Goal: Task Accomplishment & Management: Manage account settings

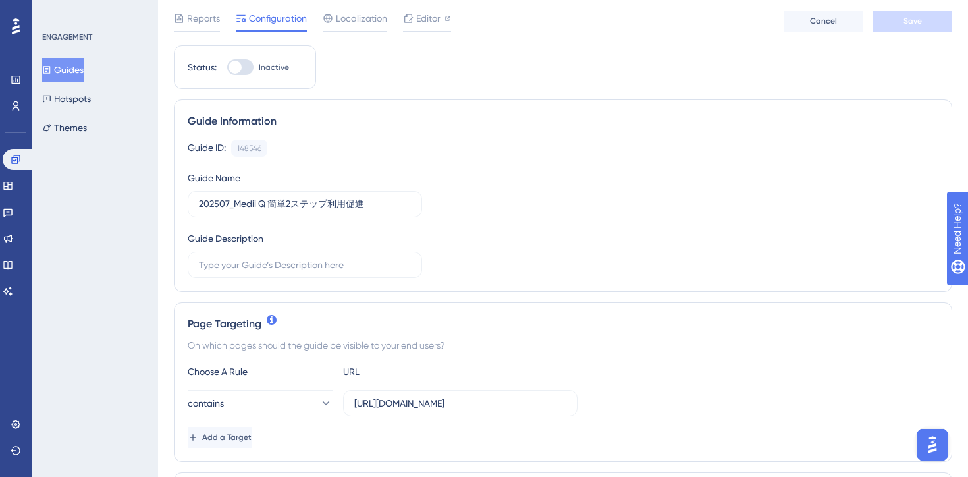
scroll to position [42, 0]
click at [430, 20] on span "Editor" at bounding box center [428, 19] width 24 height 16
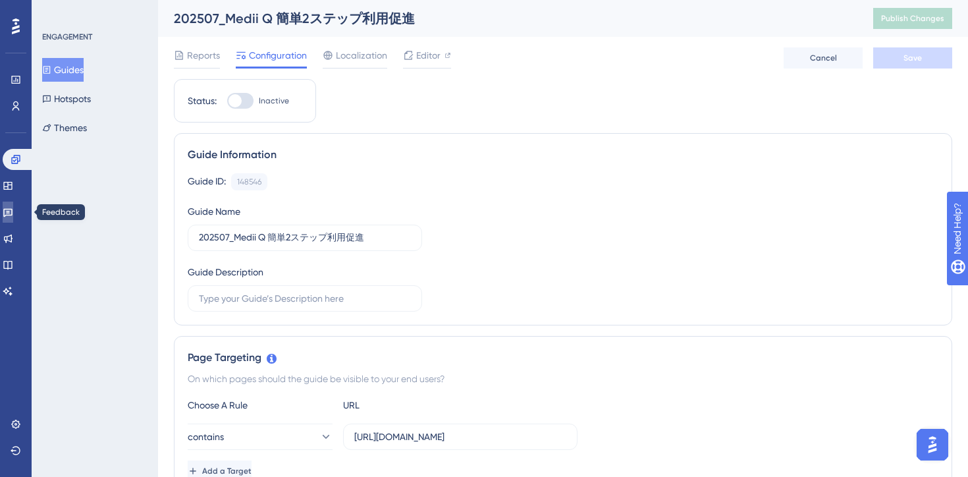
click at [11, 211] on icon at bounding box center [7, 213] width 9 height 9
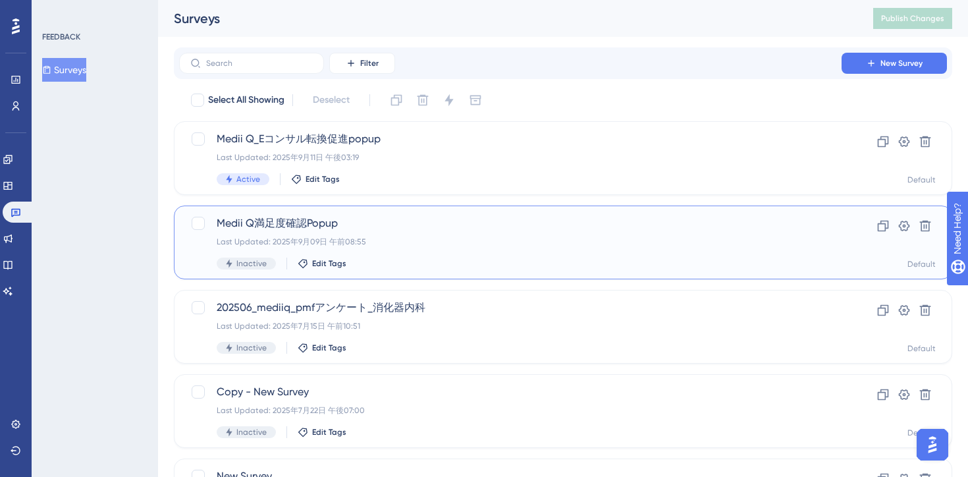
click at [414, 248] on div "Medii Q満足度確認Popup Last Updated: 2025年9月09日 午前08:55 Inactive Edit Tags" at bounding box center [511, 242] width 588 height 54
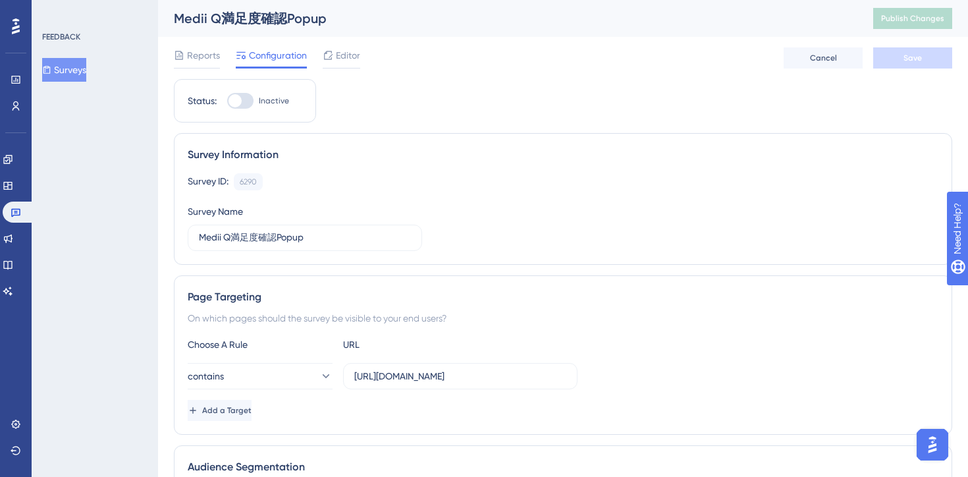
click at [362, 58] on div "Reports Configuration Editor Cancel Save" at bounding box center [563, 58] width 779 height 42
click at [343, 58] on span "Editor" at bounding box center [348, 55] width 24 height 16
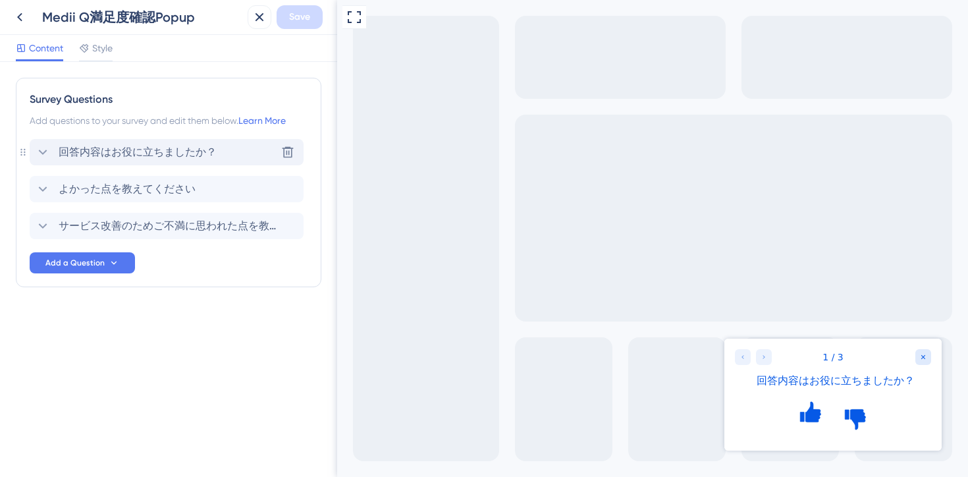
click at [175, 156] on span "回答内容はお役に立ちましたか？" at bounding box center [138, 152] width 158 height 16
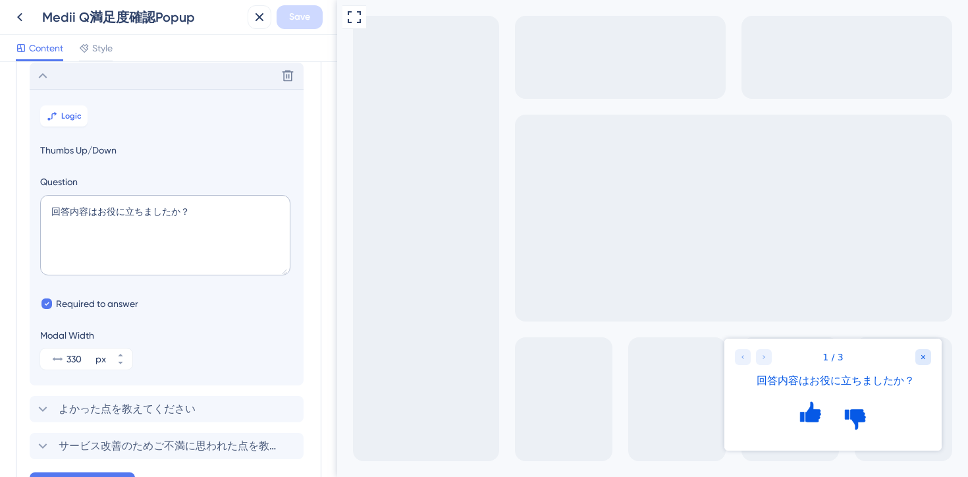
scroll to position [77, 0]
click at [119, 209] on textarea "回答内容はお役に立ちましたか？" at bounding box center [165, 234] width 250 height 80
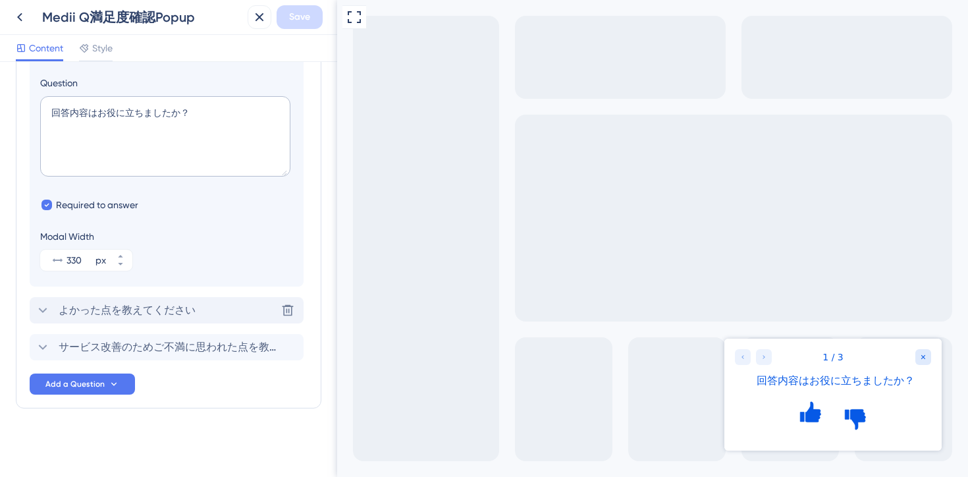
click at [161, 304] on span "よかった点を教えてください" at bounding box center [127, 310] width 137 height 16
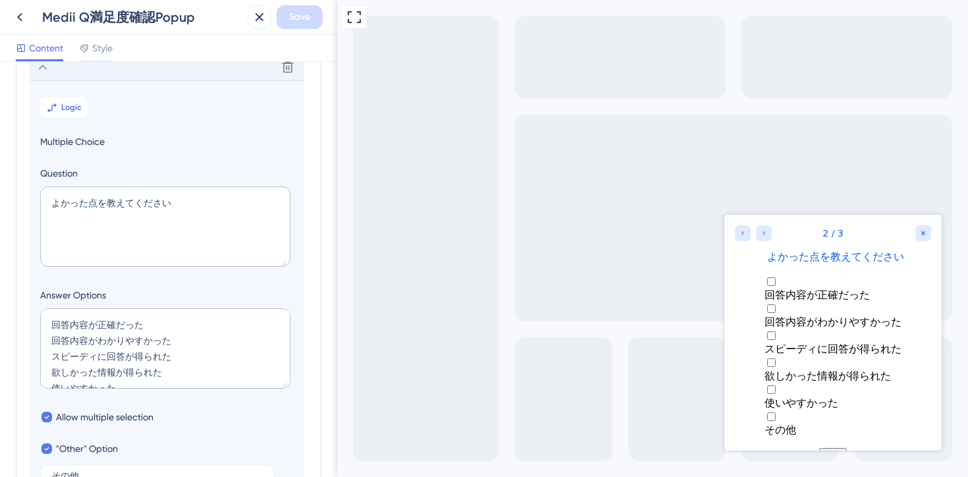
scroll to position [114, 0]
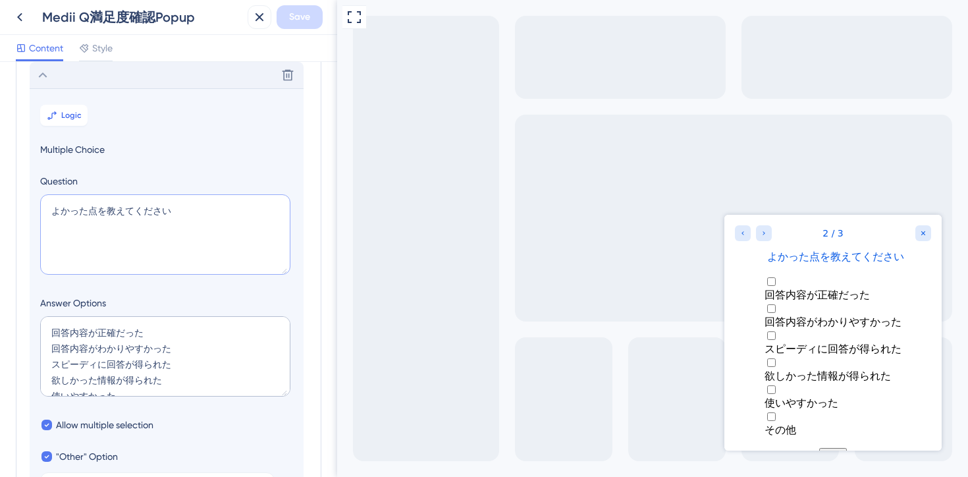
click at [119, 208] on textarea "よかった点を教えてください" at bounding box center [165, 234] width 250 height 80
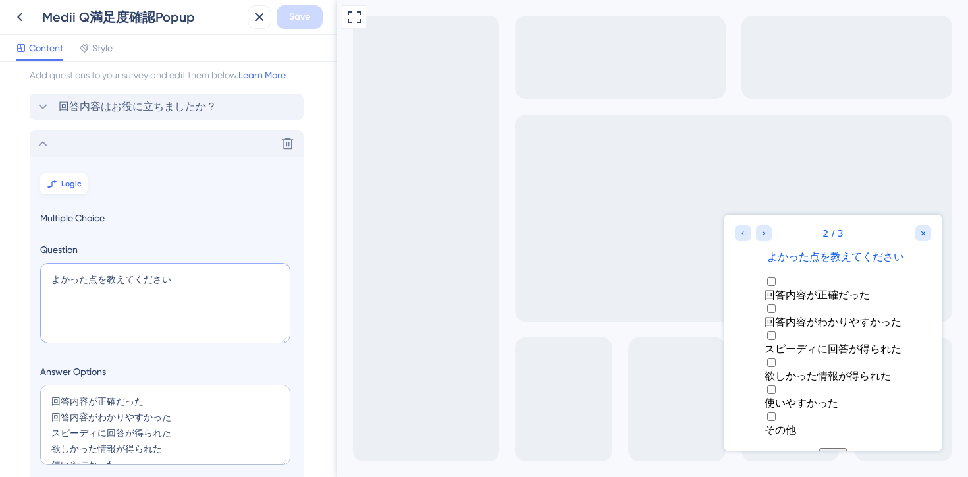
scroll to position [40, 0]
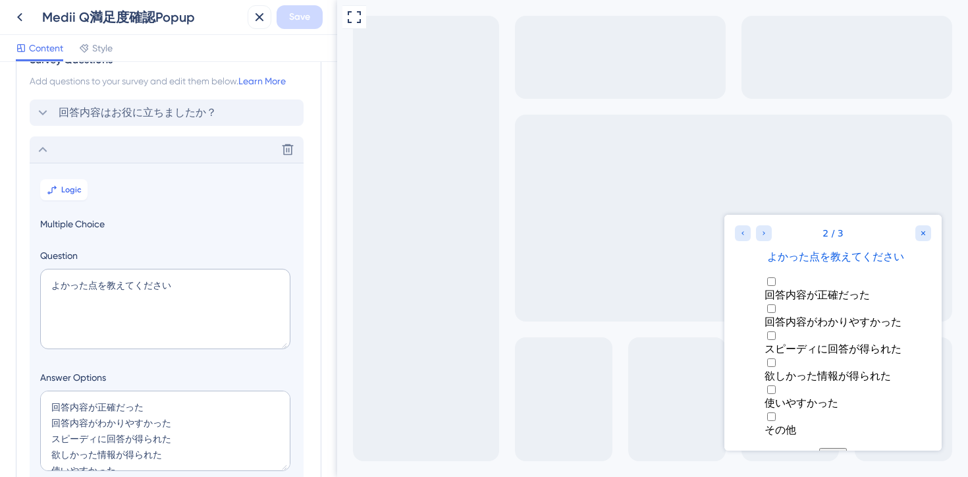
click at [53, 148] on div "Delete" at bounding box center [167, 149] width 274 height 26
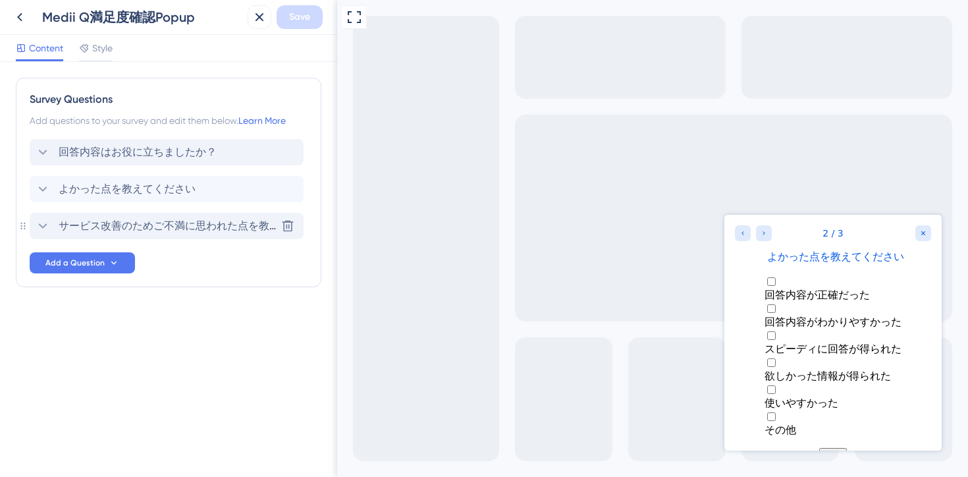
click at [147, 233] on span "サービス改善のためご不満に思われた点を教えてください。" at bounding box center [167, 226] width 217 height 16
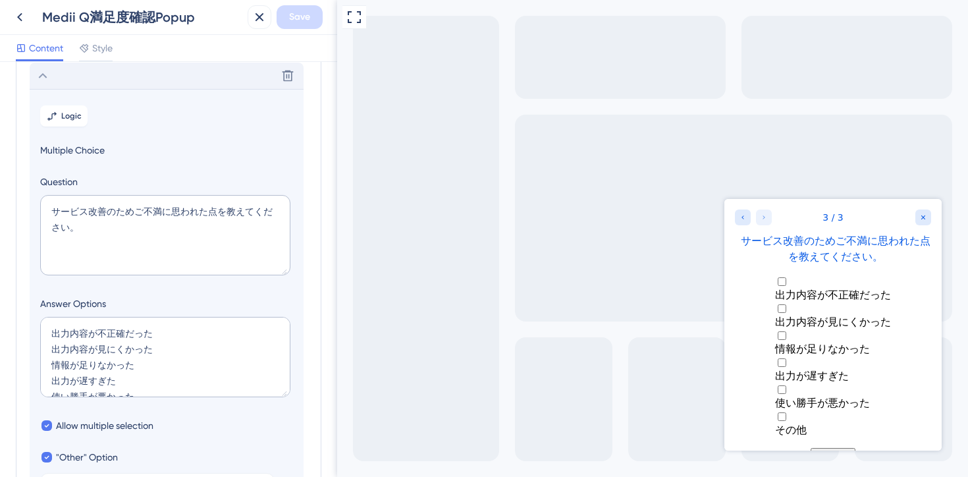
scroll to position [151, 0]
drag, startPoint x: 103, startPoint y: 227, endPoint x: 24, endPoint y: 206, distance: 81.7
click at [24, 206] on div "Survey Questions Add questions to your survey and edit them below. Learn More 回…" at bounding box center [169, 288] width 306 height 723
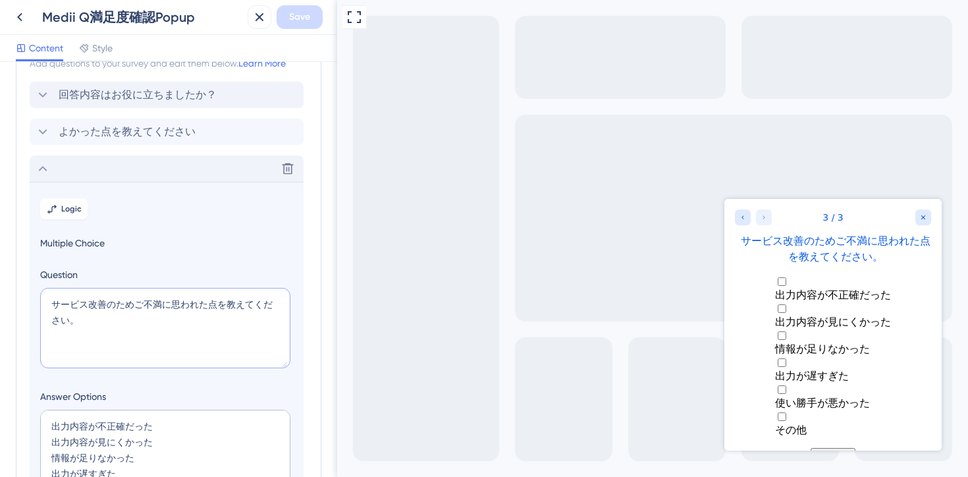
scroll to position [49, 0]
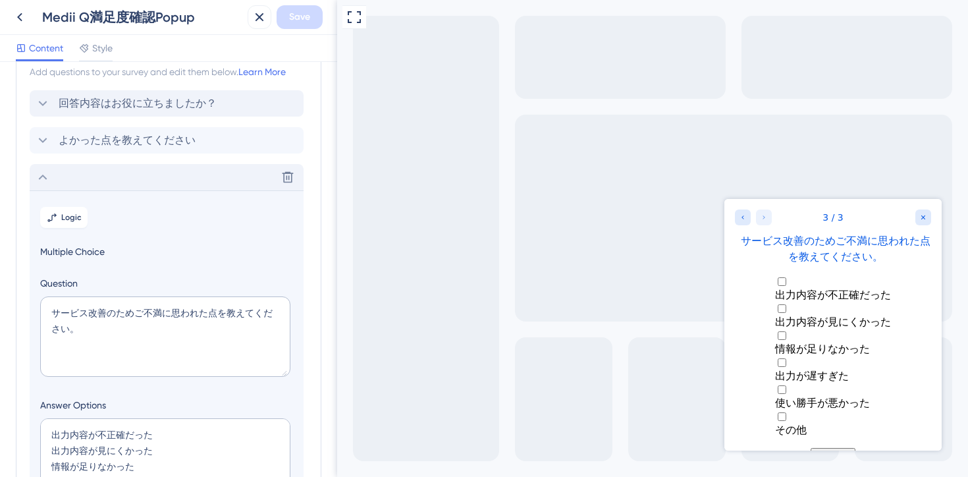
click at [42, 167] on div "Delete" at bounding box center [167, 177] width 274 height 26
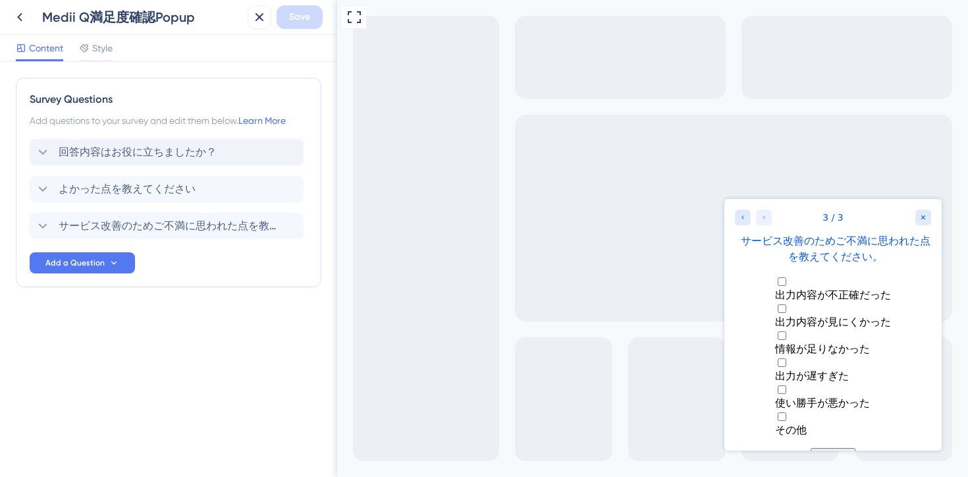
click at [110, 392] on div "Survey Questions Add questions to your survey and edit them below. Learn More 回…" at bounding box center [168, 269] width 337 height 415
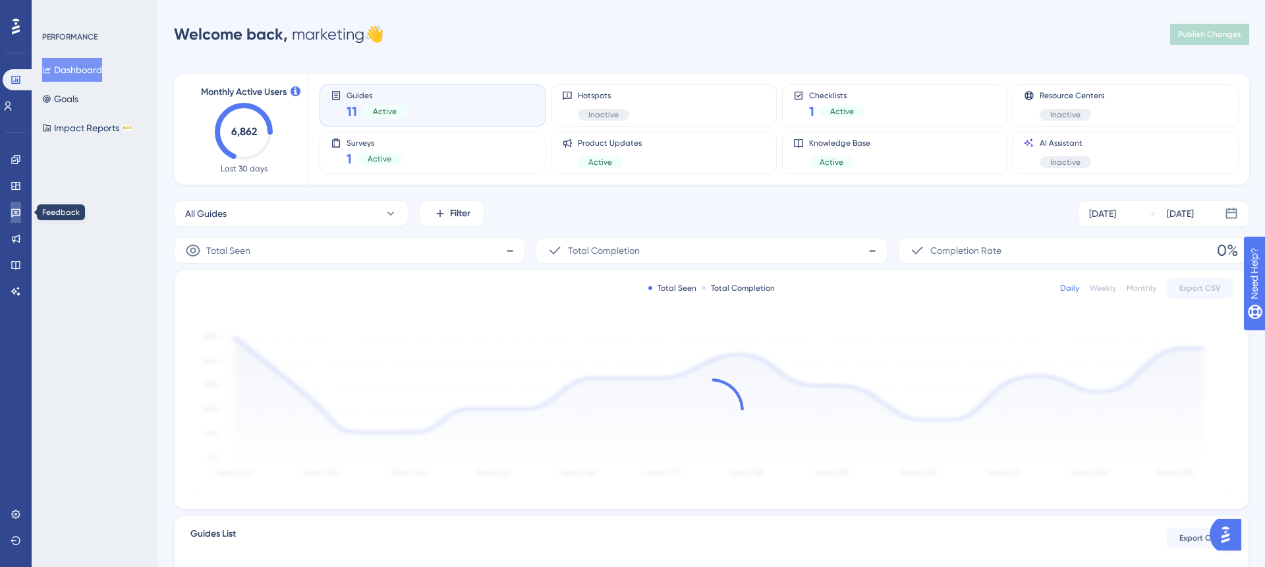
click at [17, 215] on icon at bounding box center [15, 213] width 9 height 9
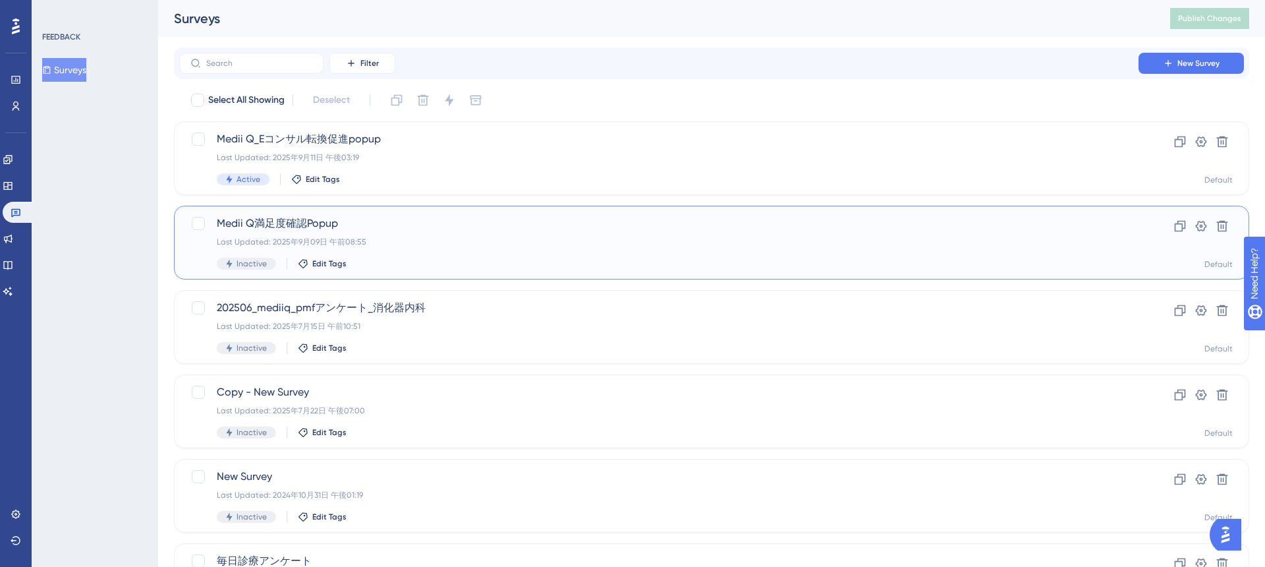
click at [557, 237] on div "Last Updated: 2025年9月09日 午前08:55" at bounding box center [659, 242] width 884 height 11
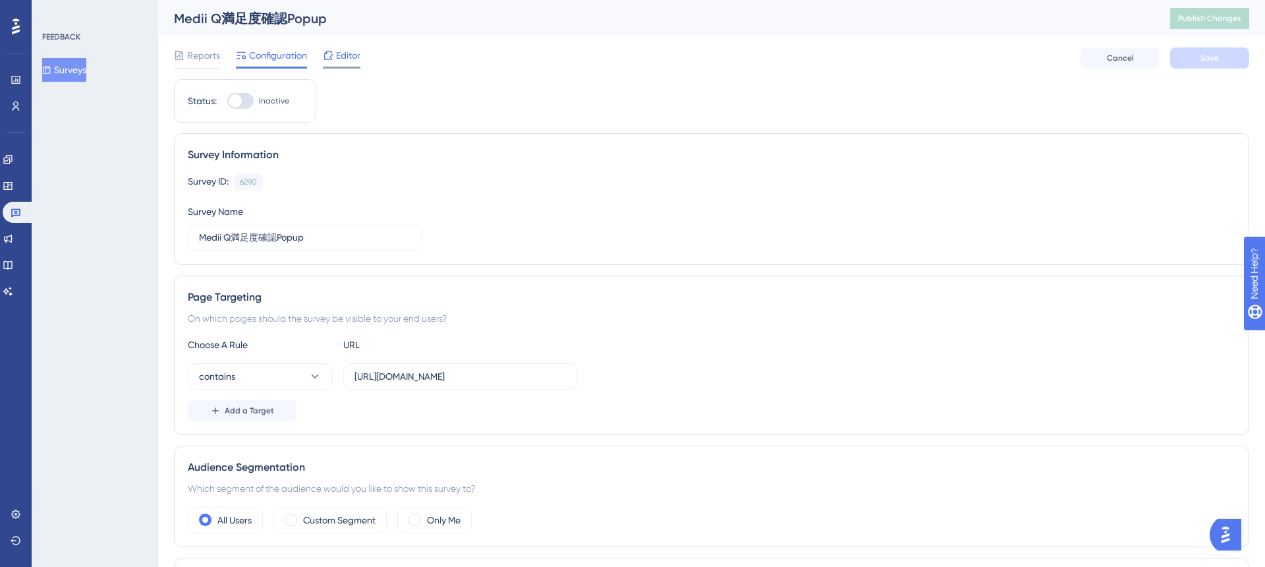
click at [352, 61] on span "Editor" at bounding box center [348, 55] width 24 height 16
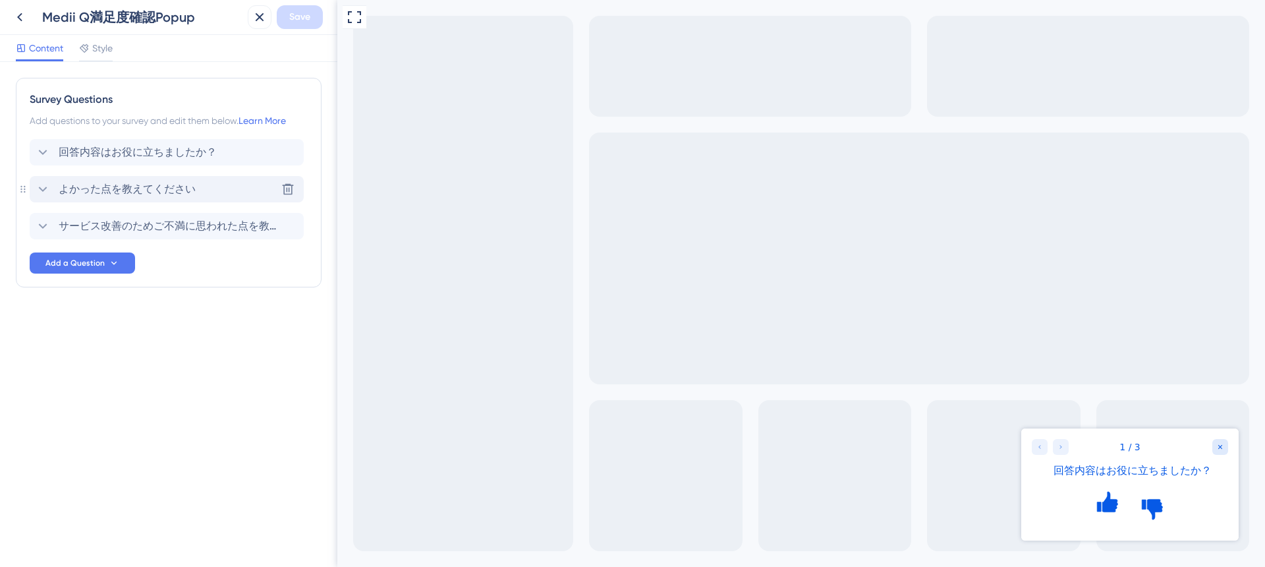
click at [47, 182] on icon at bounding box center [43, 189] width 16 height 16
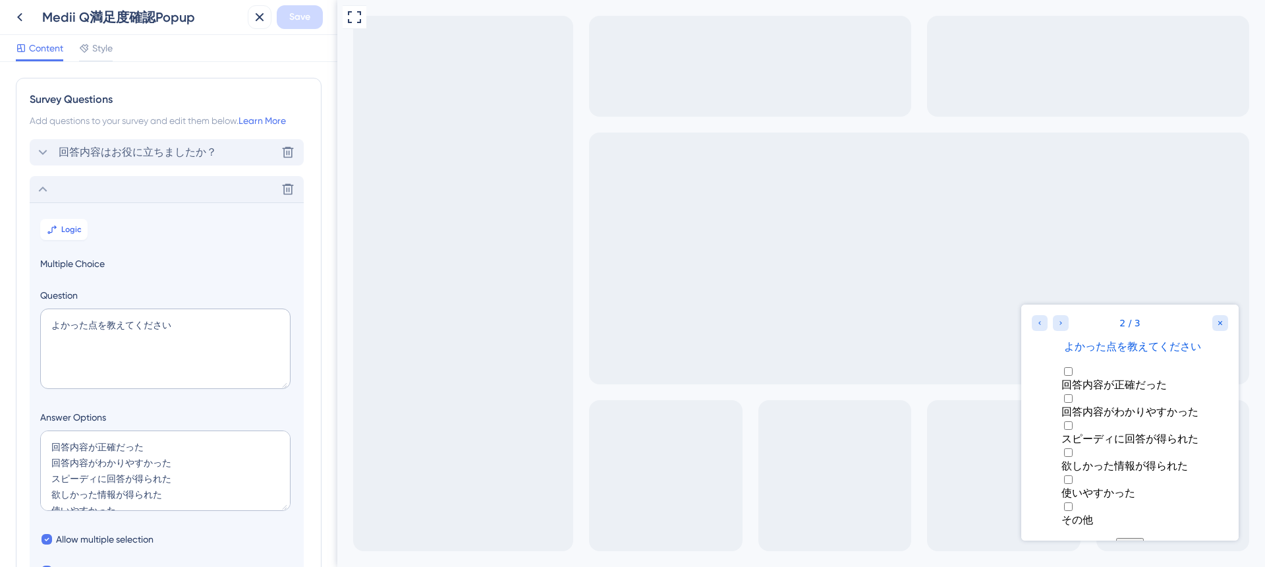
click at [42, 155] on icon at bounding box center [43, 152] width 16 height 16
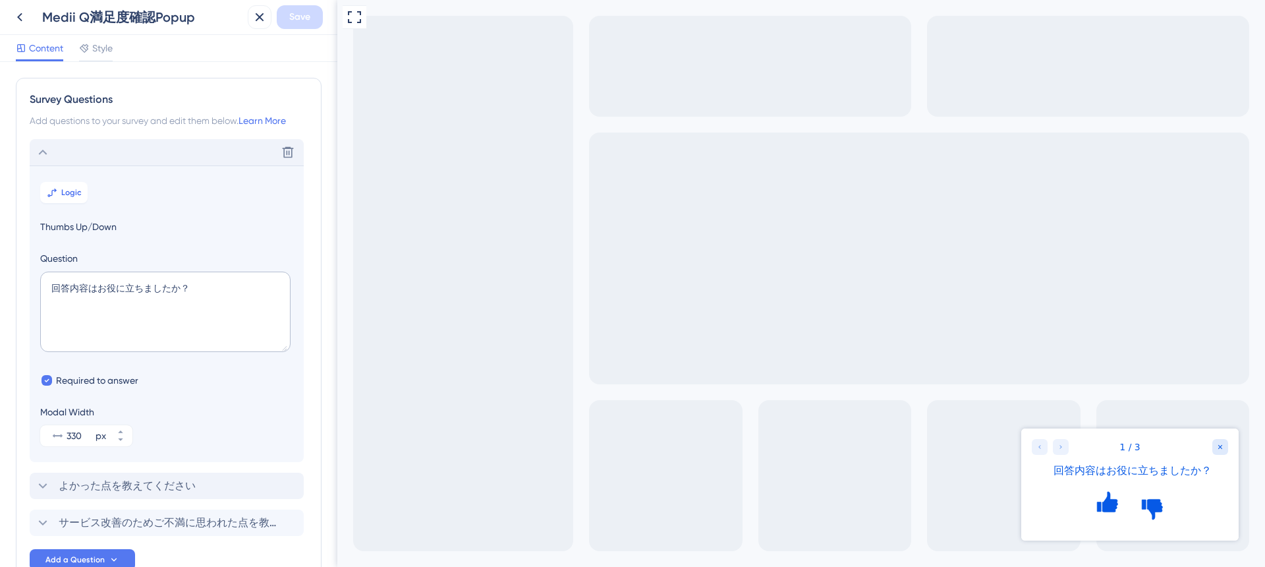
scroll to position [77, 0]
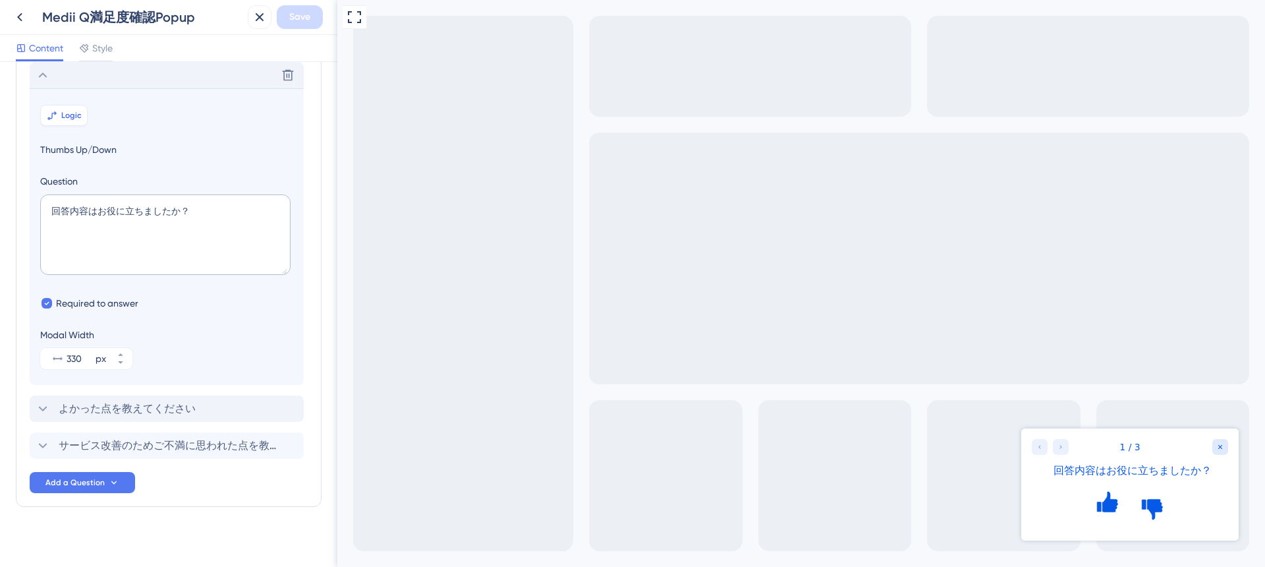
click at [57, 108] on button "Logic" at bounding box center [63, 115] width 47 height 21
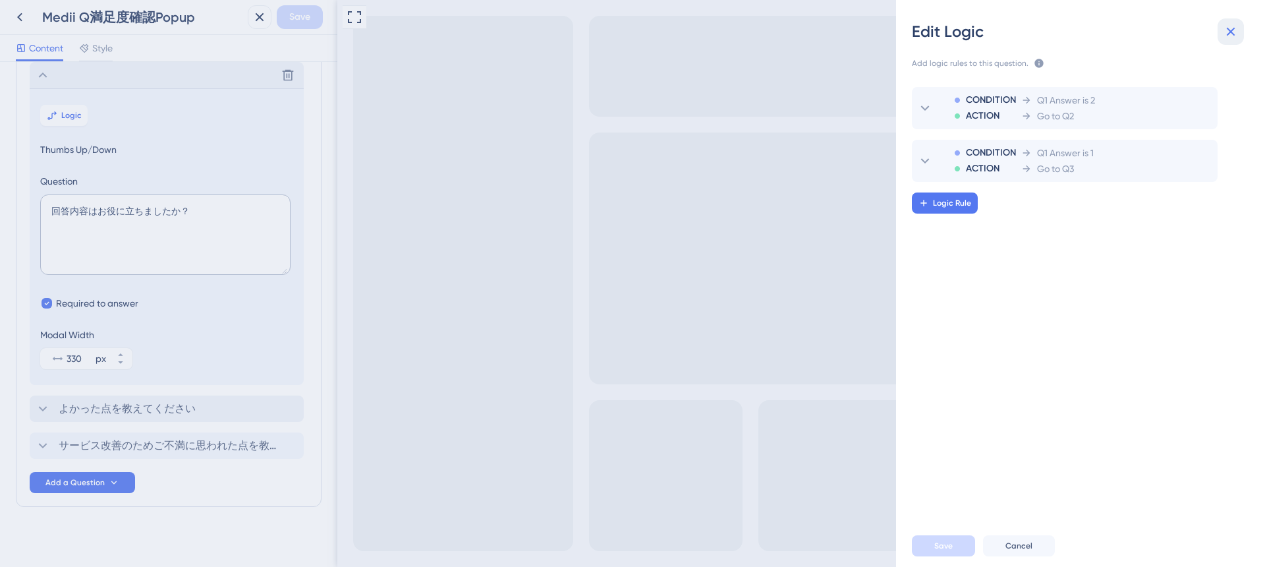
click at [1223, 32] on icon at bounding box center [1231, 32] width 16 height 16
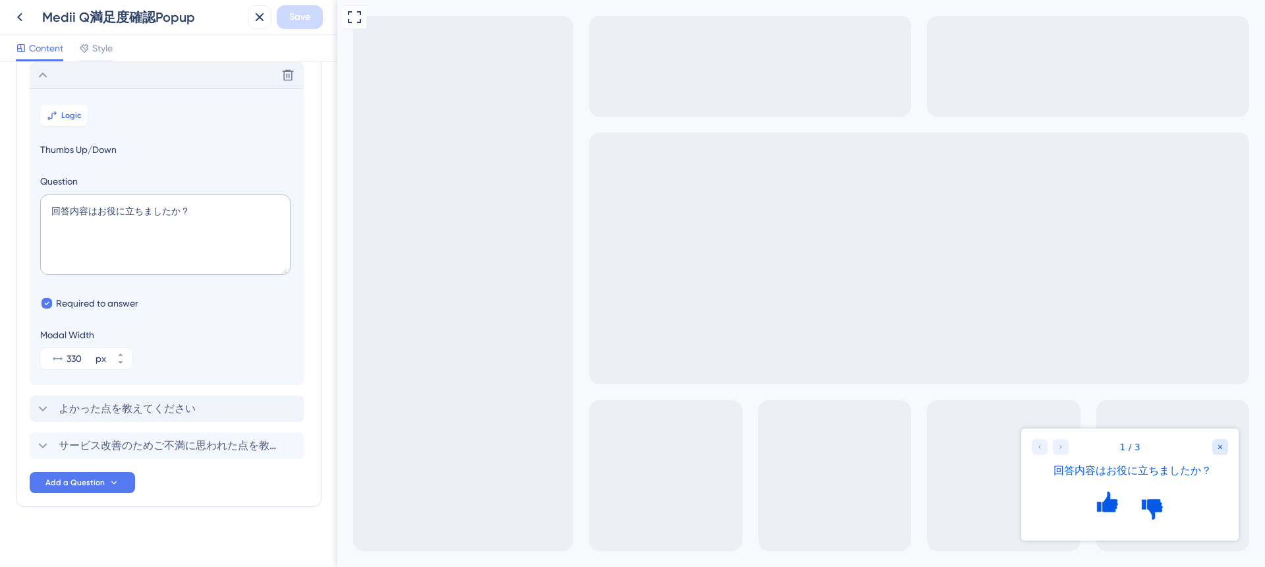
scroll to position [86, 0]
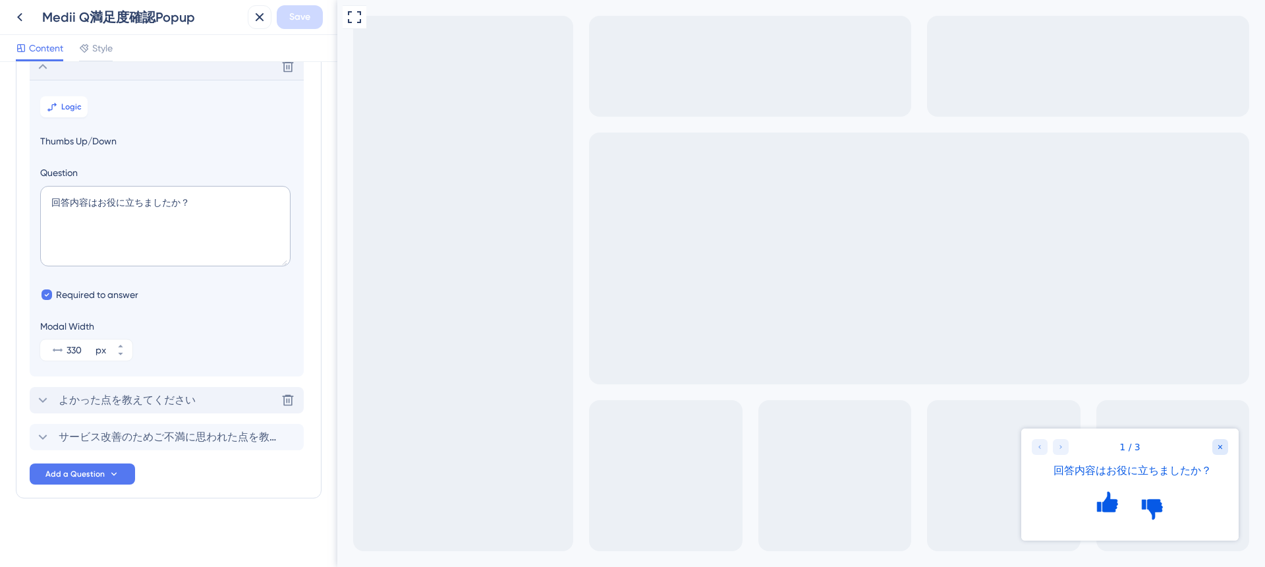
click at [43, 394] on icon at bounding box center [43, 400] width 16 height 16
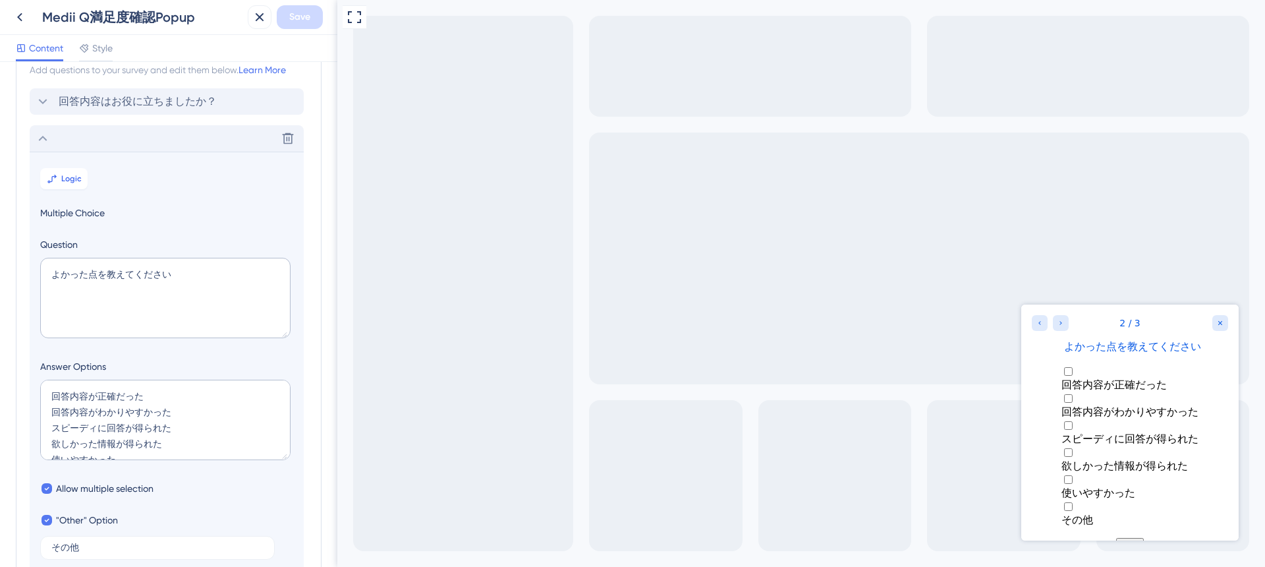
scroll to position [16, 0]
click at [42, 138] on icon at bounding box center [43, 138] width 9 height 5
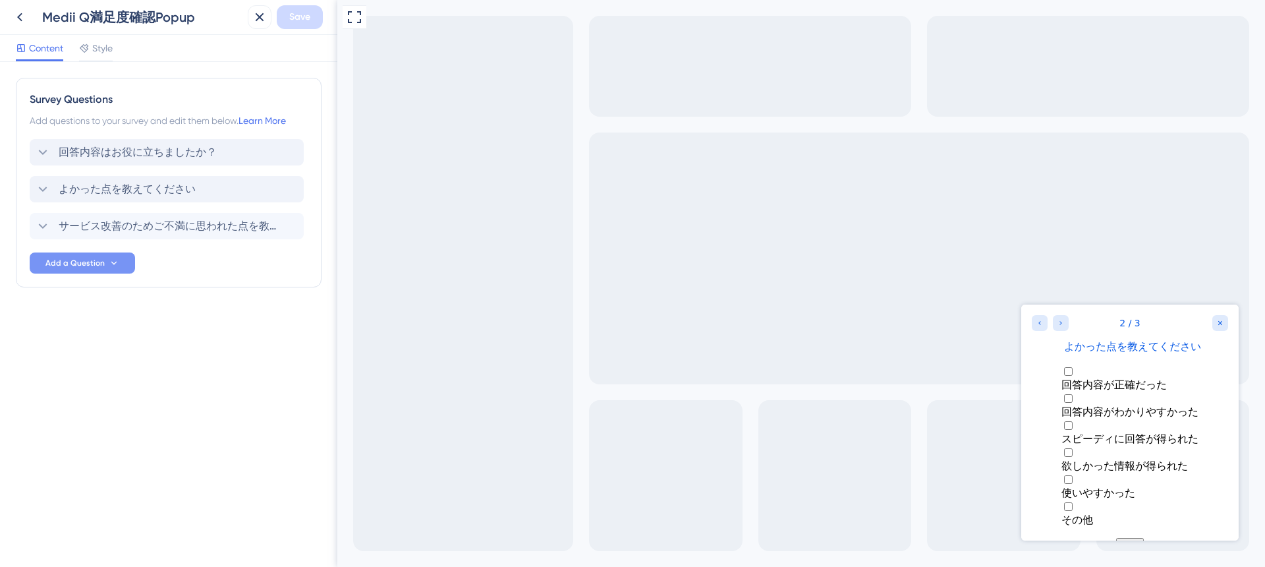
click at [63, 262] on span "Add a Question" at bounding box center [74, 263] width 59 height 11
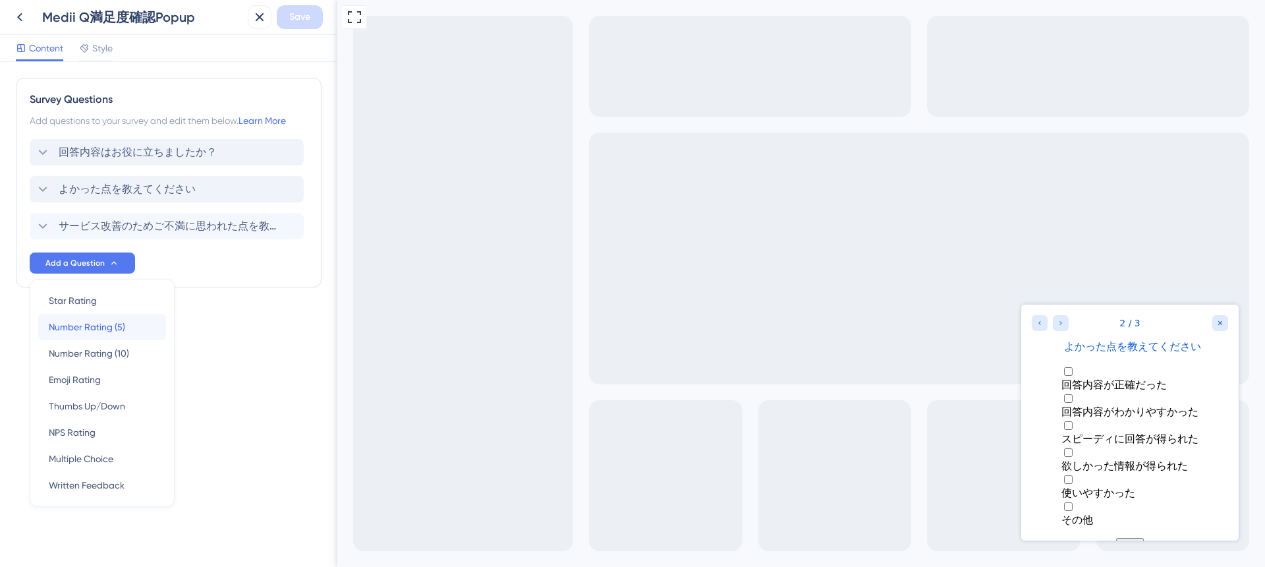
click at [89, 322] on span "Number Rating (5)" at bounding box center [87, 327] width 76 height 16
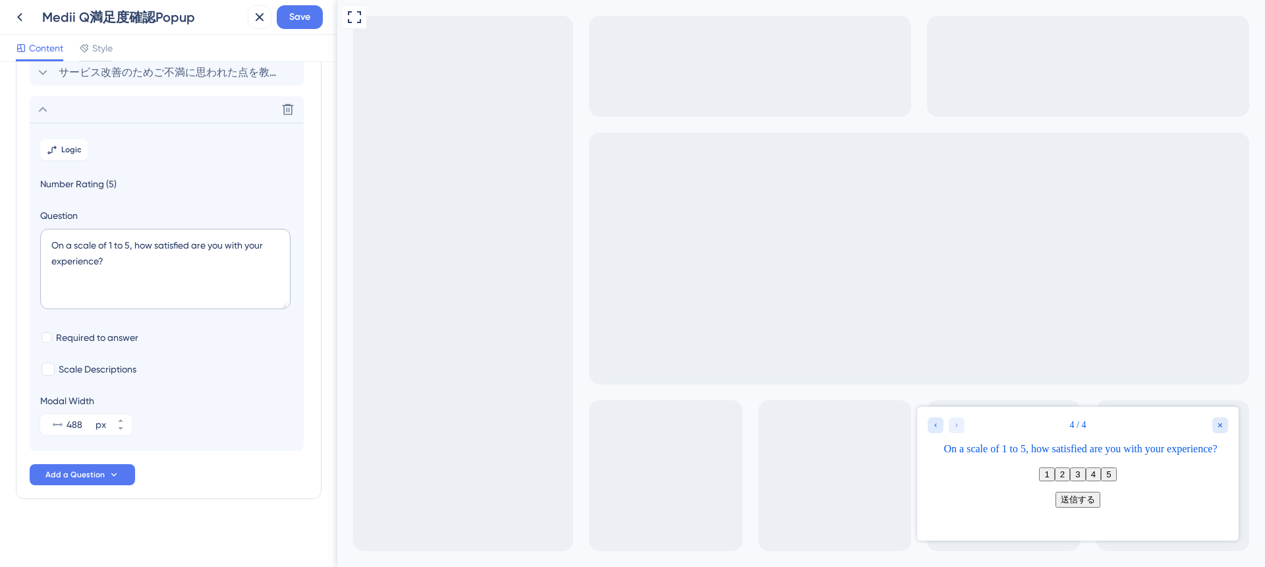
scroll to position [154, 0]
drag, startPoint x: 113, startPoint y: 263, endPoint x: 41, endPoint y: 237, distance: 77.1
click at [41, 237] on textarea "On a scale of 1 to 5, how satisfied are you with your experience?" at bounding box center [165, 268] width 250 height 80
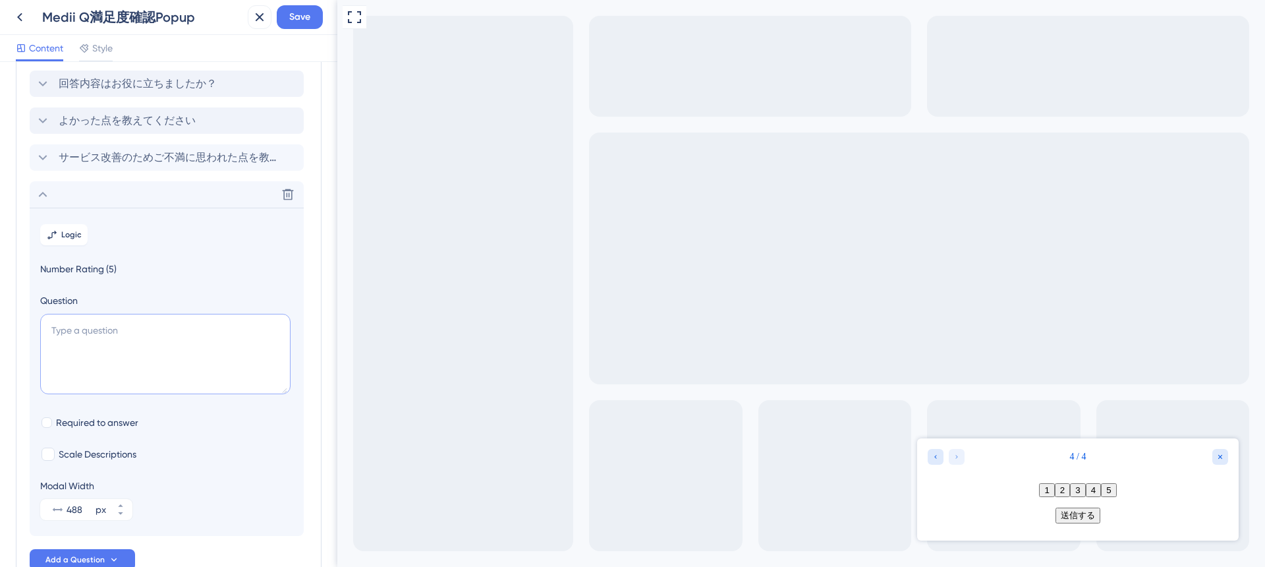
scroll to position [73, 0]
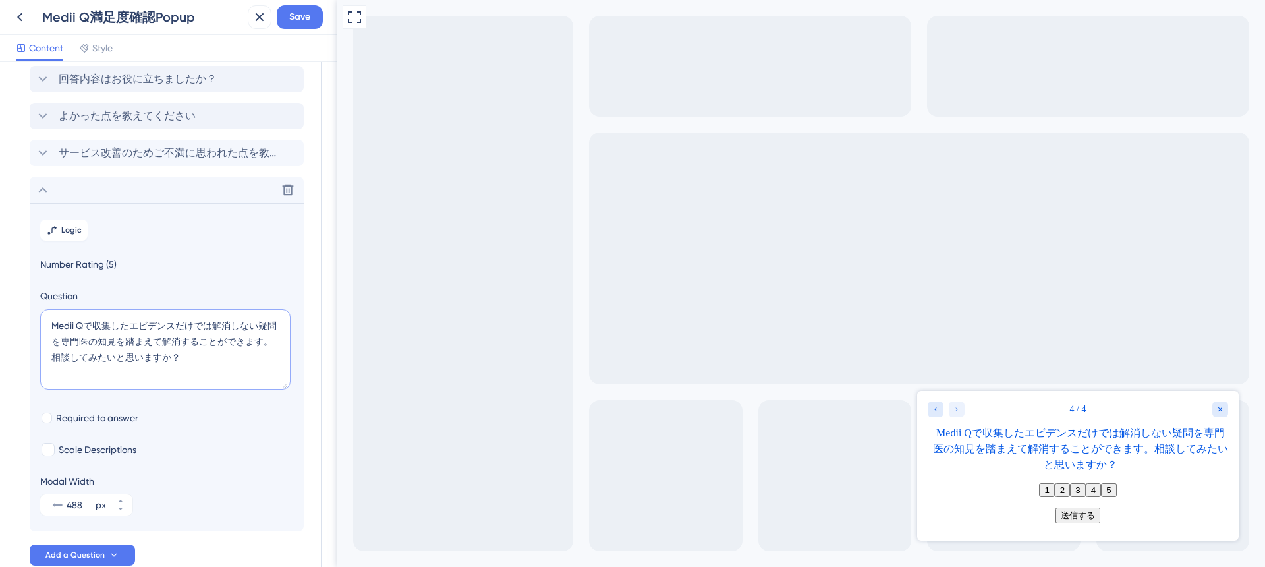
drag, startPoint x: 133, startPoint y: 321, endPoint x: 51, endPoint y: 319, distance: 81.7
click at [51, 319] on textarea "Medii Qで収集したエビデンスだけでは解消しない疑問を専門医の知見を踏まえて解消することができます。相談してみたいと思いますか？" at bounding box center [165, 349] width 250 height 80
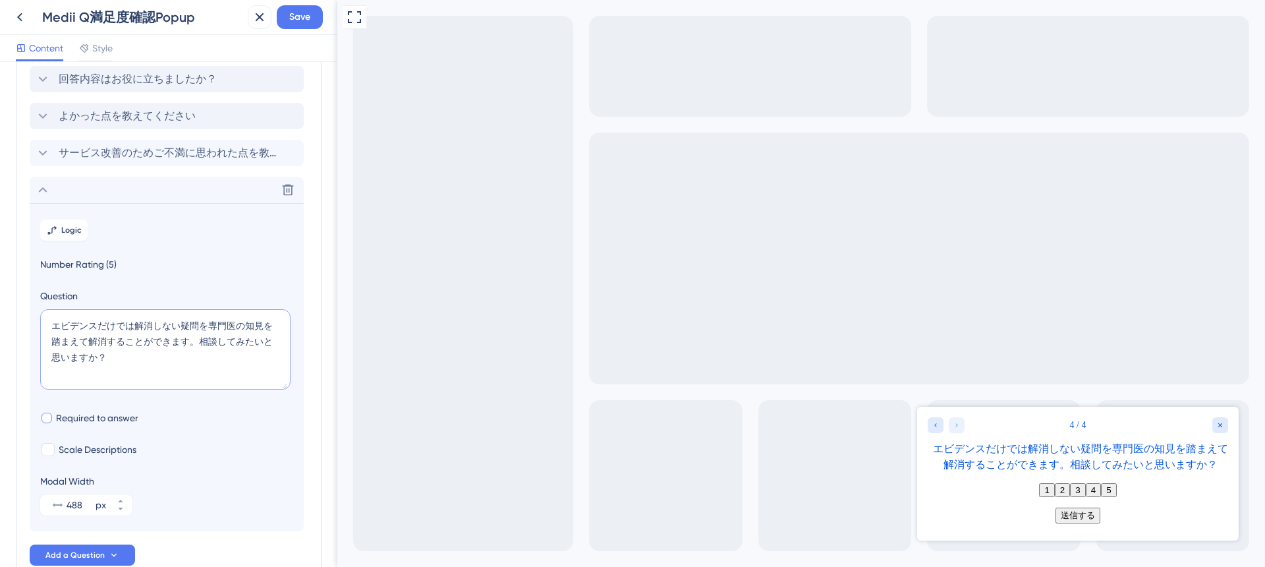
type textarea "エビデンスだけでは解消しない疑問を専門医の知見を踏まえて解消することができます。相談してみたいと思いますか？"
click at [55, 417] on label "Required to answer" at bounding box center [89, 418] width 98 height 16
checkbox input "true"
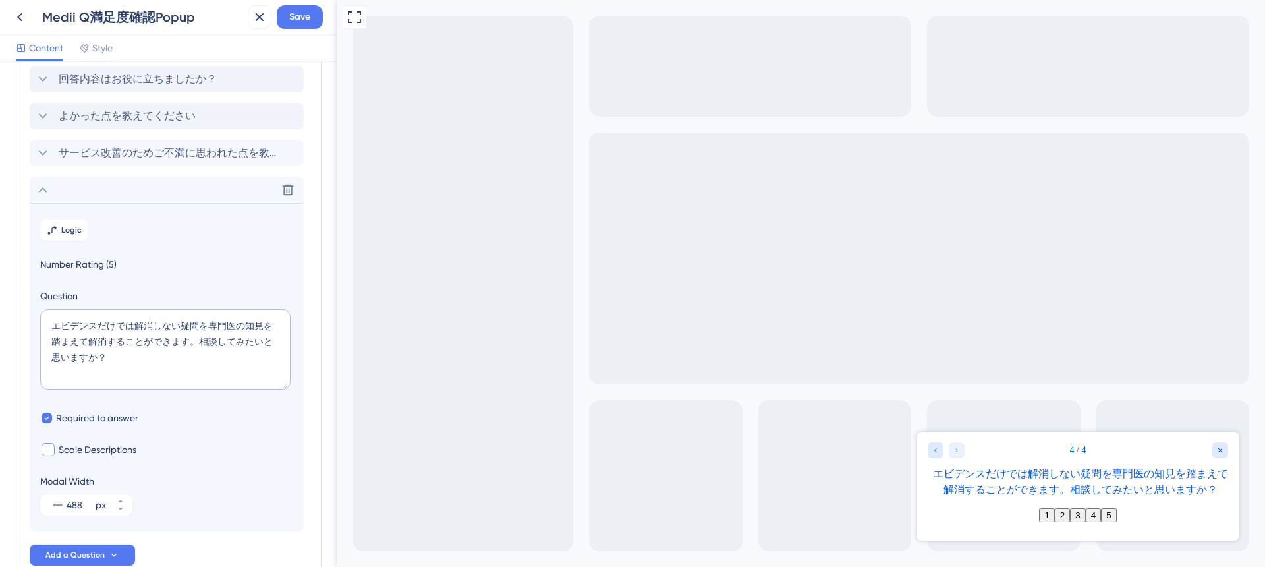
click at [67, 447] on span "Scale Descriptions" at bounding box center [98, 449] width 78 height 16
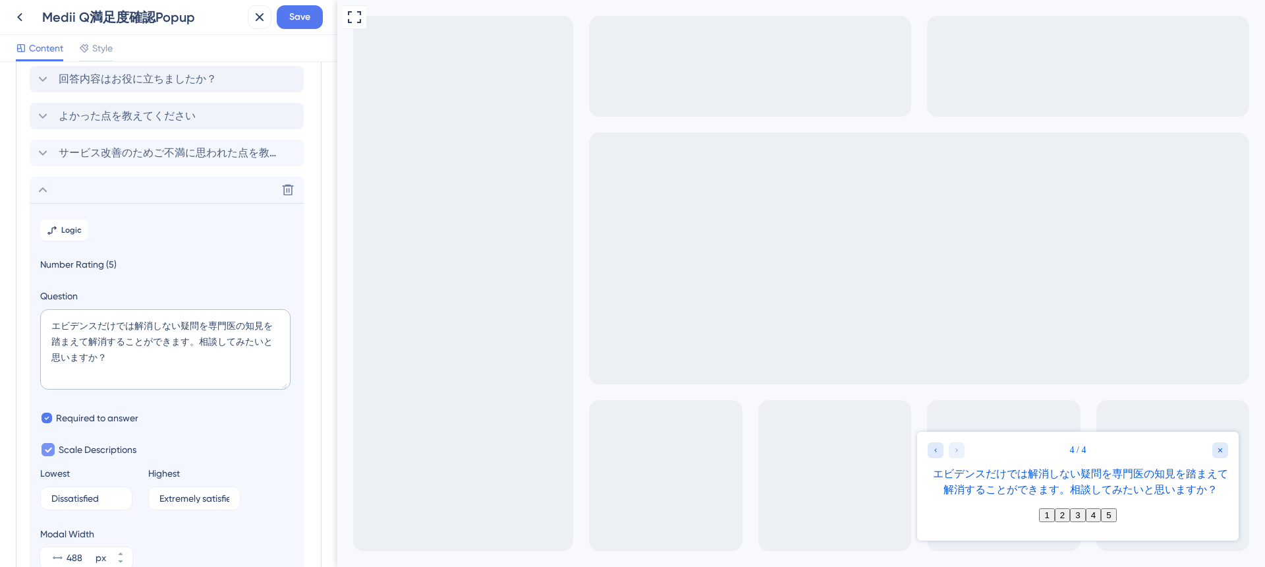
checkbox input "true"
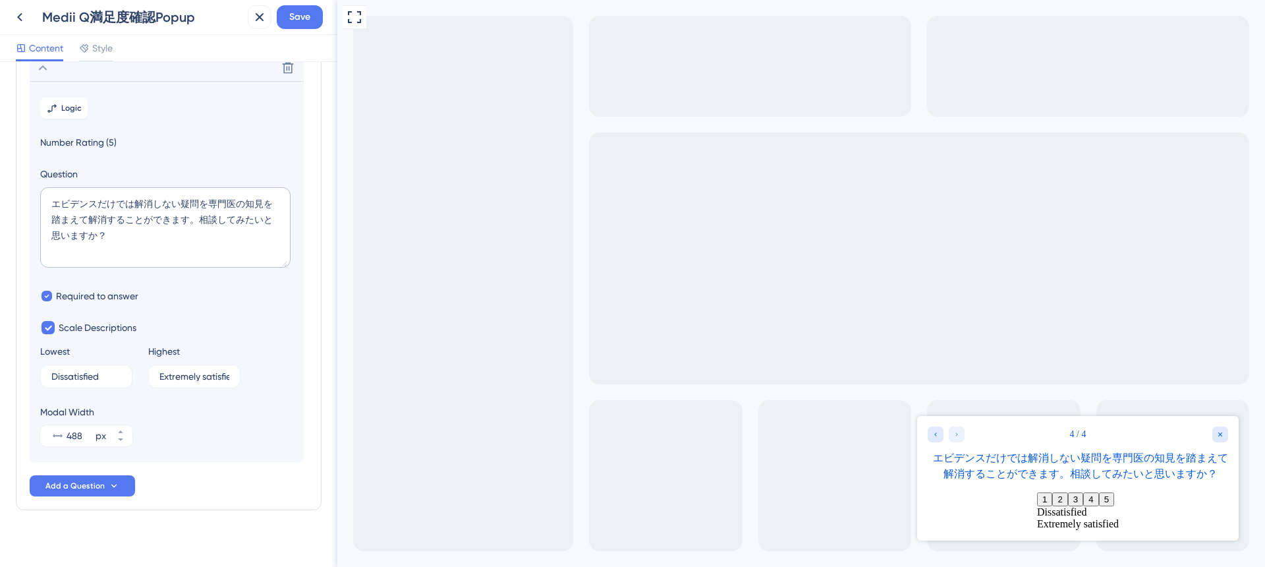
scroll to position [207, 0]
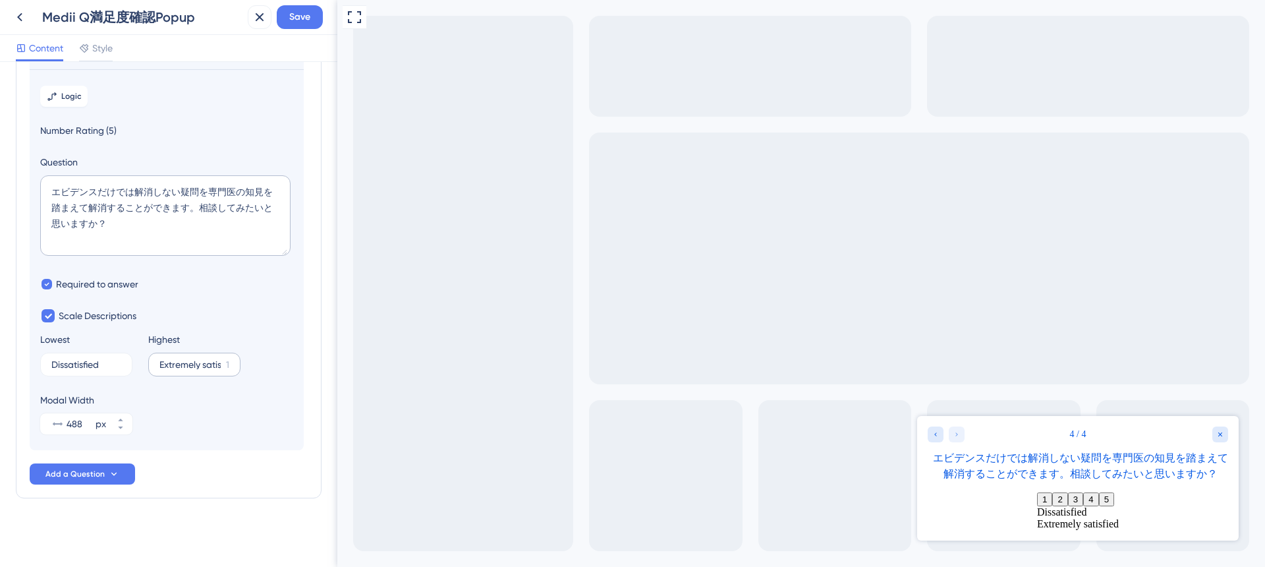
click at [190, 369] on label "Extremely satisfied 1" at bounding box center [194, 364] width 92 height 24
click at [190, 369] on input "Extremely satisfied" at bounding box center [189, 364] width 61 height 9
click at [190, 369] on label "Extremely satisfied 1" at bounding box center [194, 364] width 92 height 24
click at [190, 369] on input "Extremely satisfied" at bounding box center [189, 364] width 61 height 9
click at [190, 369] on label "Extremely satisfied 1" at bounding box center [194, 364] width 92 height 24
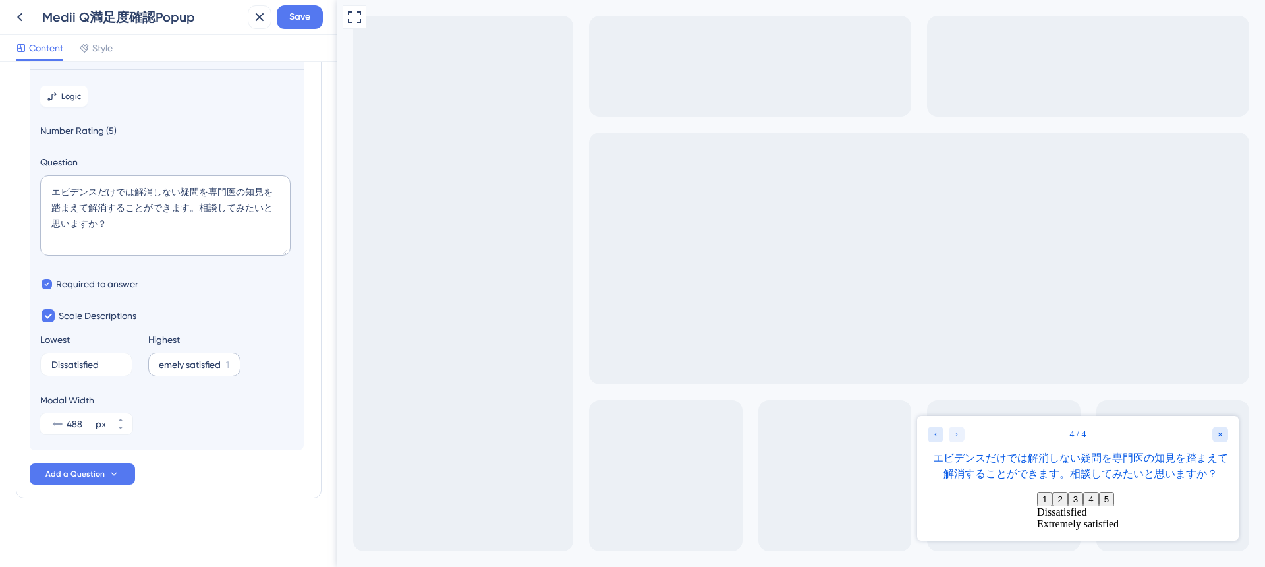
click at [190, 369] on input "Extremely satisfied" at bounding box center [189, 364] width 61 height 9
click at [186, 364] on input "Extremely satisfied" at bounding box center [189, 364] width 61 height 9
type input "ゆ"
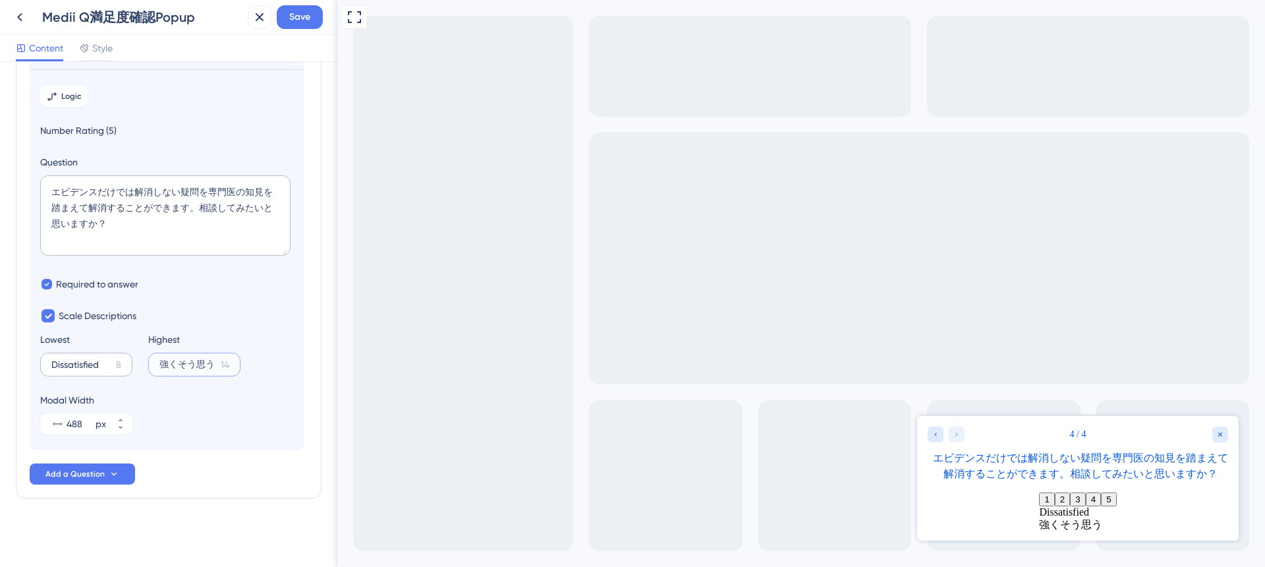
type input "強くそう思う"
click at [100, 364] on input "Dissatisfied" at bounding box center [80, 364] width 59 height 9
type input "D"
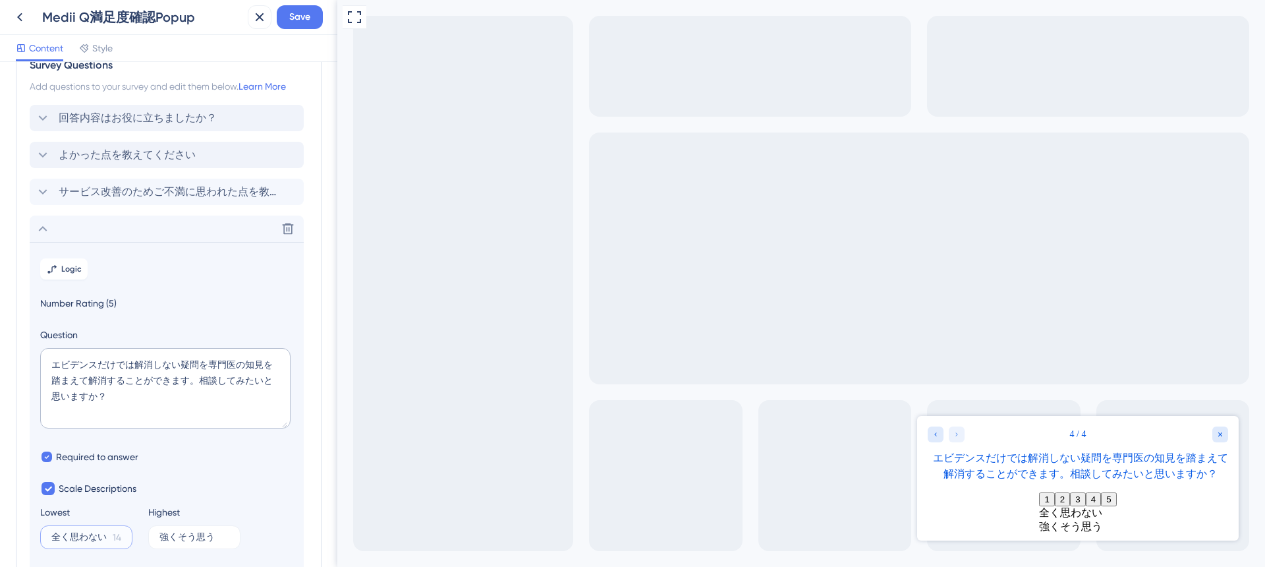
scroll to position [19, 0]
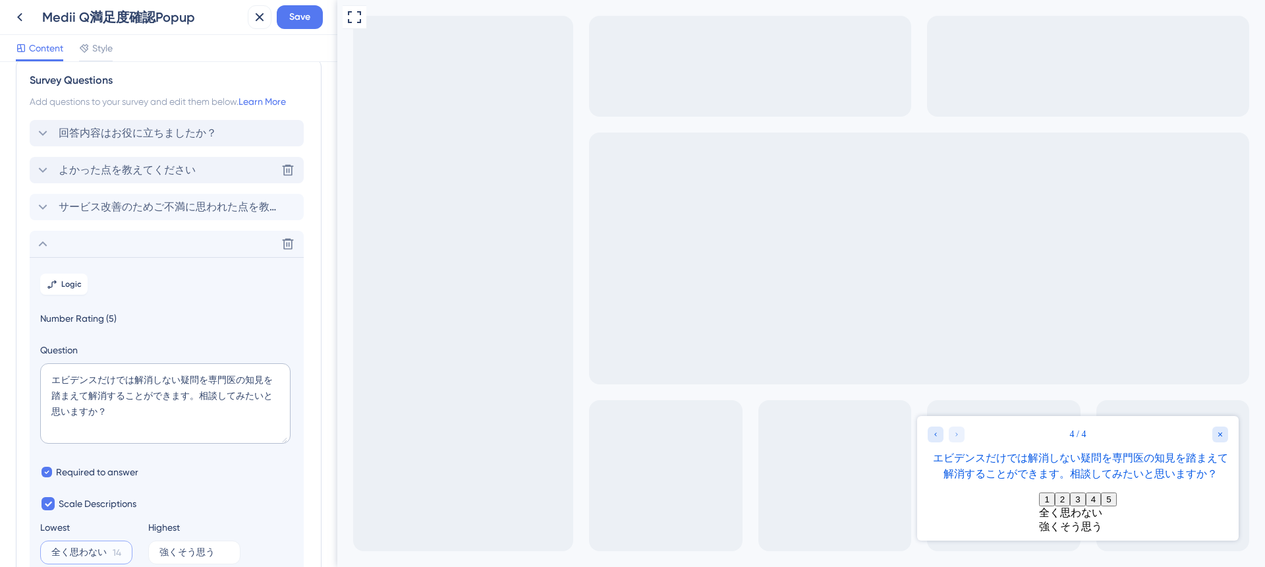
type input "全く思わない"
click at [45, 169] on icon at bounding box center [43, 169] width 9 height 5
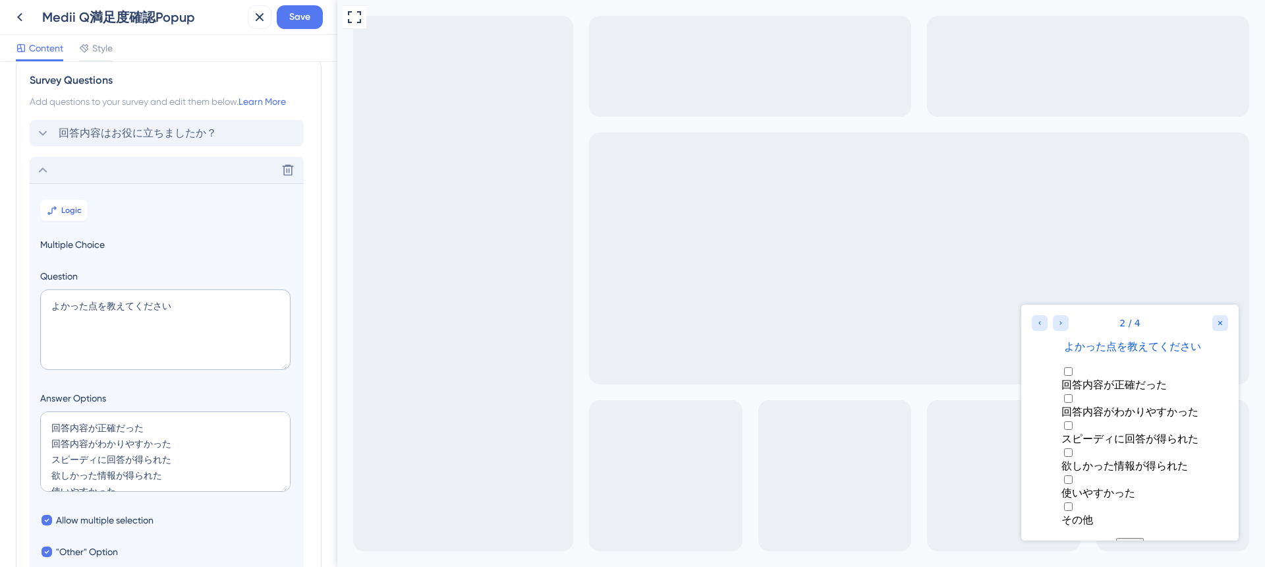
scroll to position [114, 0]
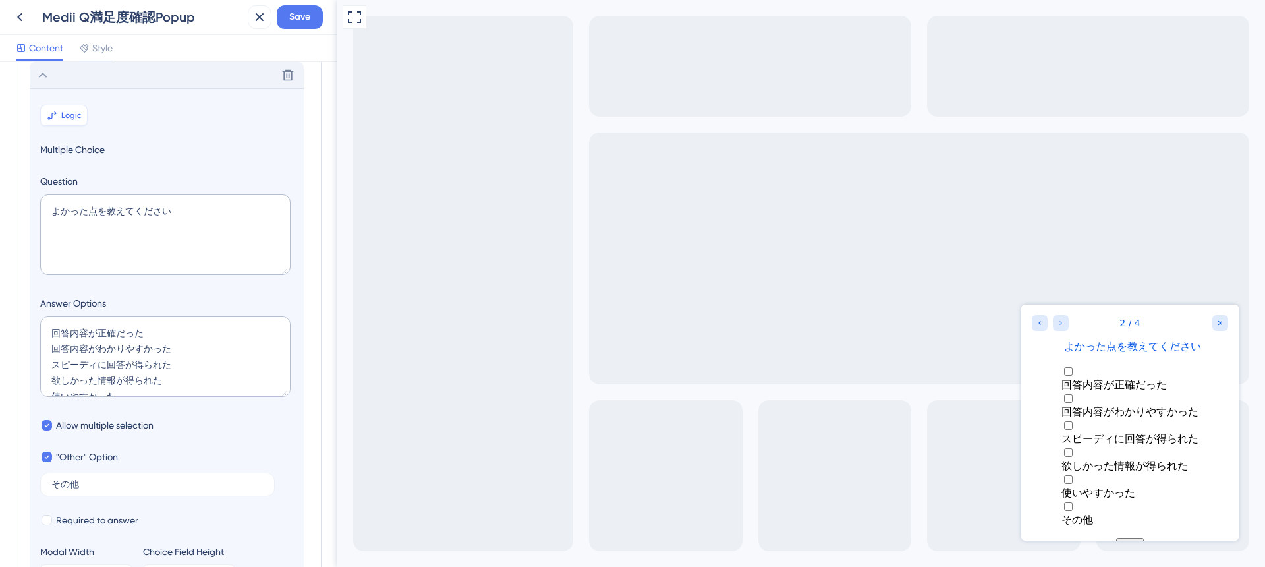
click at [67, 113] on span "Logic" at bounding box center [71, 115] width 20 height 11
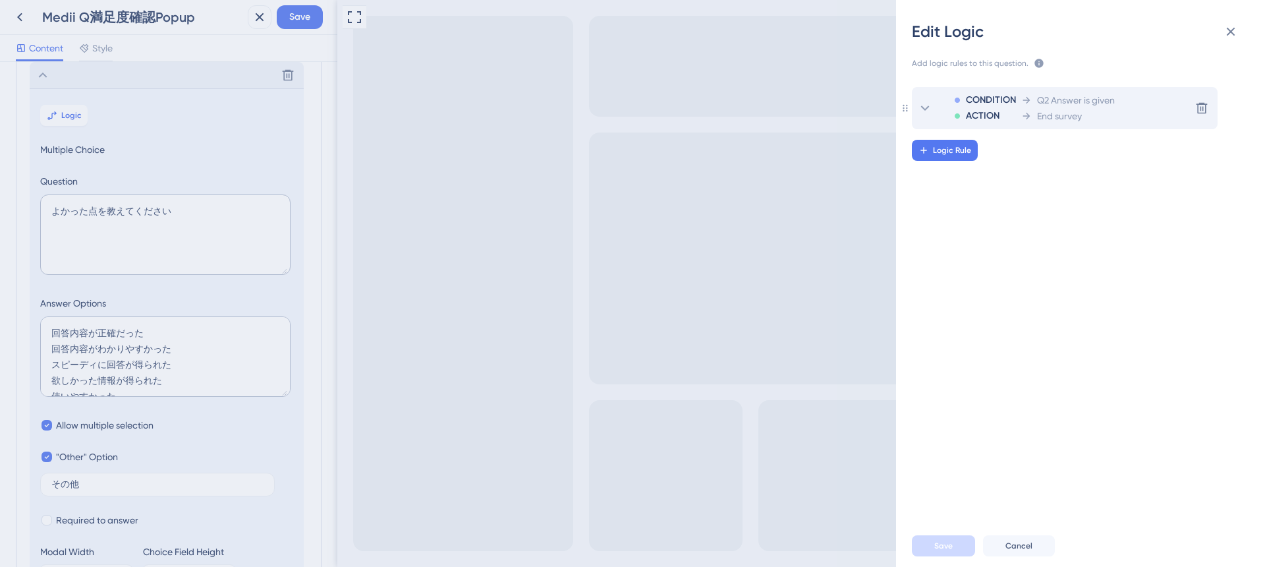
click at [1095, 108] on div "End survey" at bounding box center [1068, 116] width 94 height 16
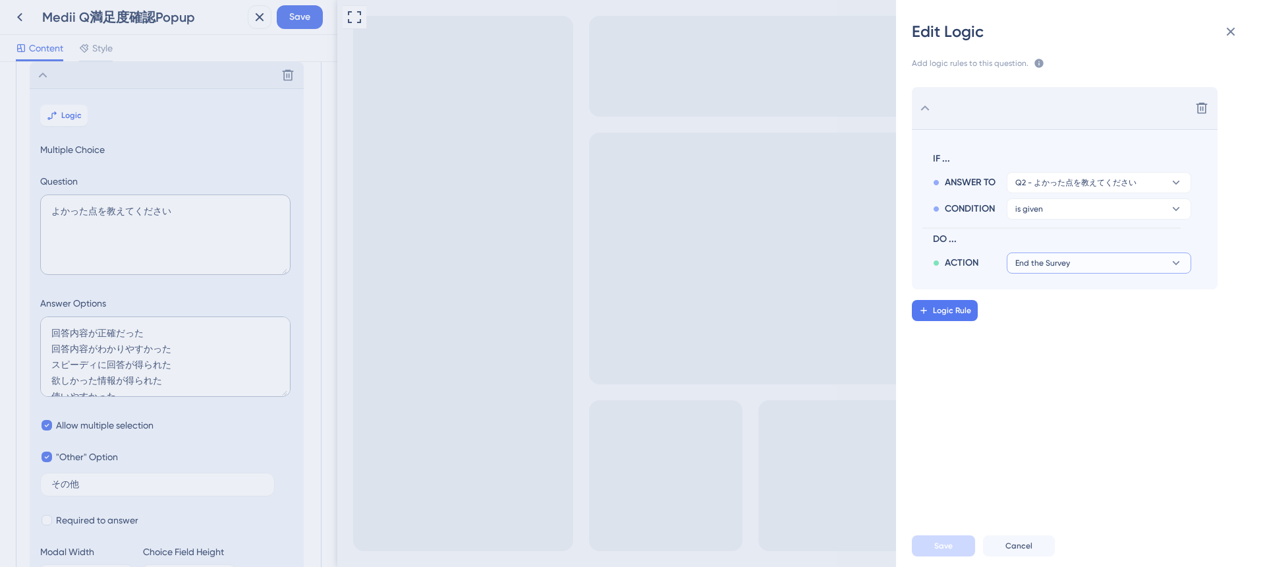
click at [1064, 267] on span "End the Survey" at bounding box center [1042, 263] width 55 height 11
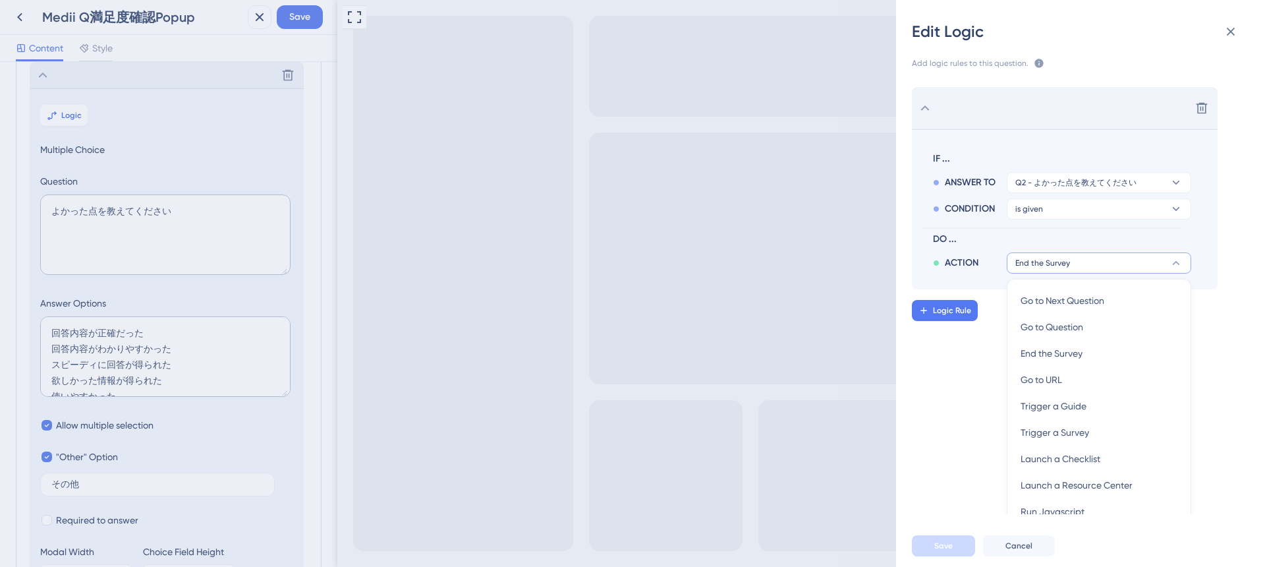
scroll to position [19, 0]
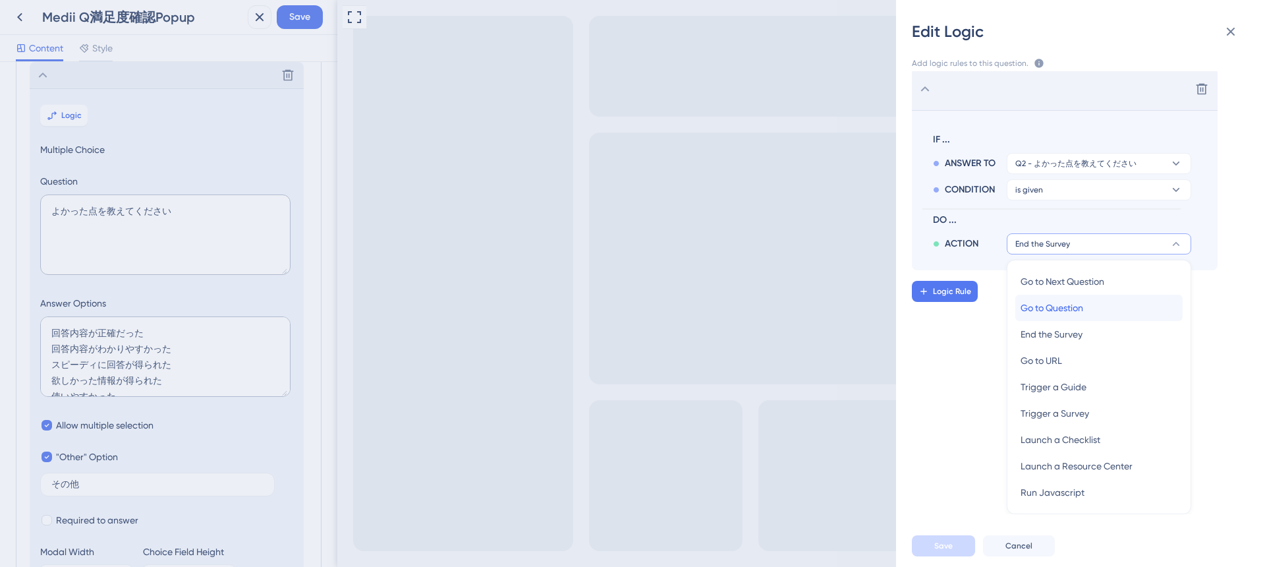
click at [1058, 314] on span "Go to Question" at bounding box center [1051, 308] width 63 height 16
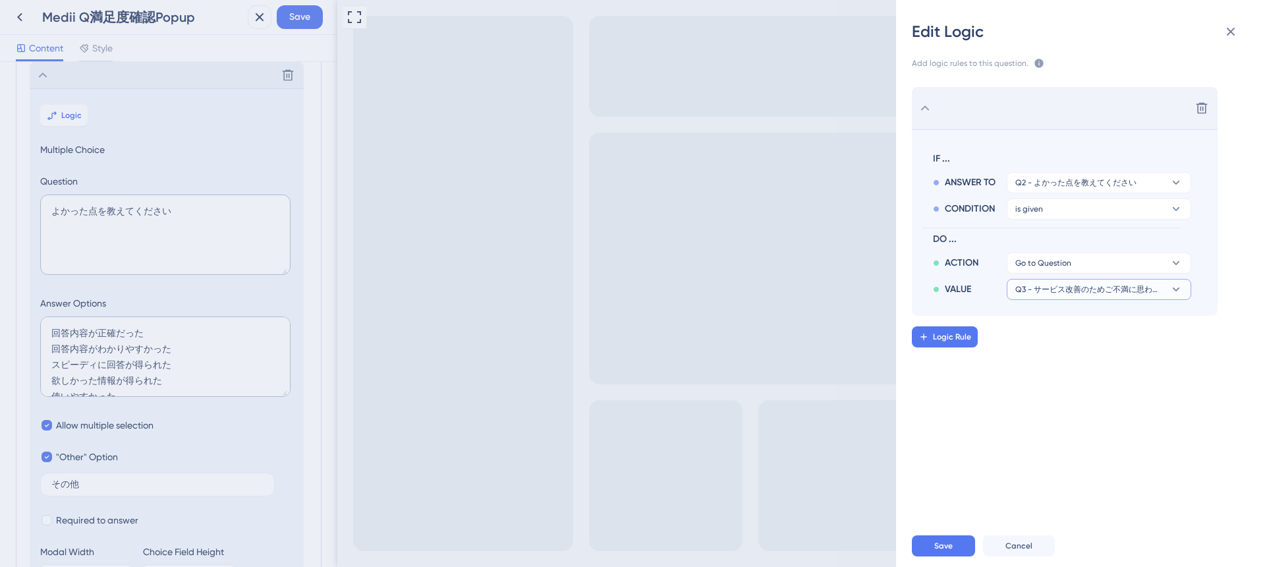
click at [1067, 287] on span "Q3 - サービス改善のためご不満に思われた点を教えてください。" at bounding box center [1089, 289] width 149 height 11
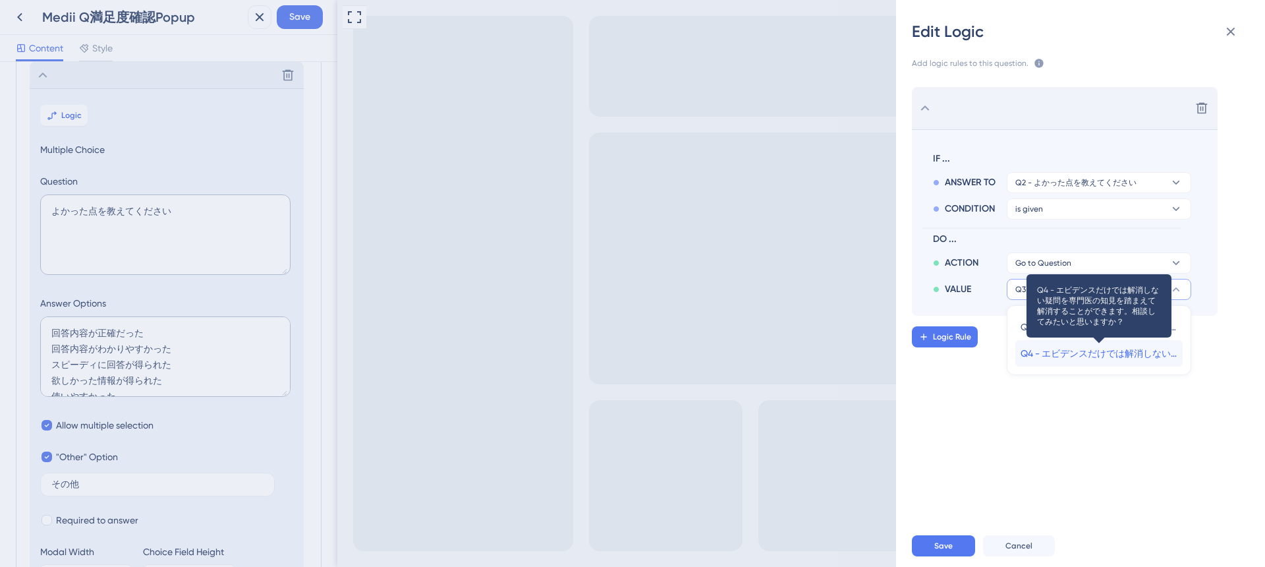
click at [1063, 352] on span "Q4 - エビデンスだけでは解消しない疑問を専門医の知見を踏まえて解消することができます。相談してみたいと思いますか？" at bounding box center [1098, 353] width 157 height 16
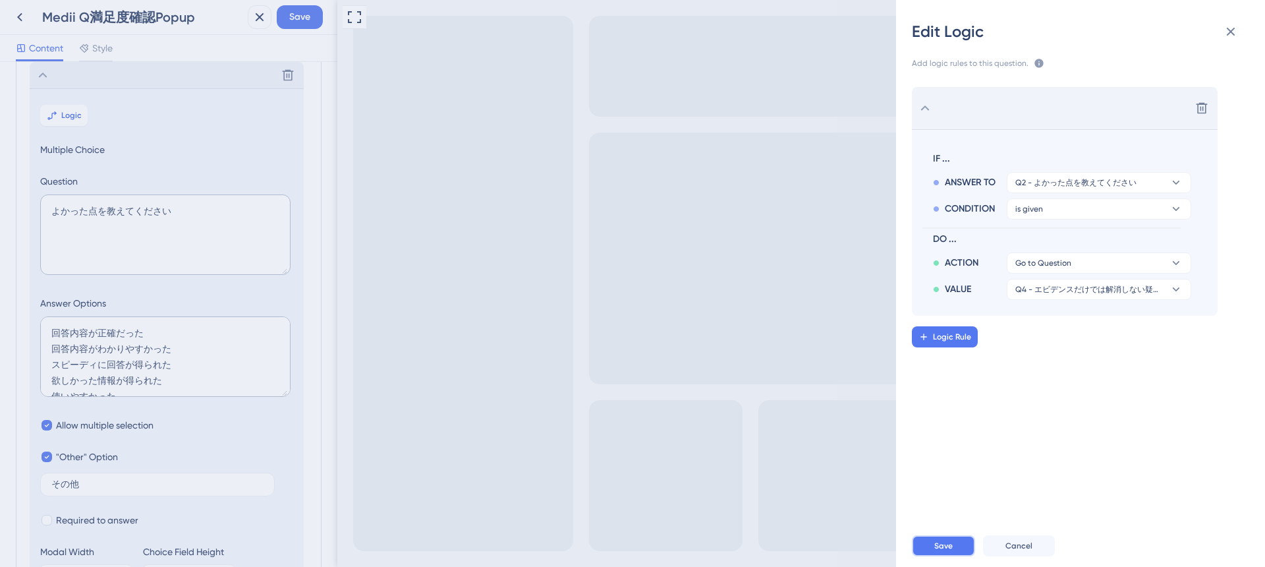
click at [960, 546] on button "Save" at bounding box center [943, 545] width 63 height 21
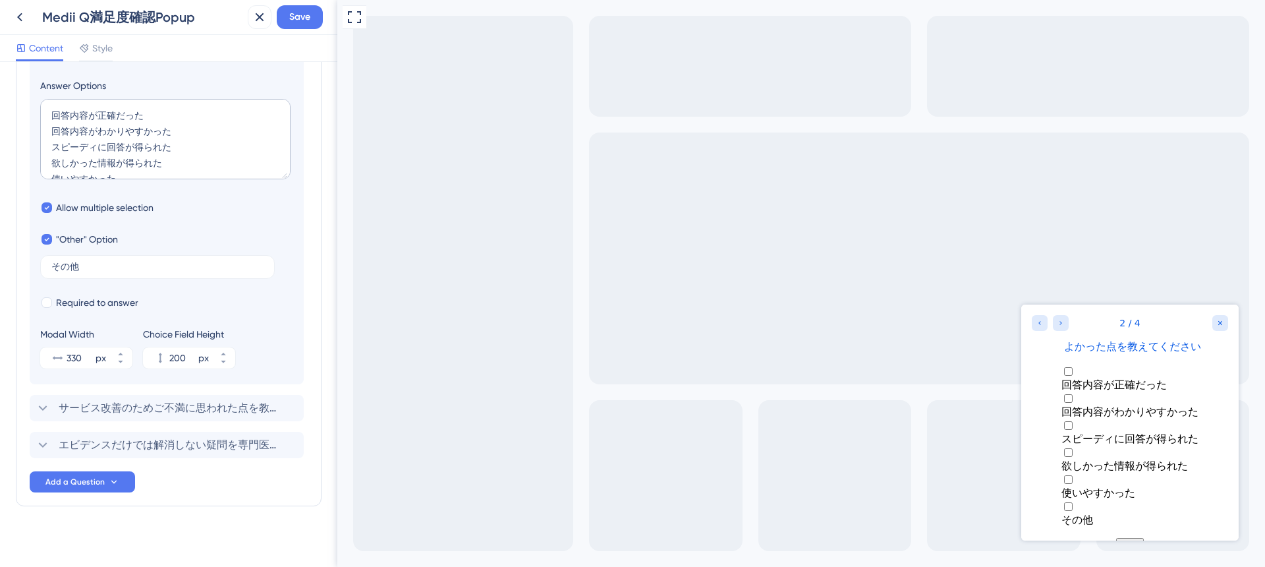
scroll to position [339, 0]
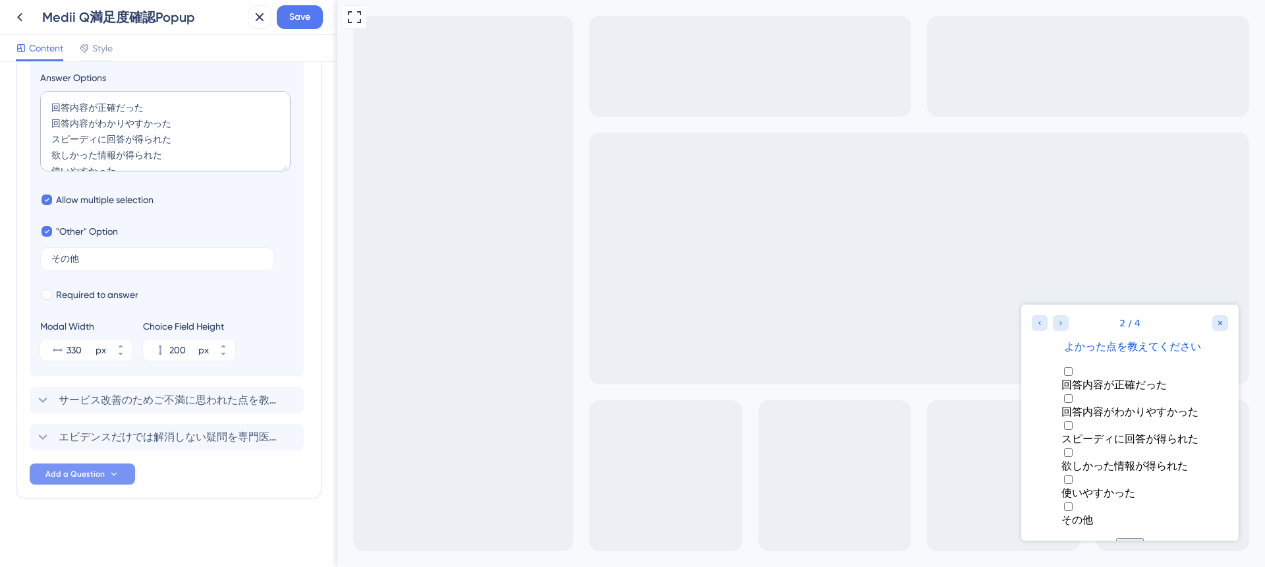
click at [80, 470] on span "Add a Question" at bounding box center [74, 473] width 59 height 11
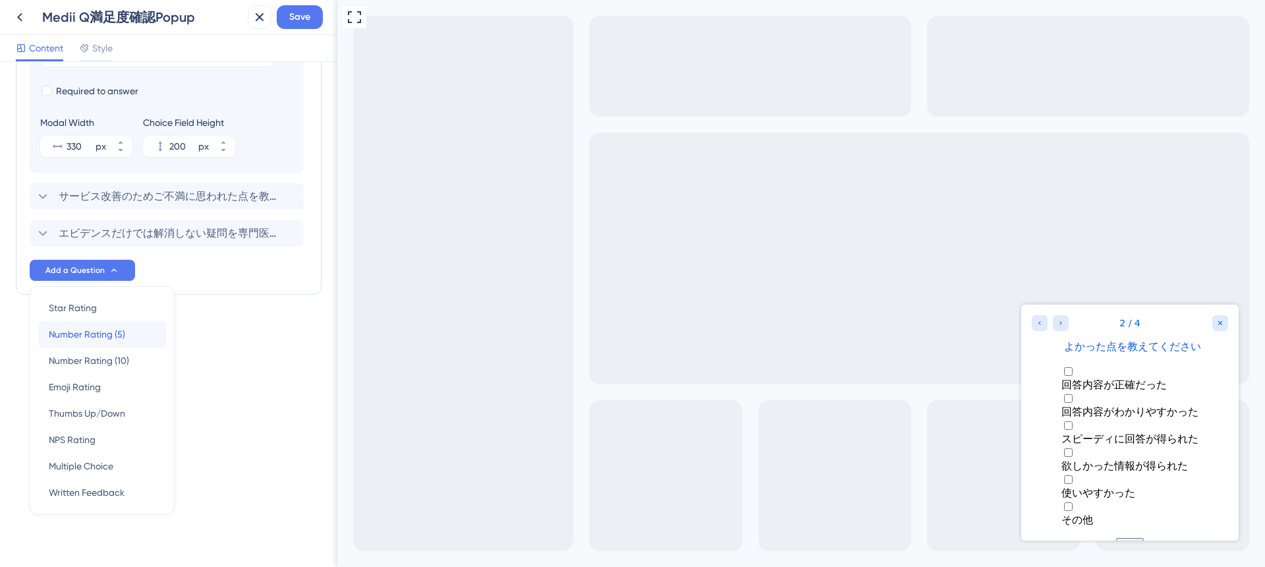
click at [101, 336] on span "Number Rating (5)" at bounding box center [87, 334] width 76 height 16
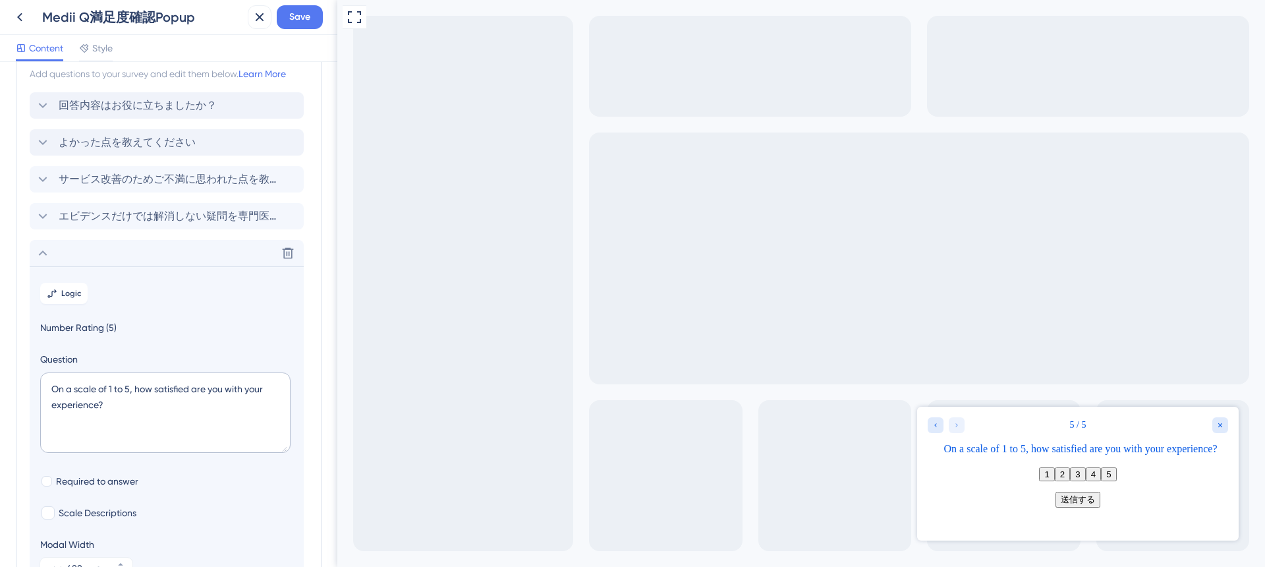
scroll to position [0, 0]
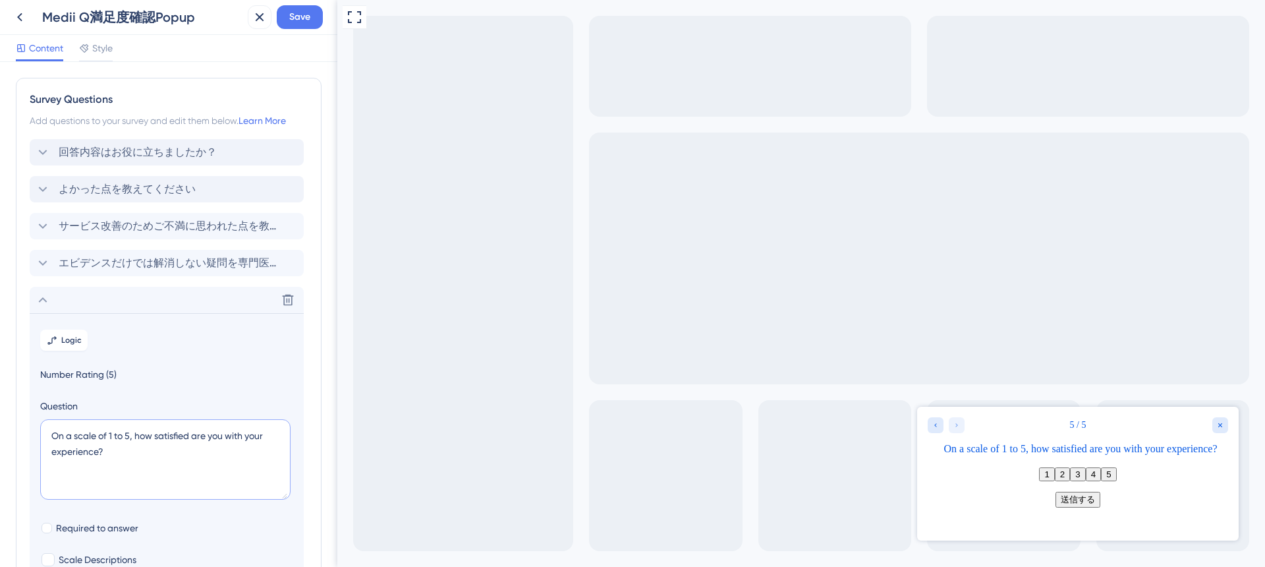
drag, startPoint x: 112, startPoint y: 453, endPoint x: 10, endPoint y: 446, distance: 102.4
click at [10, 446] on div "Survey Questions Add questions to your survey and edit them below. Learn More 回…" at bounding box center [168, 314] width 337 height 505
click at [132, 454] on textarea "On a scale of 1 to 5, how satisfied are you with your experience?" at bounding box center [165, 459] width 250 height 80
drag, startPoint x: 131, startPoint y: 454, endPoint x: 55, endPoint y: 441, distance: 76.8
click at [55, 441] on textarea "On a scale of 1 to 5, how satisfied are you with your experience?" at bounding box center [165, 459] width 250 height 80
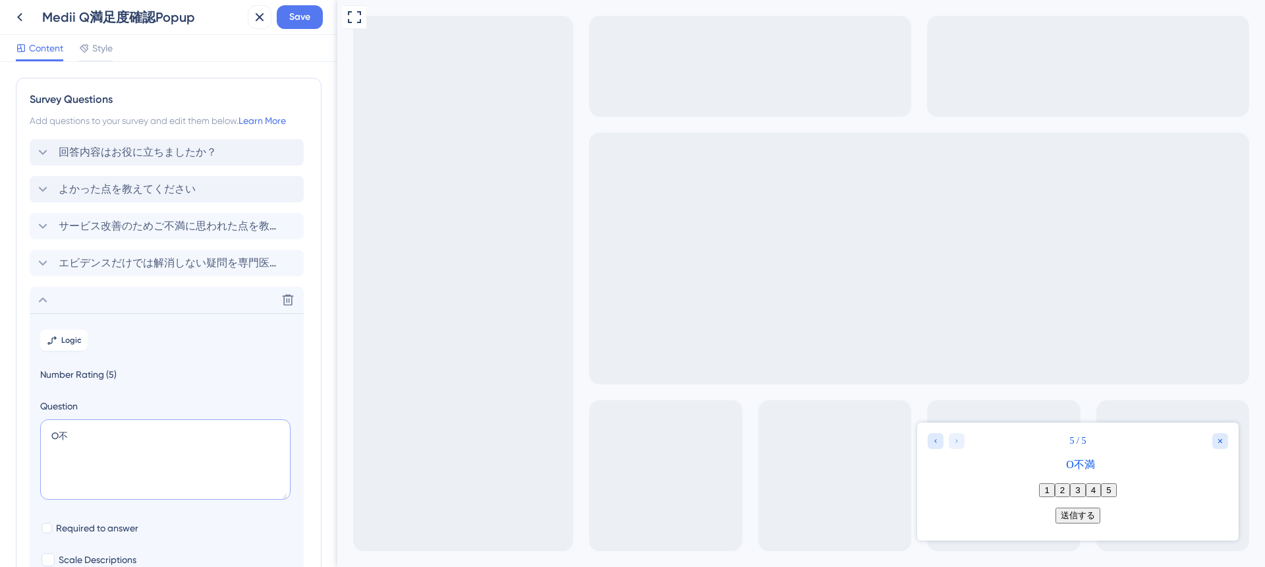
type textarea "O"
type textarea "不"
type textarea "不満に感じられた"
click at [106, 526] on span "Required to answer" at bounding box center [97, 528] width 82 height 16
checkbox input "true"
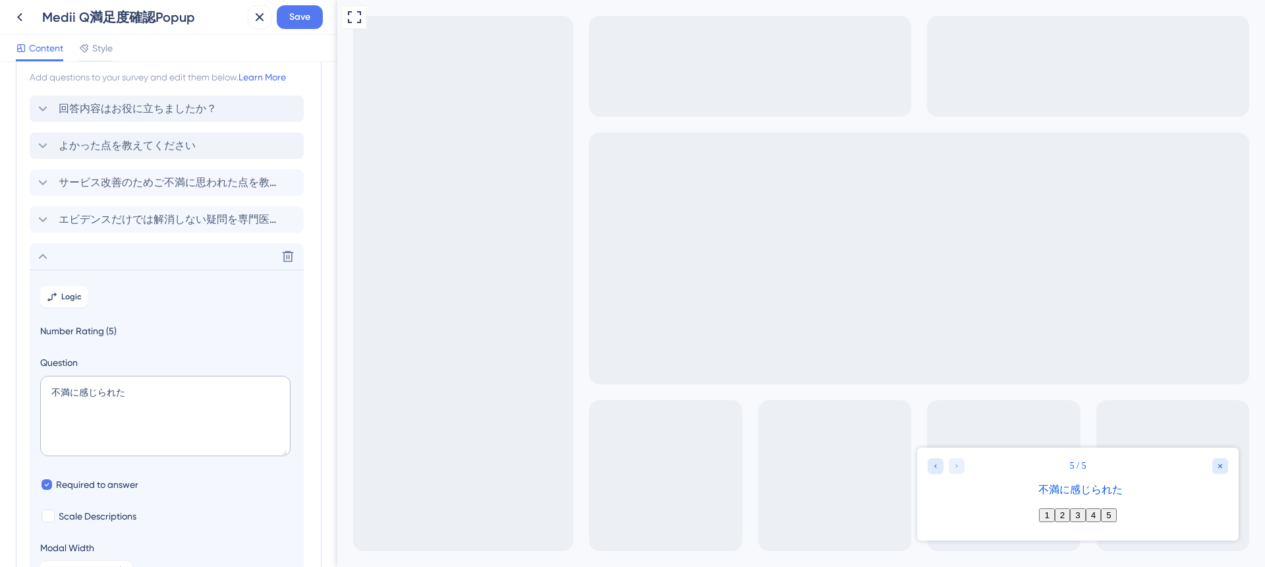
scroll to position [49, 0]
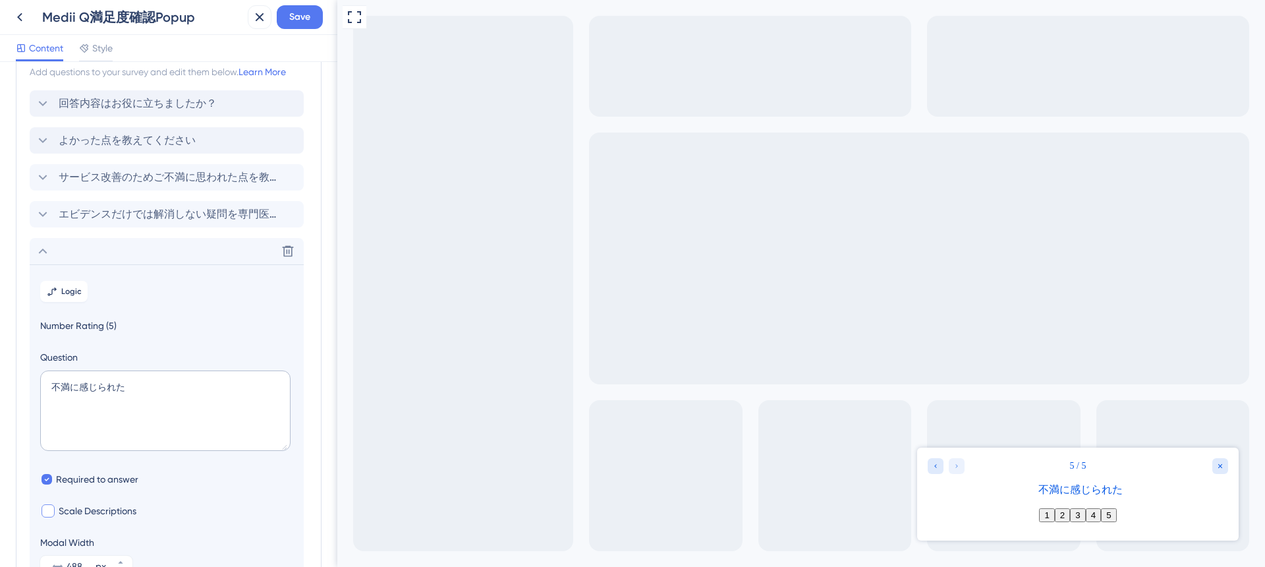
click at [95, 515] on span "Scale Descriptions" at bounding box center [98, 511] width 78 height 16
checkbox input "true"
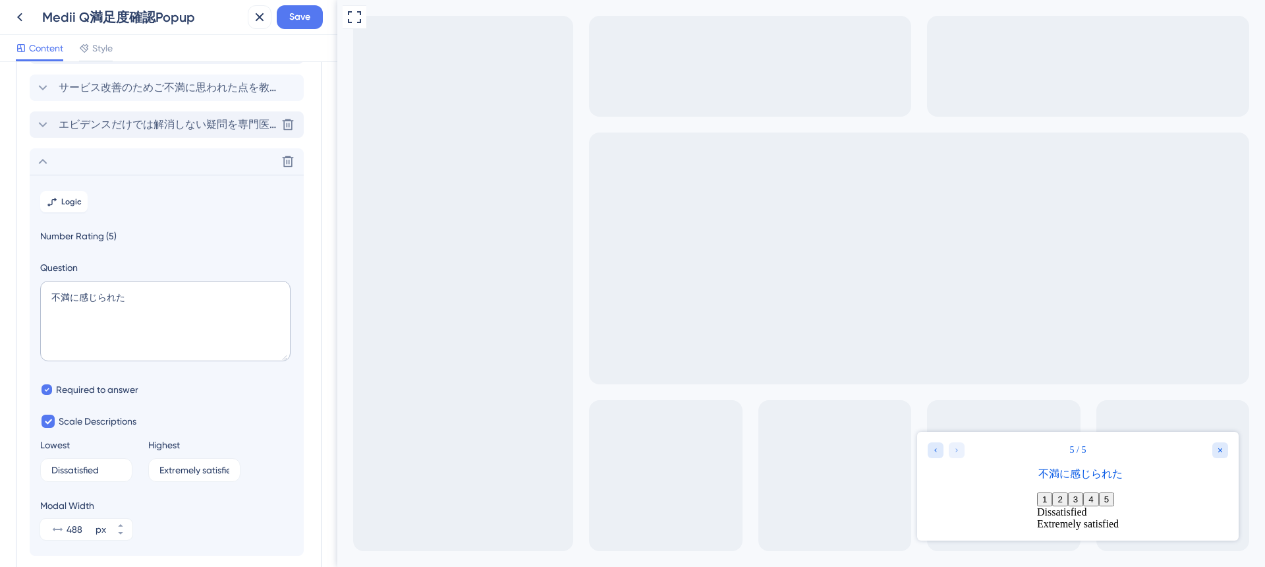
click at [195, 117] on span "エビデンスだけでは解消しない疑問を専門医の知見を踏まえて解消することができます。相談してみたいと思いますか？" at bounding box center [167, 125] width 217 height 16
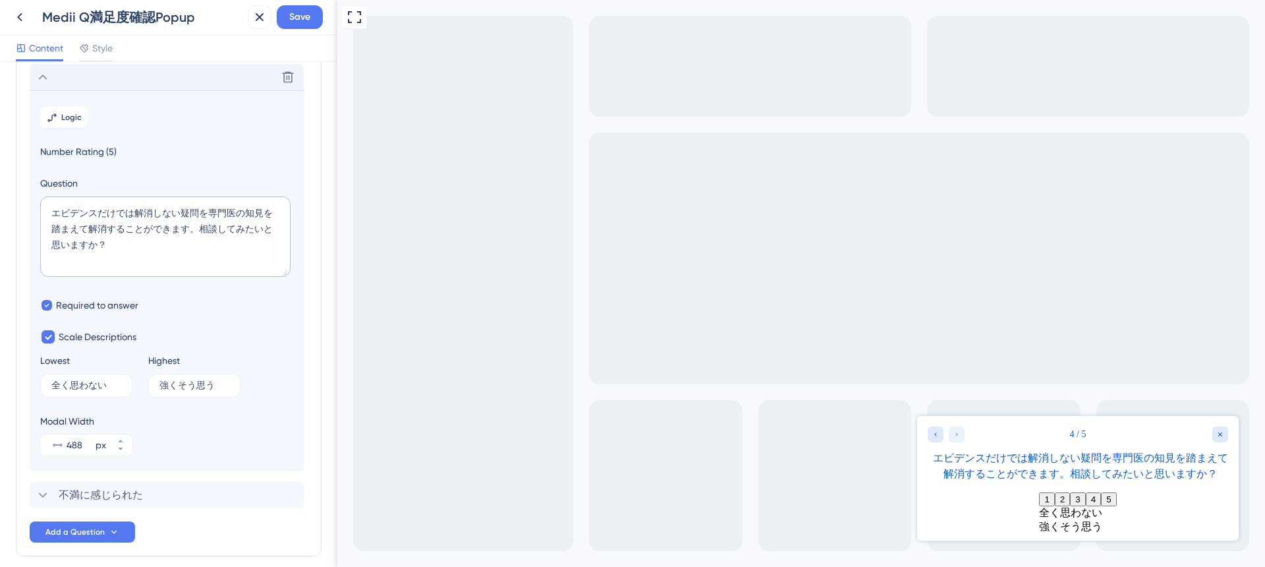
scroll to position [188, 0]
click at [184, 385] on input "強くそう思う" at bounding box center [187, 383] width 56 height 9
click at [154, 491] on div "不満に感じられた Delete" at bounding box center [167, 493] width 274 height 26
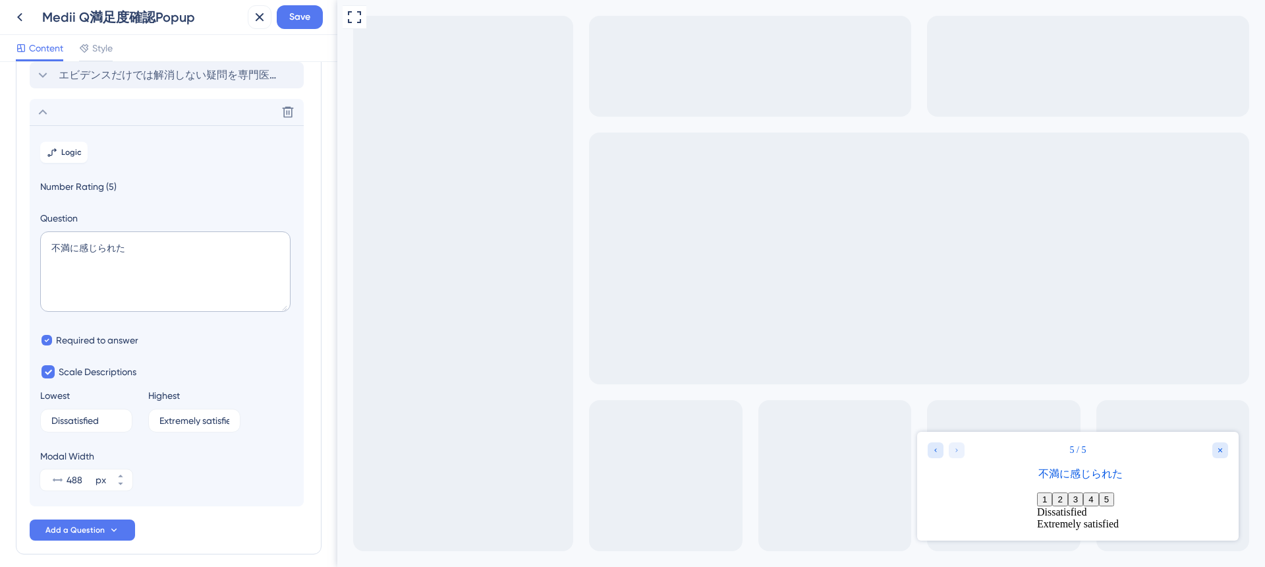
scroll to position [225, 0]
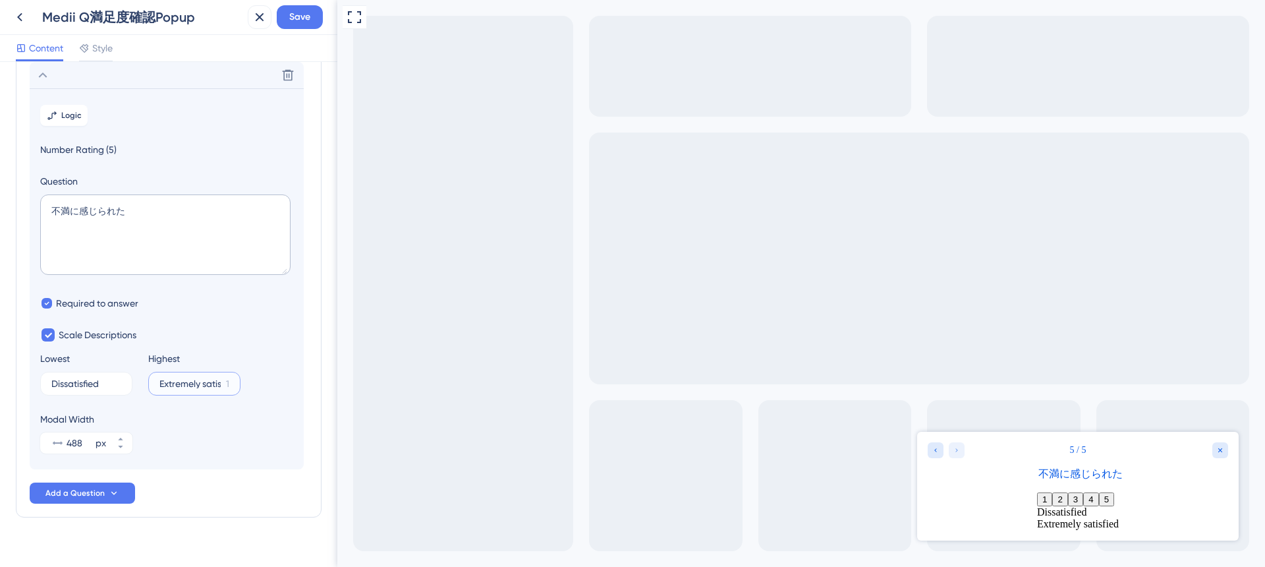
click at [206, 385] on input "Extremely satisfied" at bounding box center [189, 383] width 61 height 9
paste input "強くそう思う"
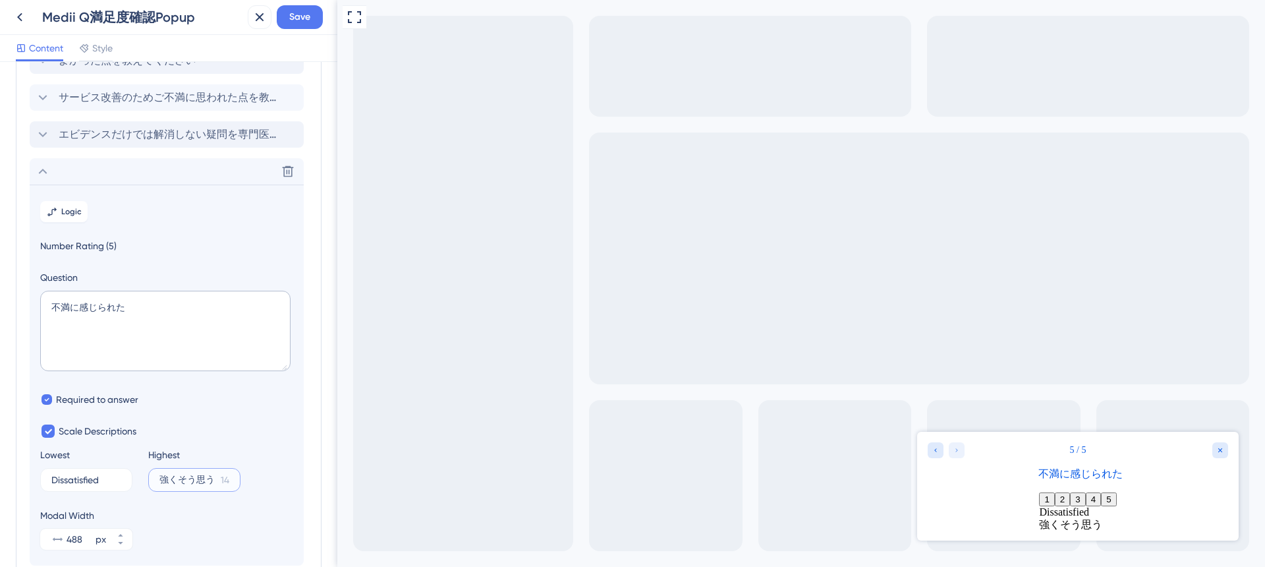
scroll to position [121, 0]
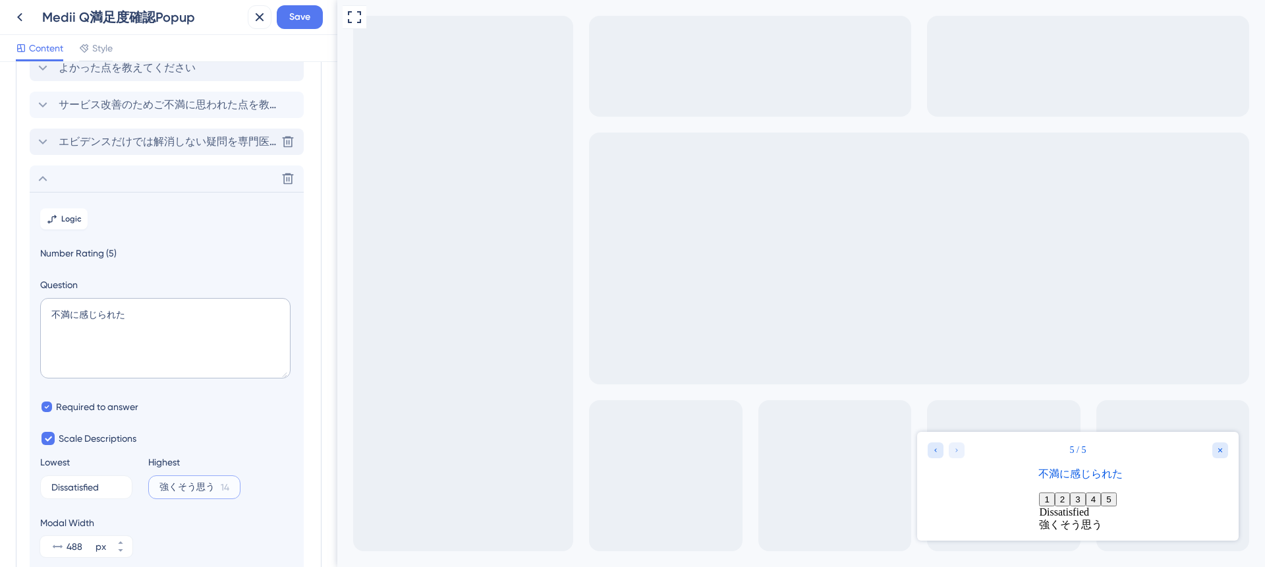
type input "強くそう思う"
click at [115, 150] on div "エビデンスだけでは解消しない疑問を専門医の知見を踏まえて解消することができます。相談してみたいと思いますか？ Delete" at bounding box center [167, 141] width 274 height 26
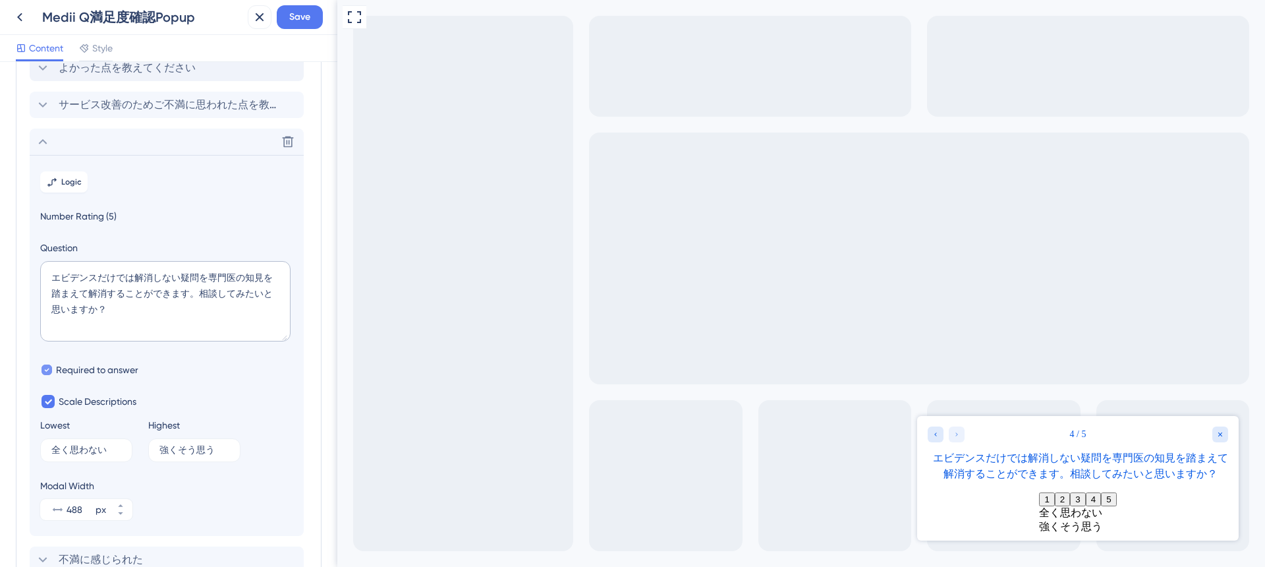
scroll to position [188, 0]
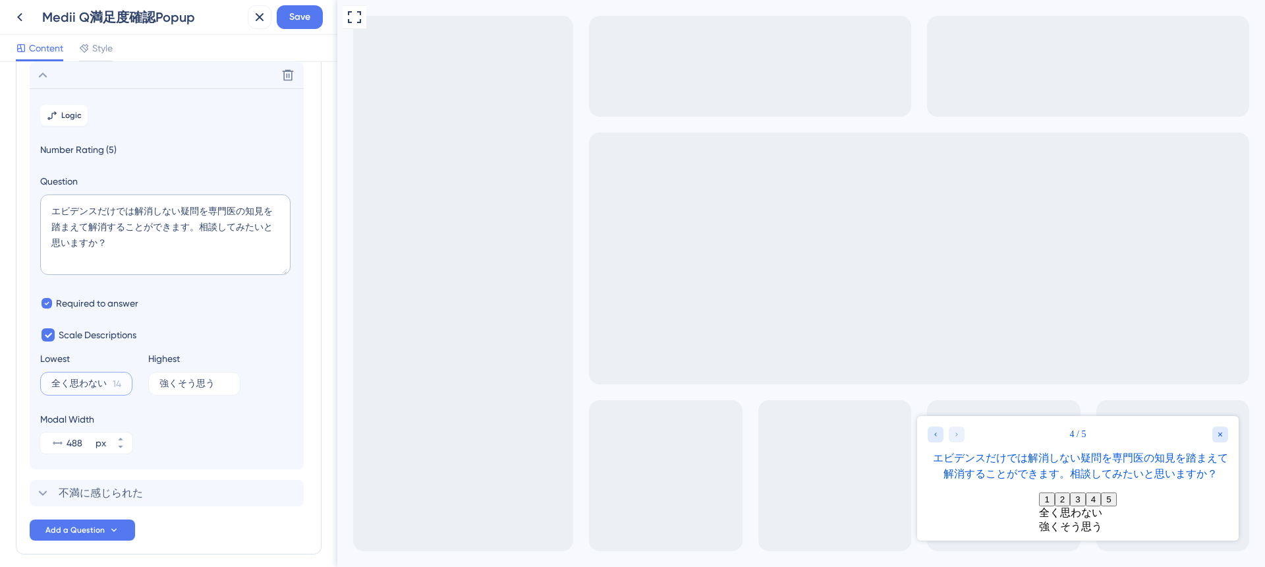
click at [73, 383] on input "全く思わない" at bounding box center [79, 383] width 56 height 9
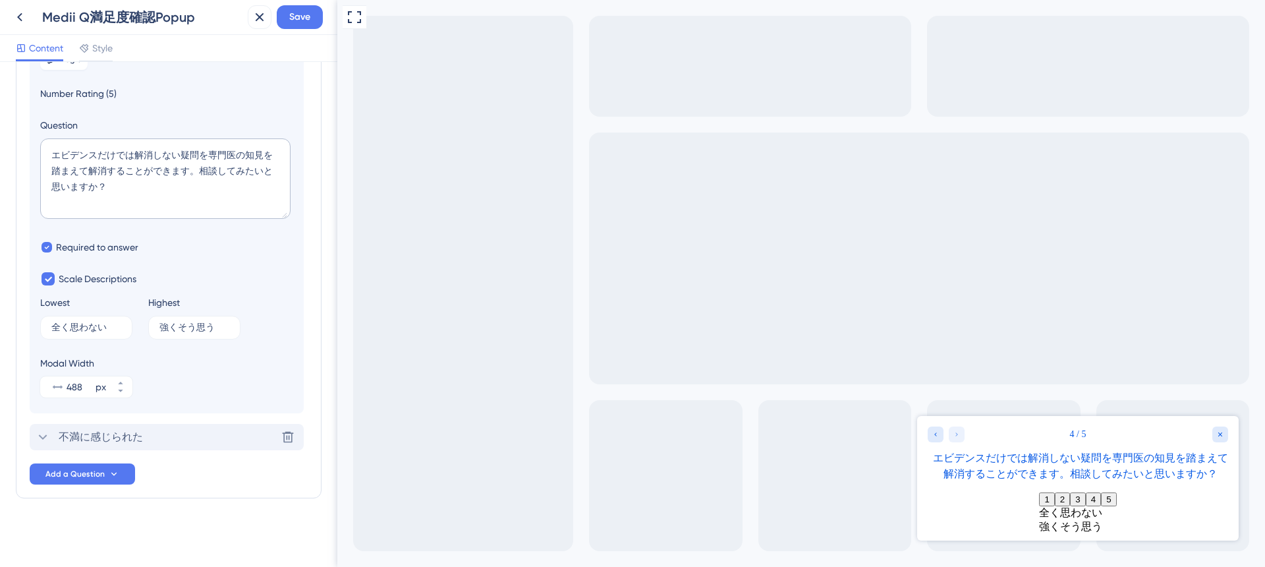
click at [75, 439] on span "不満に感じられた" at bounding box center [101, 437] width 84 height 16
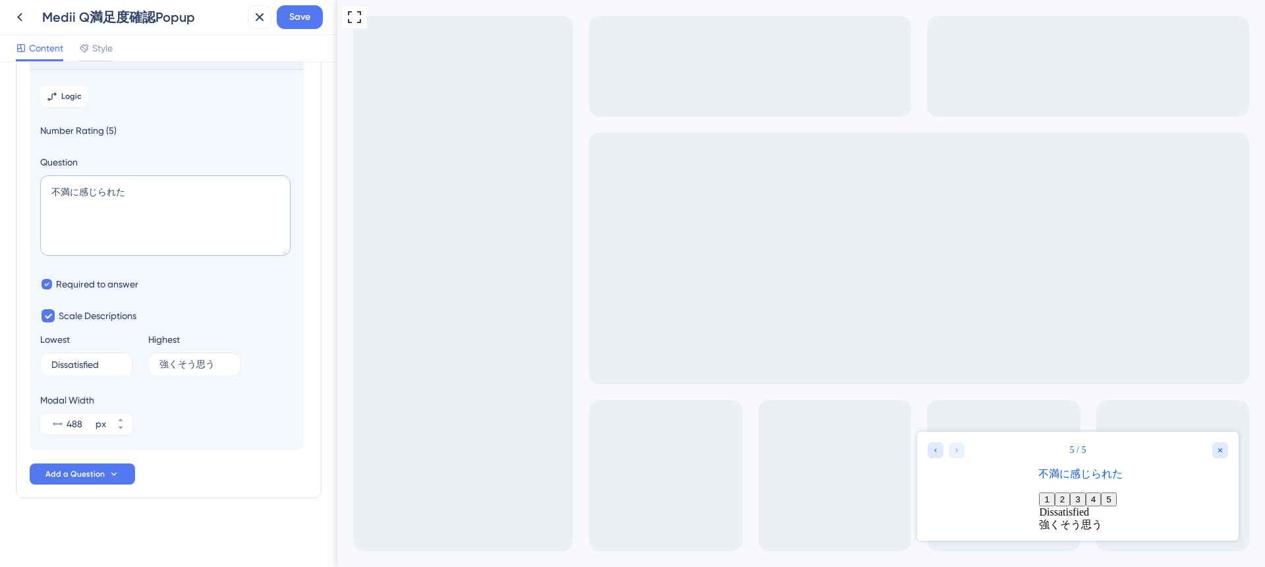
scroll to position [225, 0]
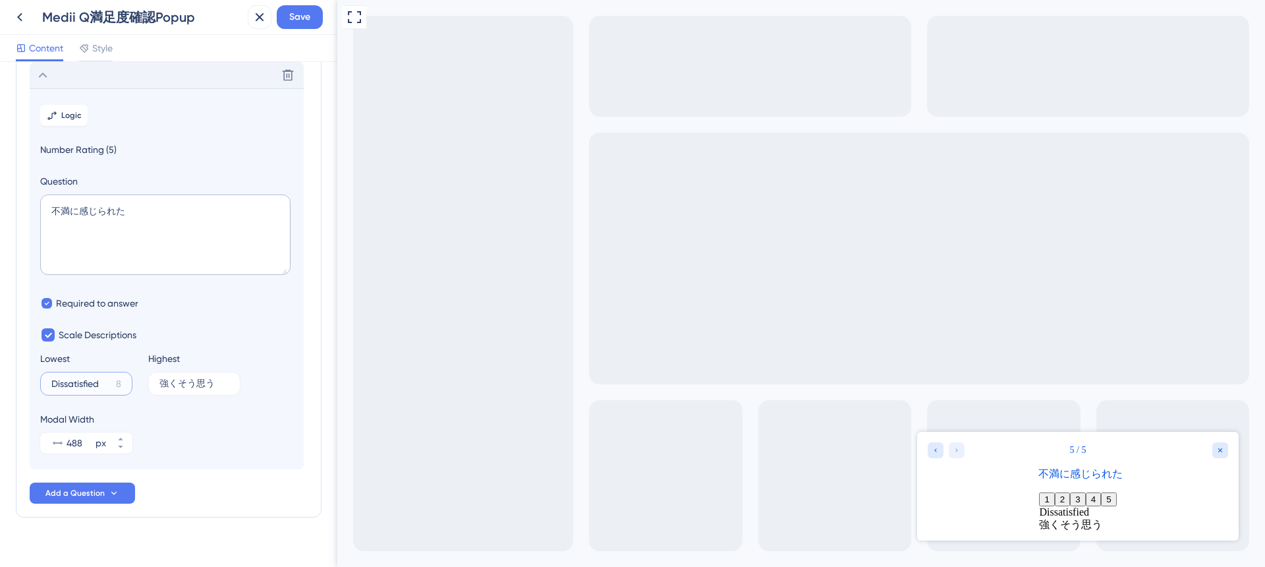
click at [81, 383] on input "Dissatisfied" at bounding box center [80, 383] width 59 height 9
paste input "全く思わない"
type input "全く思わない"
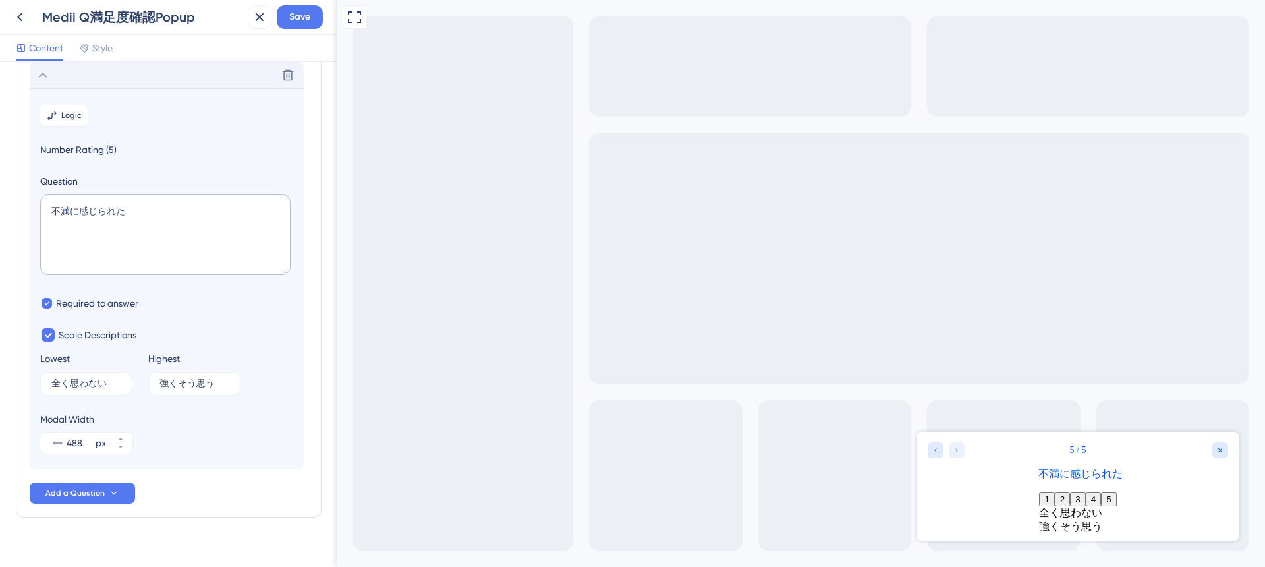
click at [176, 430] on div "Modal Width 488 px" at bounding box center [166, 432] width 253 height 42
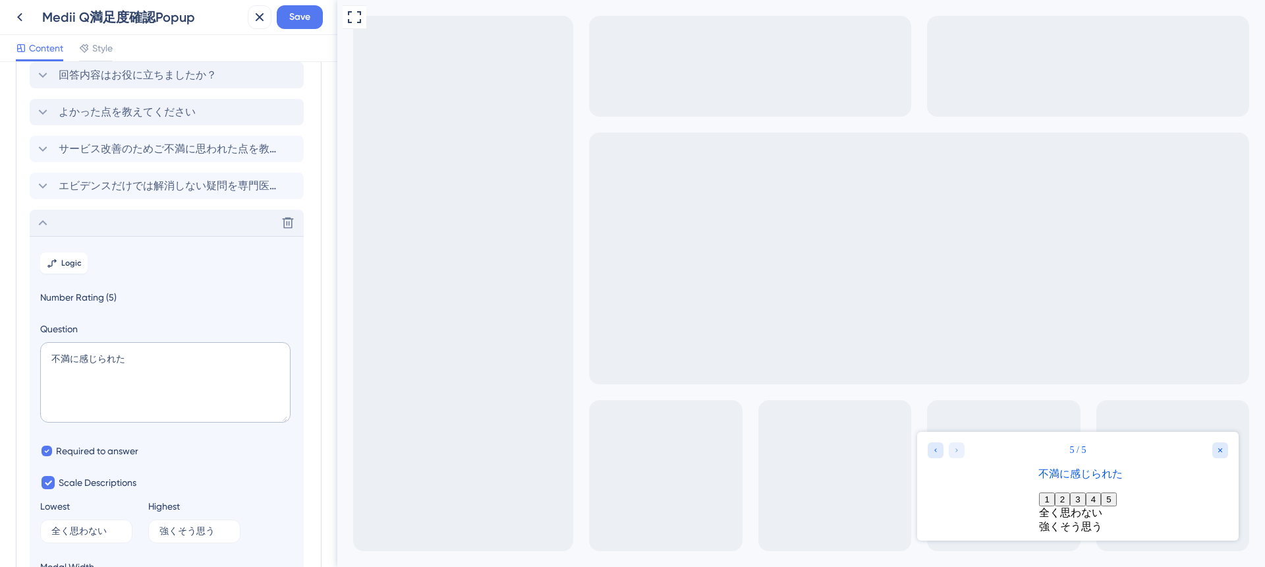
scroll to position [0, 0]
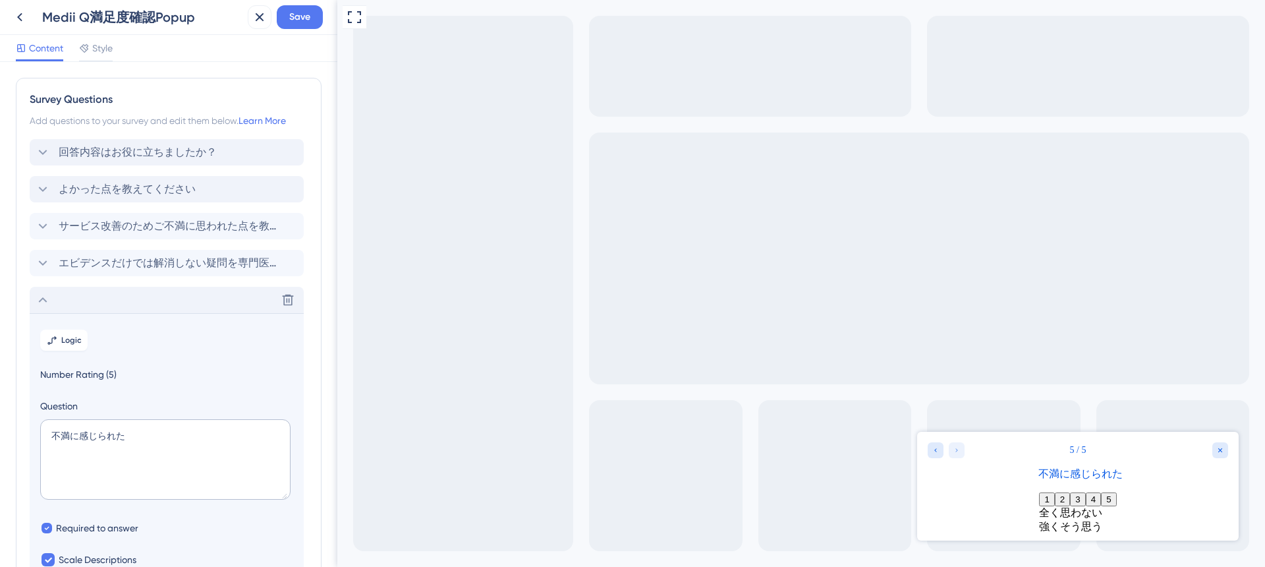
click at [44, 294] on icon at bounding box center [43, 300] width 16 height 16
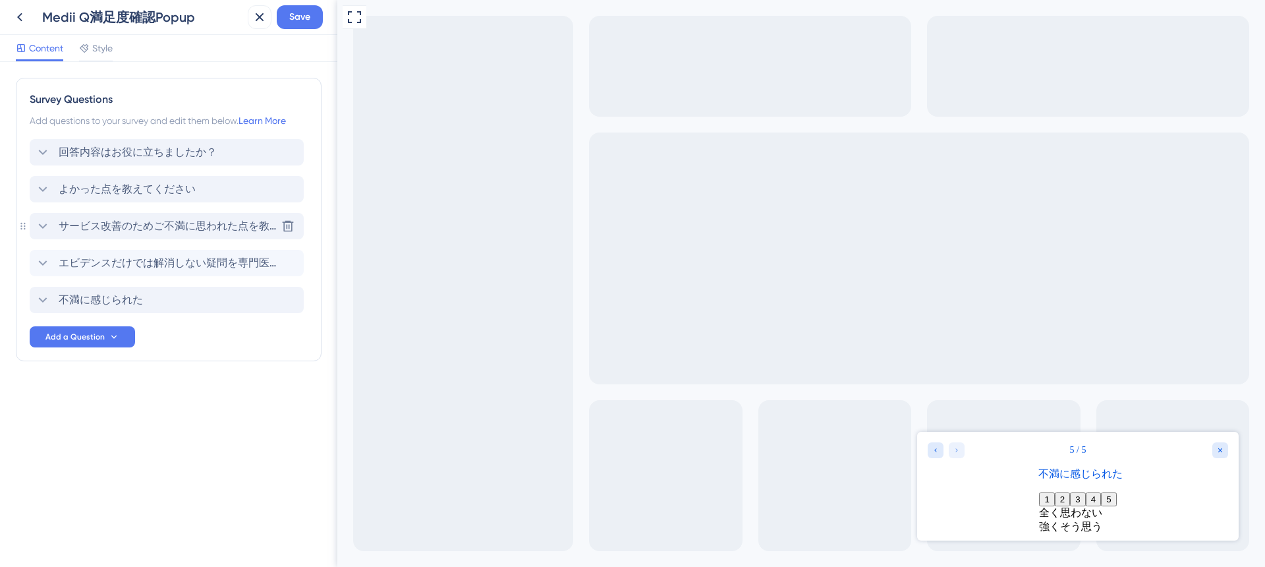
click at [80, 229] on span "サービス改善のためご不満に思われた点を教えてください。" at bounding box center [167, 226] width 217 height 16
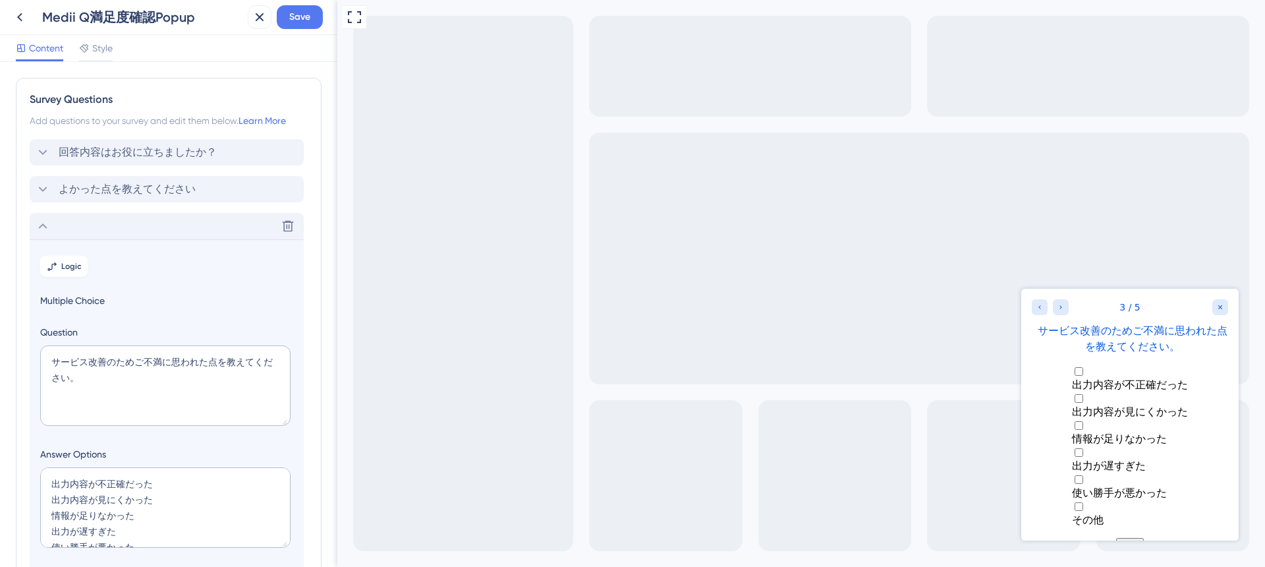
scroll to position [22, 0]
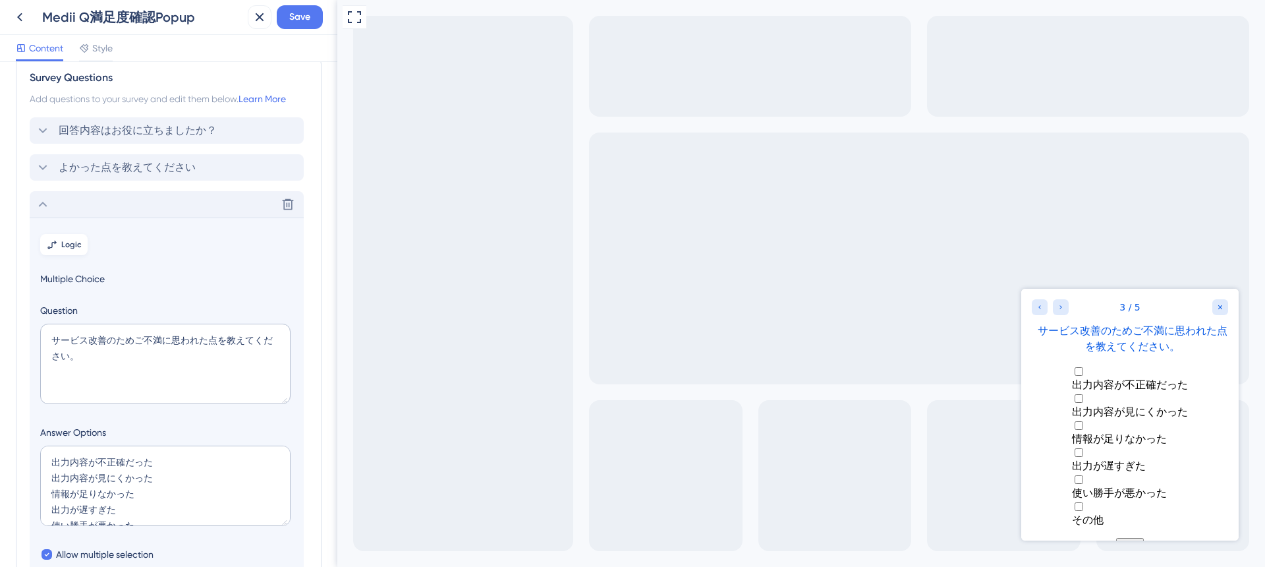
click at [68, 248] on span "Logic" at bounding box center [71, 244] width 20 height 11
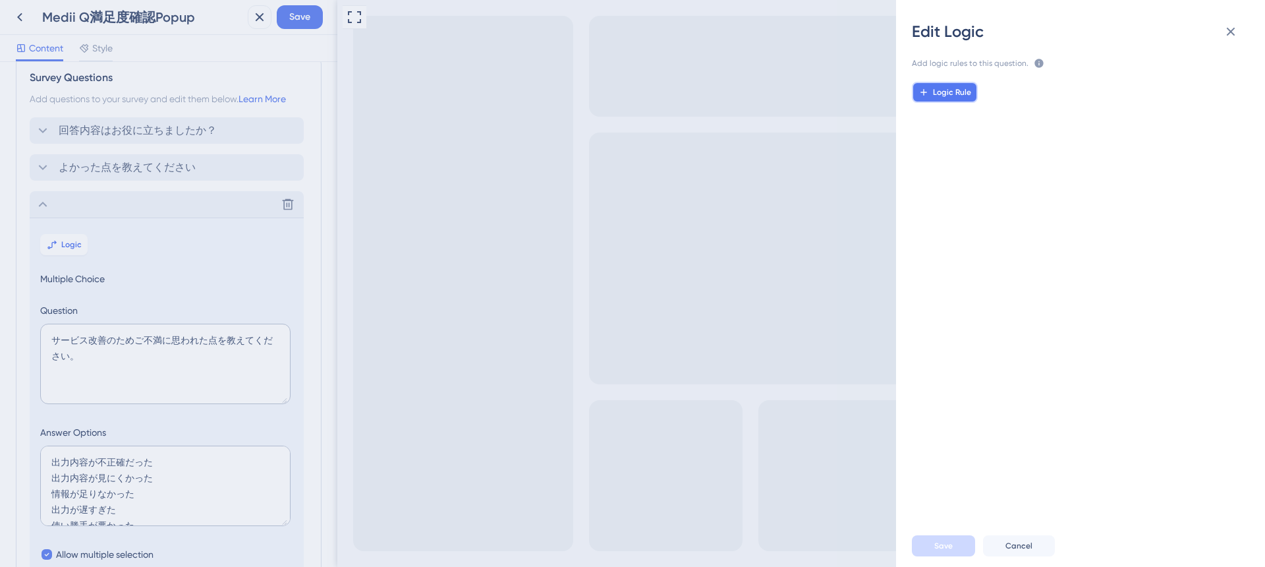
click at [955, 84] on button "Logic Rule" at bounding box center [945, 92] width 66 height 21
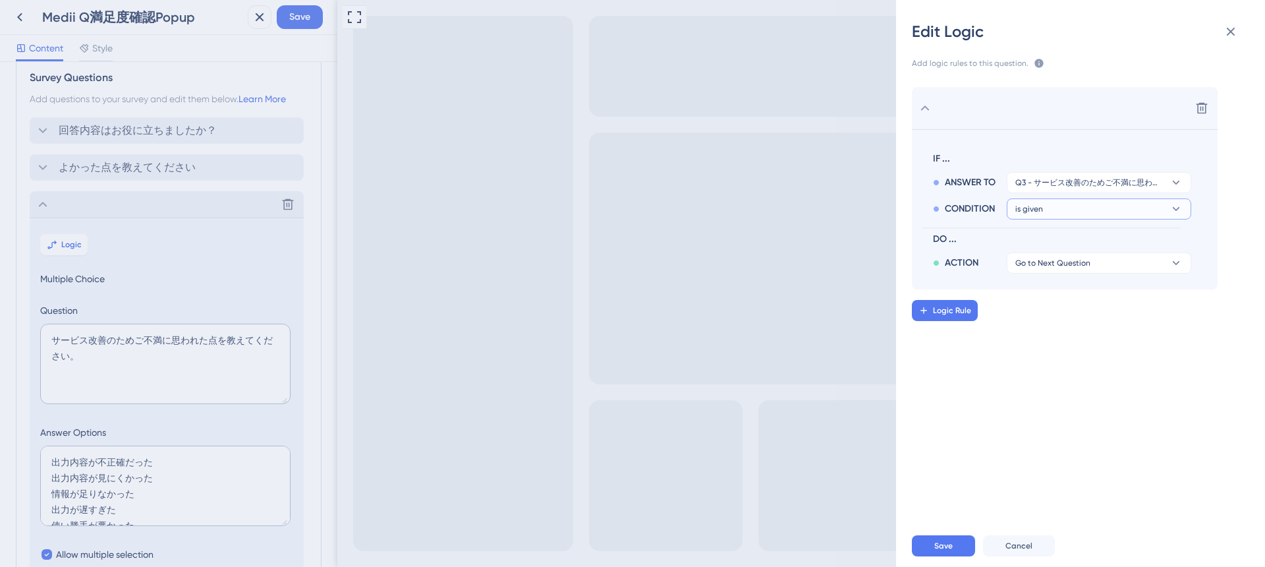
click at [1098, 211] on button "is given" at bounding box center [1099, 208] width 184 height 21
click at [1071, 296] on div "has has" at bounding box center [1098, 299] width 157 height 26
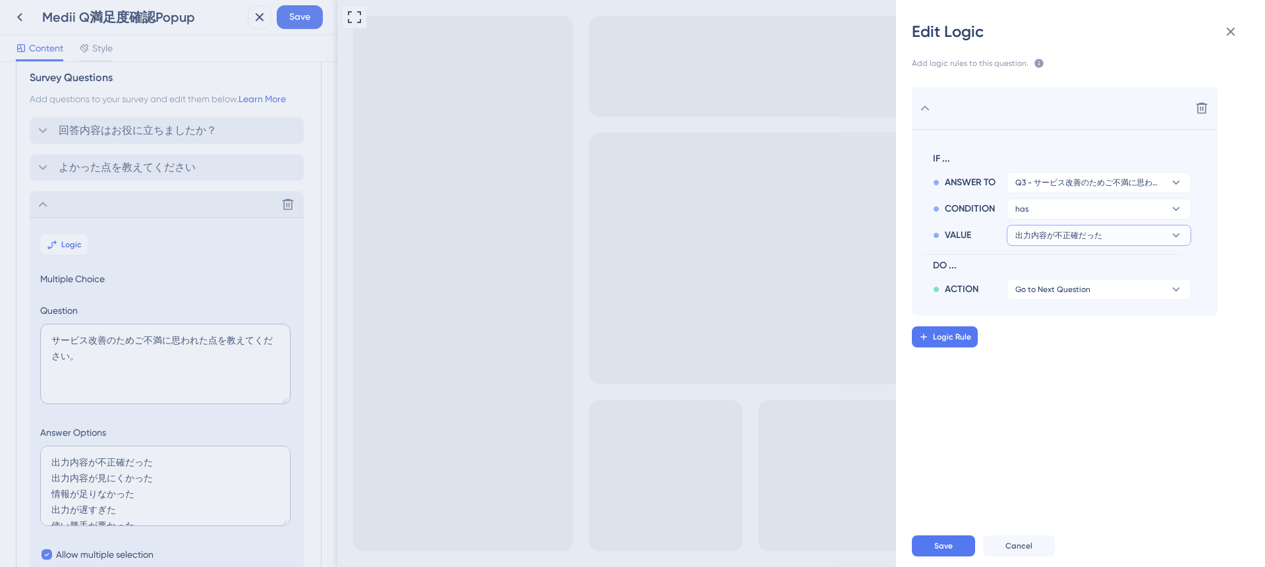
click at [1055, 237] on span "出力内容が不正確だった" at bounding box center [1058, 235] width 87 height 11
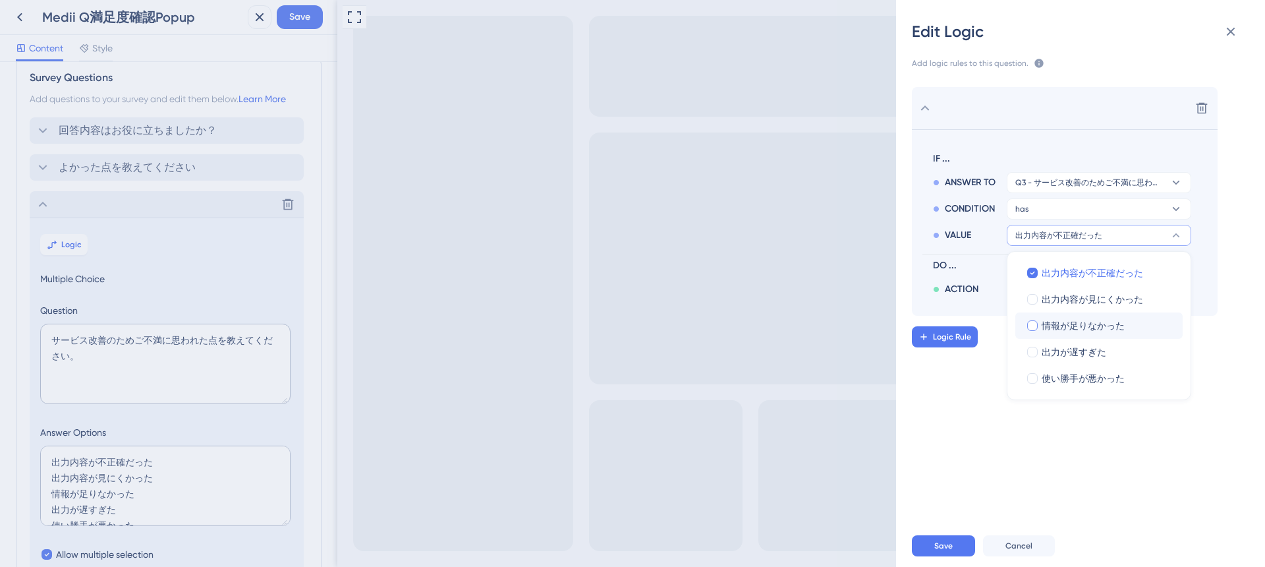
click at [1049, 333] on span "情報が足りなかった" at bounding box center [1083, 326] width 83 height 16
checkbox input "true"
click at [955, 419] on div "Delete IF ... ANSWER TO Q3 - サービス改善のためご不満に思われた点を教えてください。 CONDITION has VALUE 出力…" at bounding box center [1086, 292] width 390 height 443
click at [1090, 290] on button "Go to Next Question" at bounding box center [1099, 289] width 184 height 21
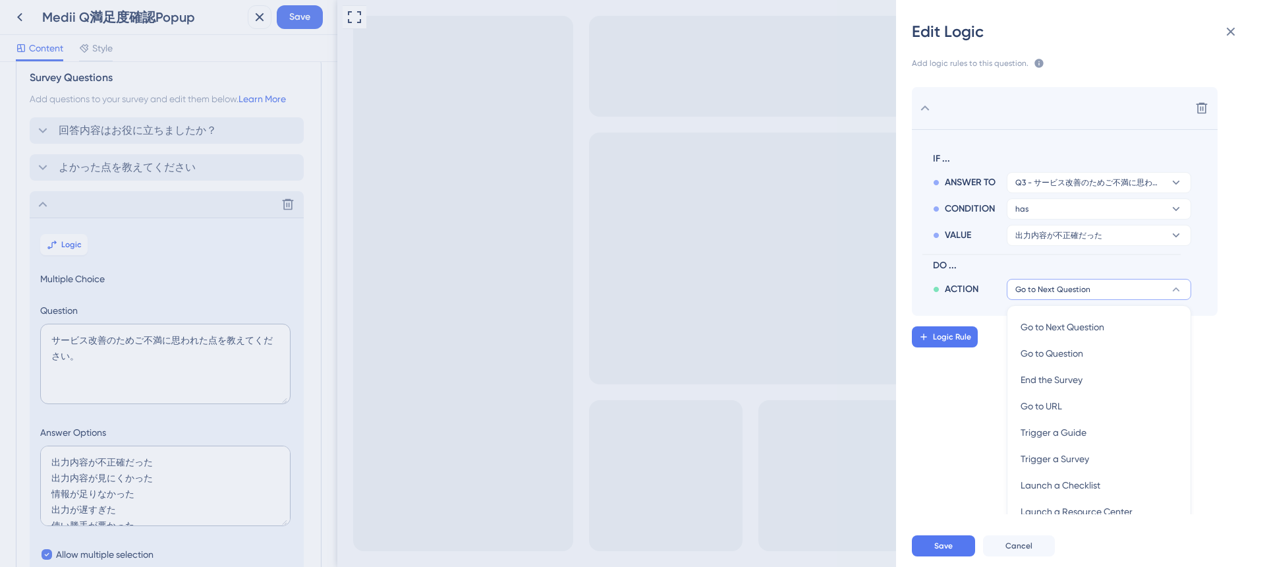
scroll to position [45, 0]
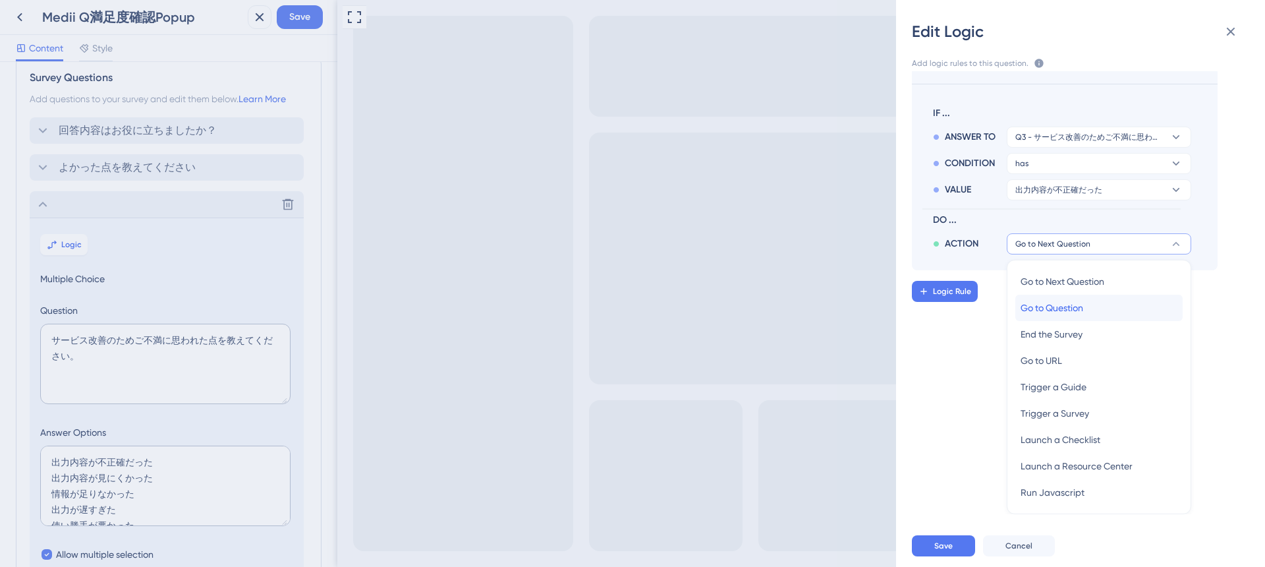
click at [1076, 306] on span "Go to Question" at bounding box center [1051, 308] width 63 height 16
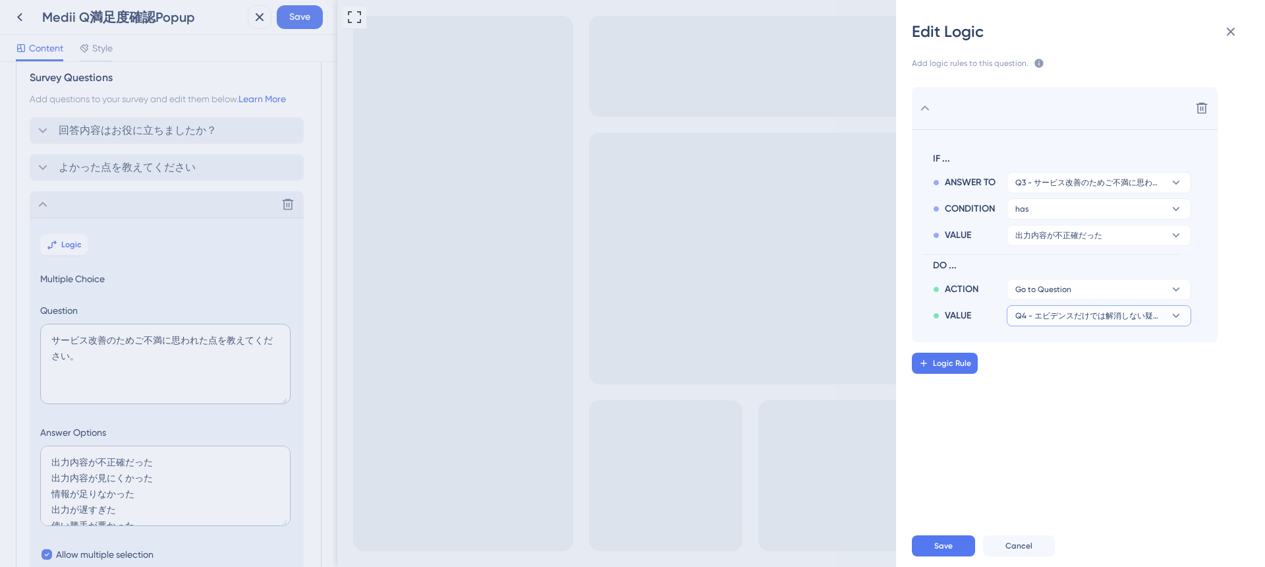
click at [1068, 318] on span "Q4 - エビデンスだけでは解消しない疑問を専門医の知見を踏まえて解消することができます。相談してみたいと思いますか？" at bounding box center [1089, 315] width 149 height 11
click at [1054, 374] on span "Q5 - 不満に感じられた" at bounding box center [1067, 380] width 95 height 16
click at [1017, 409] on div "Delete IF ... ANSWER TO Q3 - サービス改善のためご不満に思われた点を教えてください。 CONDITION has VALUE 出力…" at bounding box center [1086, 292] width 390 height 443
click at [942, 366] on span "Logic Rule" at bounding box center [952, 363] width 38 height 11
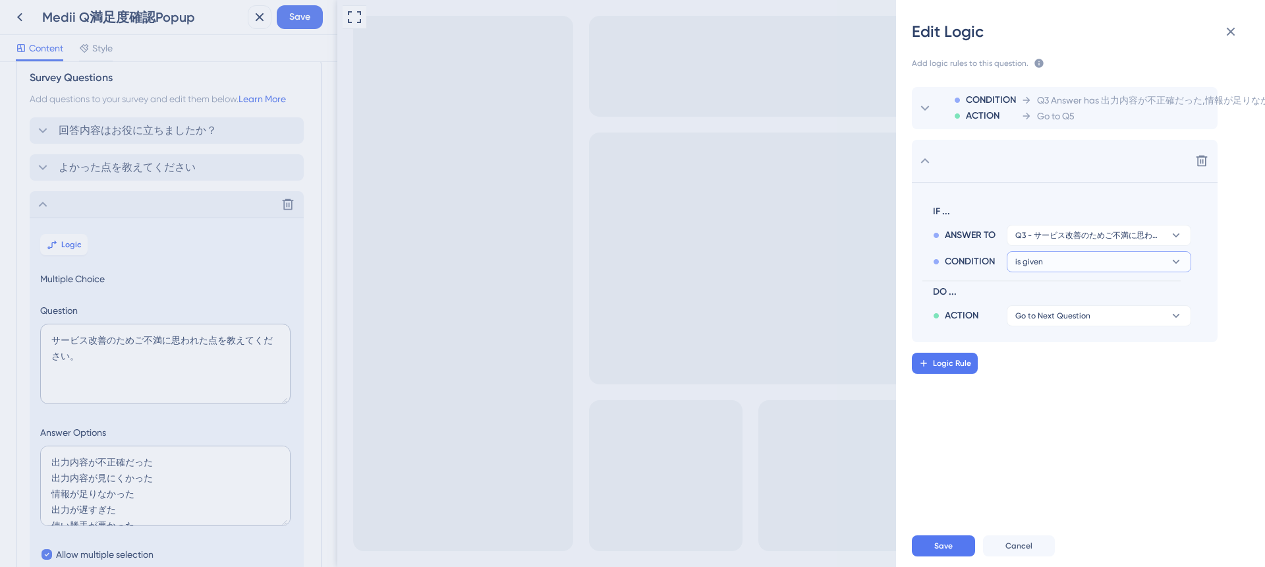
click at [1051, 265] on button "is given" at bounding box center [1099, 261] width 184 height 21
click at [1051, 347] on div "has has" at bounding box center [1098, 352] width 157 height 26
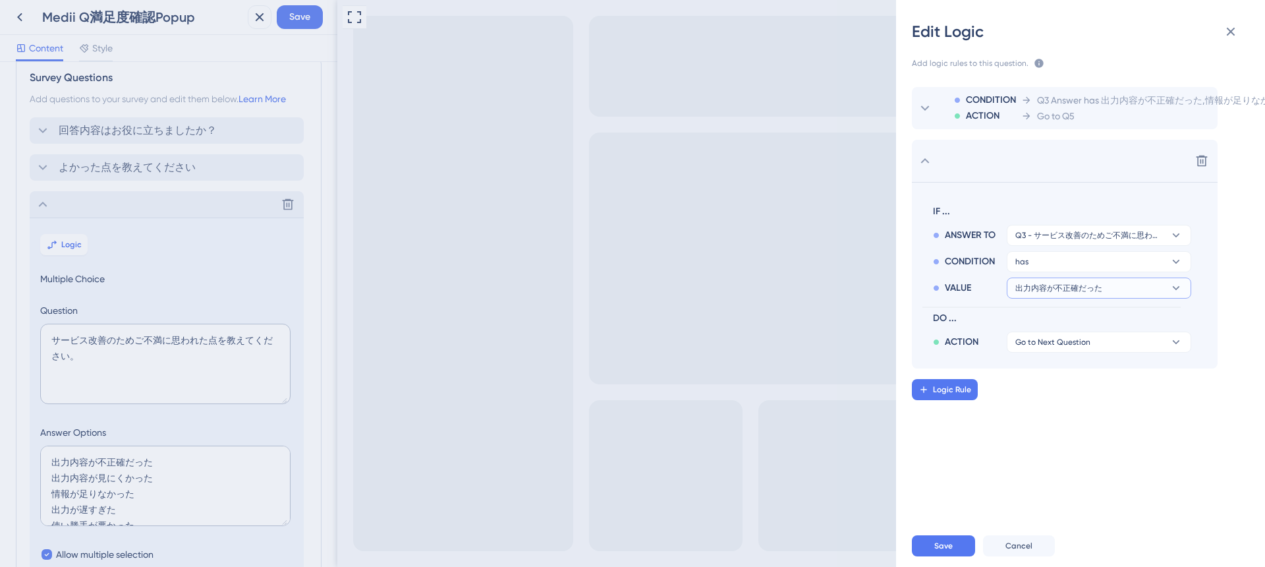
click at [1073, 288] on span "出力内容が不正確だった" at bounding box center [1058, 288] width 87 height 11
click at [1058, 325] on span "出力内容が不正確だった" at bounding box center [1092, 326] width 101 height 16
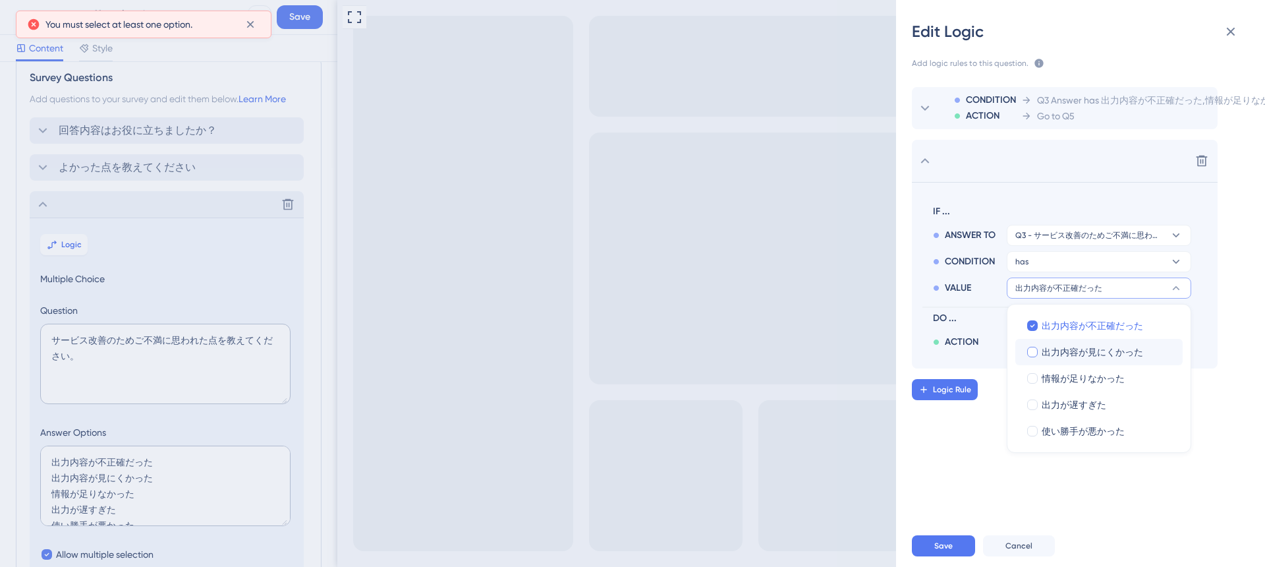
click at [1057, 354] on span "出力内容が見にくかった" at bounding box center [1092, 352] width 101 height 16
checkbox input "true"
click at [1051, 326] on span "出力内容が不正確だった" at bounding box center [1092, 326] width 101 height 16
checkbox input "false"
click at [1055, 410] on span "出力が遅すぎた" at bounding box center [1074, 405] width 65 height 16
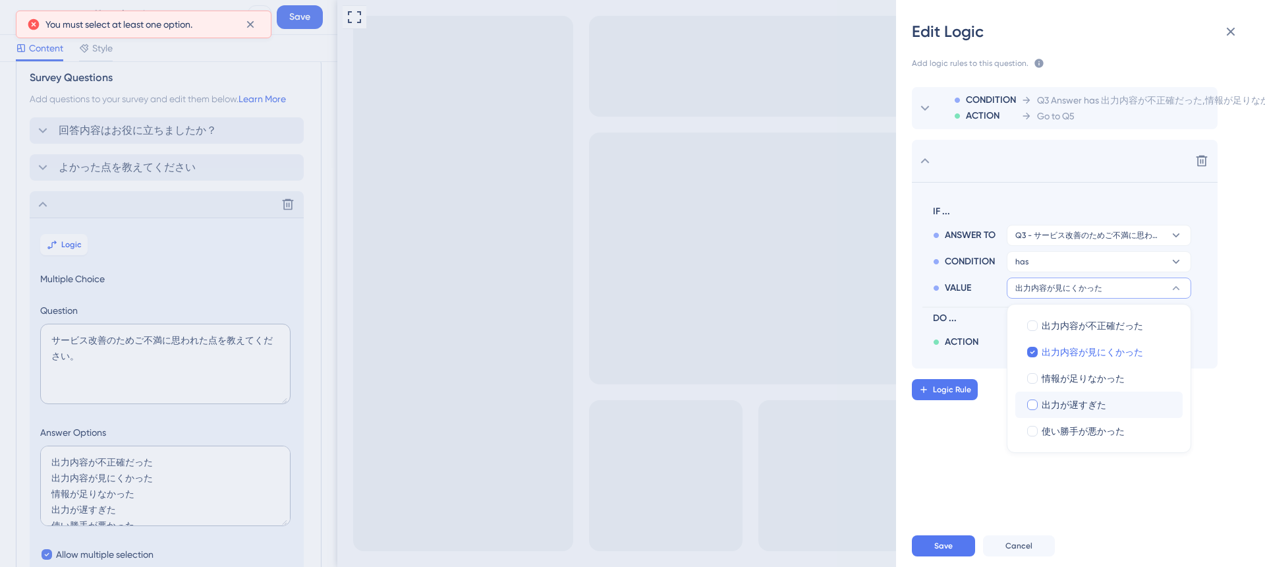
checkbox input "true"
click at [1055, 431] on span "使い勝手が悪かった" at bounding box center [1083, 431] width 83 height 16
checkbox input "true"
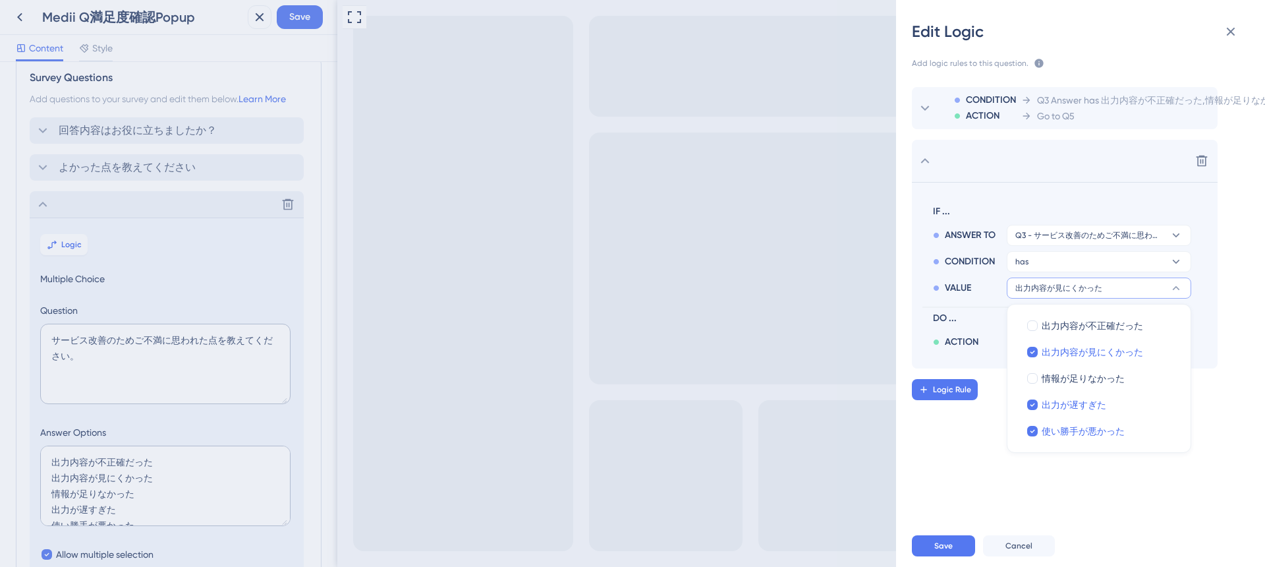
click at [963, 453] on div "CONDITION ACTION Q3 Answer has 出力内容が不正確だった,情報が足りなかった Go to Q5 Delete IF ... ANS…" at bounding box center [1086, 292] width 390 height 443
click at [1065, 343] on span "Go to Next Question" at bounding box center [1052, 342] width 75 height 11
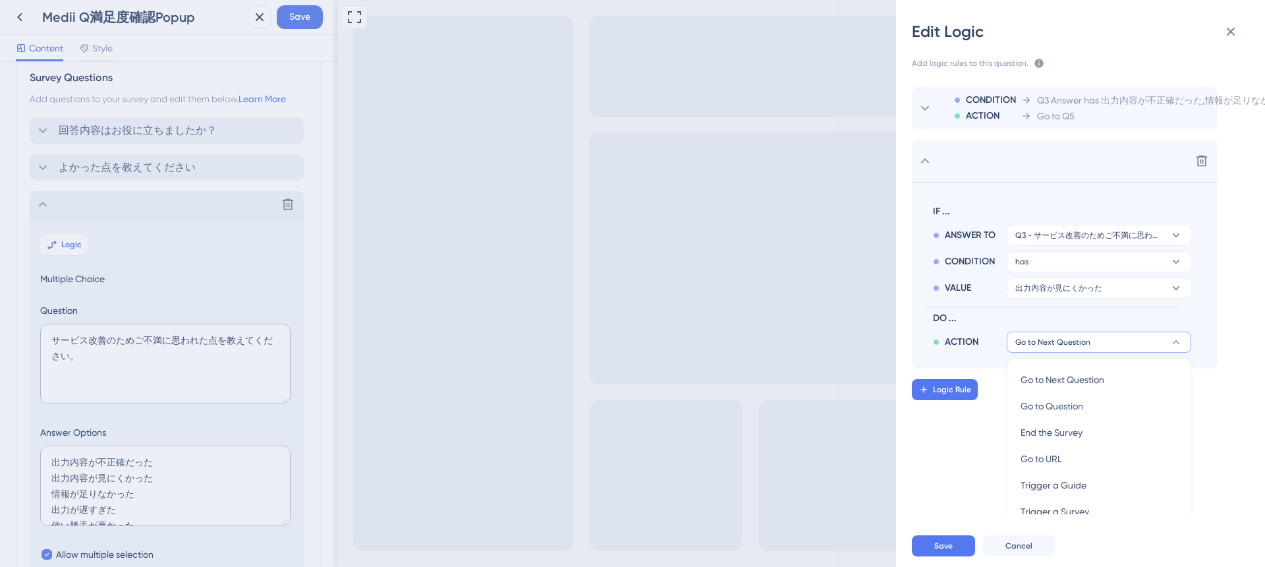
scroll to position [98, 0]
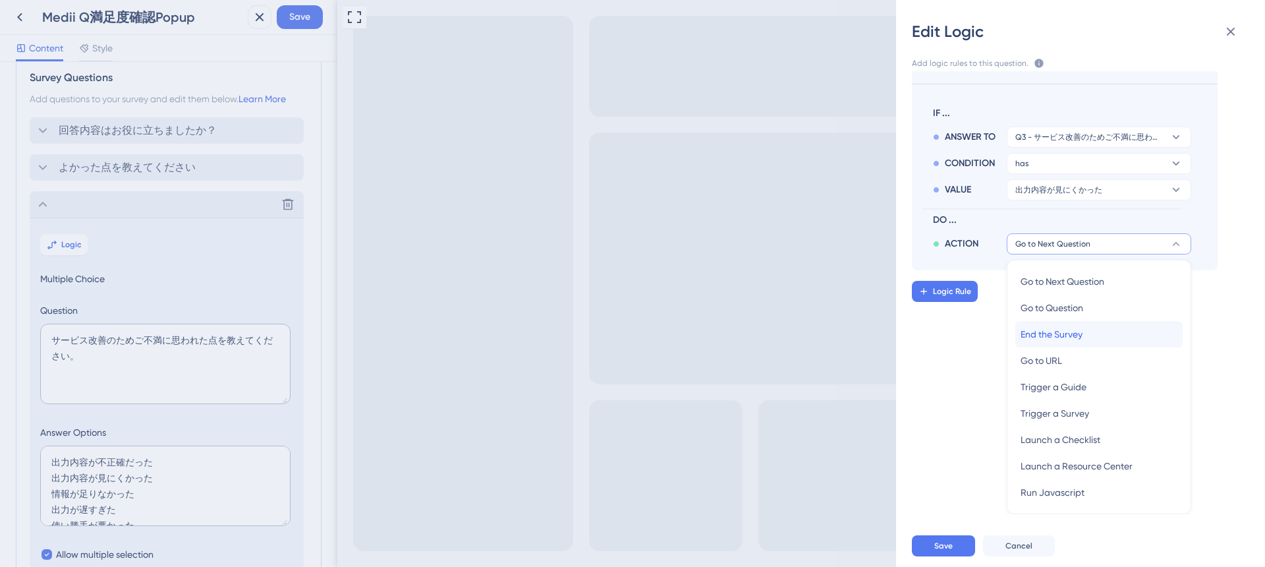
click at [1065, 339] on span "End the Survey" at bounding box center [1051, 334] width 62 height 16
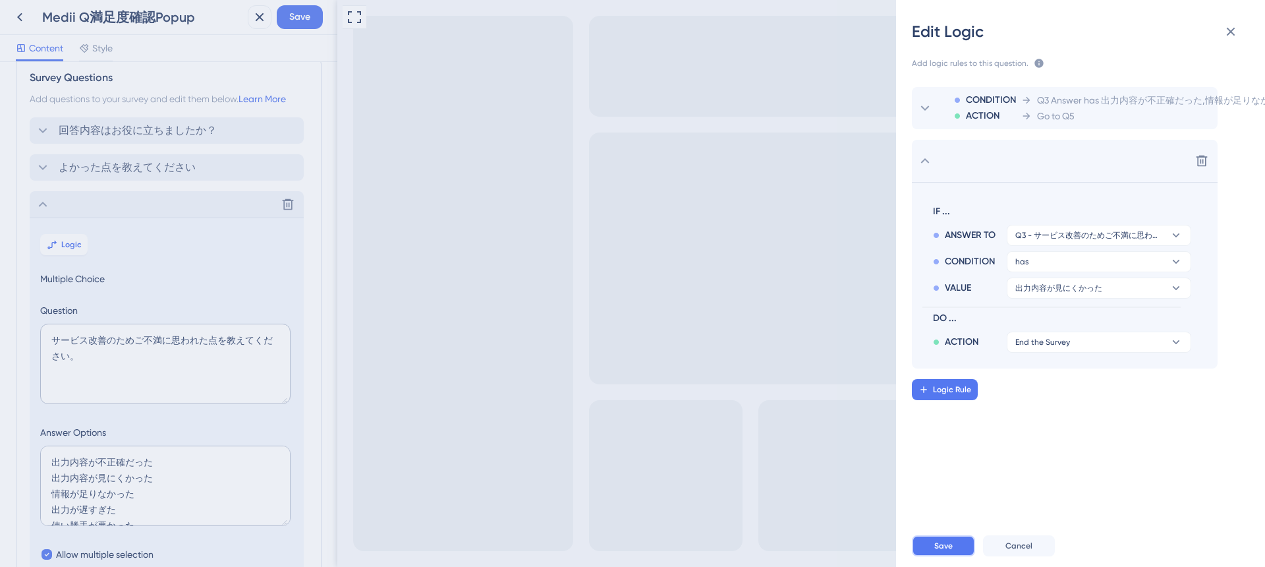
click at [956, 548] on button "Save" at bounding box center [943, 545] width 63 height 21
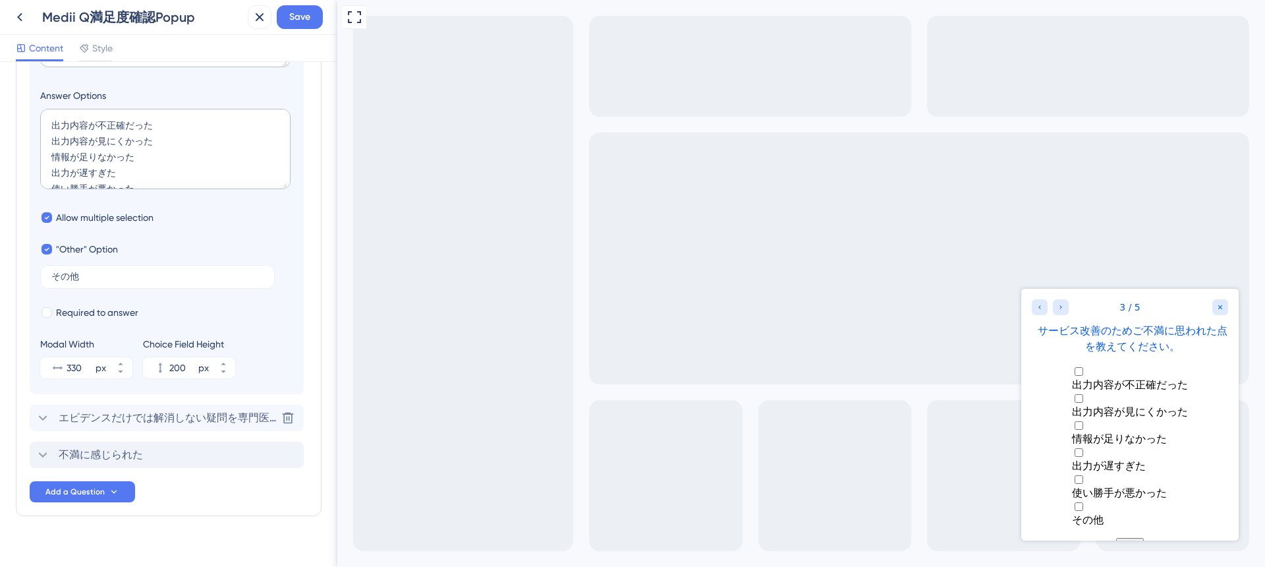
scroll to position [376, 0]
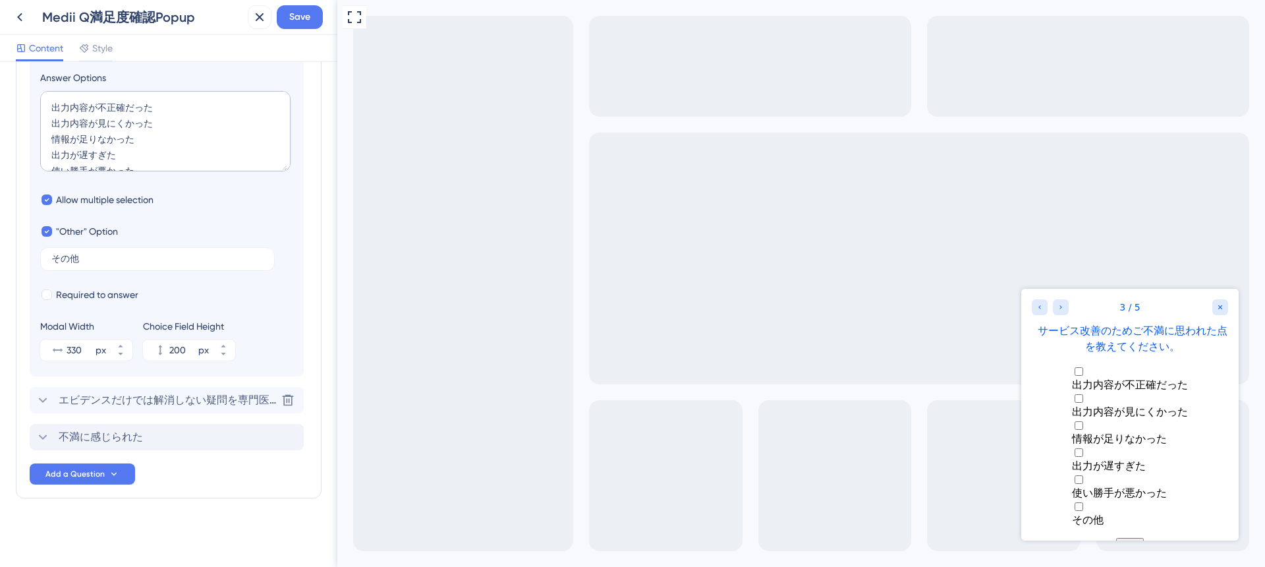
click at [166, 402] on span "エビデンスだけでは解消しない疑問を専門医の知見を踏まえて解消することができます。相談してみたいと思いますか？" at bounding box center [167, 400] width 217 height 16
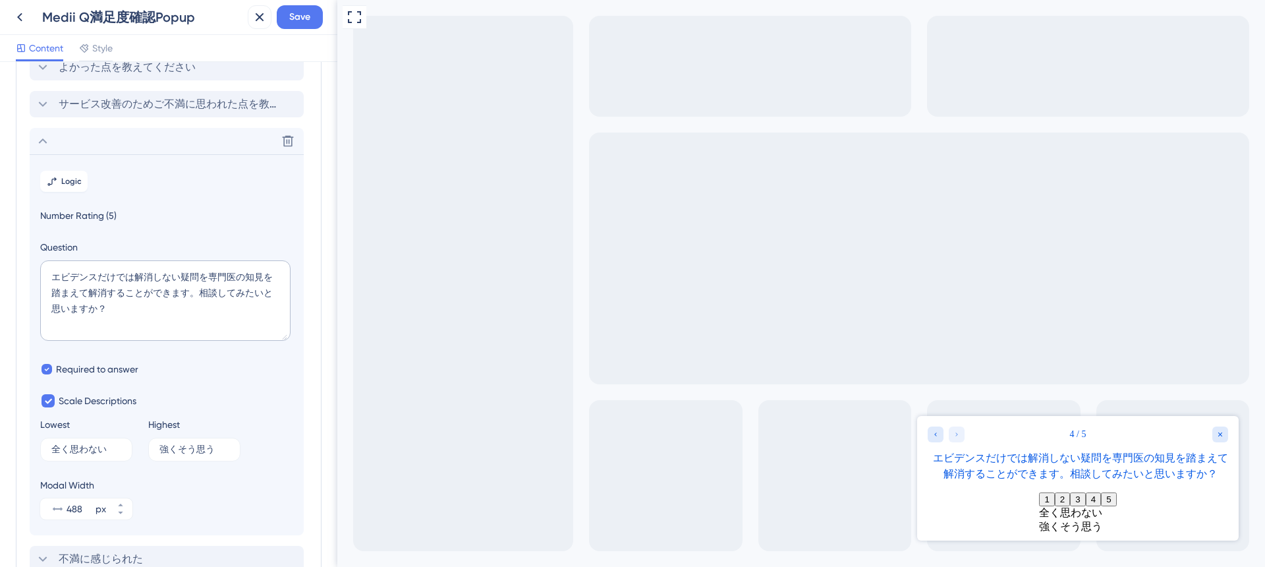
scroll to position [92, 0]
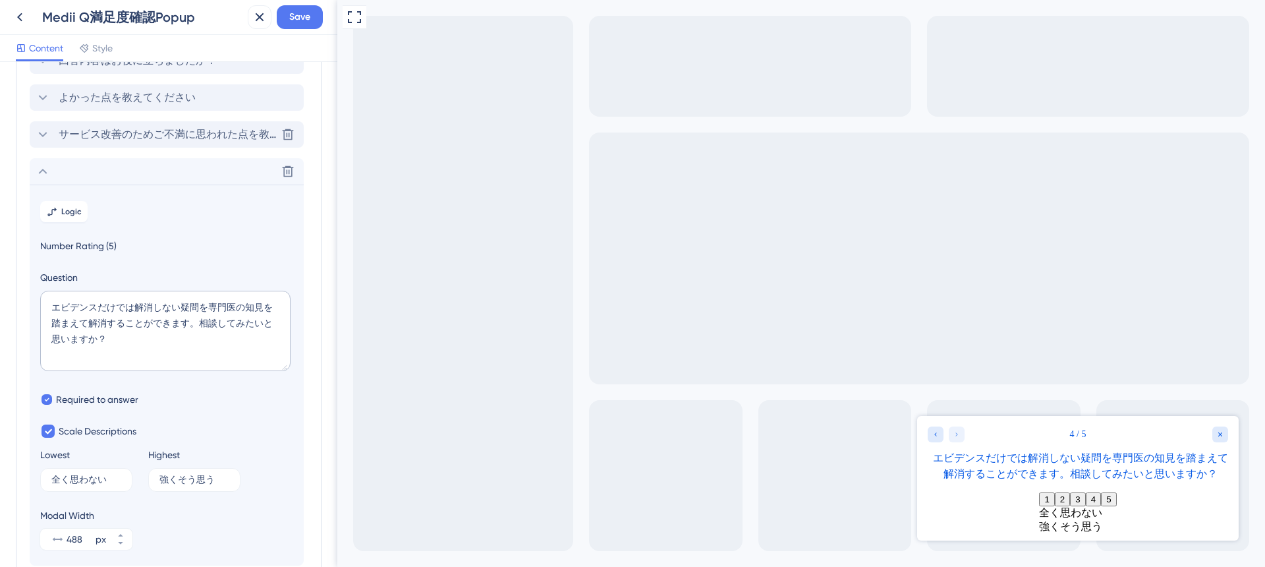
click at [172, 136] on span "サービス改善のためご不満に思われた点を教えてください。" at bounding box center [167, 134] width 217 height 16
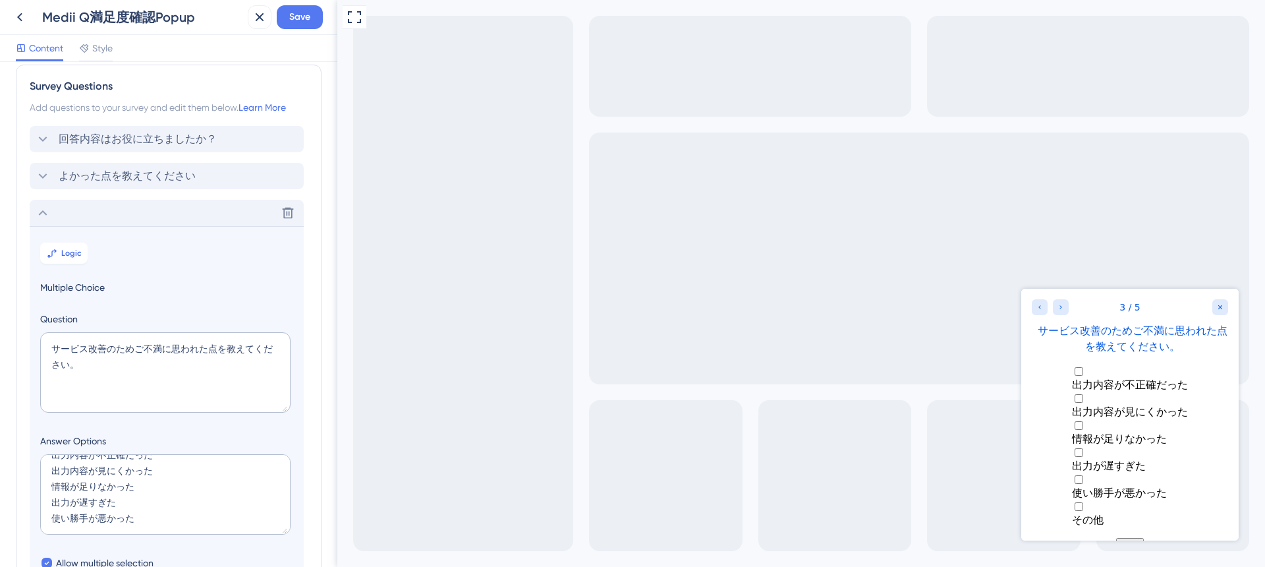
scroll to position [0, 0]
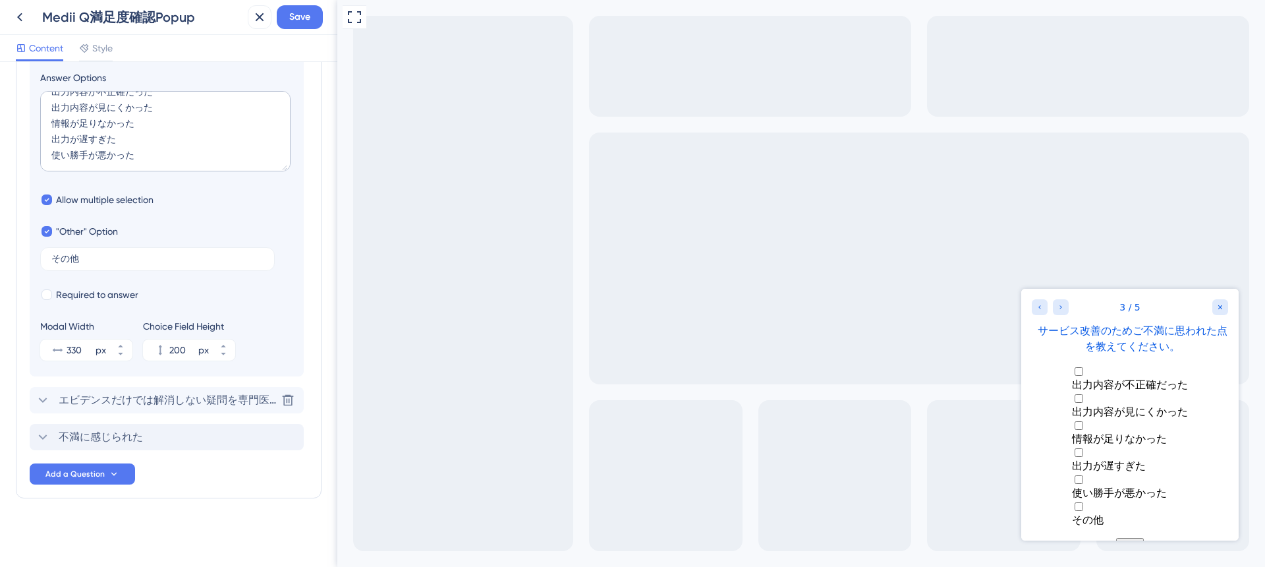
click at [139, 401] on span "エビデンスだけでは解消しない疑問を専門医の知見を踏まえて解消することができます。相談してみたいと思いますか？" at bounding box center [167, 400] width 217 height 16
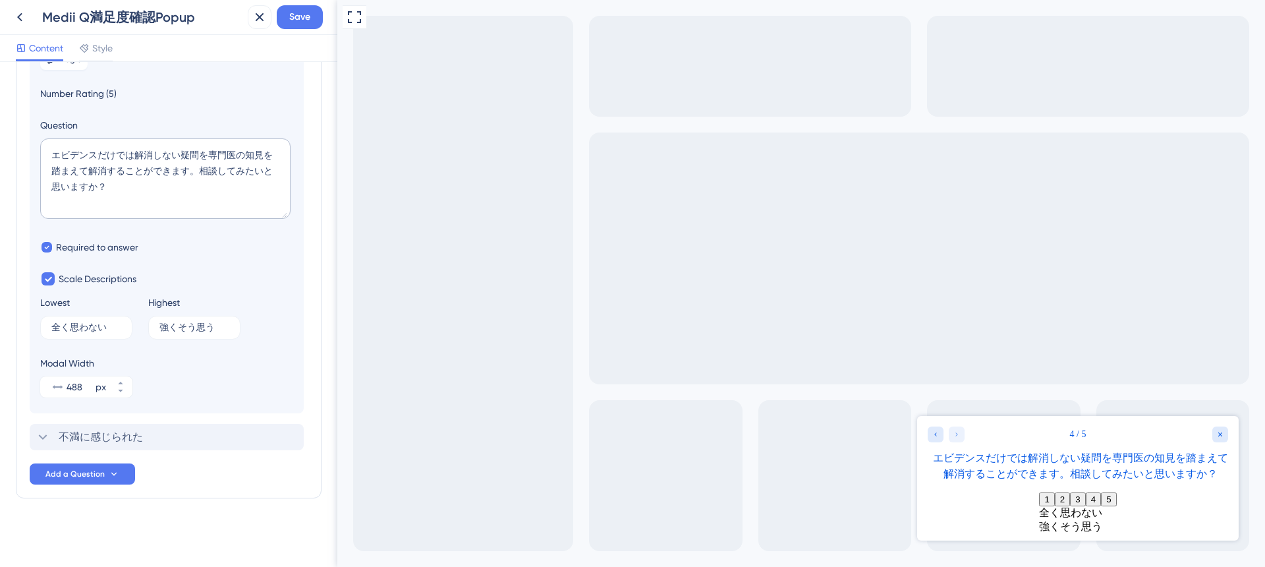
scroll to position [188, 0]
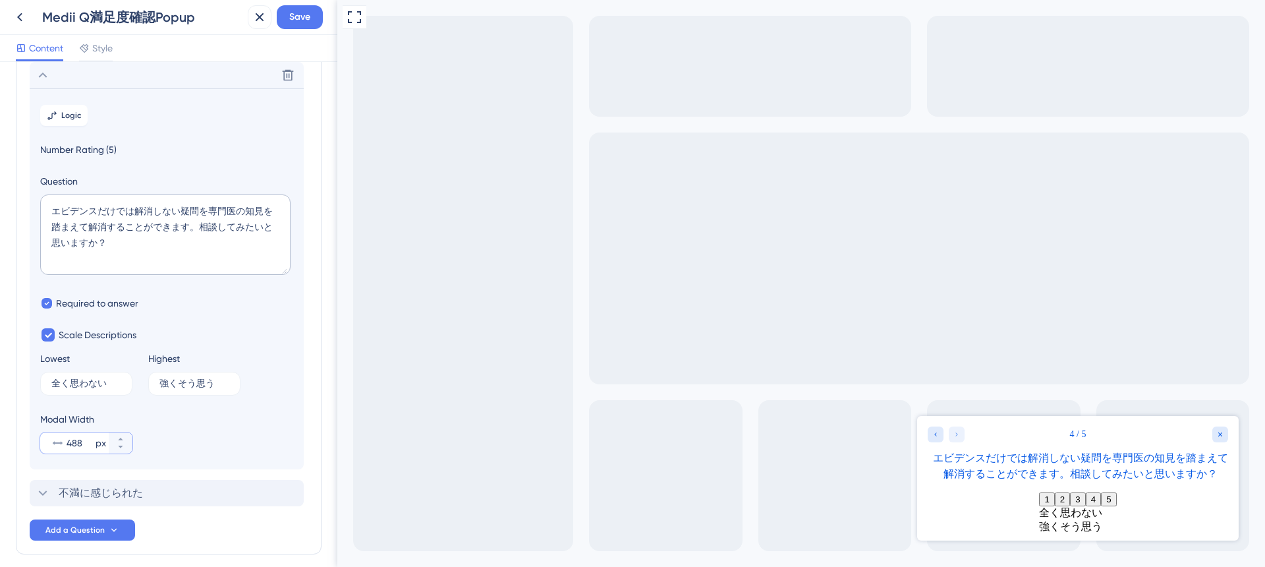
click at [80, 441] on input "488" at bounding box center [80, 443] width 26 height 16
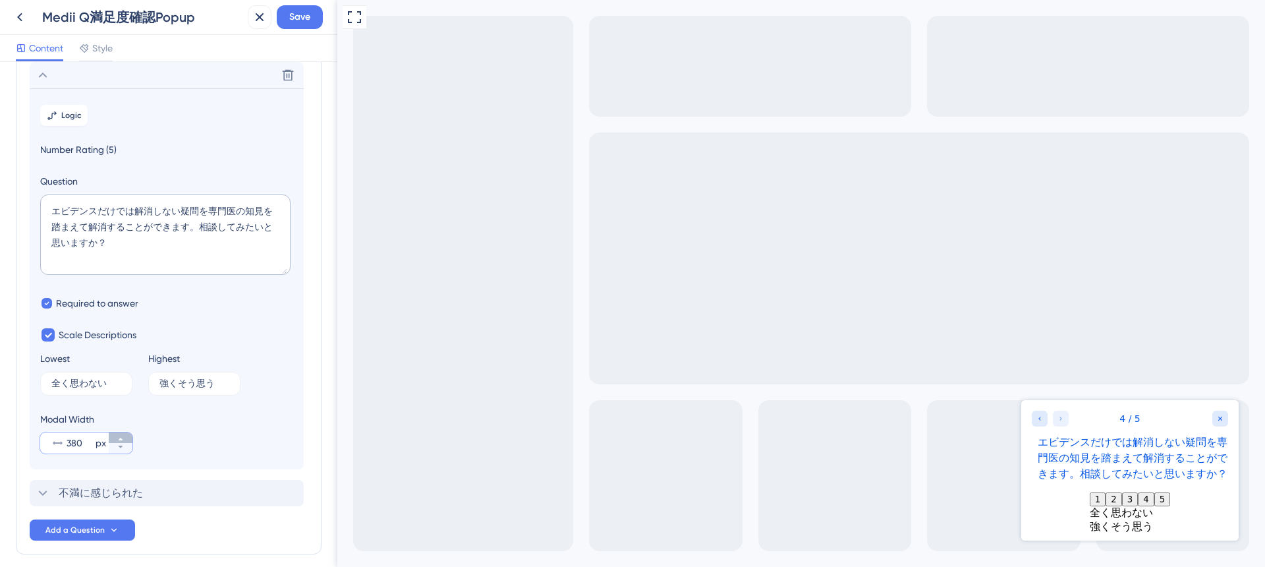
click at [123, 437] on icon at bounding box center [121, 439] width 8 height 8
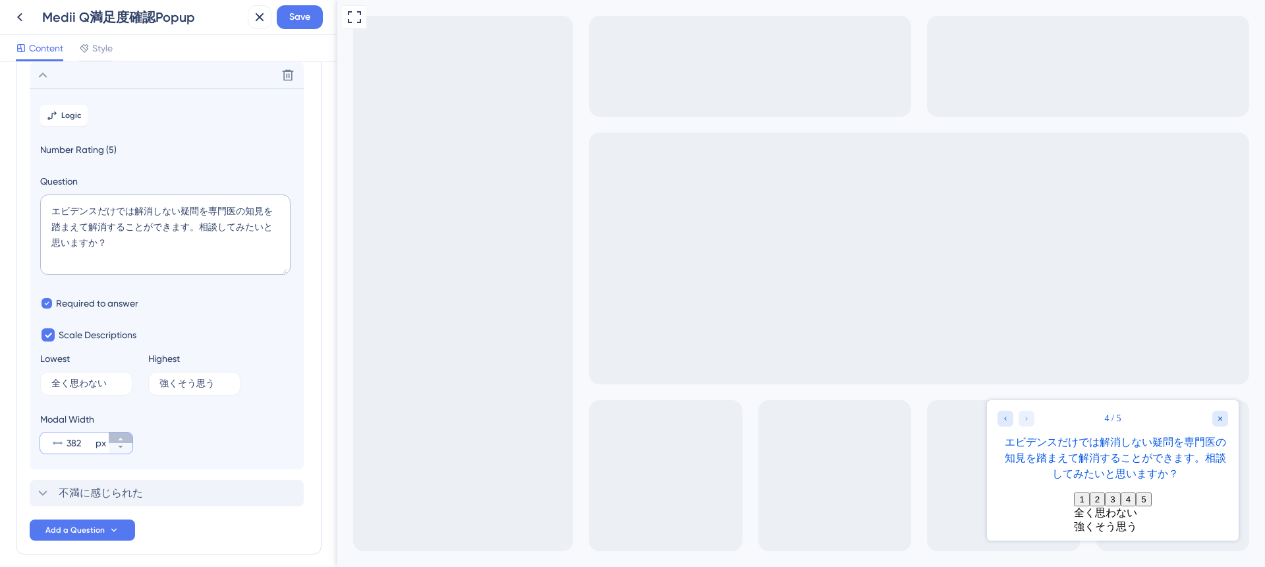
click at [123, 437] on icon at bounding box center [121, 439] width 8 height 8
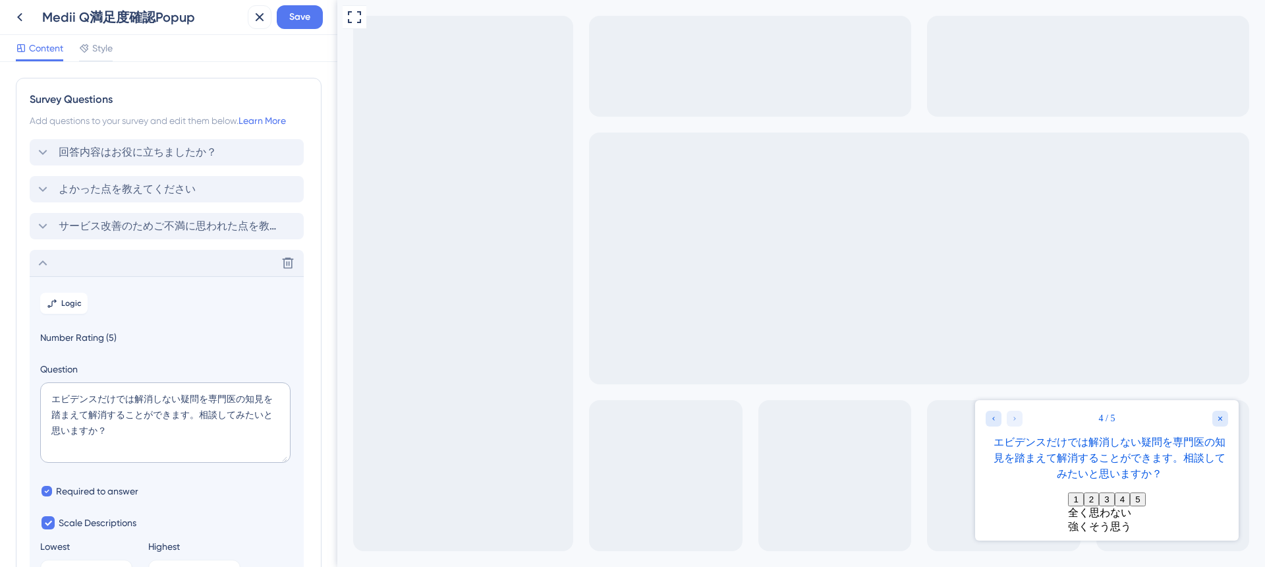
type input "400"
click at [59, 264] on div "Delete" at bounding box center [167, 263] width 274 height 26
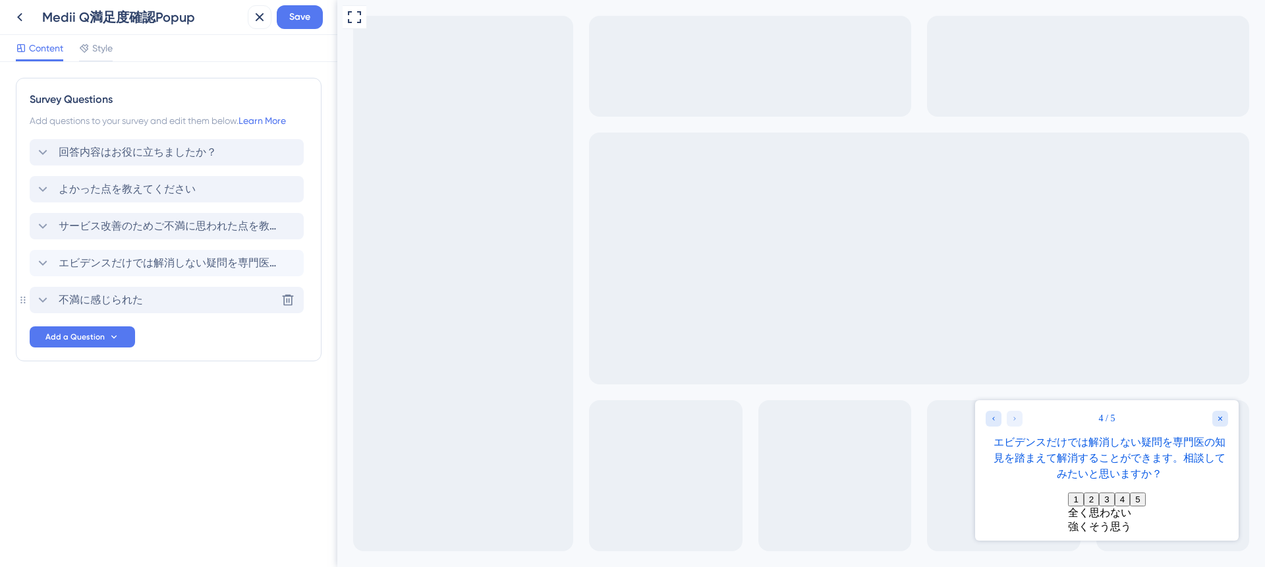
click at [74, 298] on span "不満に感じられた" at bounding box center [101, 300] width 84 height 16
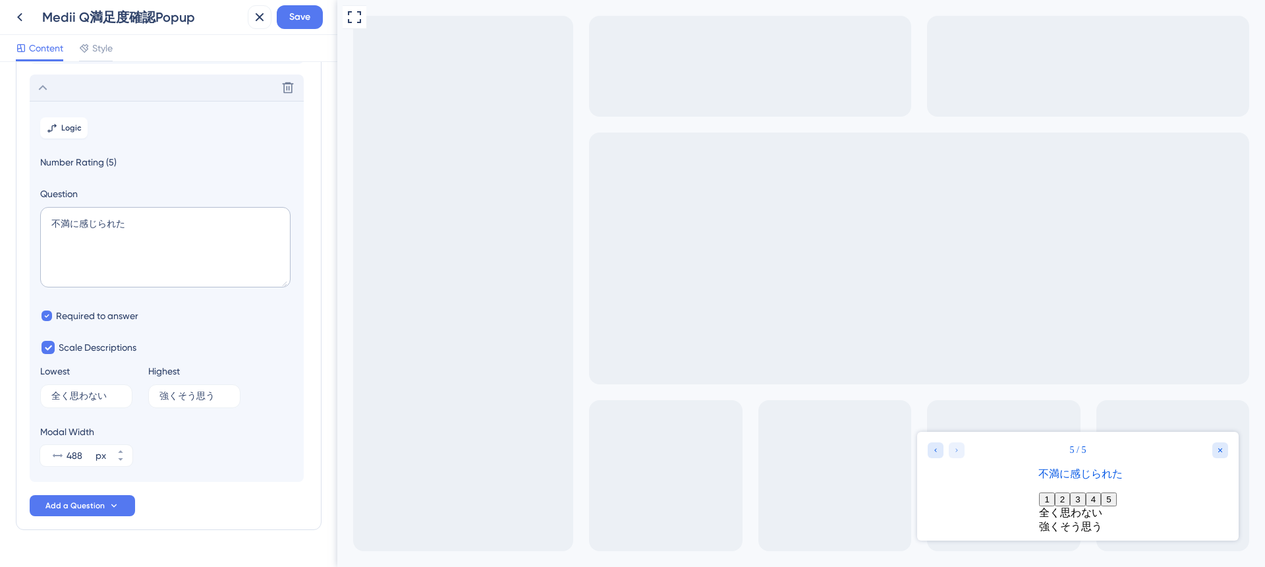
scroll to position [244, 0]
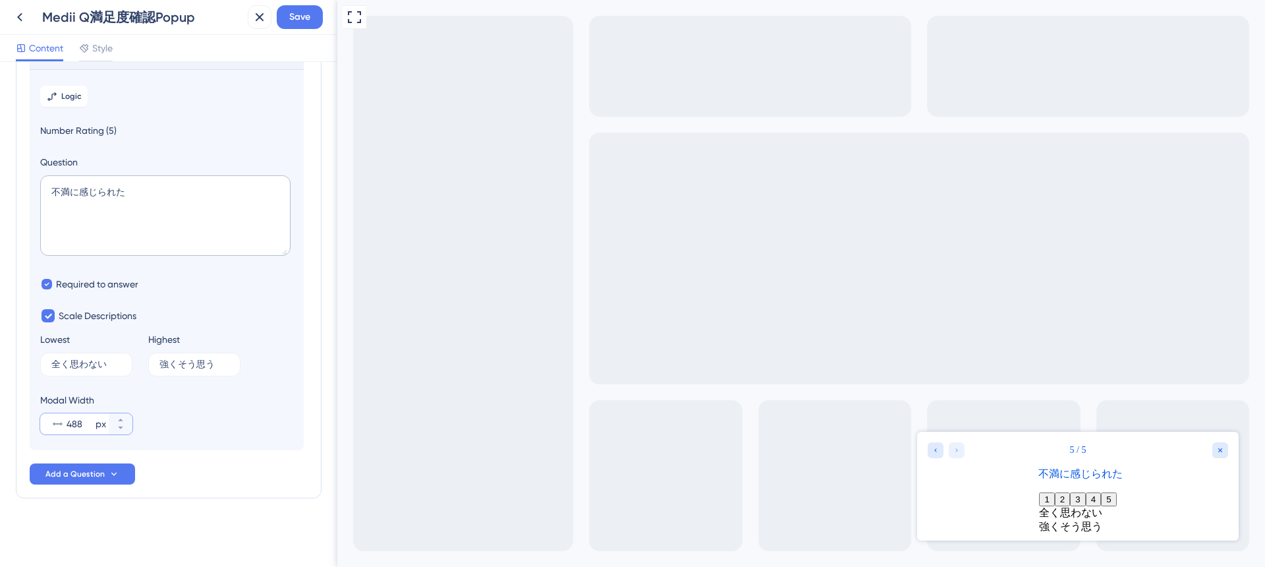
click at [84, 420] on input "488" at bounding box center [80, 424] width 26 height 16
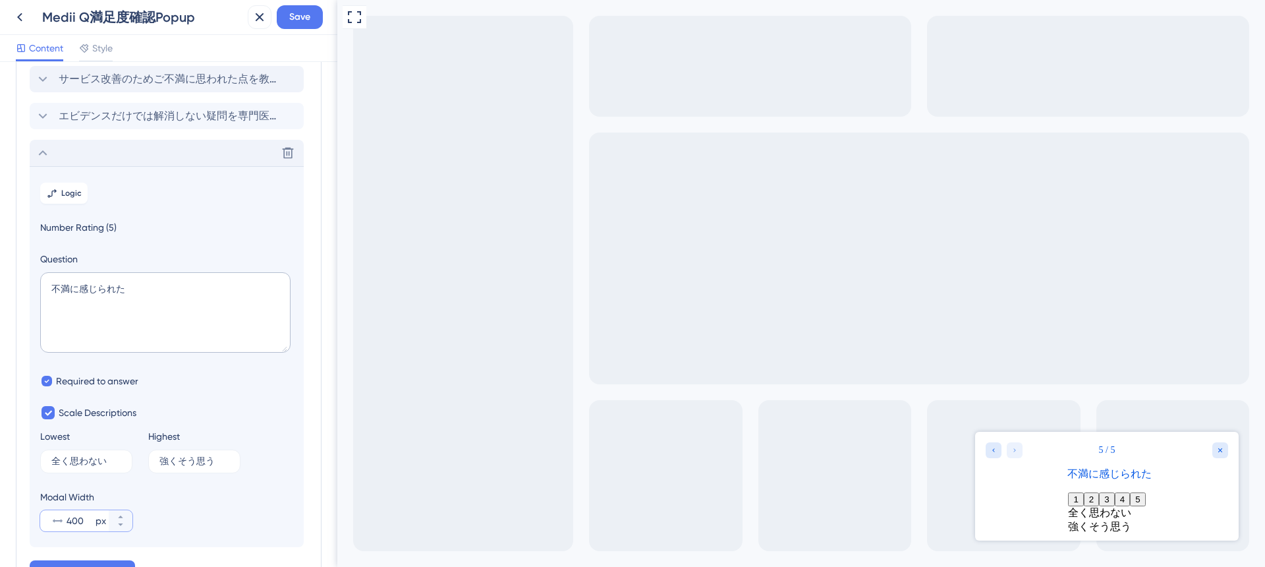
scroll to position [0, 0]
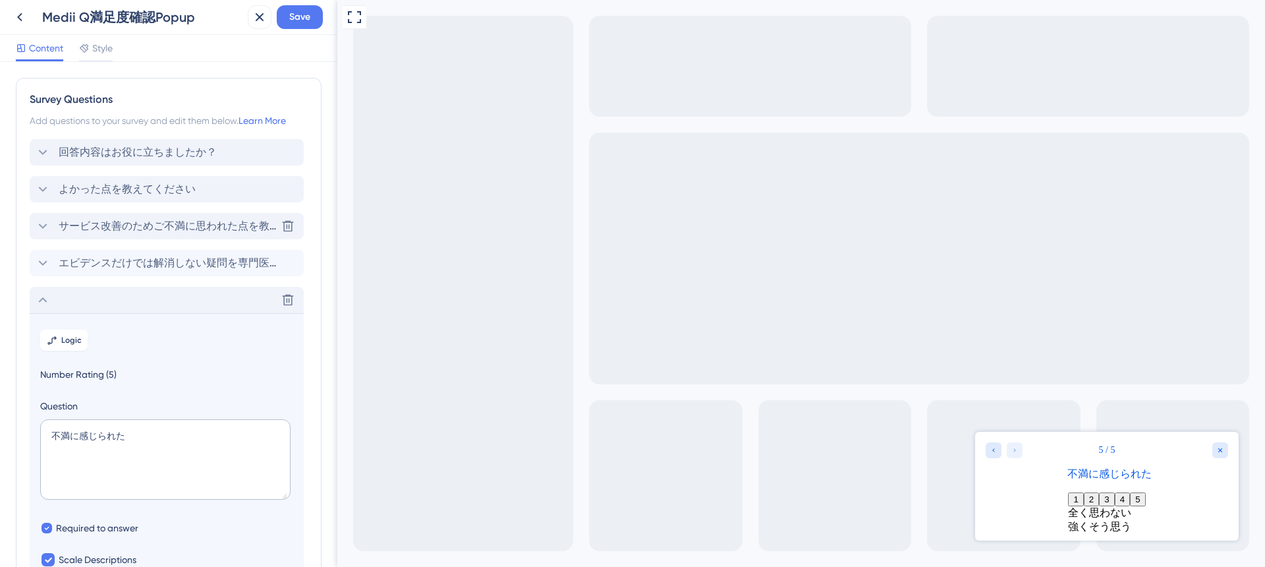
type input "400"
click at [57, 221] on div "サービス改善のためご不満に思われた点を教えてください。" at bounding box center [155, 226] width 241 height 16
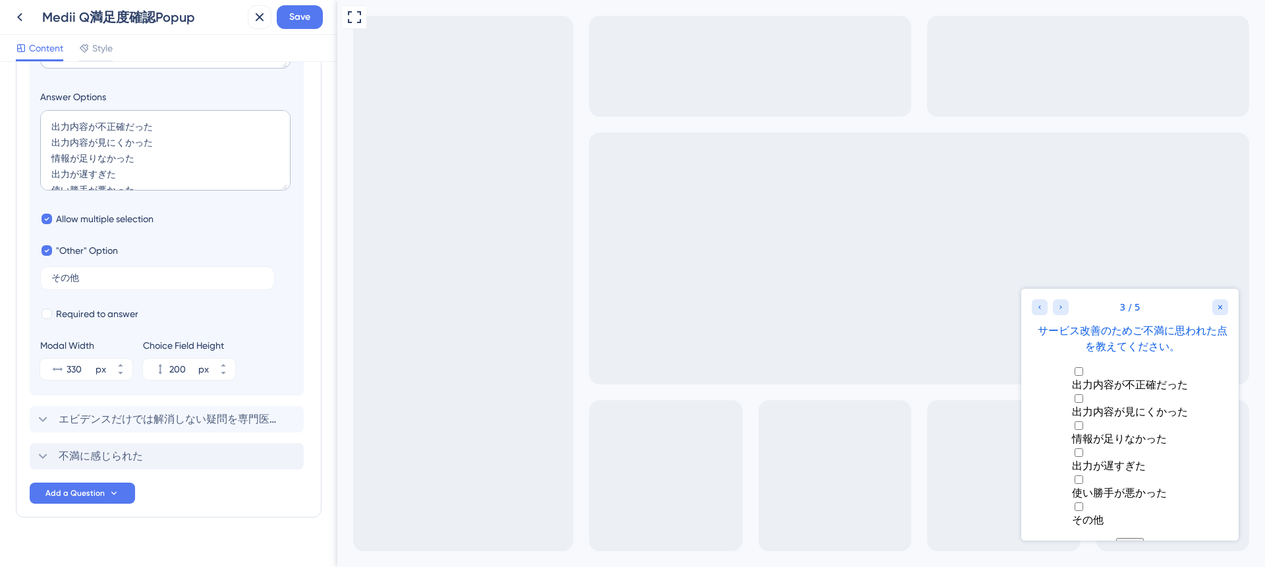
scroll to position [376, 0]
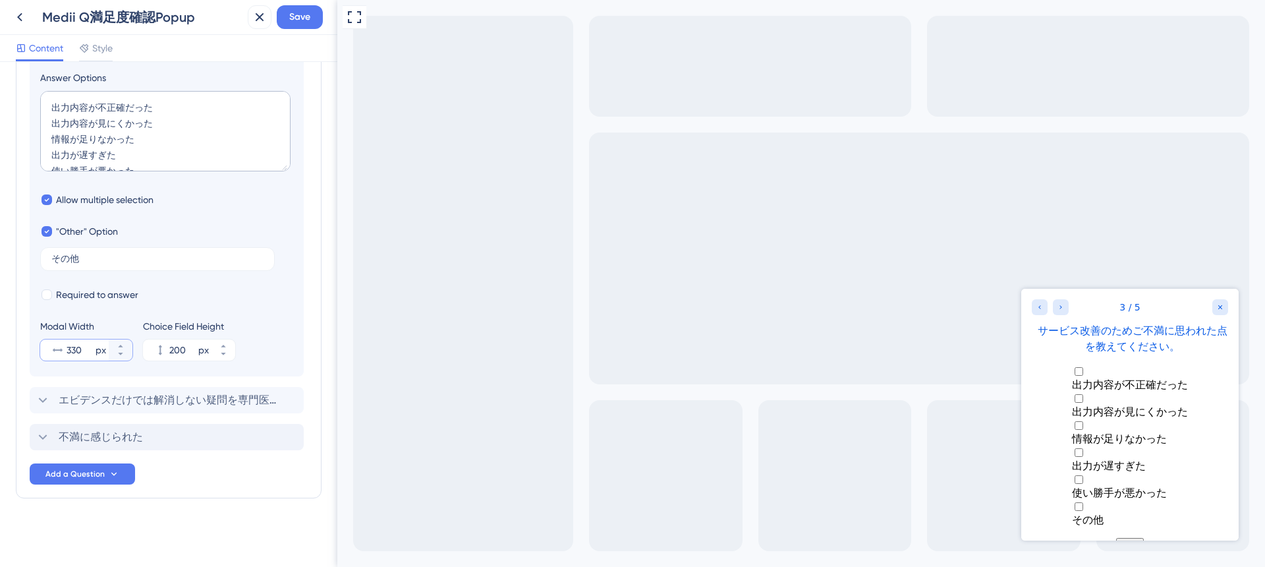
click at [77, 347] on input "330" at bounding box center [80, 350] width 26 height 16
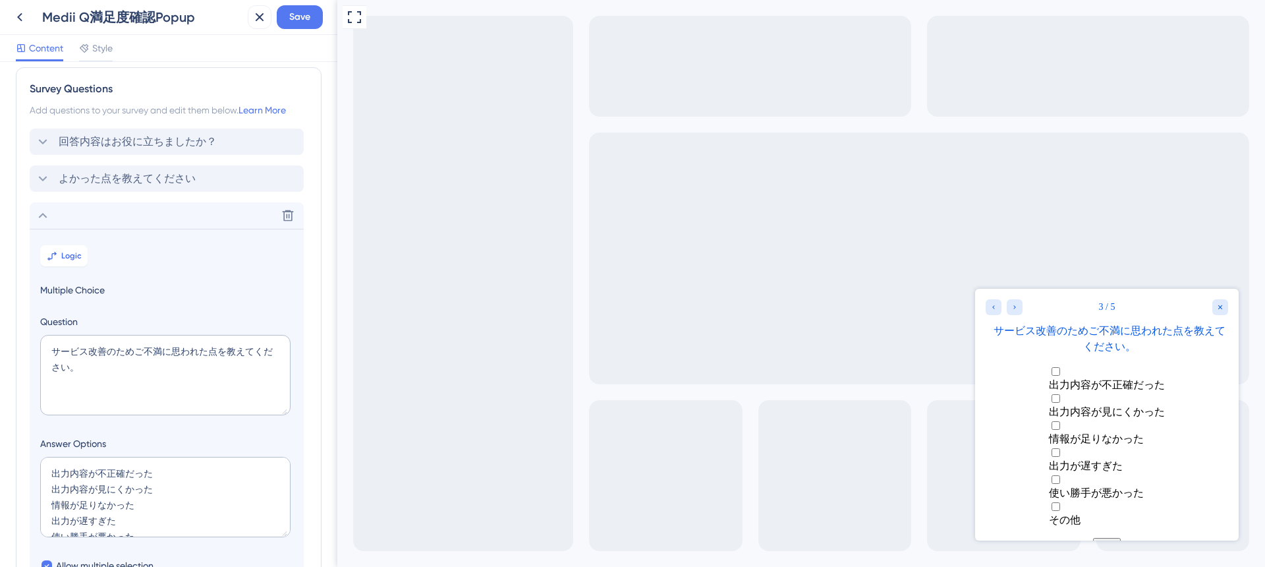
scroll to position [0, 0]
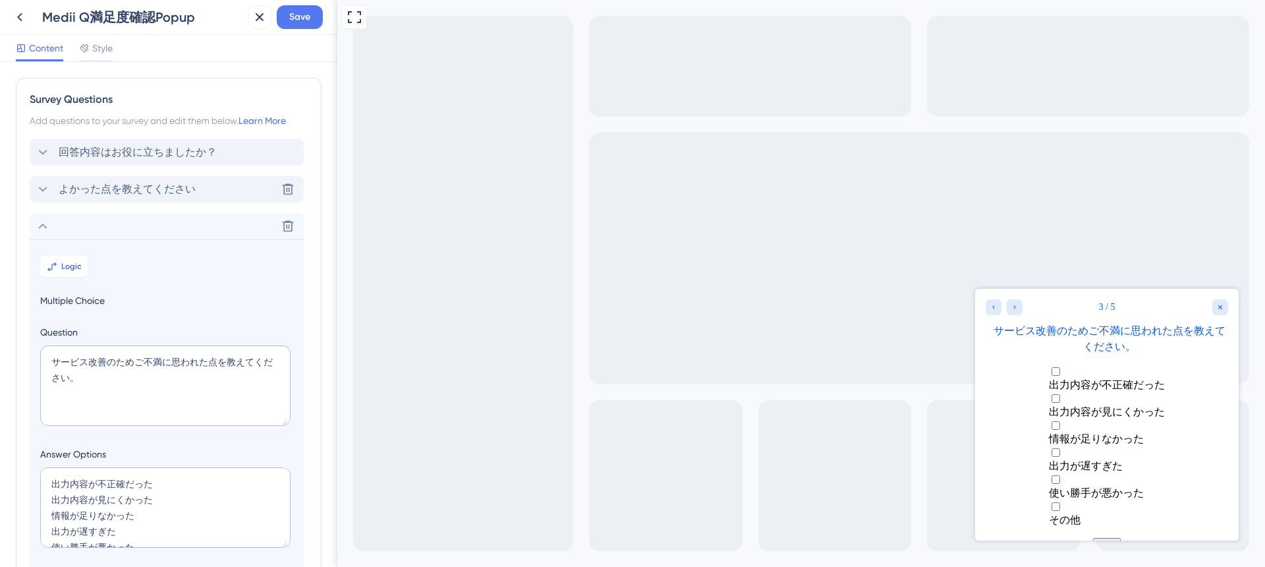
type input "400"
click at [77, 181] on span "よかった点を教えてください" at bounding box center [127, 189] width 137 height 16
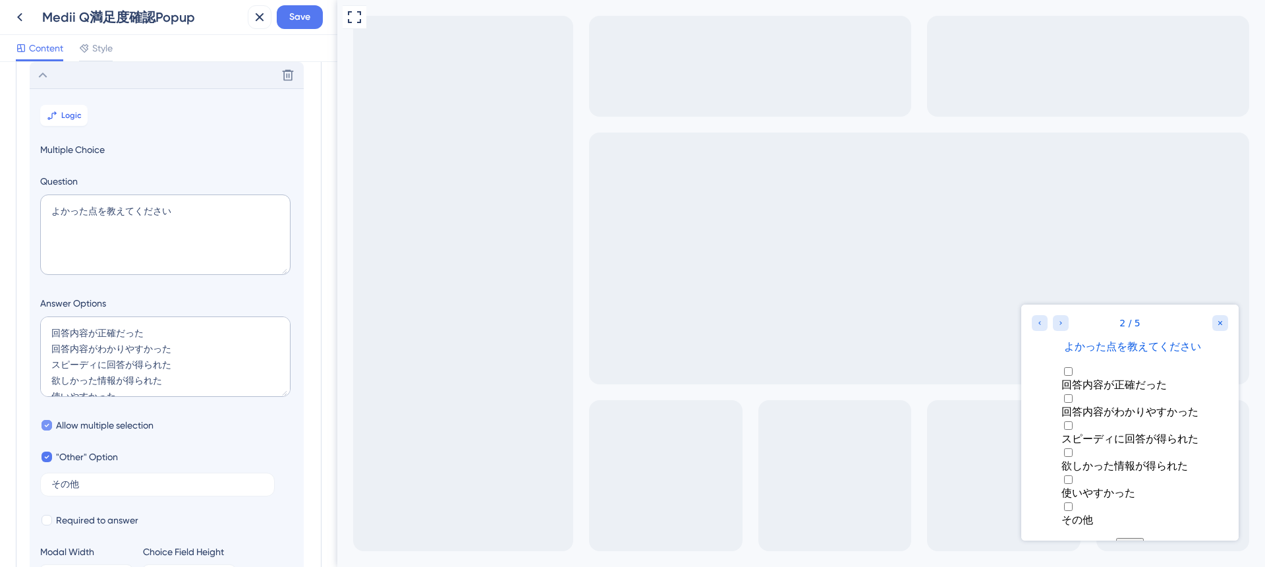
scroll to position [376, 0]
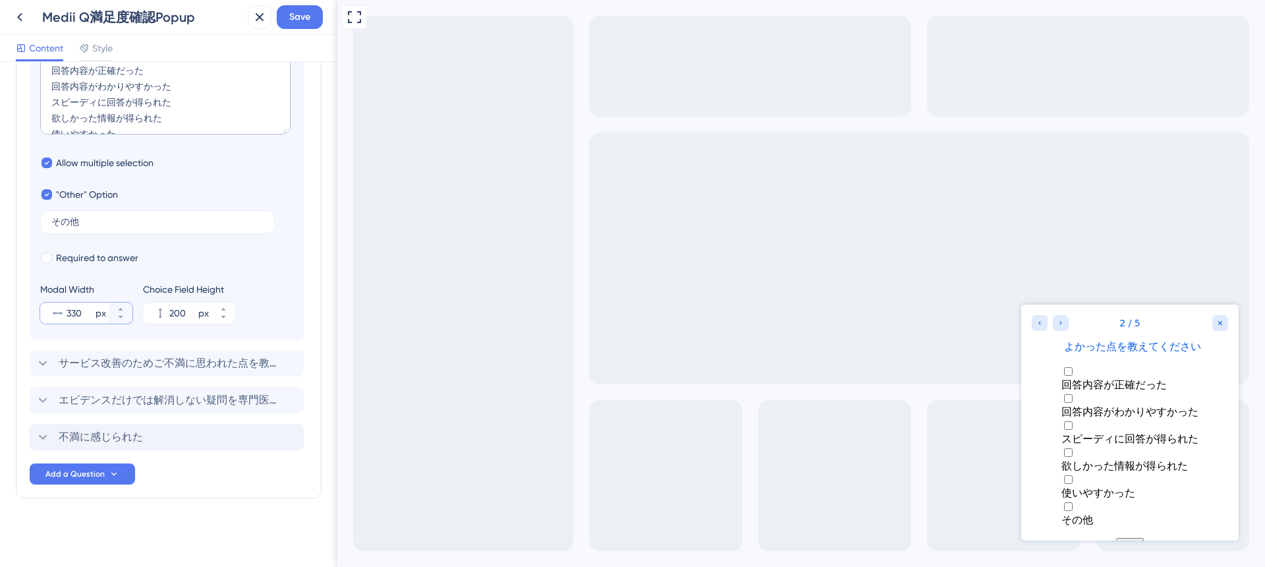
click at [83, 312] on input "330" at bounding box center [80, 313] width 26 height 16
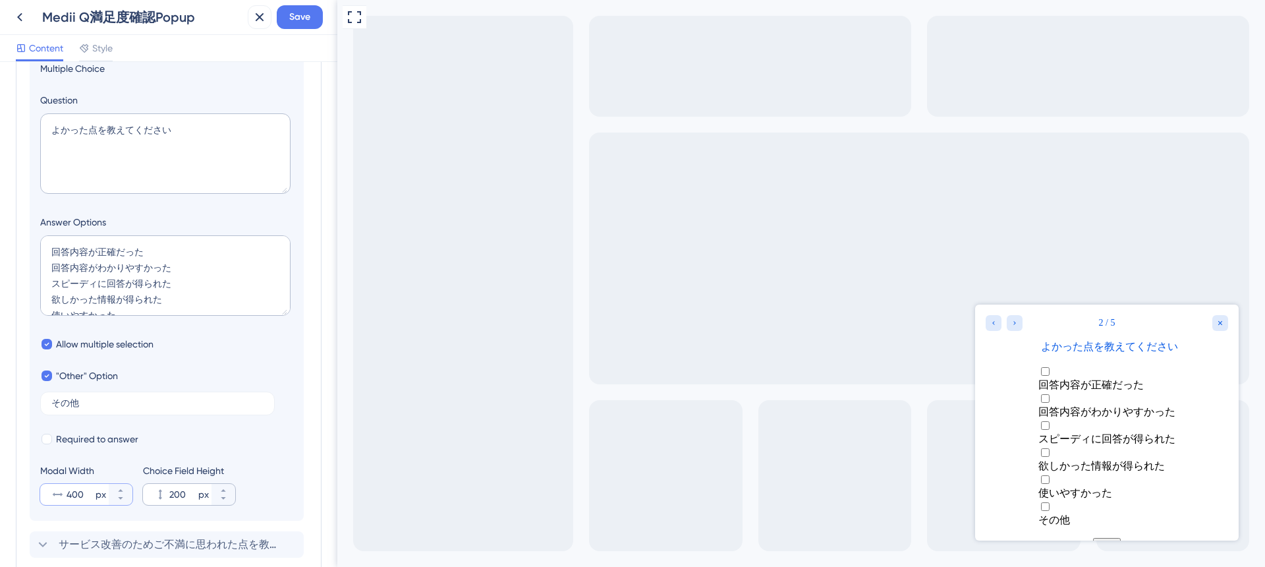
scroll to position [0, 0]
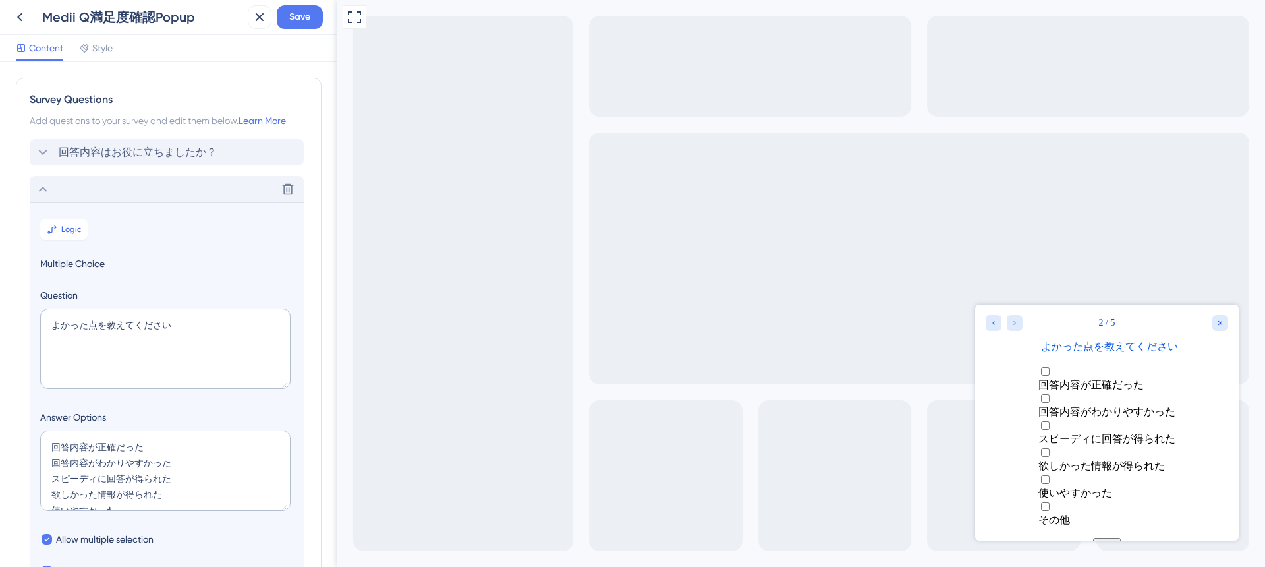
type input "400"
click at [116, 152] on span "回答内容はお役に立ちましたか？" at bounding box center [138, 152] width 158 height 16
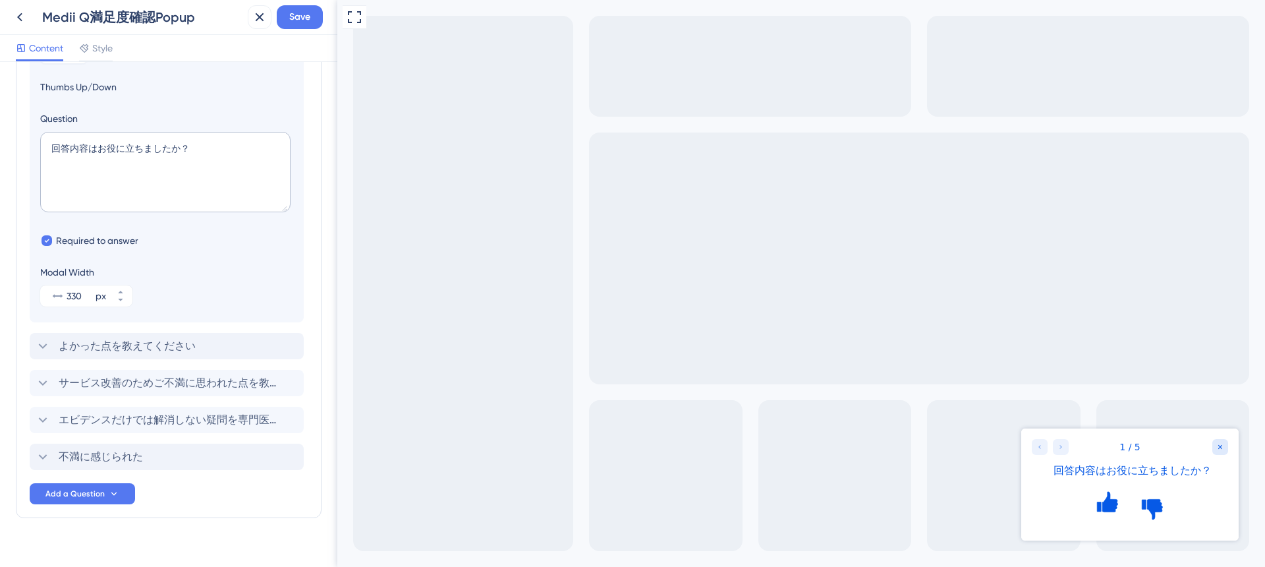
scroll to position [159, 0]
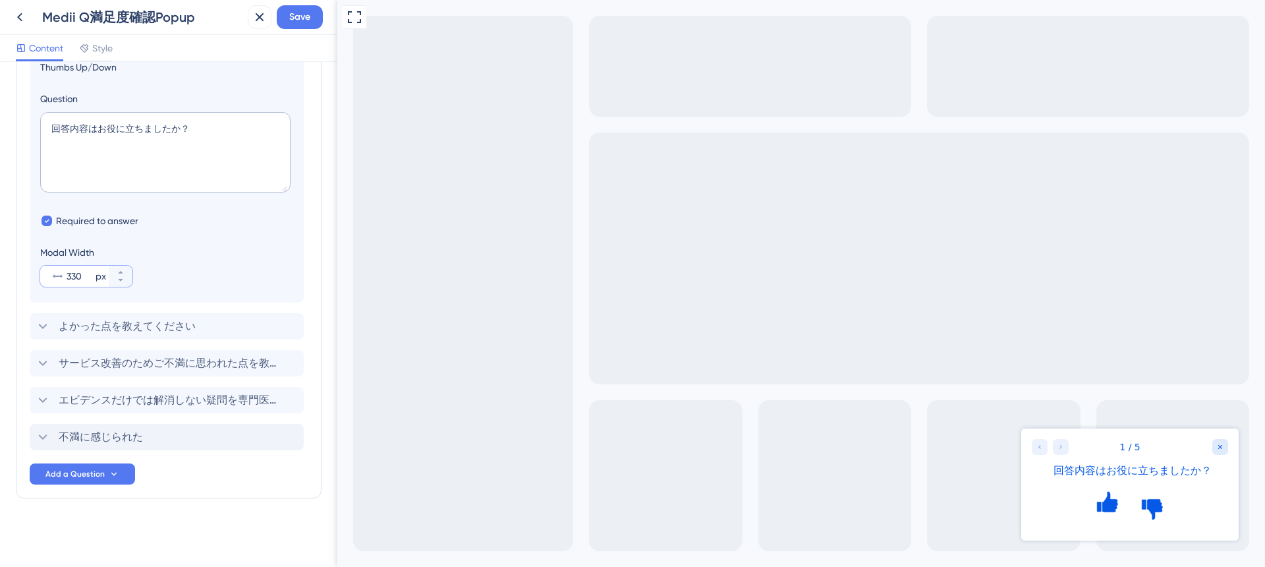
click at [85, 279] on input "330" at bounding box center [80, 276] width 26 height 16
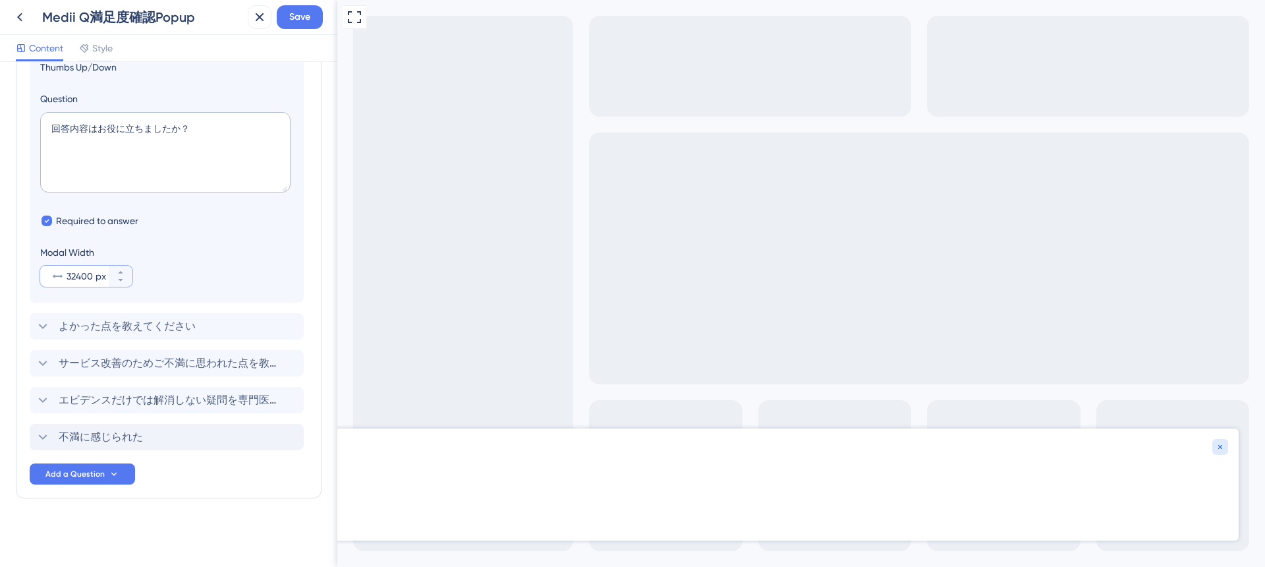
scroll to position [0, 0]
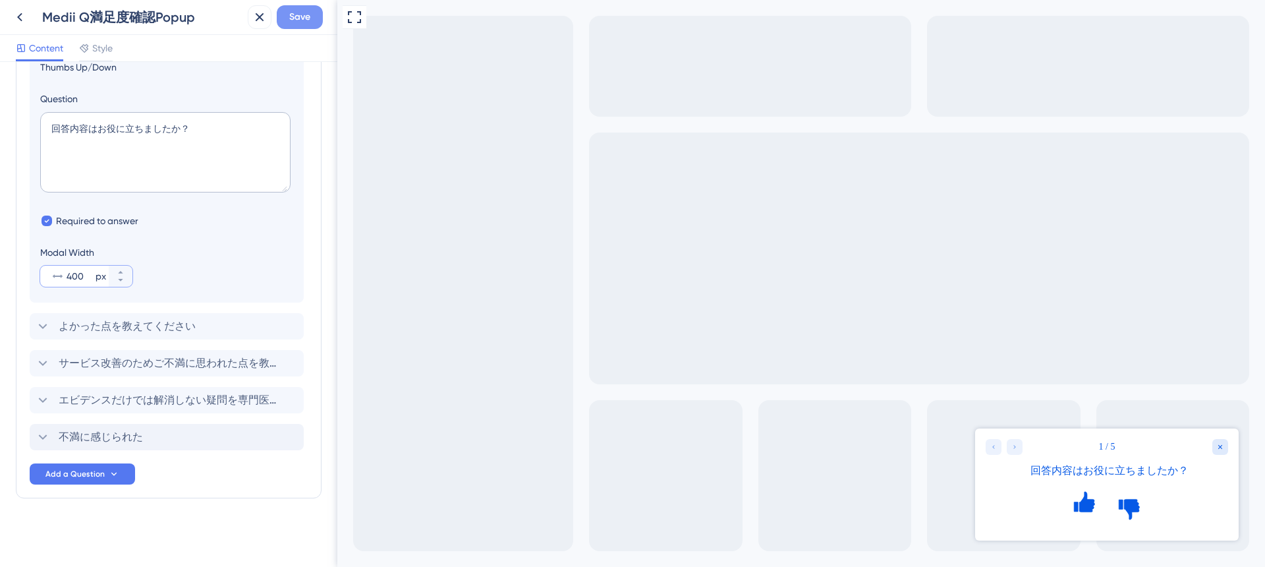
type input "400"
click at [296, 19] on span "Save" at bounding box center [299, 17] width 21 height 16
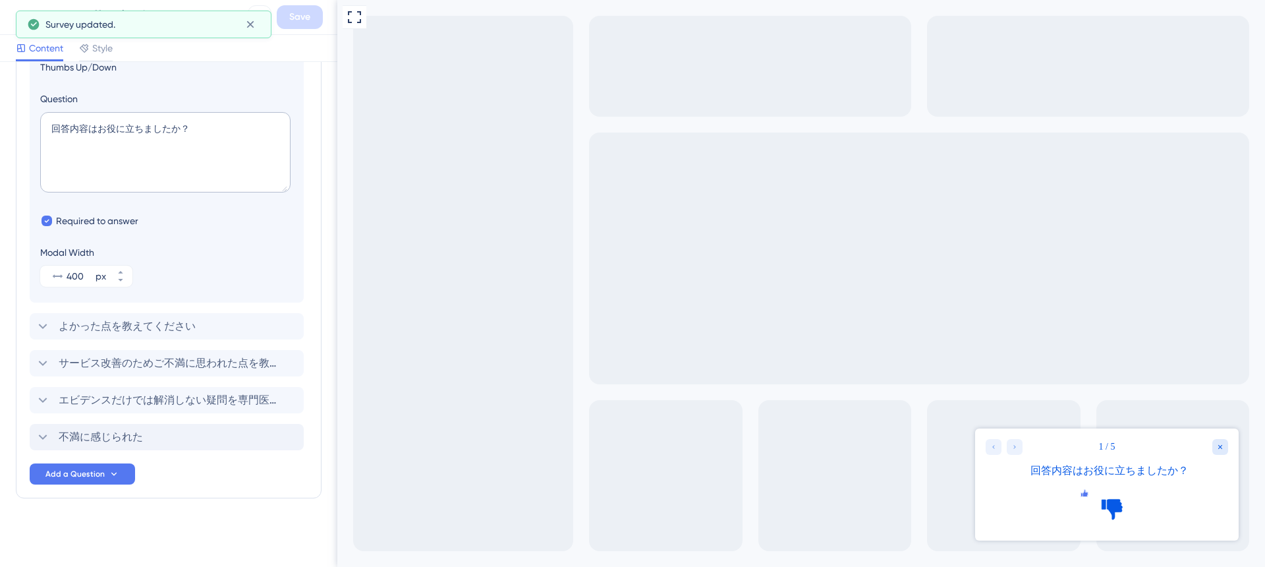
click at [1082, 496] on icon "Rate thumbs up" at bounding box center [1084, 492] width 7 height 7
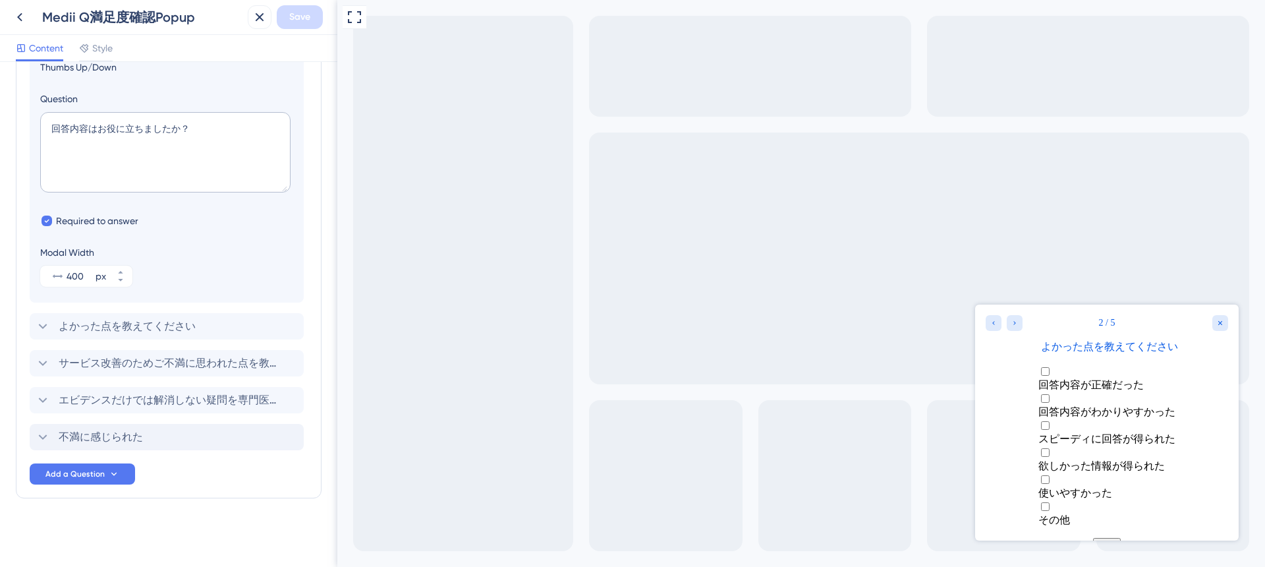
click at [1038, 379] on span "回答内容が正確だった" at bounding box center [1090, 384] width 105 height 11
checkbox input "true"
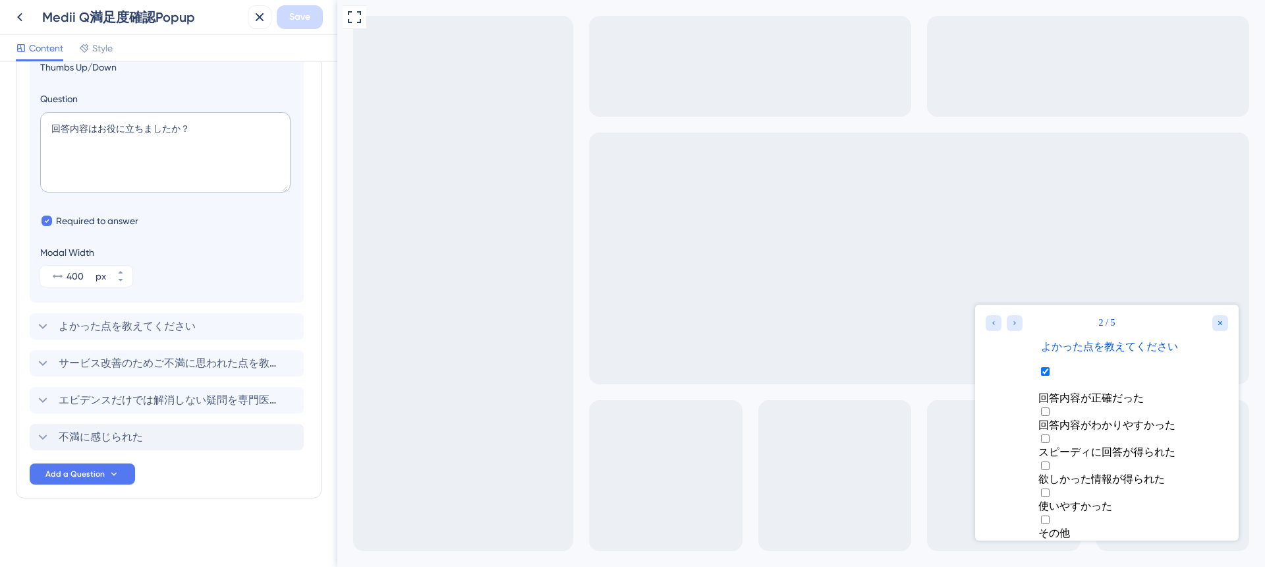
click at [1042, 419] on span "回答内容がわかりやすかった" at bounding box center [1106, 424] width 137 height 11
checkbox input "true"
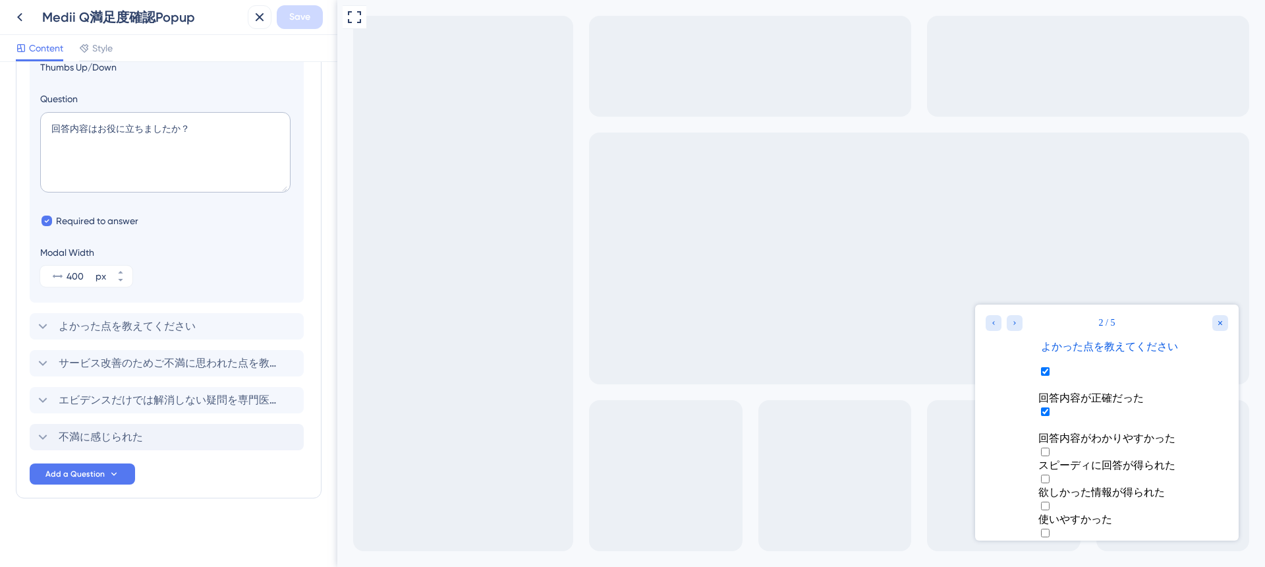
click at [1106, 564] on button "次へ" at bounding box center [1107, 572] width 28 height 16
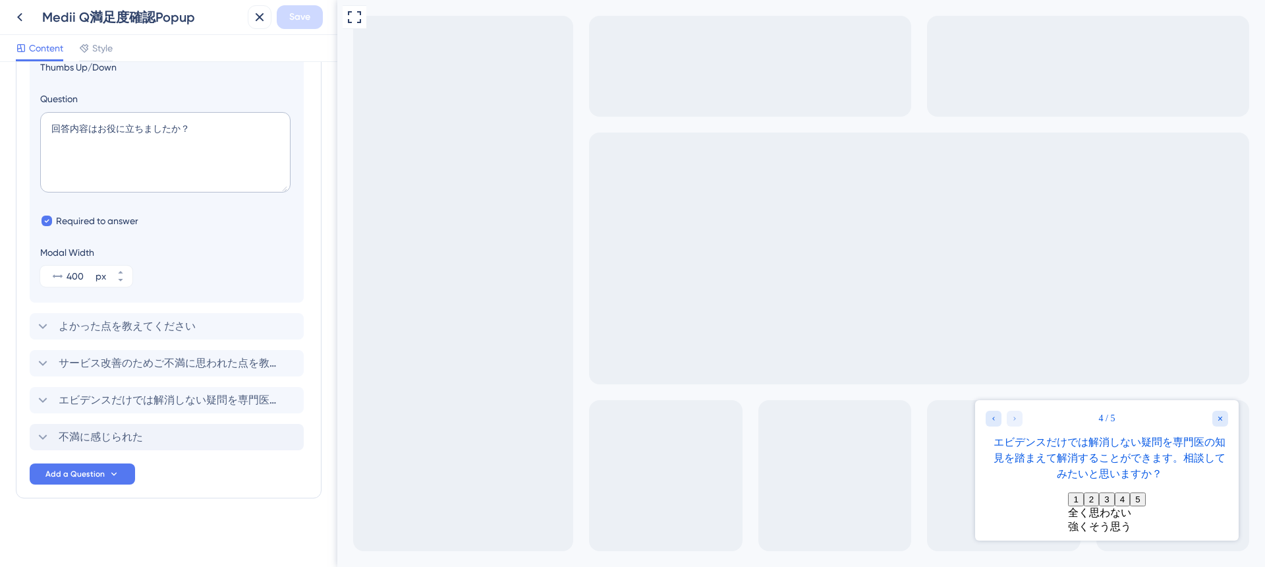
click at [1130, 500] on button "4" at bounding box center [1122, 499] width 15 height 14
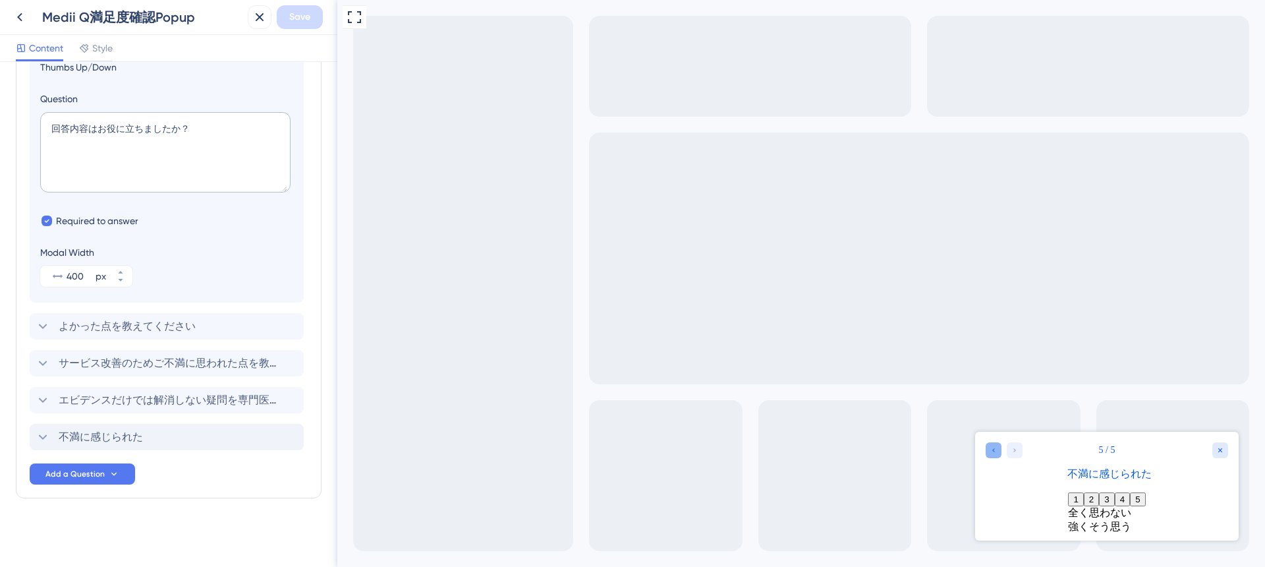
click at [990, 448] on icon "Go to Question 4" at bounding box center [994, 450] width 8 height 8
click at [1115, 496] on icon "Rate thumbs down" at bounding box center [1112, 492] width 7 height 7
click at [1131, 512] on icon "Rate thumbs down" at bounding box center [1129, 515] width 7 height 7
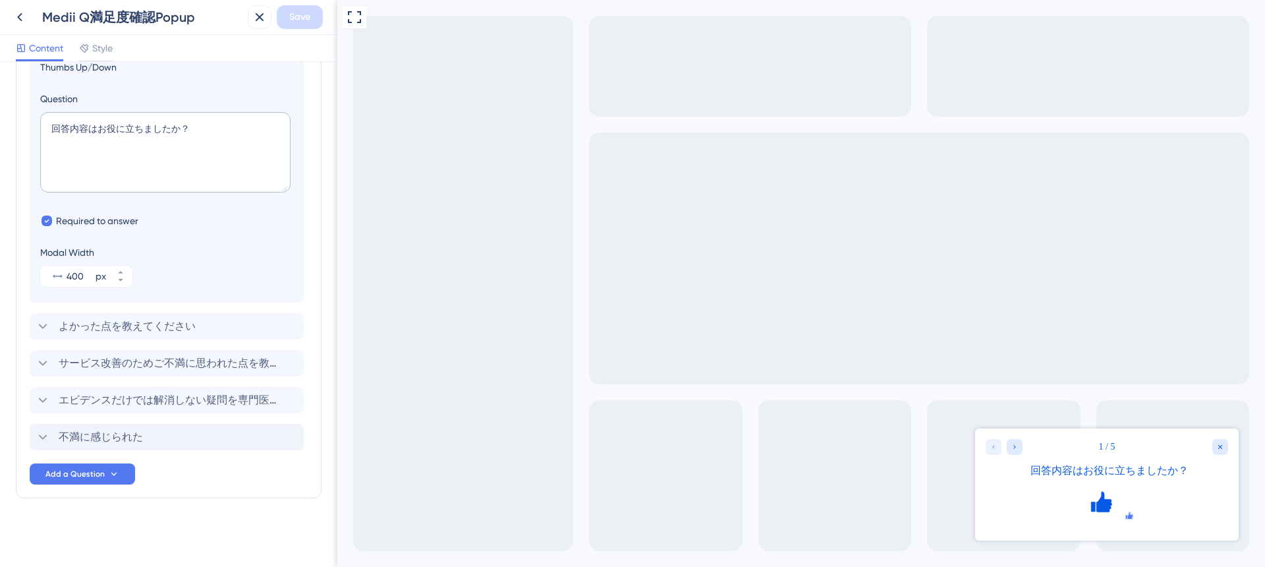
click at [1131, 512] on icon "Rate thumbs down" at bounding box center [1129, 515] width 7 height 7
click at [1200, 509] on div at bounding box center [1107, 507] width 242 height 36
click at [1224, 447] on div "Close survey" at bounding box center [1220, 447] width 16 height 16
click at [1098, 496] on icon "Rate thumbs up" at bounding box center [1101, 492] width 7 height 7
click at [1081, 512] on icon "Rate thumbs up" at bounding box center [1084, 515] width 7 height 7
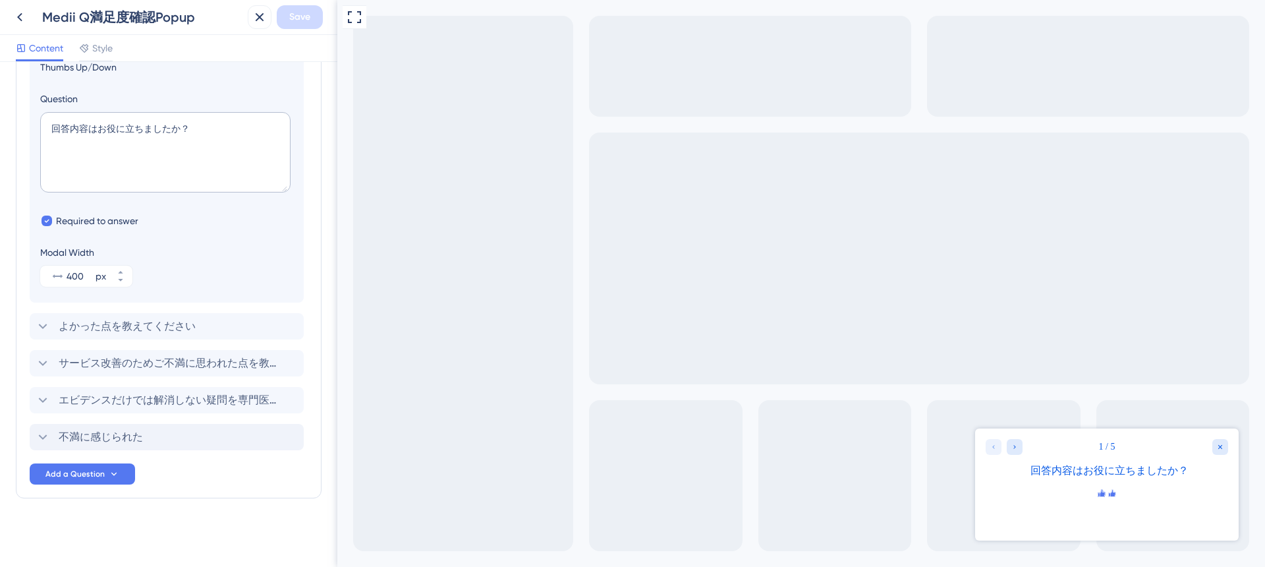
click at [1115, 496] on icon "Rate thumbs down" at bounding box center [1112, 492] width 7 height 7
click at [1013, 443] on icon "Go to Question 2" at bounding box center [1015, 447] width 8 height 8
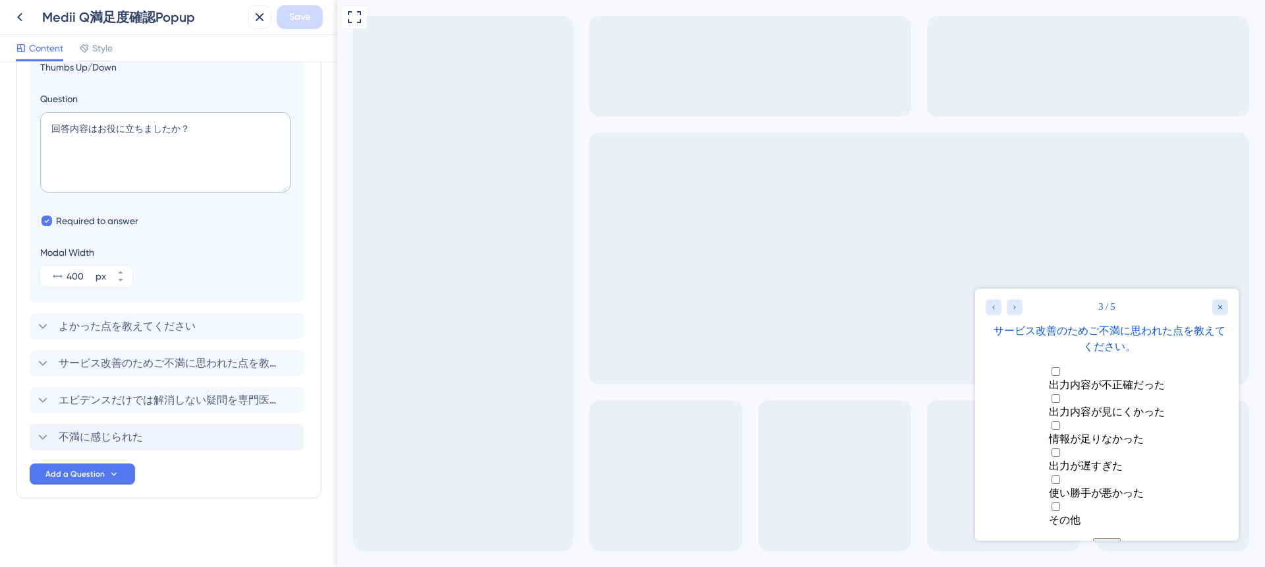
click at [1049, 407] on span "出力内容が見にくかった" at bounding box center [1107, 411] width 116 height 11
checkbox input "true"
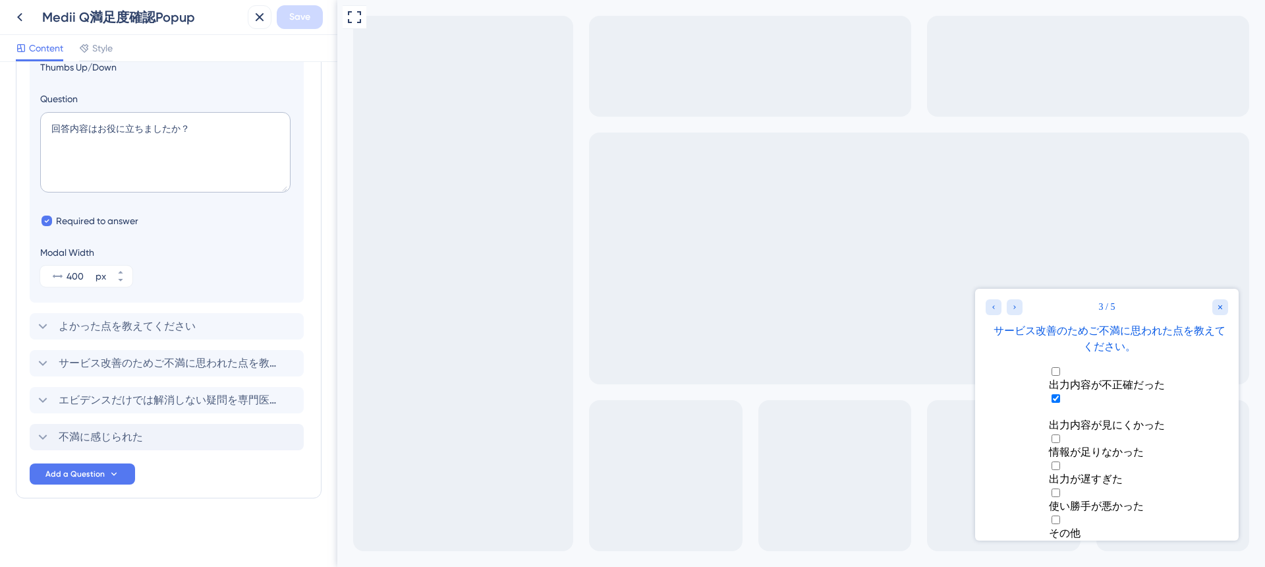
click at [1103, 551] on button "次へ" at bounding box center [1107, 559] width 28 height 16
click at [1069, 379] on span "出力内容が不正確だった" at bounding box center [1107, 384] width 116 height 11
checkbox input "true"
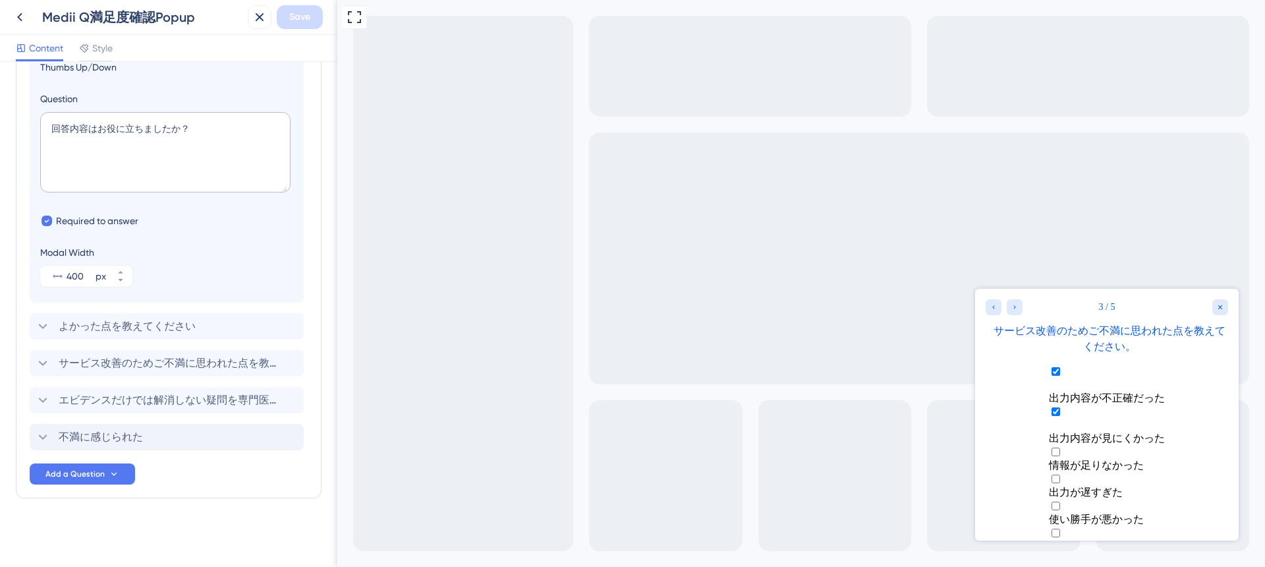
click at [1049, 432] on span "出力内容が見にくかった" at bounding box center [1107, 437] width 116 height 11
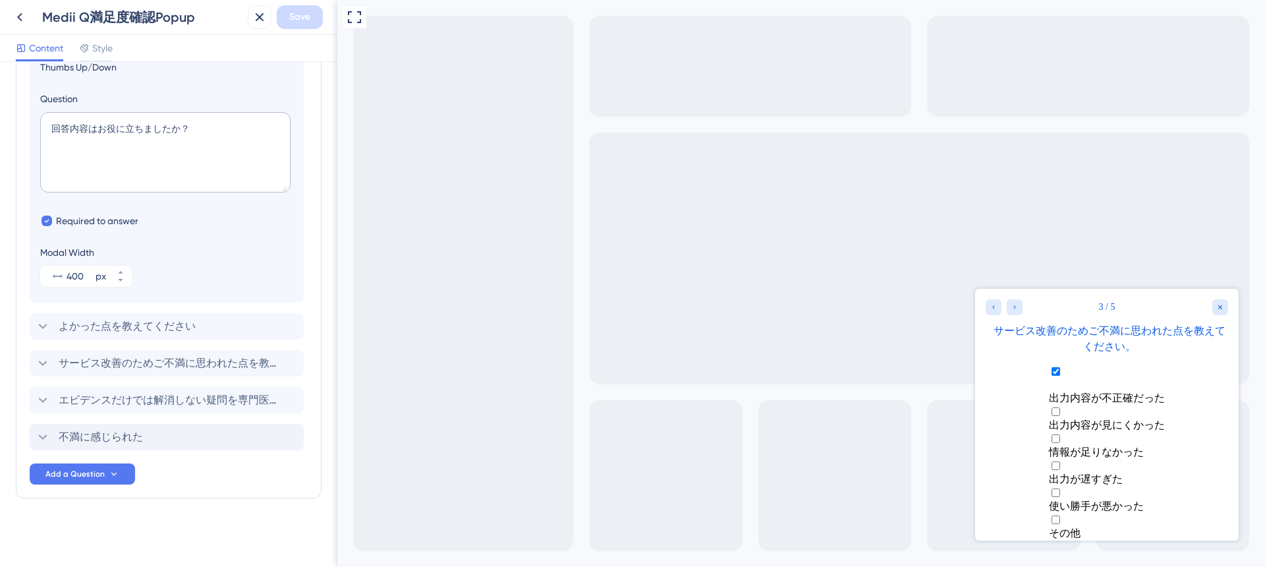
click at [1055, 419] on span "出力内容が見にくかった" at bounding box center [1107, 424] width 116 height 11
checkbox input "true"
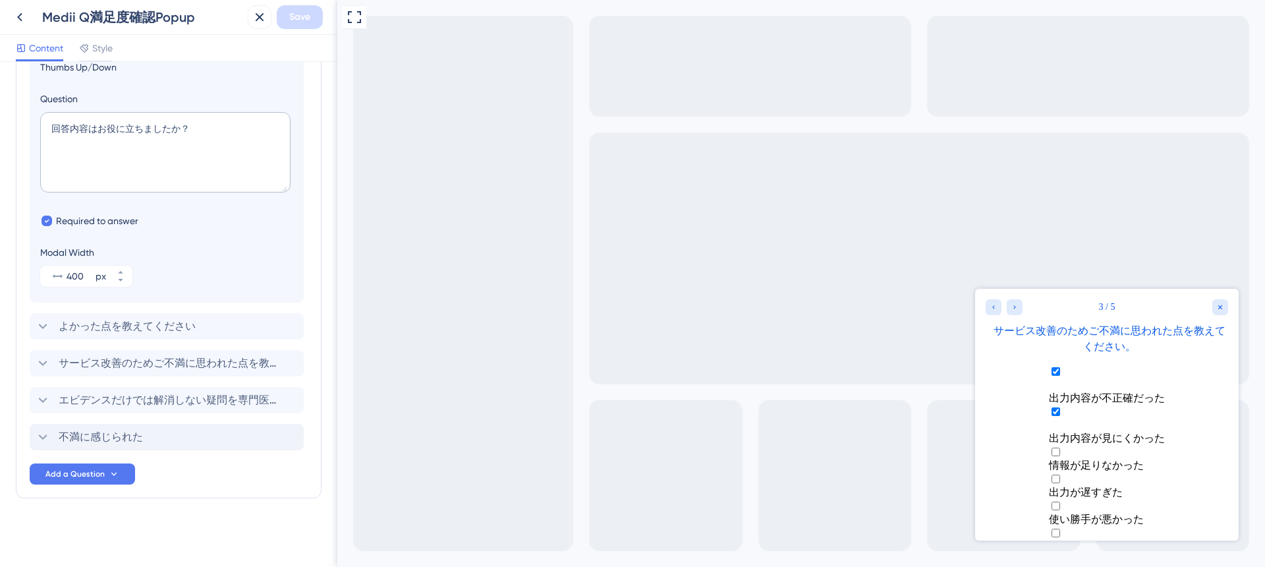
click at [1107, 564] on button "次へ" at bounding box center [1107, 572] width 28 height 16
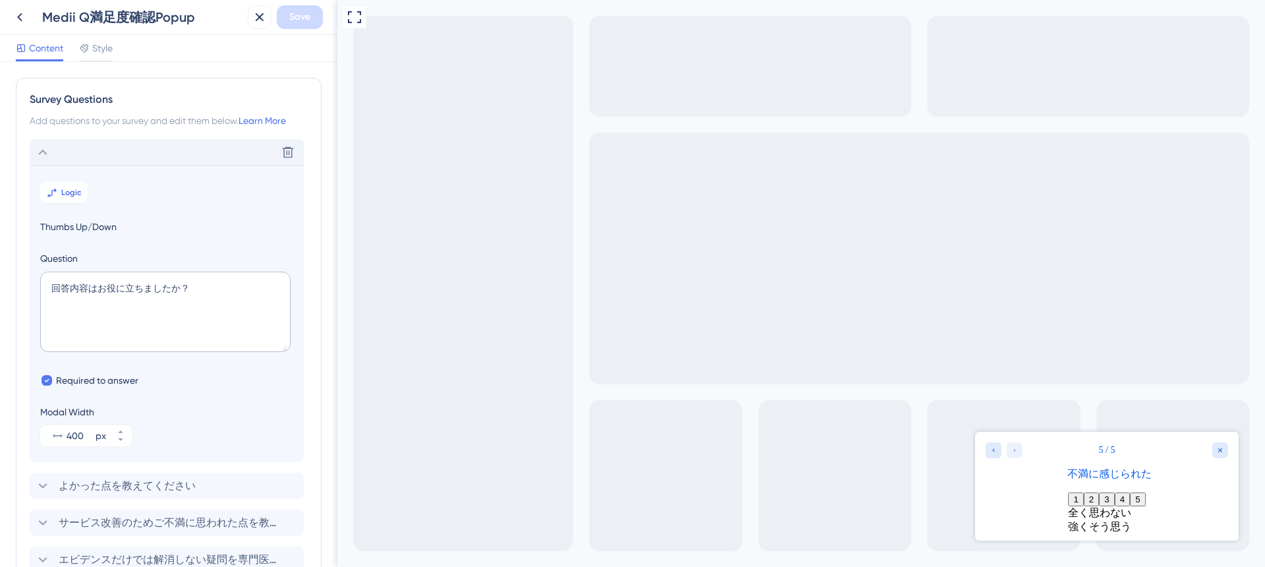
scroll to position [159, 0]
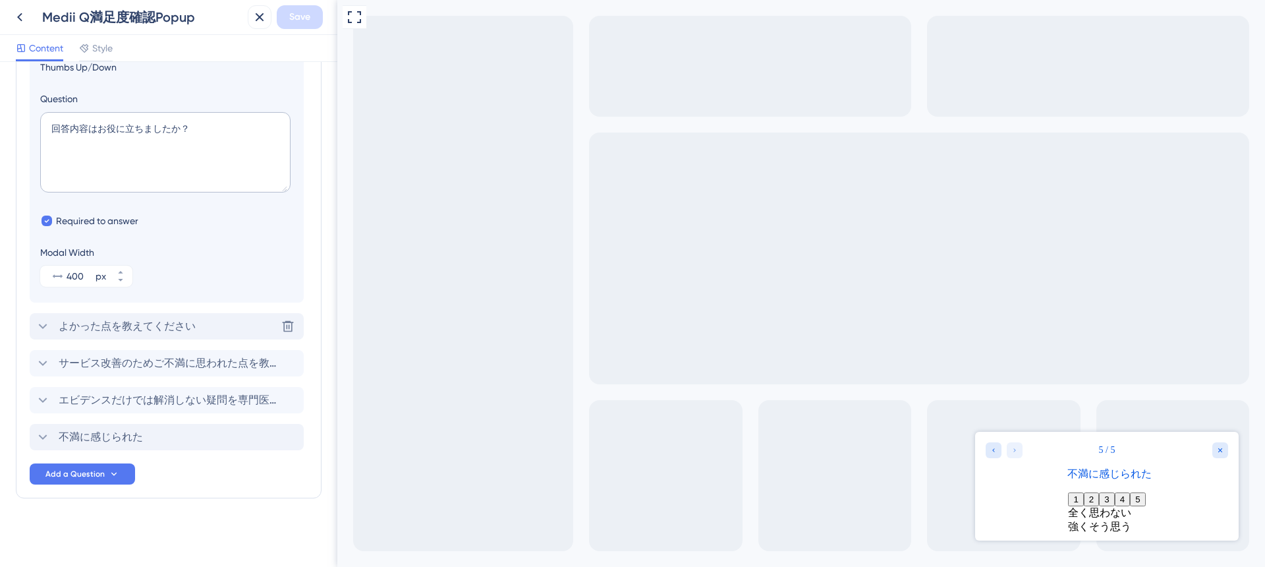
click at [126, 316] on div "よかった点を教えてください Delete" at bounding box center [167, 326] width 274 height 26
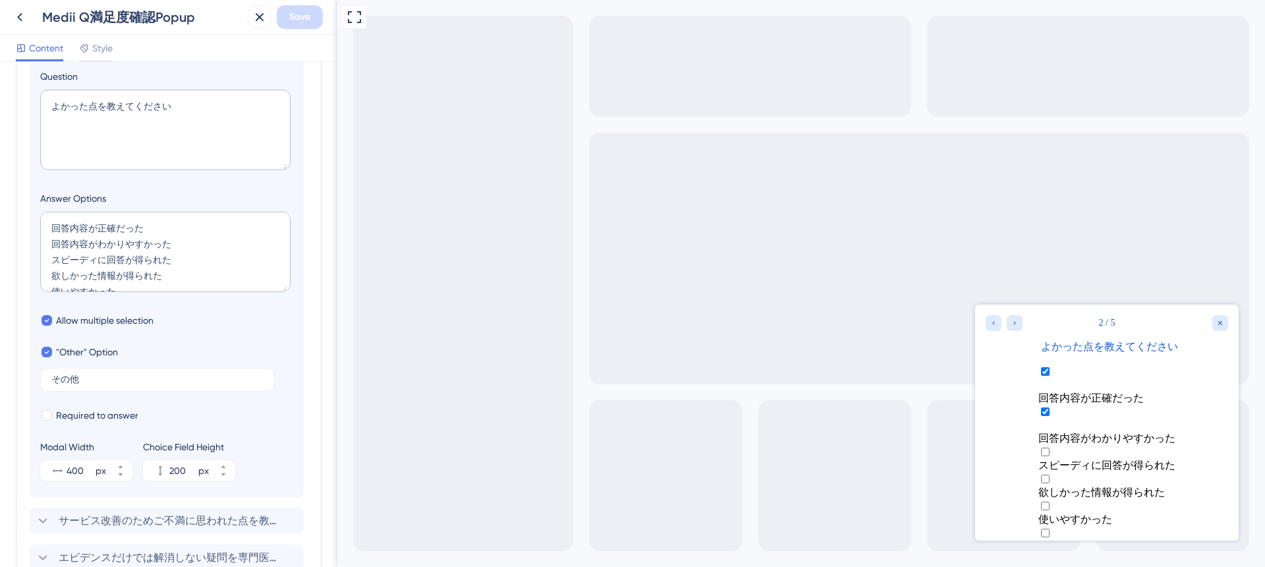
scroll to position [376, 0]
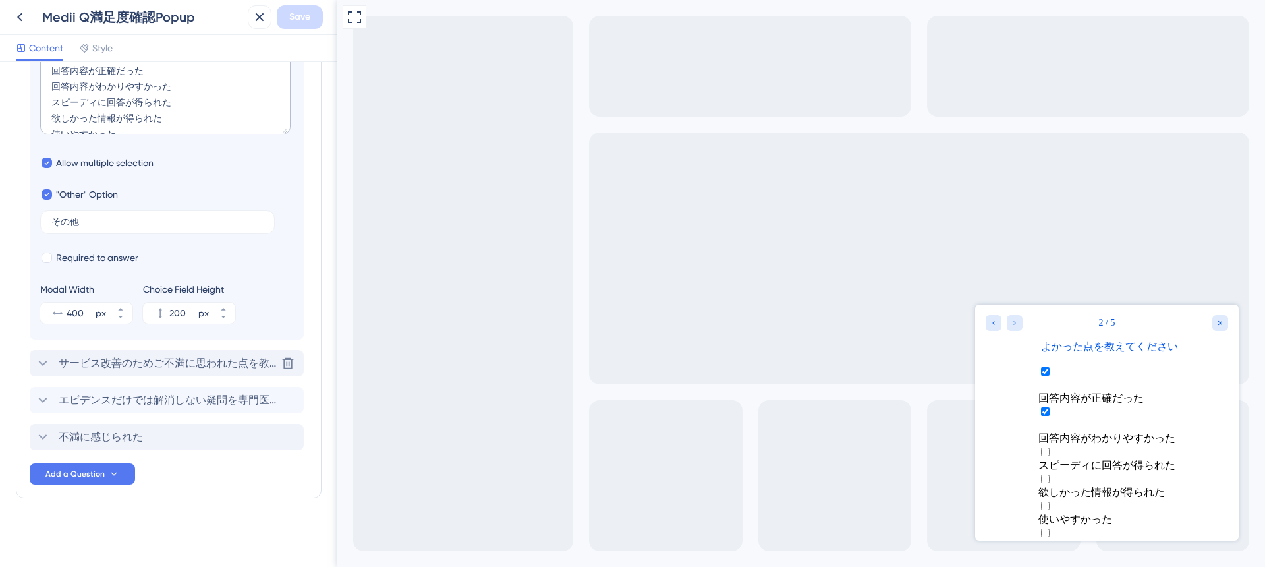
click at [173, 366] on span "サービス改善のためご不満に思われた点を教えてください。" at bounding box center [167, 363] width 217 height 16
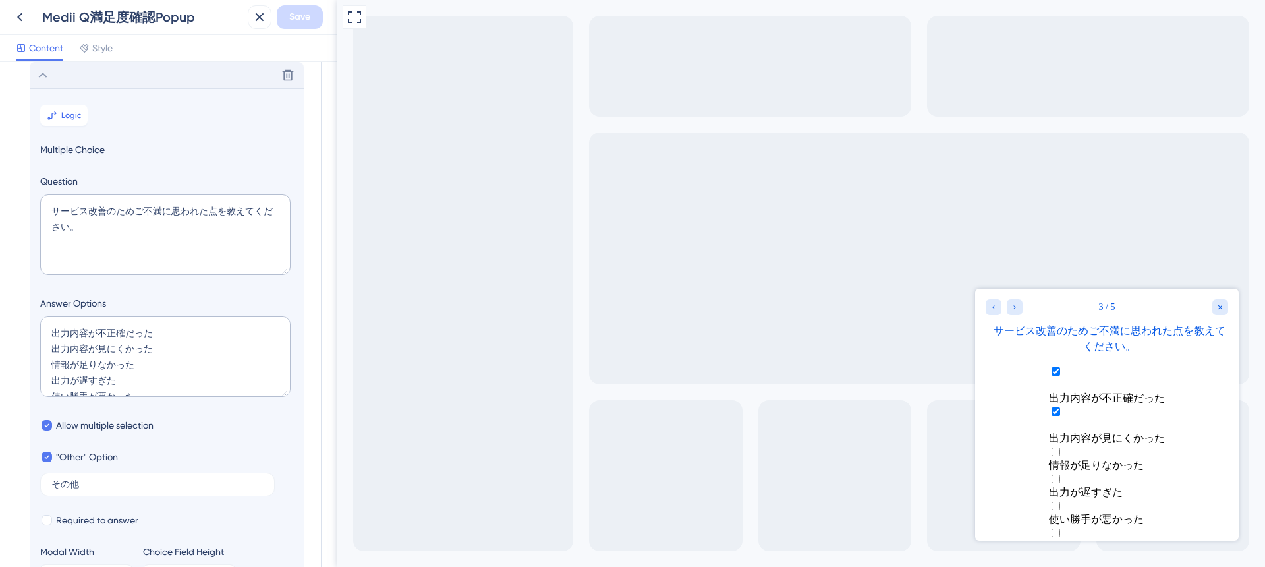
scroll to position [16, 0]
click at [84, 525] on span "Required to answer" at bounding box center [97, 520] width 82 height 16
checkbox input "true"
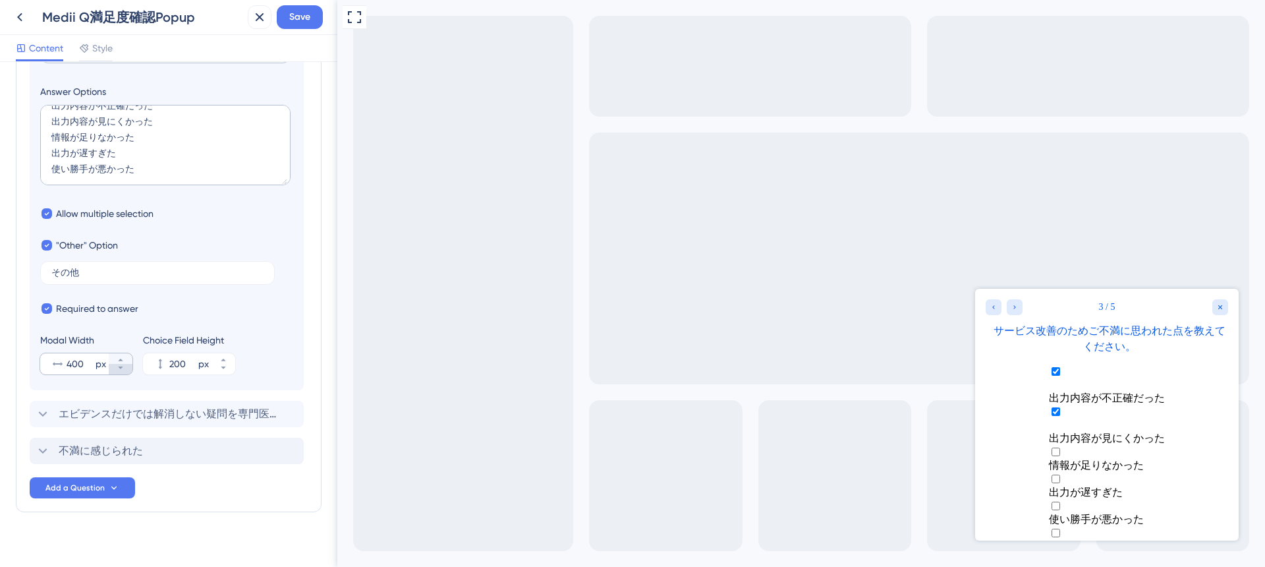
scroll to position [372, 0]
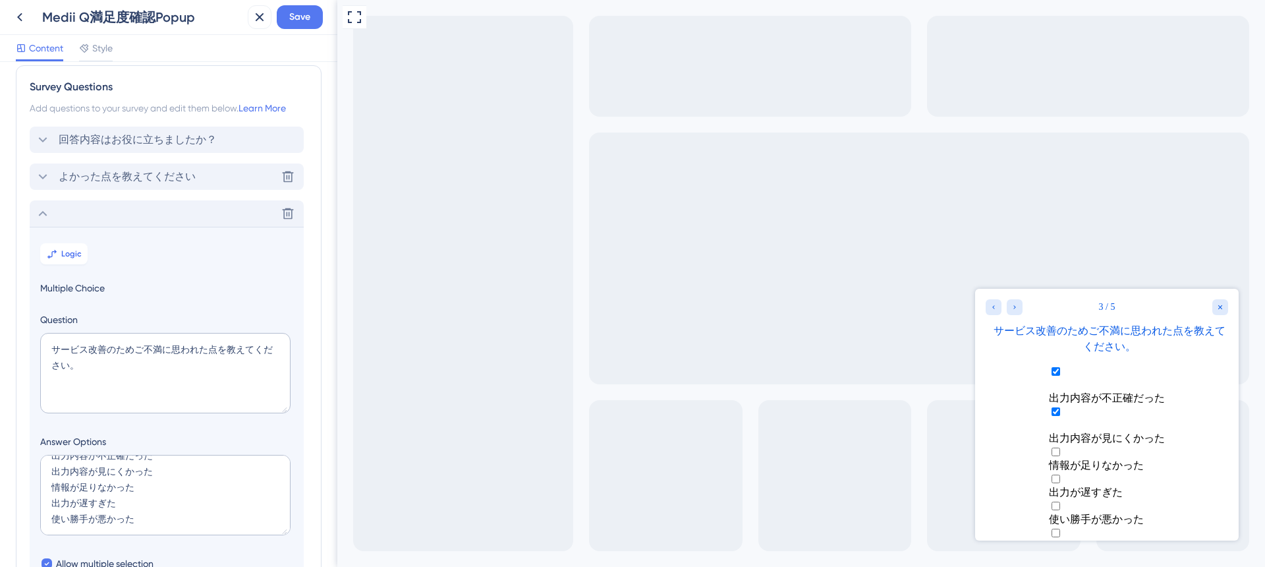
click at [118, 170] on span "よかった点を教えてください" at bounding box center [127, 177] width 137 height 16
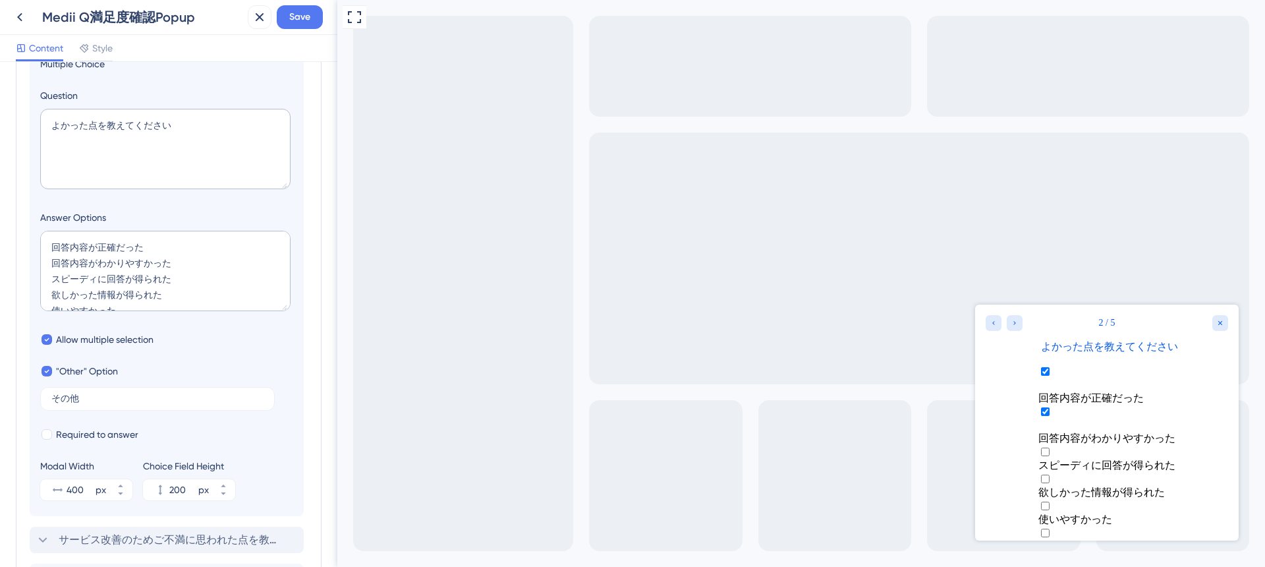
scroll to position [200, 0]
click at [86, 435] on span "Required to answer" at bounding box center [97, 434] width 82 height 16
checkbox input "true"
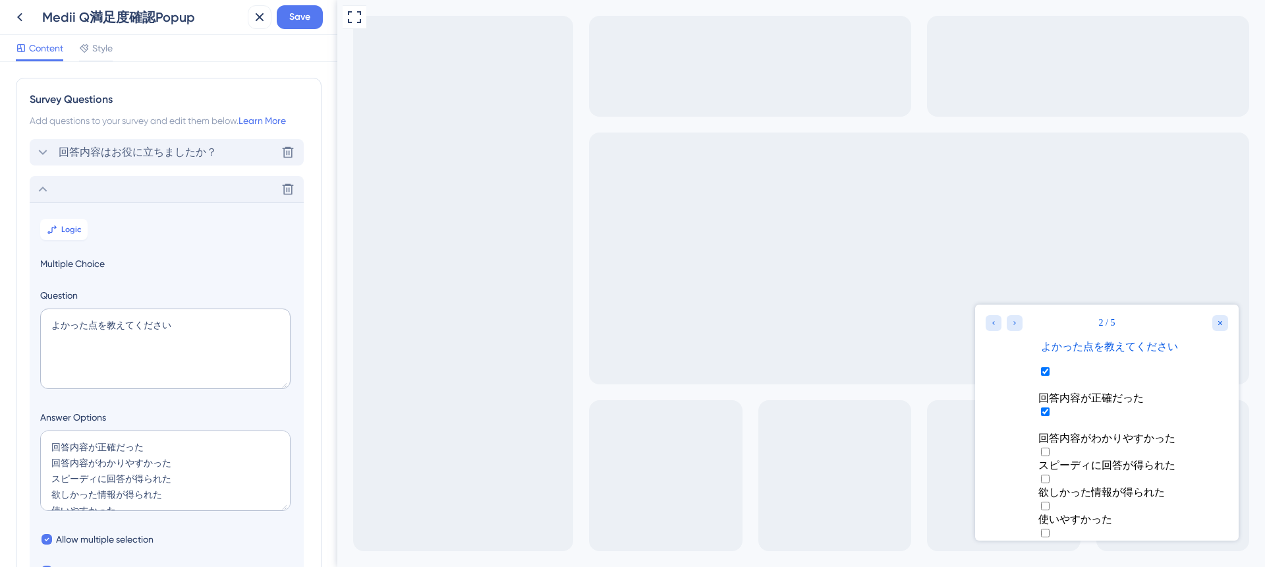
click at [129, 148] on span "回答内容はお役に立ちましたか？" at bounding box center [138, 152] width 158 height 16
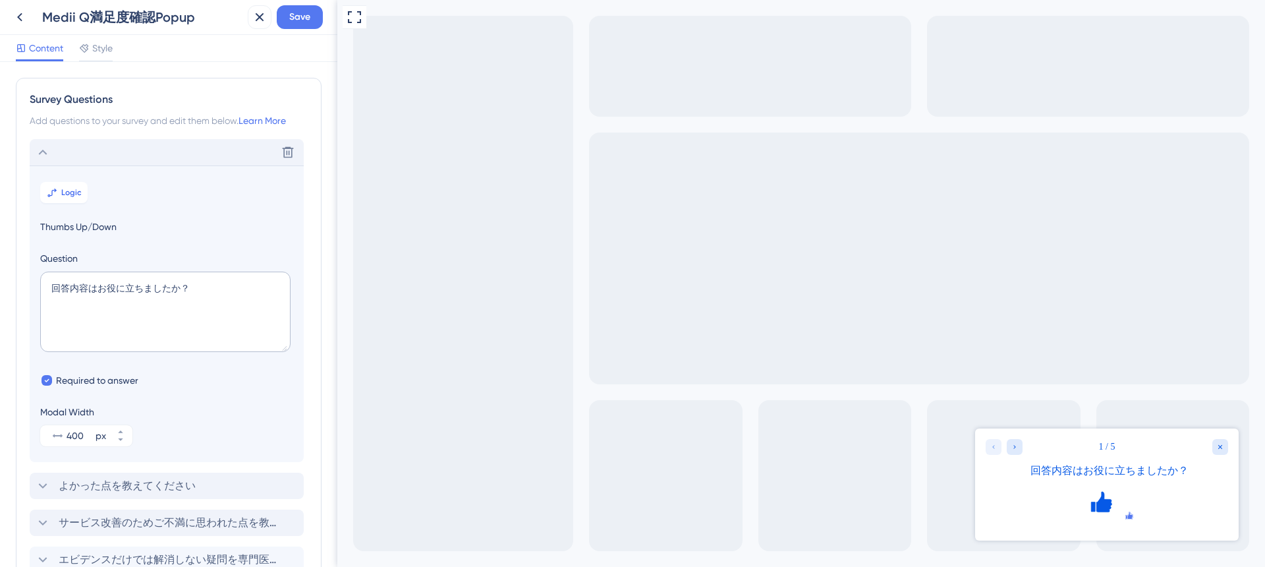
scroll to position [77, 0]
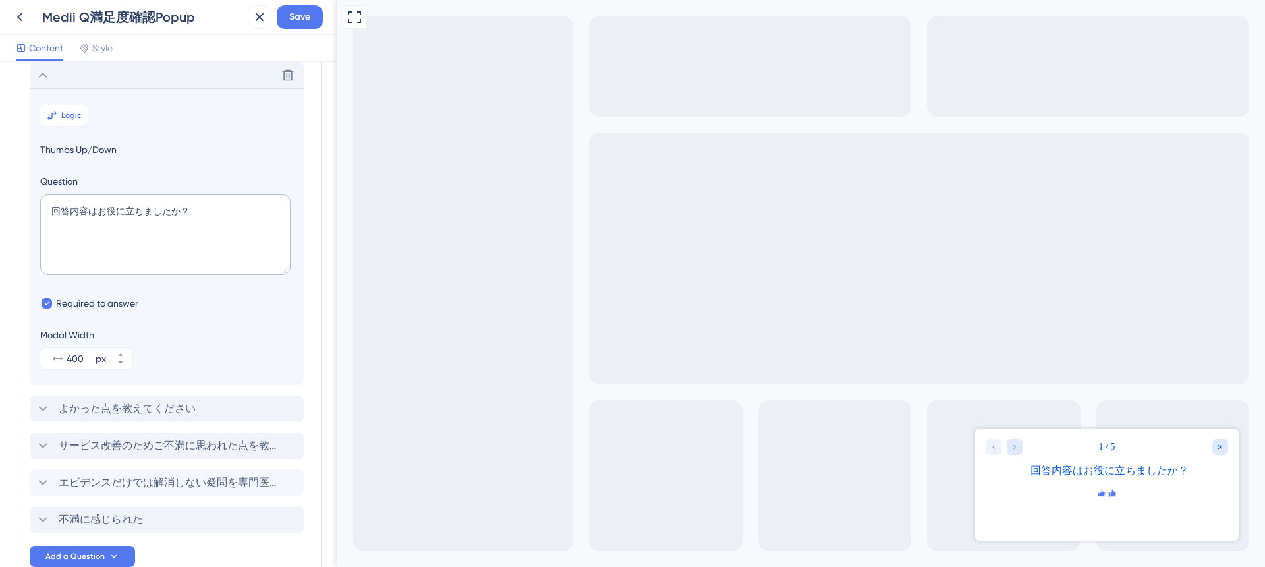
click at [1096, 499] on icon "Rate thumbs up" at bounding box center [1101, 494] width 11 height 11
click at [1009, 441] on div "Go to Question 2" at bounding box center [1015, 447] width 16 height 16
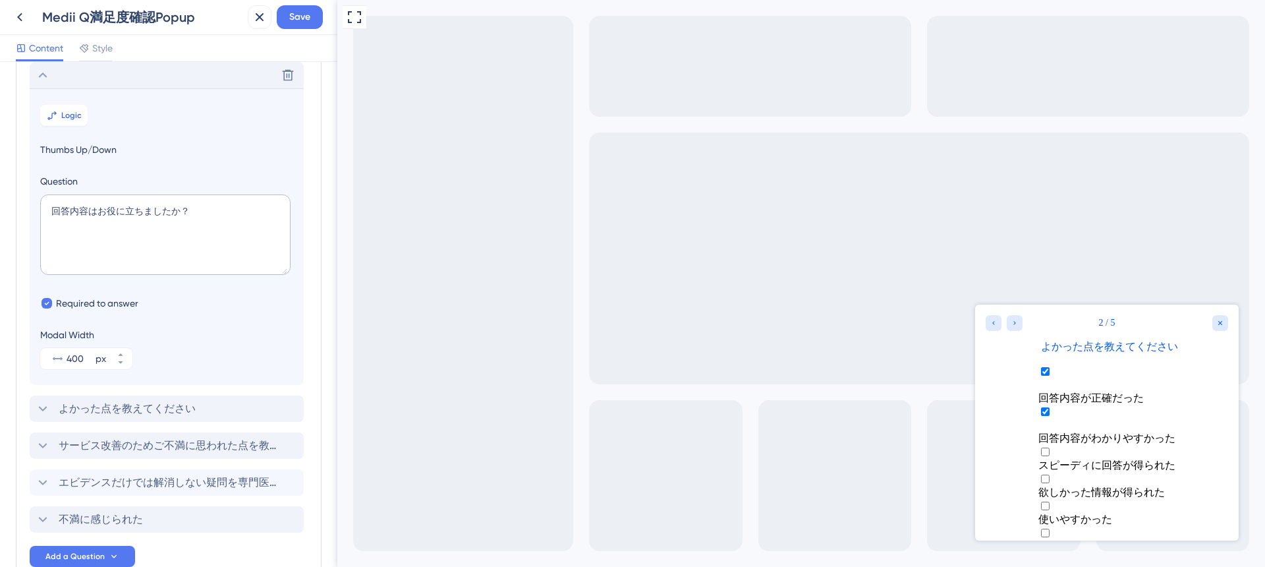
click at [1100, 564] on button "次へ" at bounding box center [1107, 572] width 28 height 16
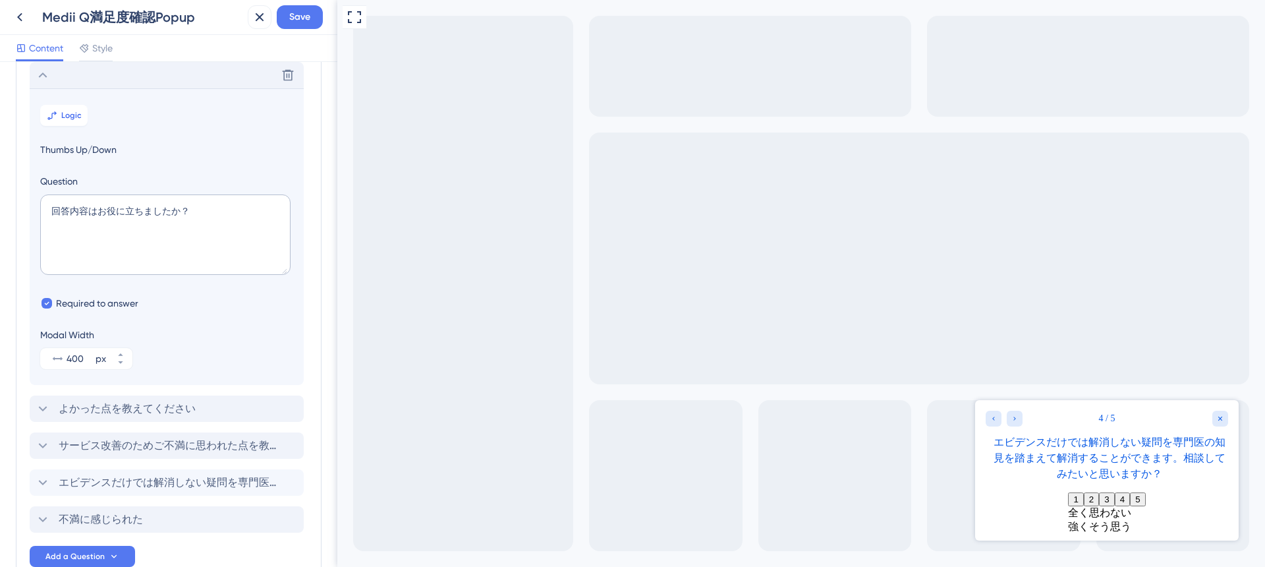
click at [1151, 533] on div "4 / 5 エビデンスだけでは解消しない疑問を専門医の知見を踏まえて解消することができます。相談してみたいと思いますか？ 1 2 3 4 5 全く思わない 強…" at bounding box center [1107, 472] width 264 height 144
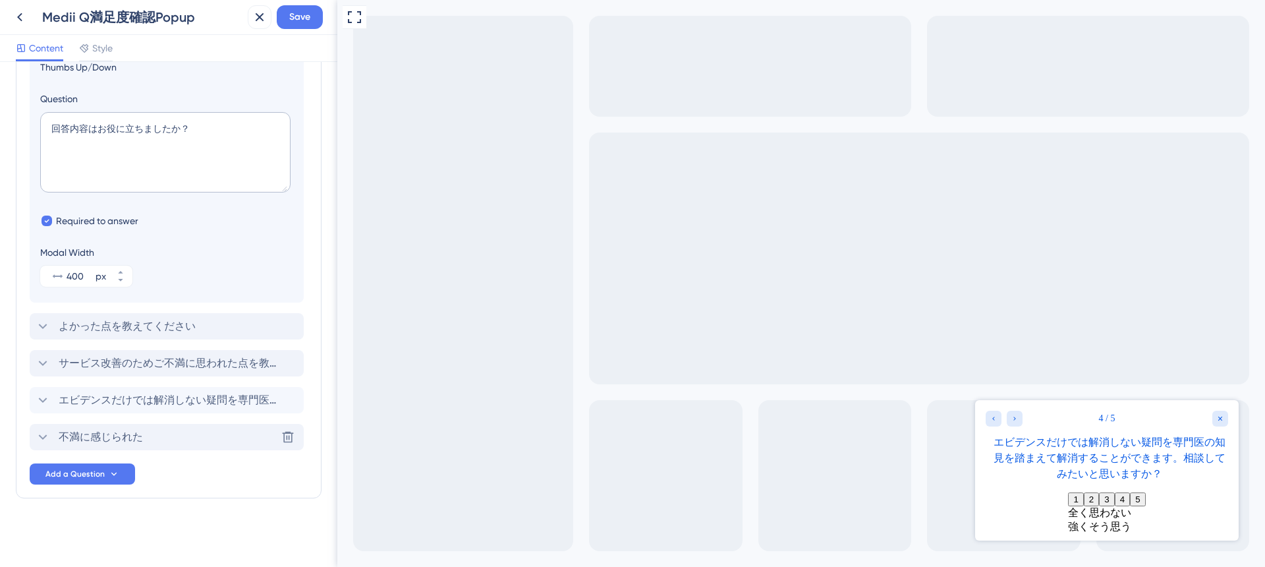
click at [150, 442] on div "不満に感じられた Delete" at bounding box center [167, 437] width 274 height 26
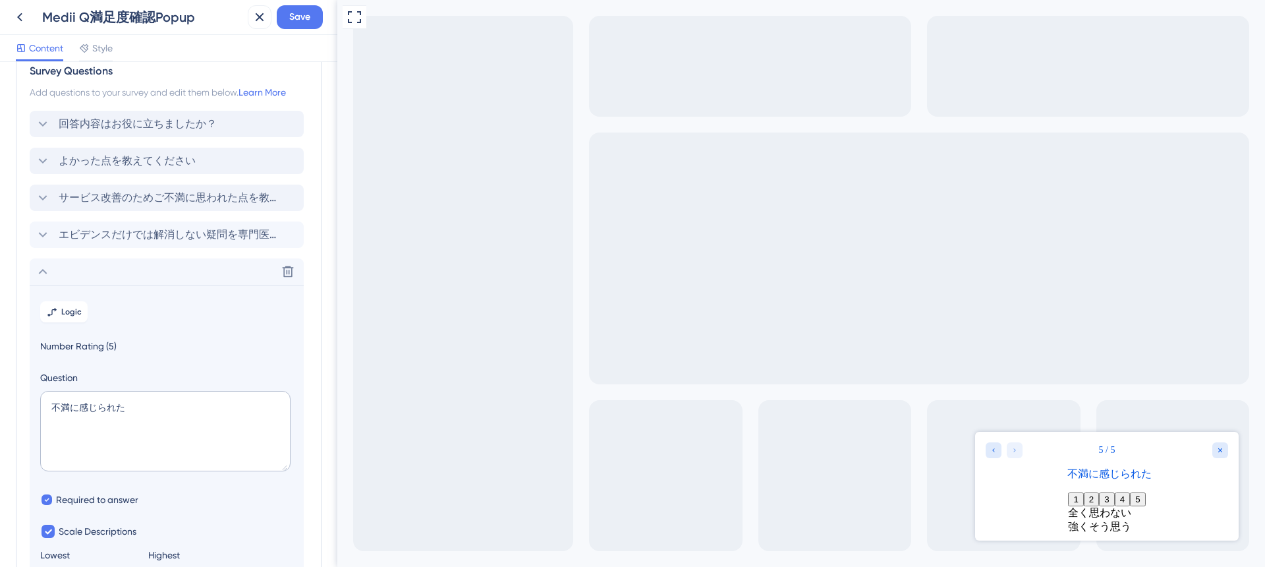
scroll to position [0, 0]
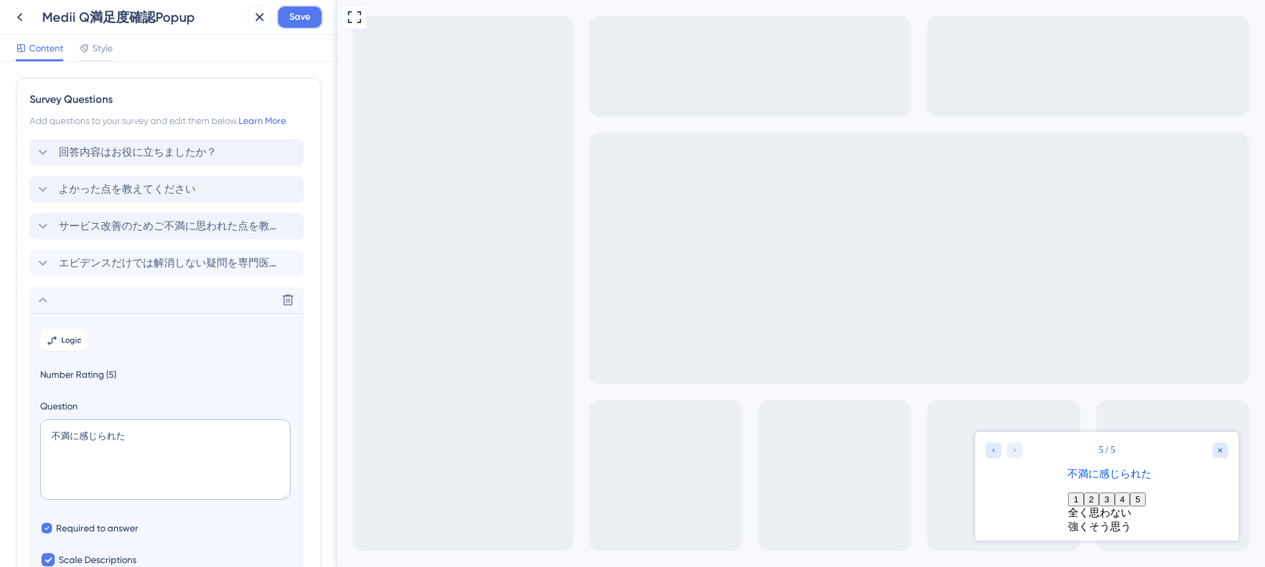
click at [294, 22] on span "Save" at bounding box center [299, 17] width 21 height 16
click at [235, 414] on div "Question 不満に感じられた" at bounding box center [166, 451] width 253 height 106
click at [38, 260] on icon at bounding box center [43, 263] width 16 height 16
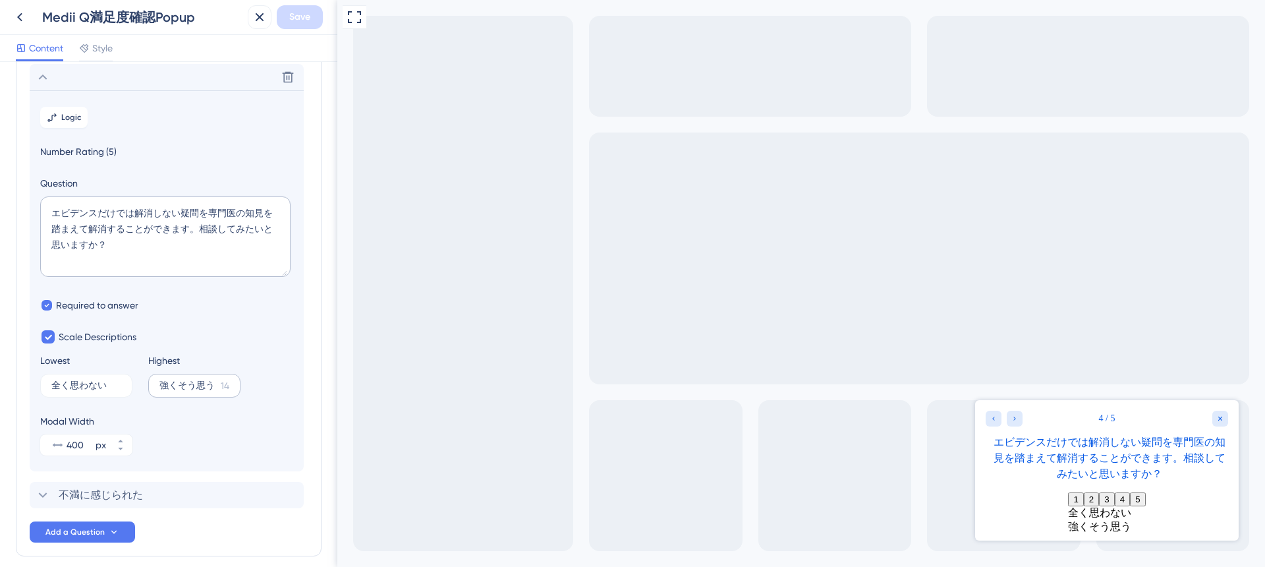
scroll to position [188, 0]
drag, startPoint x: 118, startPoint y: 240, endPoint x: 31, endPoint y: 206, distance: 93.7
click at [31, 206] on section "Logic Number Rating (5) Question エビデンスだけでは解消しない疑問を専門医の知見を踏まえて解消することができます。相談してみた…" at bounding box center [167, 278] width 274 height 381
paste textarea "Medii QはAIによる即時回答ですが、Eコンサルでは専門医から症例に応じた具体的な助言を受けられます。 今回の回答について、さらに専門医の見解も聞い"
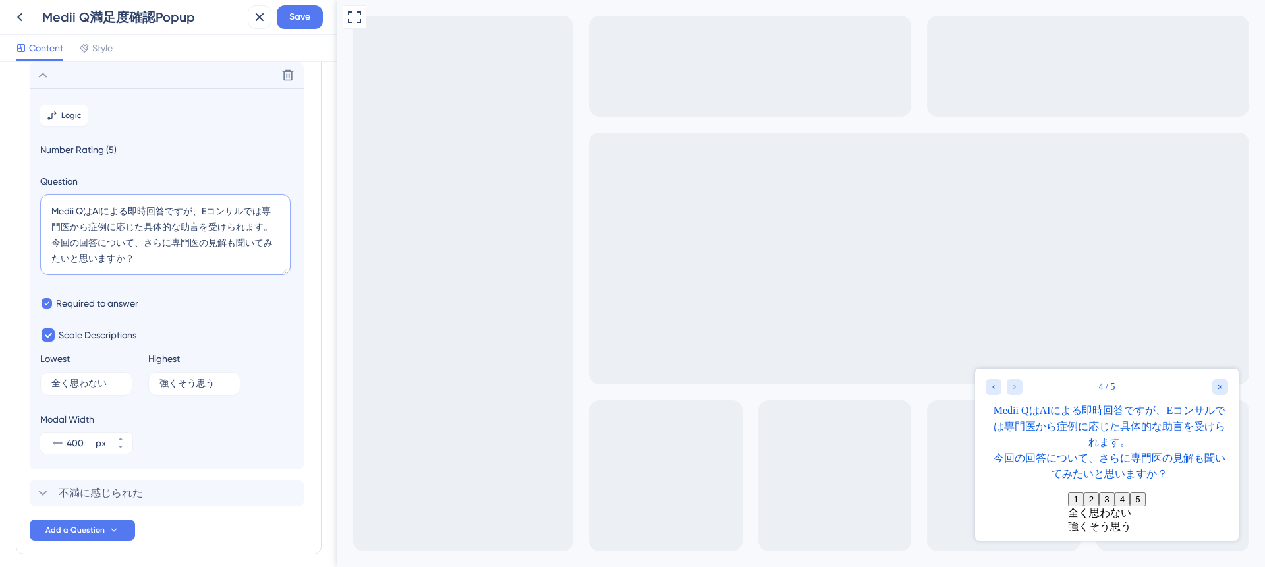
drag, startPoint x: 200, startPoint y: 209, endPoint x: 45, endPoint y: 208, distance: 155.5
click at [45, 208] on textarea "Medii QはAIによる即時回答ですが、Eコンサルでは専門医から症例に応じた具体的な助言を受けられます。 今回の回答について、さらに専門医の見解も聞いてみた…" at bounding box center [165, 234] width 250 height 80
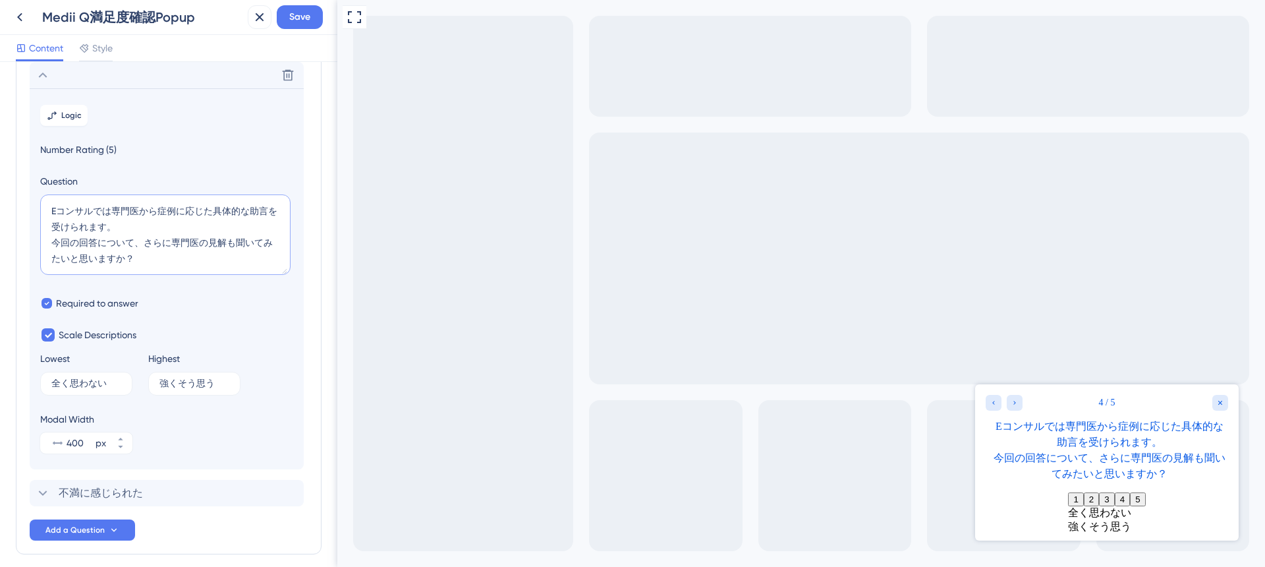
click at [180, 226] on textarea "Eコンサルでは専門医から症例に応じた具体的な助言を受けられます。 今回の回答について、さらに専門医の見解も聞いてみたいと思いますか？" at bounding box center [165, 234] width 250 height 80
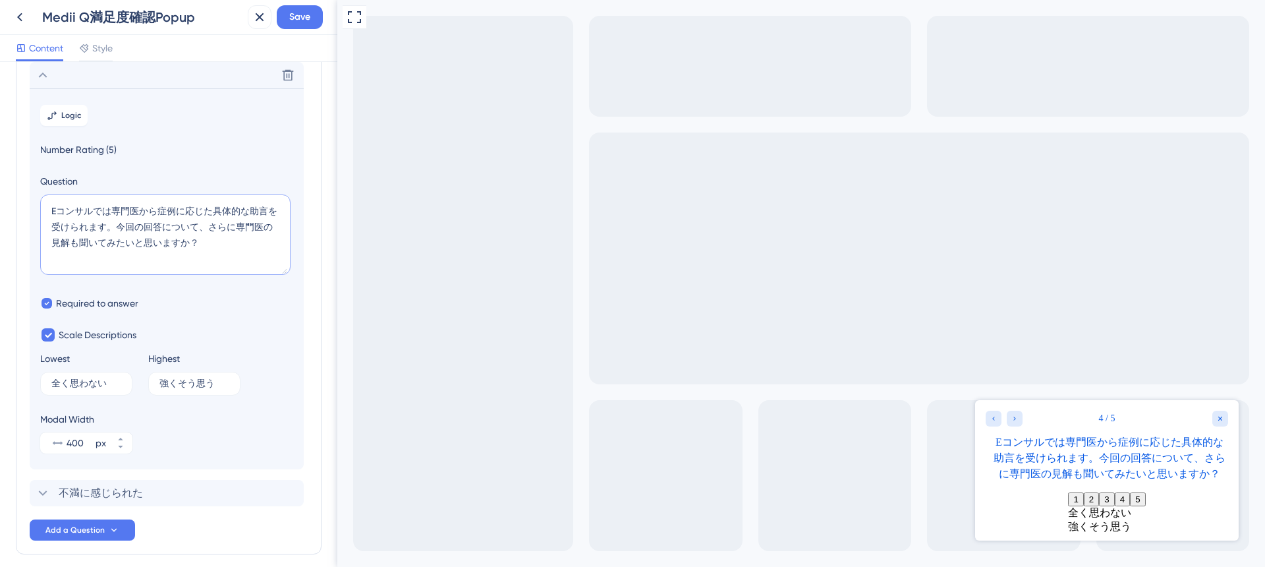
click at [267, 211] on textarea "Eコンサルでは専門医から症例に応じた具体的な助言を受けられます。今回の回答について、さらに専門医の見解も聞いてみたいと思いますか？" at bounding box center [165, 234] width 250 height 80
click at [157, 213] on textarea "Eコンサルでは専門医から症例に応じた具体的な助言を受けられます。今回の回答について、さらに専門医の見解も聞いてみたいと思いますか？" at bounding box center [165, 234] width 250 height 80
type textarea "Eコンサルでは専門医から実症例に応じた適切な知見を受けられます。今回の回答について、さらに専門医の見解も聞いてみたいと思いますか？"
click at [168, 391] on label "強くそう思う 14" at bounding box center [194, 384] width 92 height 24
click at [168, 388] on input "強くそう思う" at bounding box center [187, 383] width 56 height 9
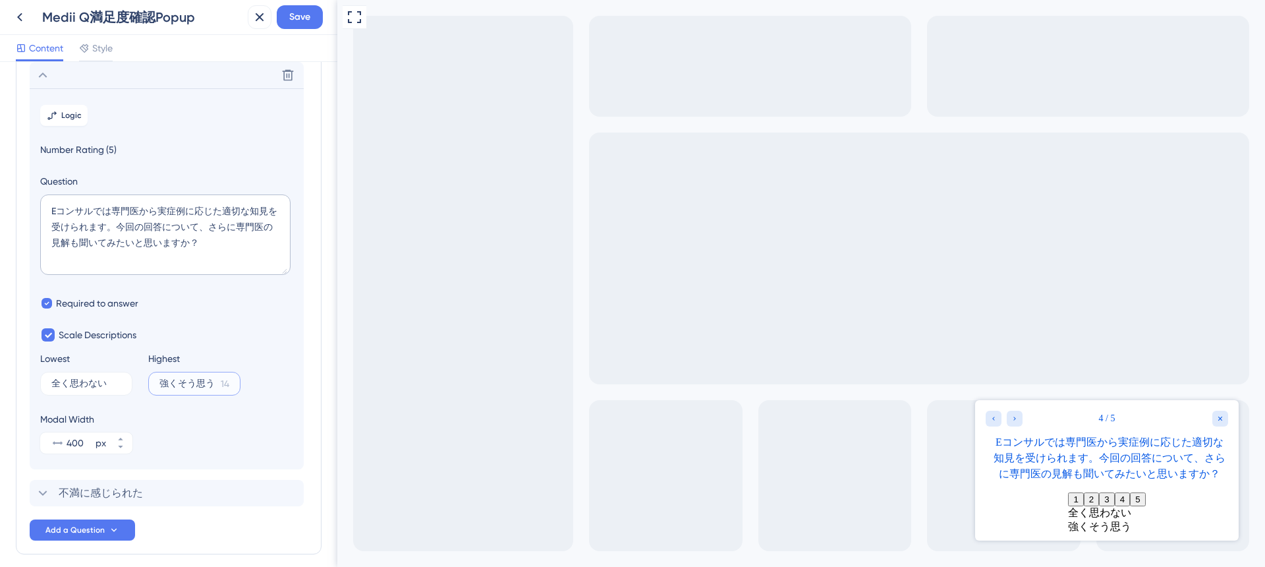
click at [204, 381] on input "強くそう思う" at bounding box center [187, 383] width 56 height 9
type input "ぜひ聞いてみたい"
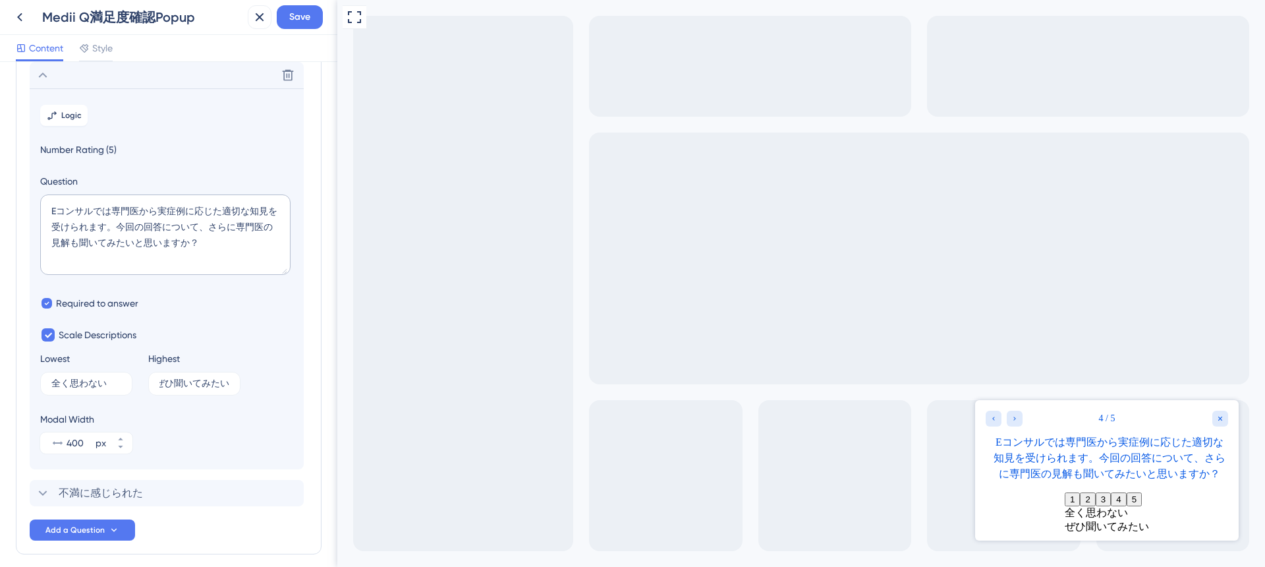
click at [229, 430] on div "Modal Width 400 px" at bounding box center [166, 432] width 253 height 42
drag, startPoint x: 206, startPoint y: 239, endPoint x: 17, endPoint y: 204, distance: 192.4
click at [17, 204] on div "Survey Questions Add questions to your survey and edit them below. Learn More 回…" at bounding box center [169, 222] width 306 height 664
click at [148, 496] on div "不満に感じられた Delete" at bounding box center [167, 493] width 274 height 26
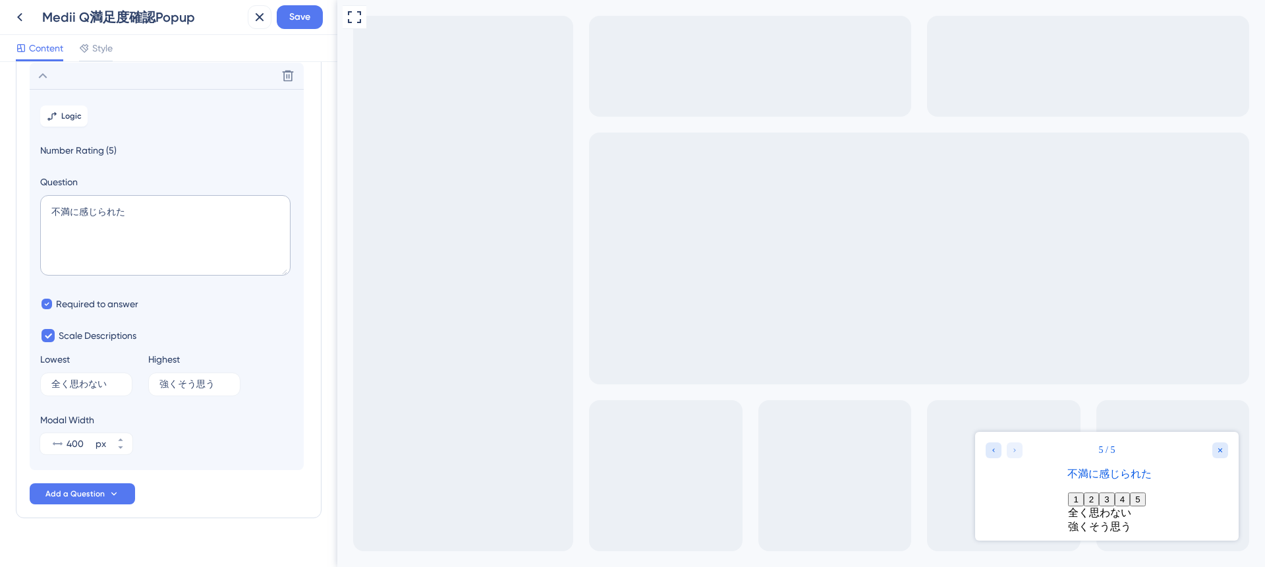
scroll to position [225, 0]
drag, startPoint x: 161, startPoint y: 212, endPoint x: 20, endPoint y: 212, distance: 141.0
click at [20, 212] on div "Survey Questions Add questions to your survey and edit them below. Learn More 回…" at bounding box center [169, 185] width 306 height 664
paste textarea "Eコンサルでは専門医から実症例に応じた適切な知見を受けられます。今回の回答について、さらに専門医の見解も聞いてみたいと思いますか"
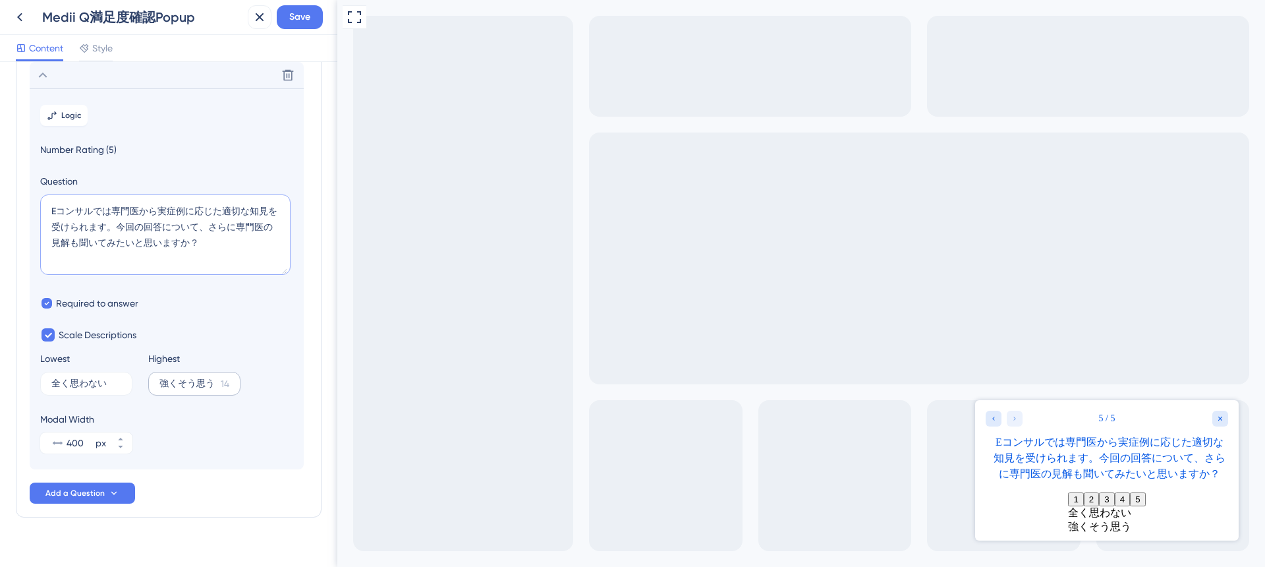
type textarea "Eコンサルでは専門医から実症例に応じた適切な知見を受けられます。今回の回答について、さらに専門医の見解も聞いてみたいと思いますか？"
click at [176, 383] on input "強くそう思う" at bounding box center [187, 383] width 56 height 9
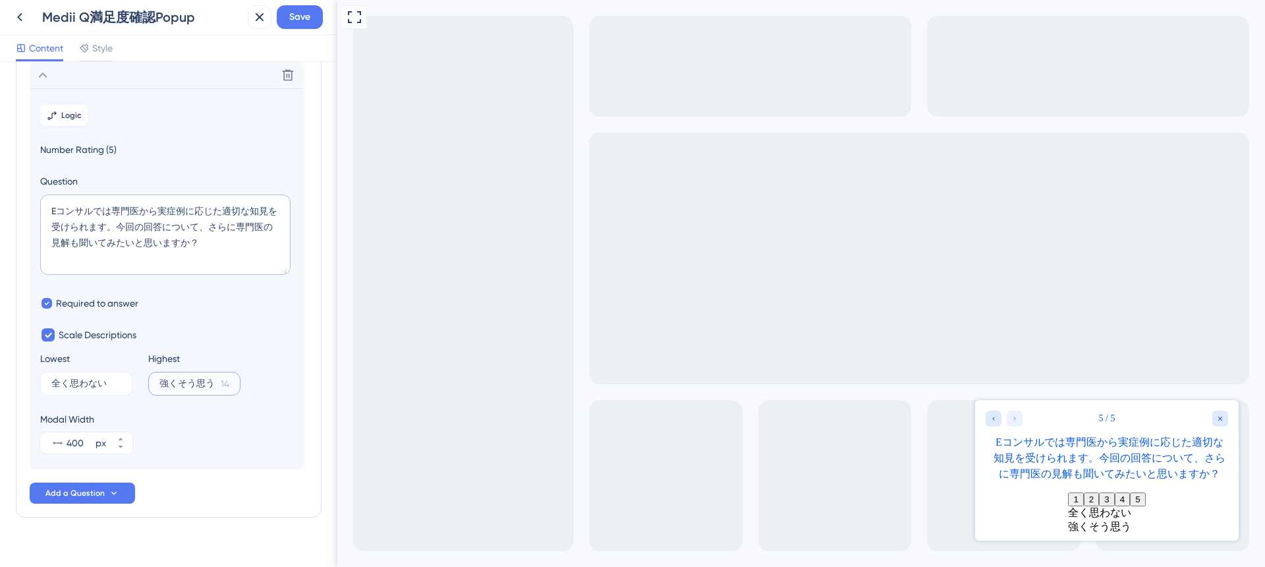
click at [176, 383] on input "強くそう思う" at bounding box center [187, 383] width 56 height 9
type input "ぜひ聞いてみたい"
drag, startPoint x: 116, startPoint y: 227, endPoint x: 285, endPoint y: 240, distance: 169.9
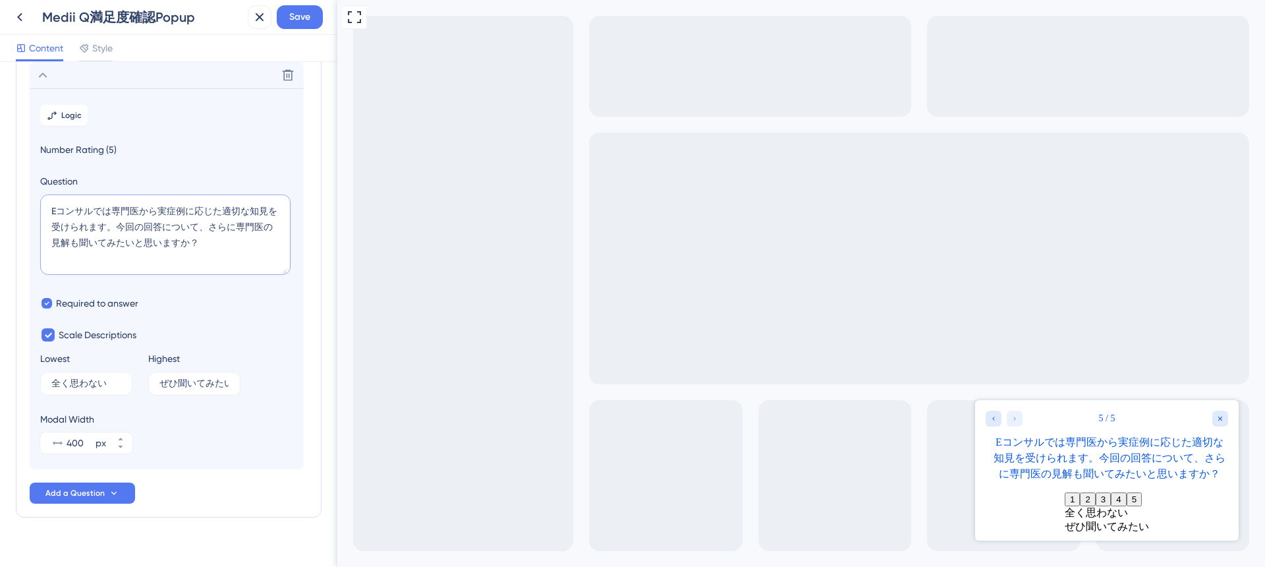
click at [286, 241] on textarea "Eコンサルでは専門医から実症例に応じた適切な知見を受けられます。今回の回答について、さらに専門医の見解も聞いてみたいと思いますか？" at bounding box center [165, 234] width 250 height 80
paste textarea "解消しきれなかった点を、専門医に相談し"
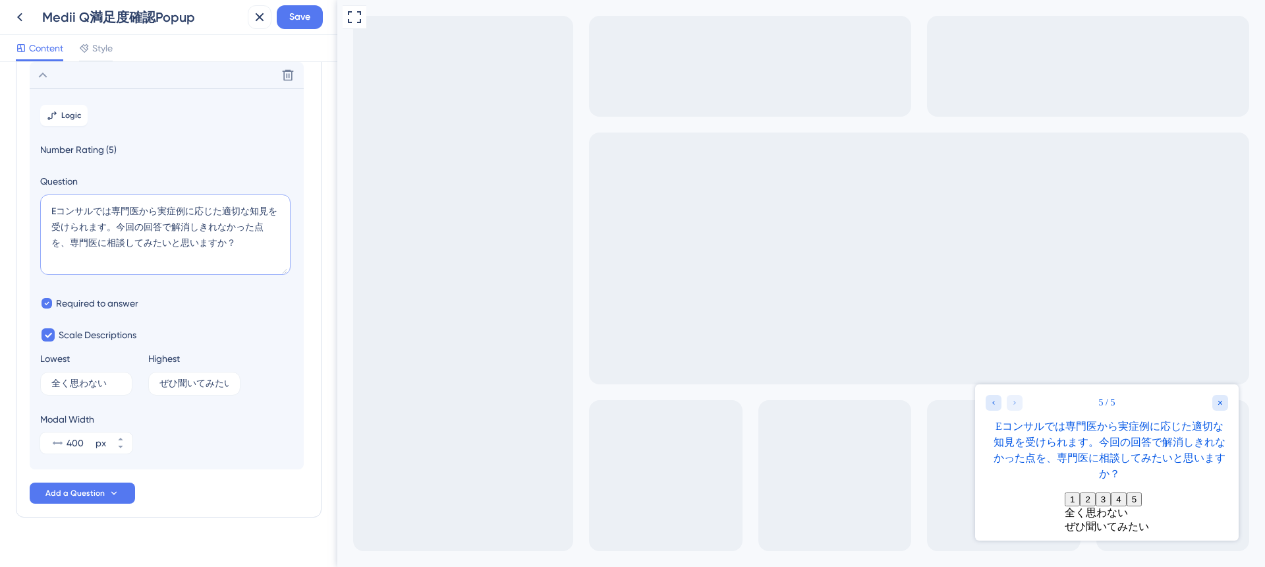
drag, startPoint x: 173, startPoint y: 244, endPoint x: 209, endPoint y: 244, distance: 36.2
click at [209, 244] on textarea "Eコンサルでは専門医から実症例に応じた適切な知見を受けられます。今回の回答で解消しきれなかった点を、専門医に相談してみたいと思いますか？" at bounding box center [165, 234] width 250 height 80
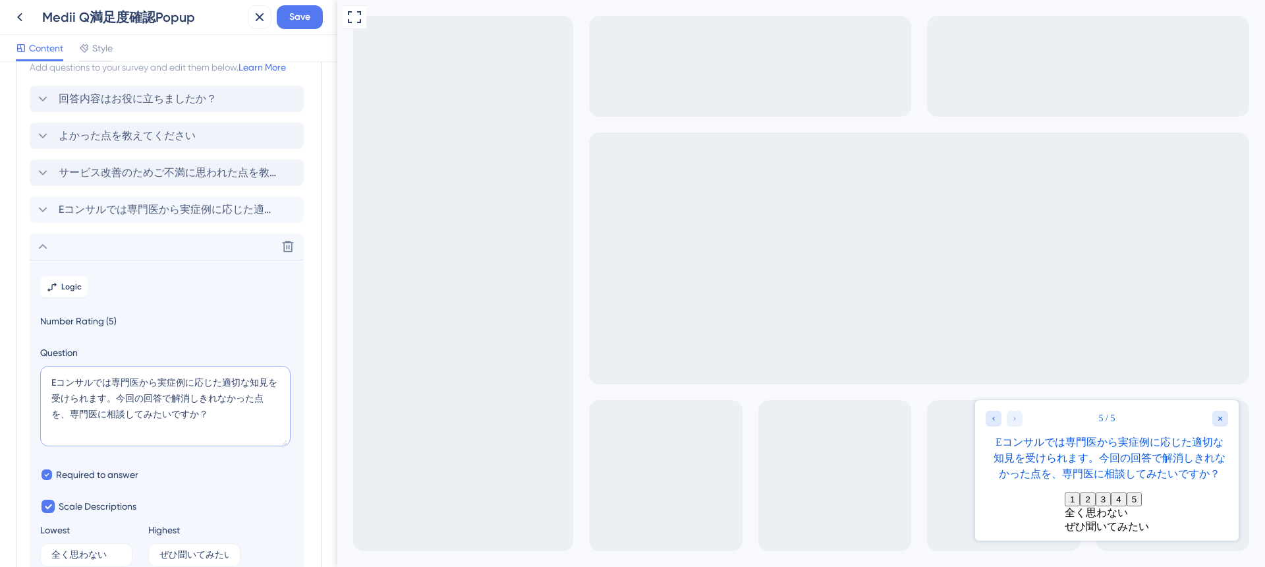
scroll to position [6, 0]
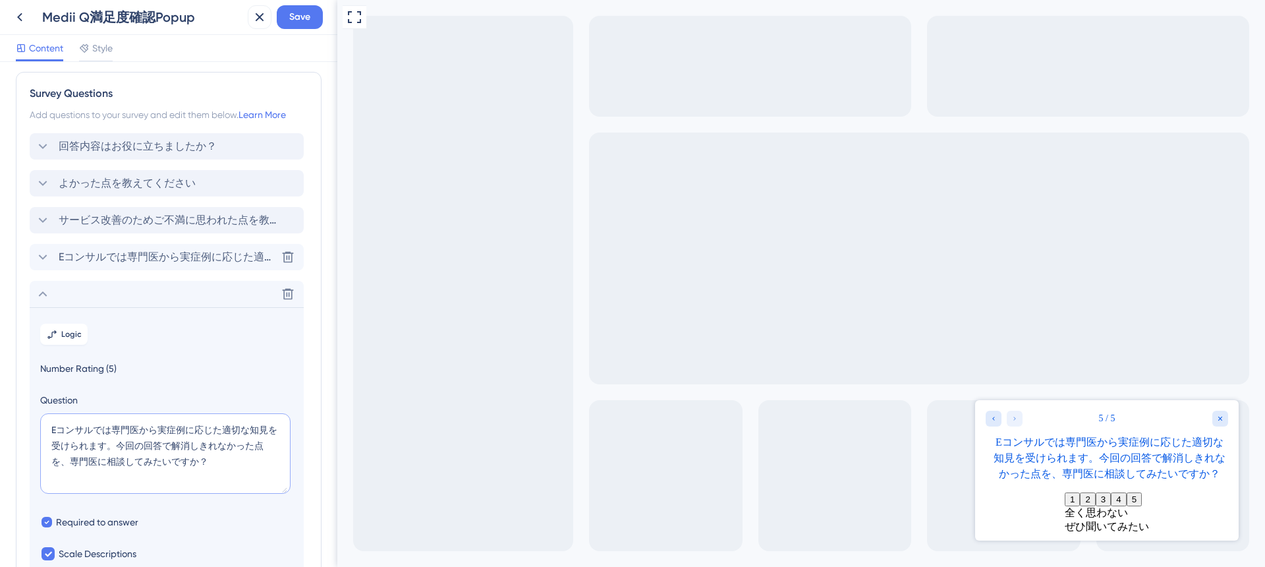
type textarea "Eコンサルでは専門医から実症例に応じた適切な知見を受けられます。今回の回答で解消しきれなかった点を、専門医に相談してみたいですか？"
click at [179, 252] on span "Eコンサルでは専門医から実症例に応じた適切な知見を受けられます。今回の回答について、さらに専門医の見解も聞いてみたいと思いますか？" at bounding box center [167, 257] width 217 height 16
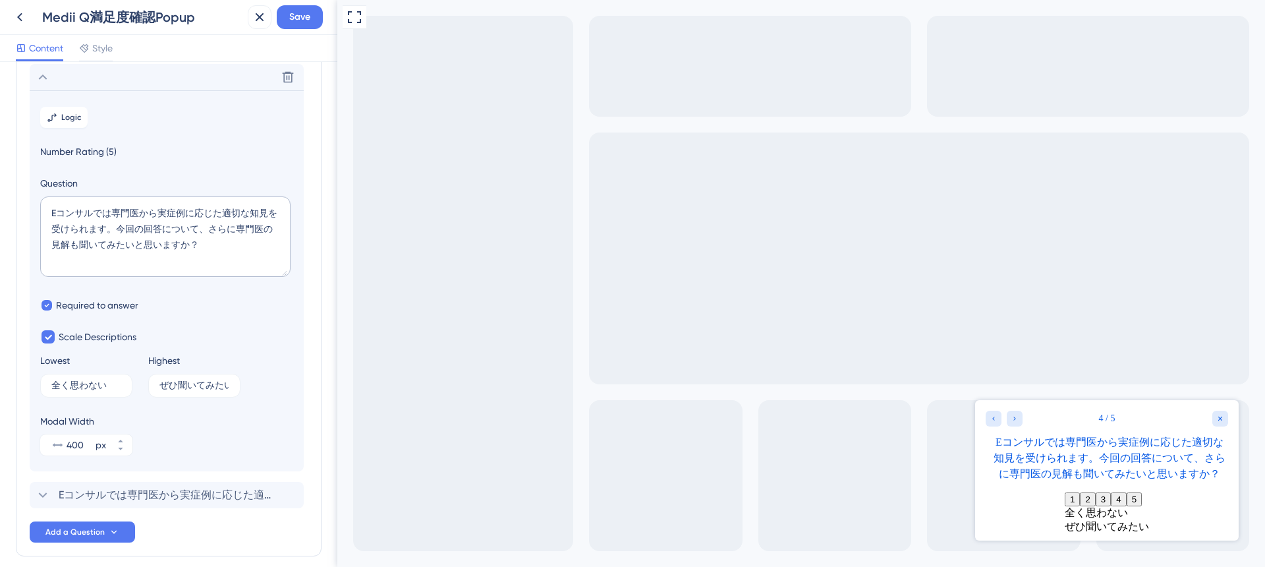
scroll to position [188, 0]
drag, startPoint x: 137, startPoint y: 240, endPoint x: 169, endPoint y: 241, distance: 32.3
click at [169, 241] on textarea "Eコンサルでは専門医から実症例に応じた適切な知見を受けられます。今回の回答について、さらに専門医の見解も聞いてみたいと思いますか？" at bounding box center [165, 234] width 250 height 80
click at [202, 237] on textarea "Eコンサルでは専門医から実症例に応じた適切な知見を受けられます。今回の回答について、さらに専門医の見解も聞いてみたいですか？" at bounding box center [165, 234] width 250 height 80
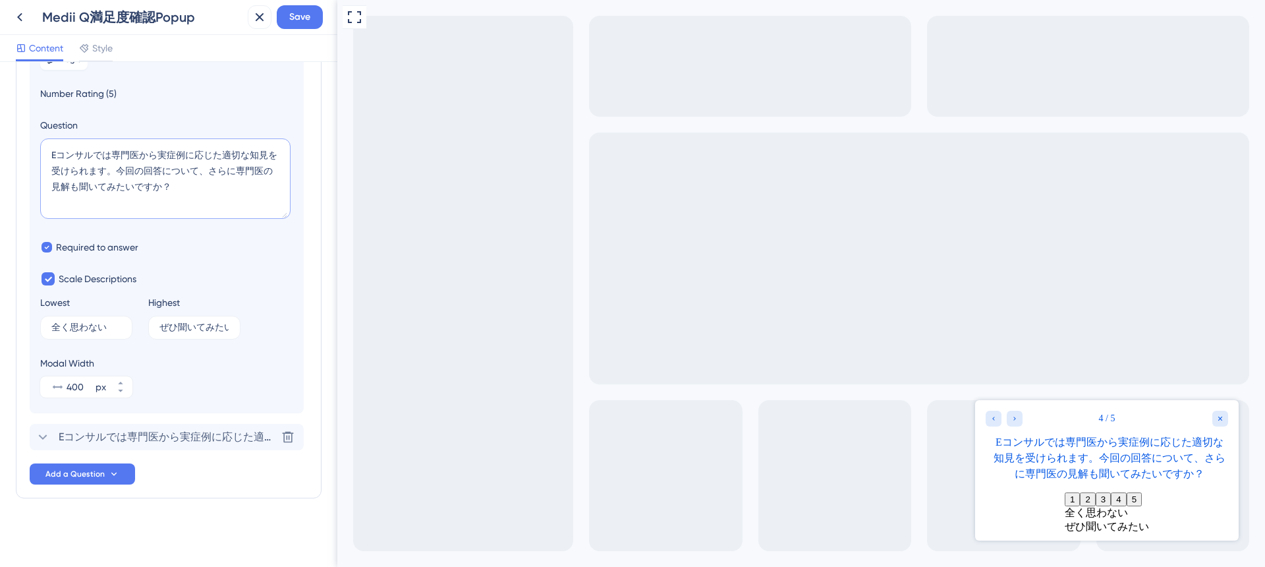
type textarea "Eコンサルでは専門医から実症例に応じた適切な知見を受けられます。今回の回答について、さらに専門医の見解も聞いてみたいですか？"
click at [187, 433] on span "Eコンサルでは専門医から実症例に応じた適切な知見を受けられます。今回の回答で解消しきれなかった点を、専門医に相談してみたいですか？" at bounding box center [167, 437] width 217 height 16
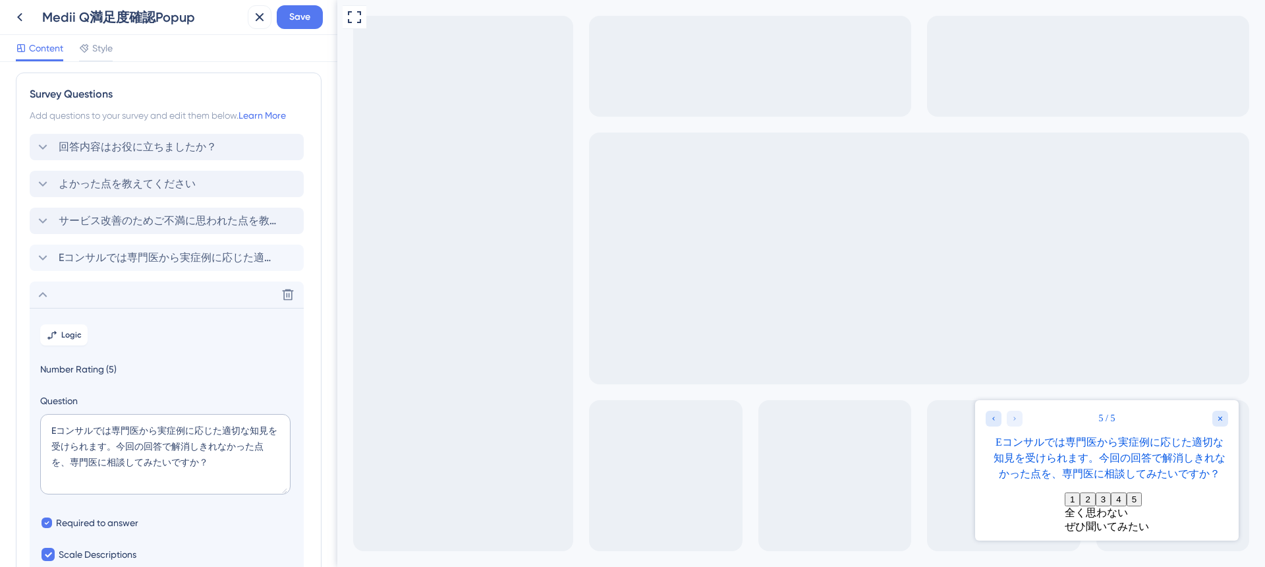
scroll to position [0, 0]
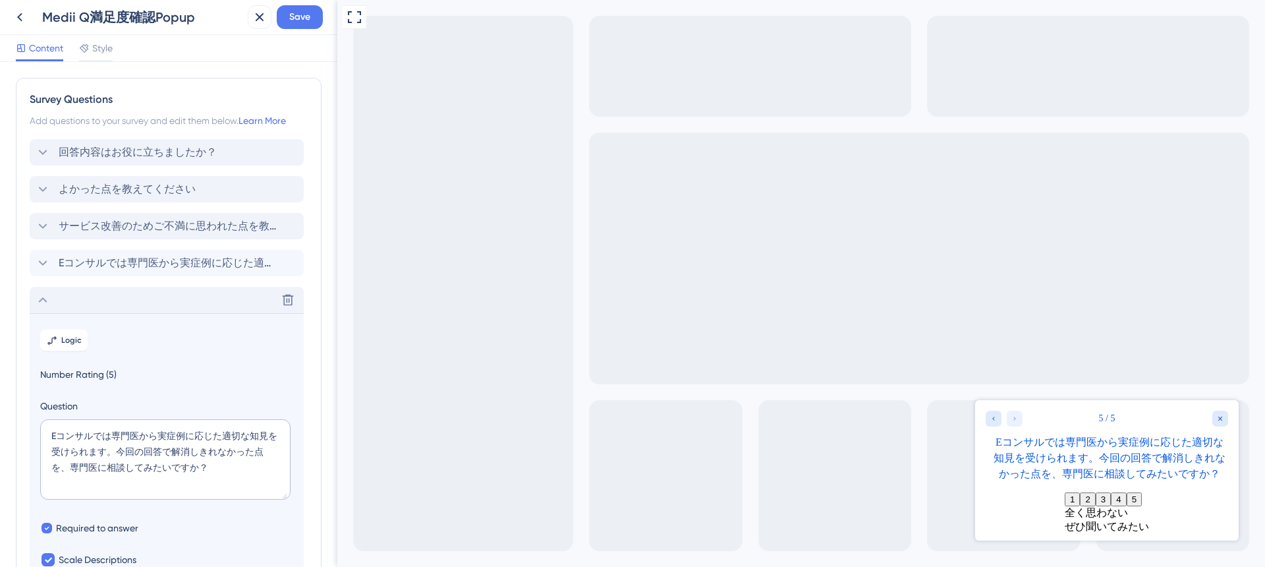
click at [153, 300] on div "Delete" at bounding box center [167, 300] width 274 height 26
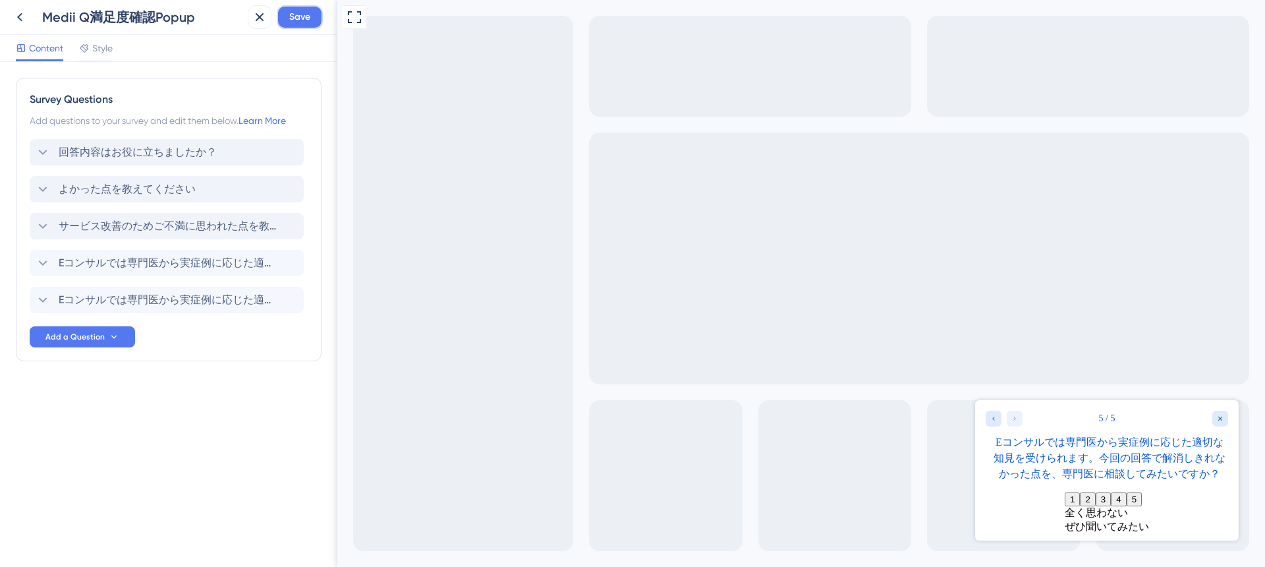
click at [305, 16] on span "Save" at bounding box center [299, 17] width 21 height 16
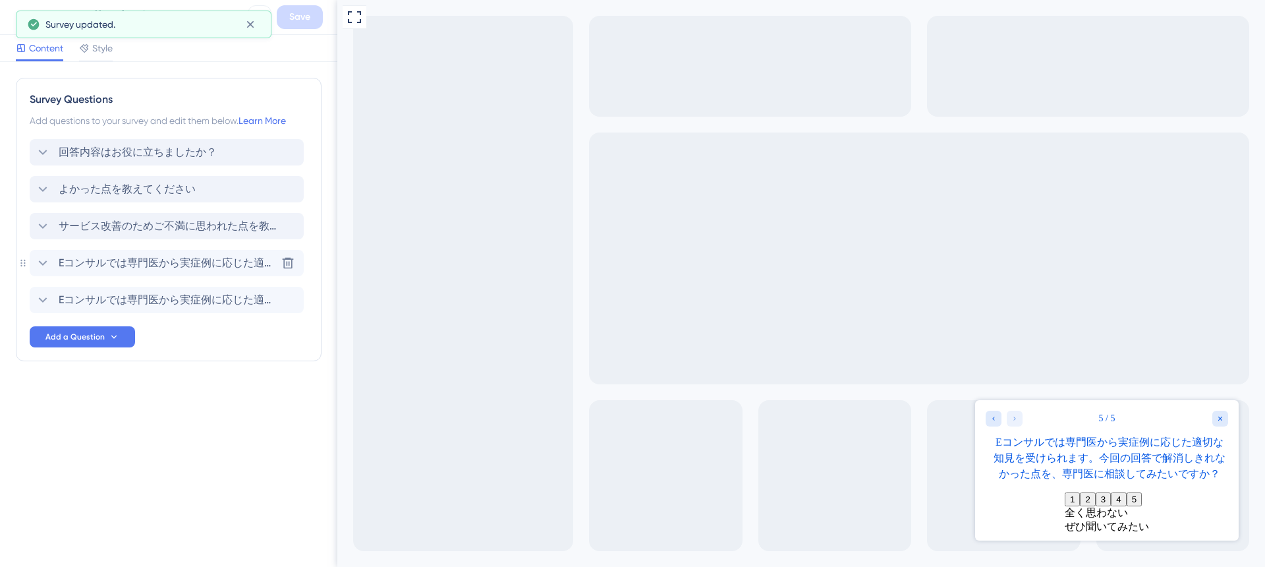
click at [157, 256] on span "Eコンサルでは専門医から実症例に応じた適切な知見を受けられます。今回の回答について、さらに専門医の見解も聞いてみたいですか？" at bounding box center [167, 263] width 217 height 16
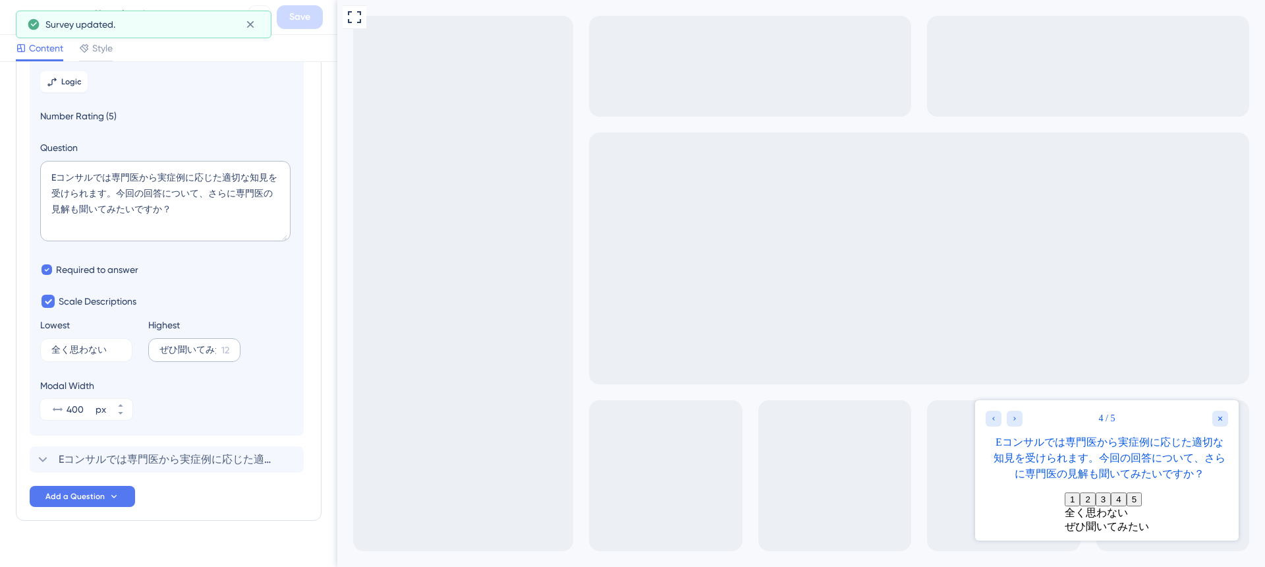
scroll to position [244, 0]
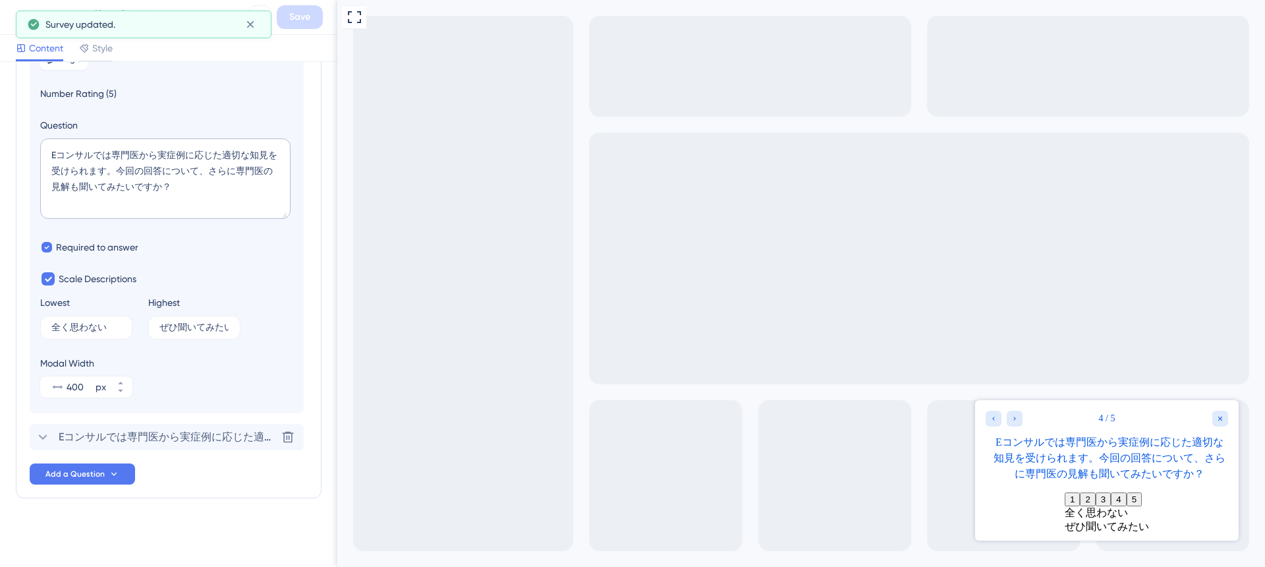
click at [175, 433] on span "Eコンサルでは専門医から実症例に応じた適切な知見を受けられます。今回の回答で解消しきれなかった点を、専門医に相談してみたいですか？" at bounding box center [167, 437] width 217 height 16
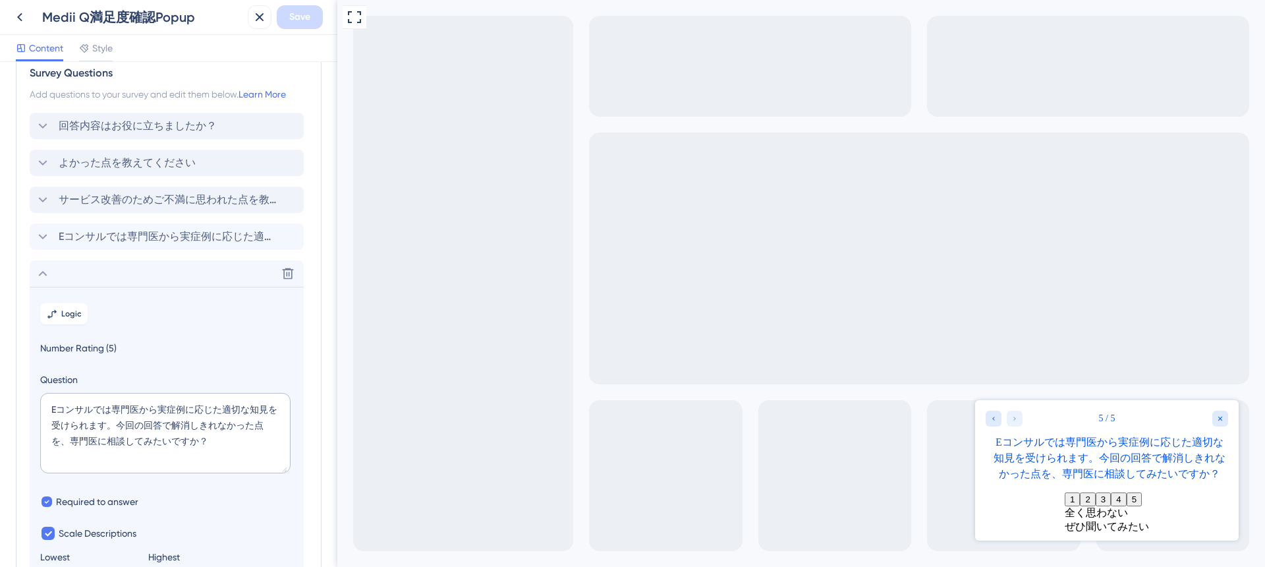
scroll to position [0, 0]
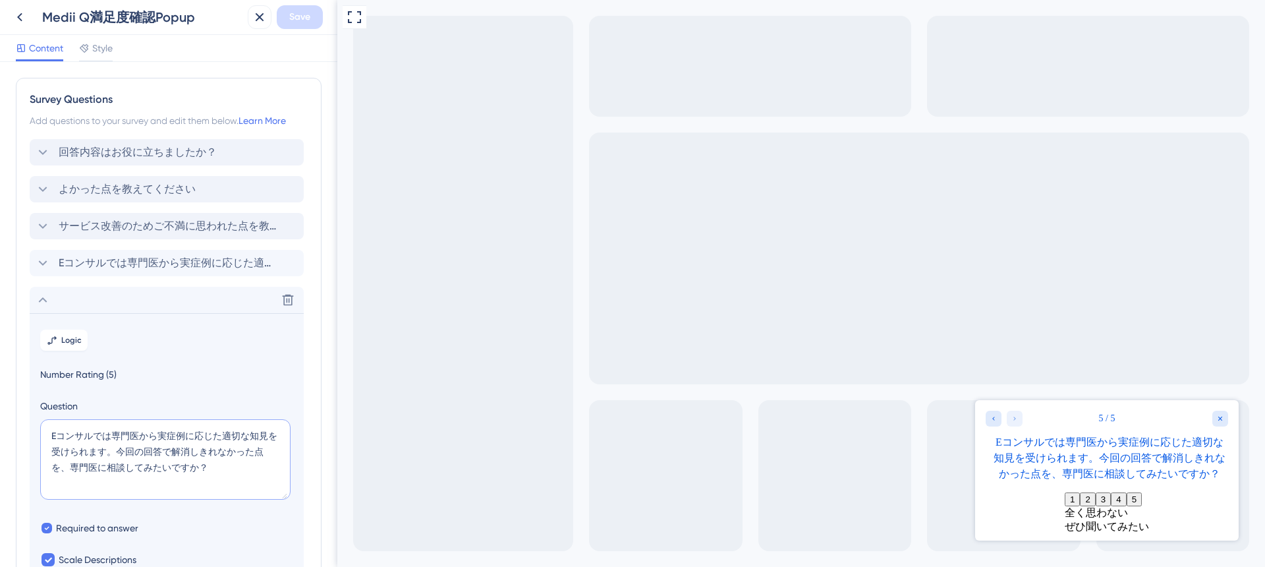
click at [221, 433] on textarea "Eコンサルでは専門医から実症例に応じた適切な知見を受けられます。今回の回答で解消しきれなかった点を、専門医に相談してみたいですか？" at bounding box center [165, 459] width 250 height 80
click at [186, 436] on textarea "Eコンサルでは専門医から実症例を踏まえた適切な知見を受けられます。今回の回答で解消しきれなかった点を、専門医に相談してみたいですか？" at bounding box center [165, 459] width 250 height 80
click at [65, 449] on textarea "Eコンサルでは専門医から実症例を踏まえた適切な知見を受けられます。今回の回答で解消しきれなかった点を、専門医に相談してみたいですか？" at bounding box center [165, 459] width 250 height 80
click at [51, 451] on textarea "Eコンサルでは専門医から実症例を踏まえた適切な知見を得られます。今回の回答で解消しきれなかった点を、専門医に相談してみたいですか？" at bounding box center [165, 459] width 250 height 80
type textarea "Eコンサルでは専門医から実症例を踏まえた適切な知見を得られます。今回の回答で解消しきれなかった点を、専門医に相談してみたいですか？"
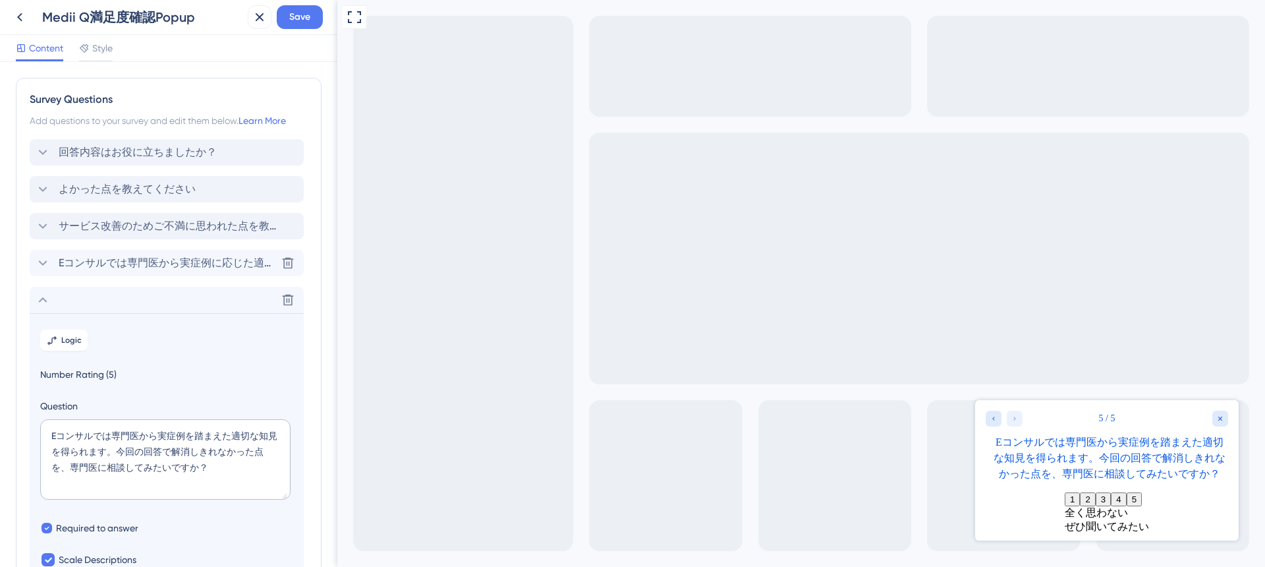
click at [103, 266] on span "Eコンサルでは専門医から実症例に応じた適切な知見を受けられます。今回の回答について、さらに専門医の見解も聞いてみたいですか？" at bounding box center [167, 263] width 217 height 16
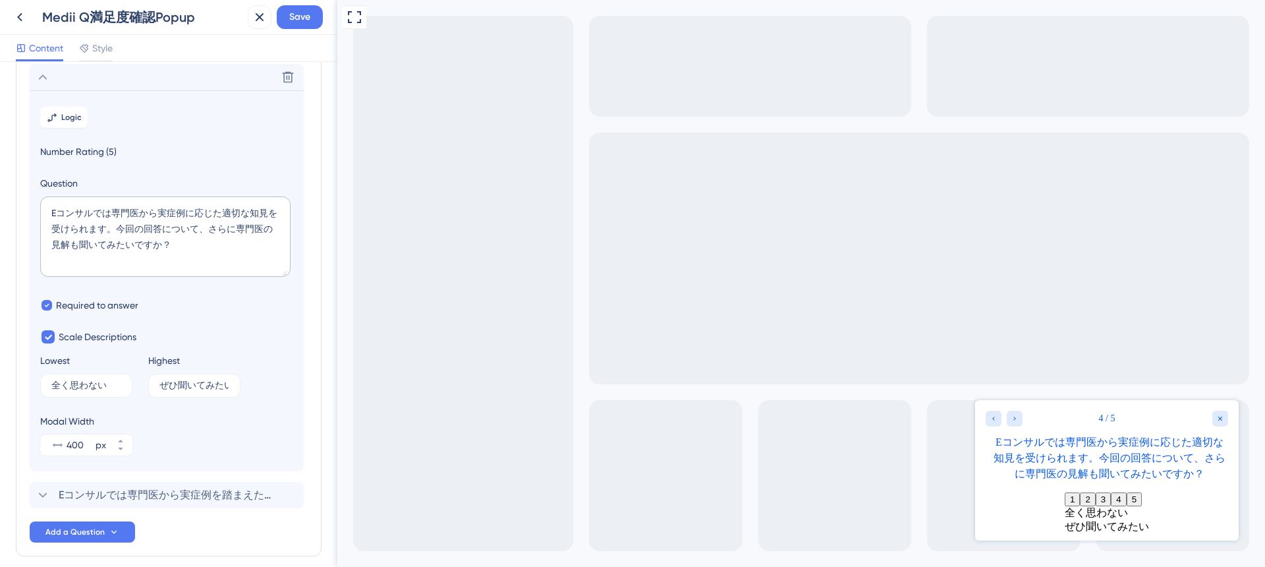
scroll to position [188, 0]
click at [60, 223] on textarea "Eコンサルでは専門医から実症例に応じた適切な知見を受けられます。今回の回答について、さらに専門医の見解も聞いてみたいですか？" at bounding box center [165, 234] width 250 height 80
type textarea "Eコンサルでは専門医から実症例に応じた適切な知見を得られます。今回の回答について、さらに専門医の見解も聞いてみたいですか？"
click at [992, 417] on icon "Go to Question 3" at bounding box center [994, 418] width 8 height 8
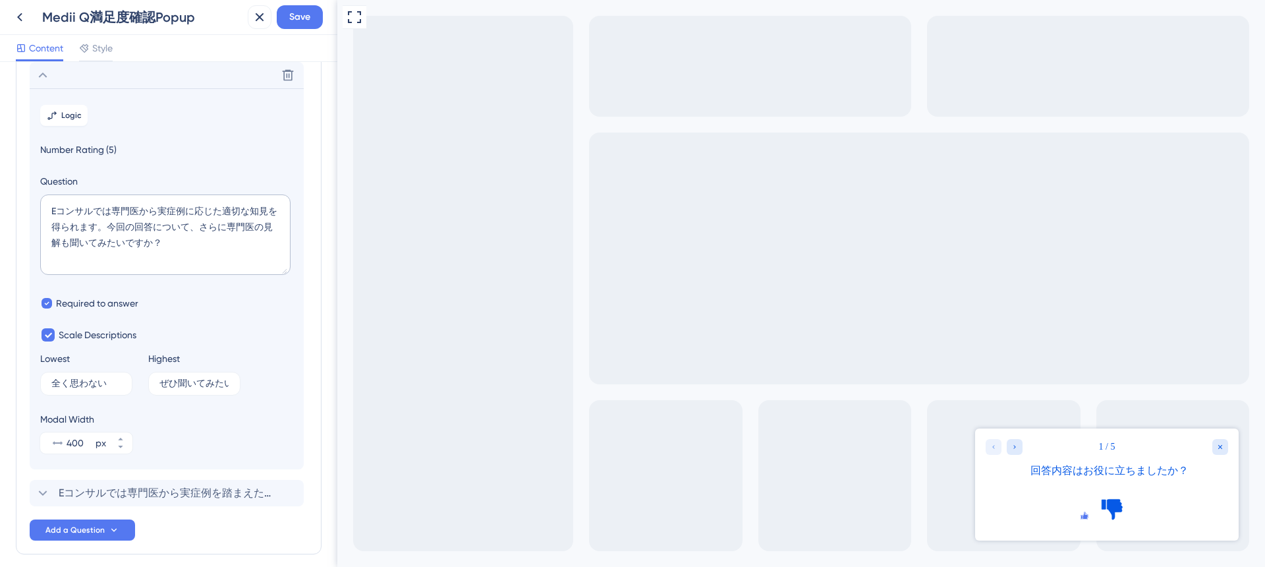
click at [1098, 499] on div at bounding box center [1107, 507] width 242 height 36
click at [1081, 512] on icon "Rate thumbs up" at bounding box center [1084, 515] width 7 height 7
click at [1015, 444] on icon "Go to Question 2" at bounding box center [1015, 447] width 8 height 8
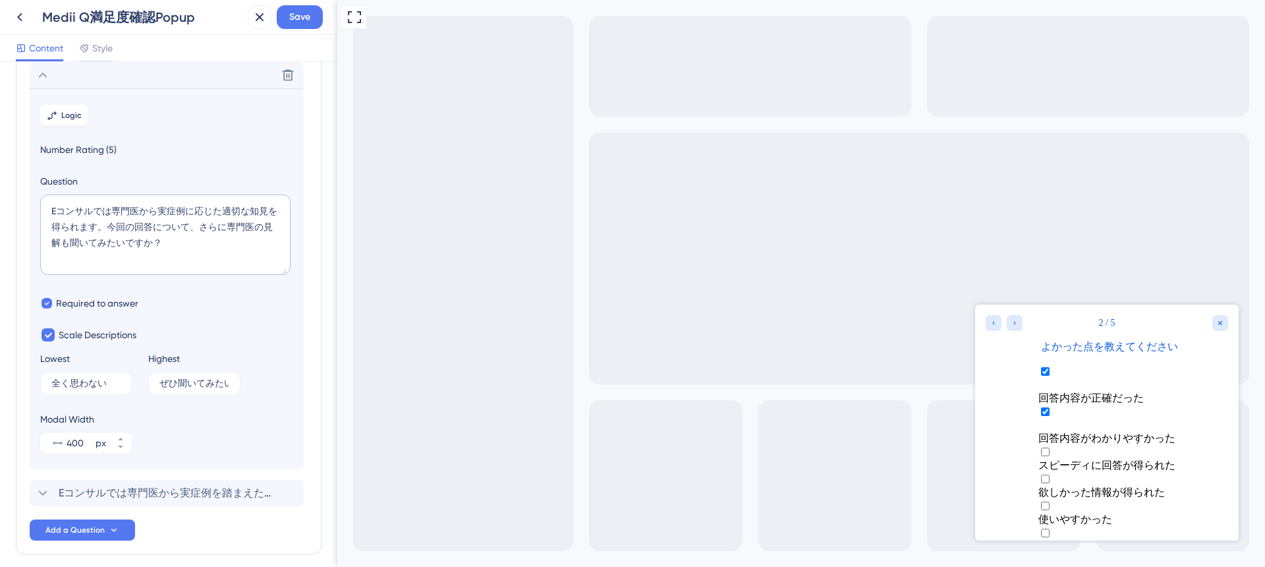
click at [1106, 564] on button "次へ" at bounding box center [1107, 572] width 28 height 16
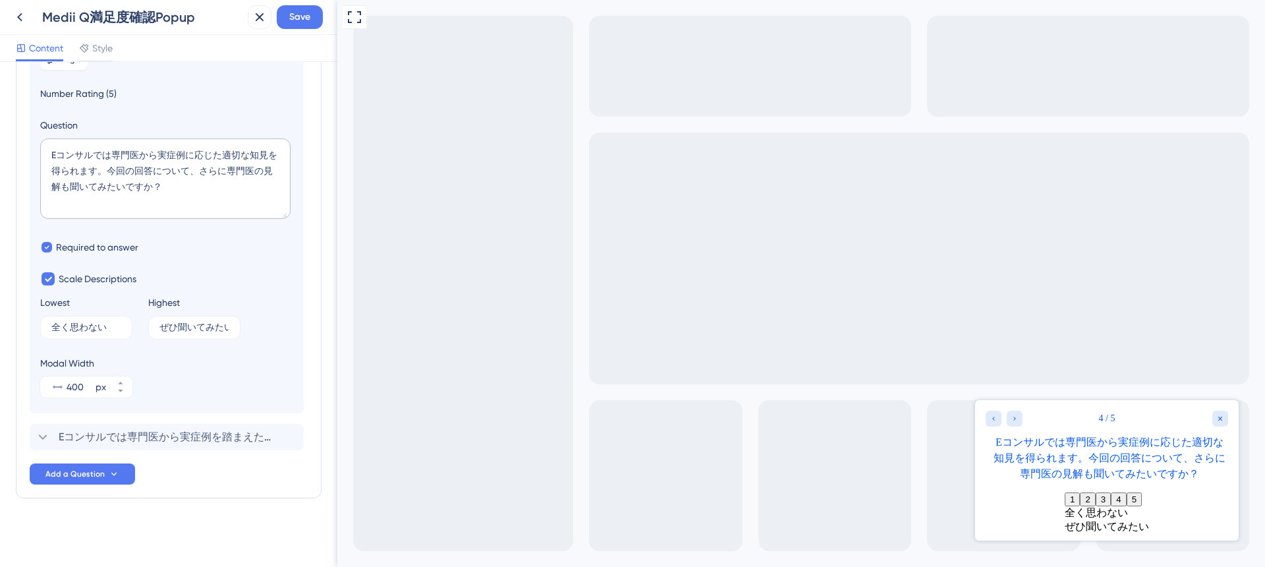
scroll to position [0, 0]
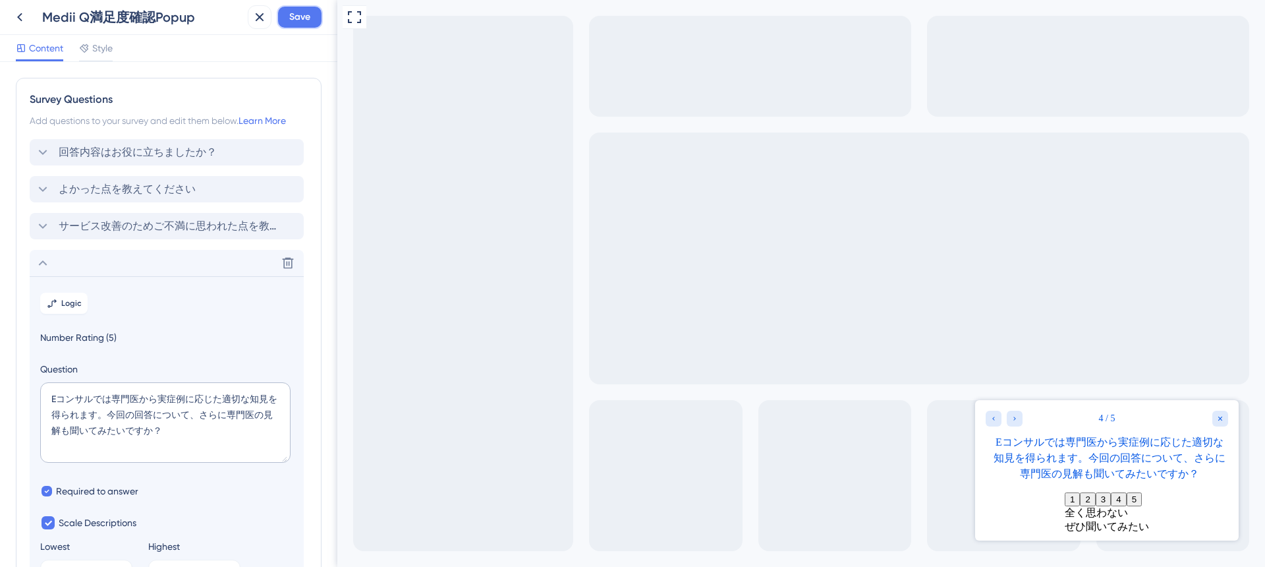
click at [299, 23] on span "Save" at bounding box center [299, 17] width 21 height 16
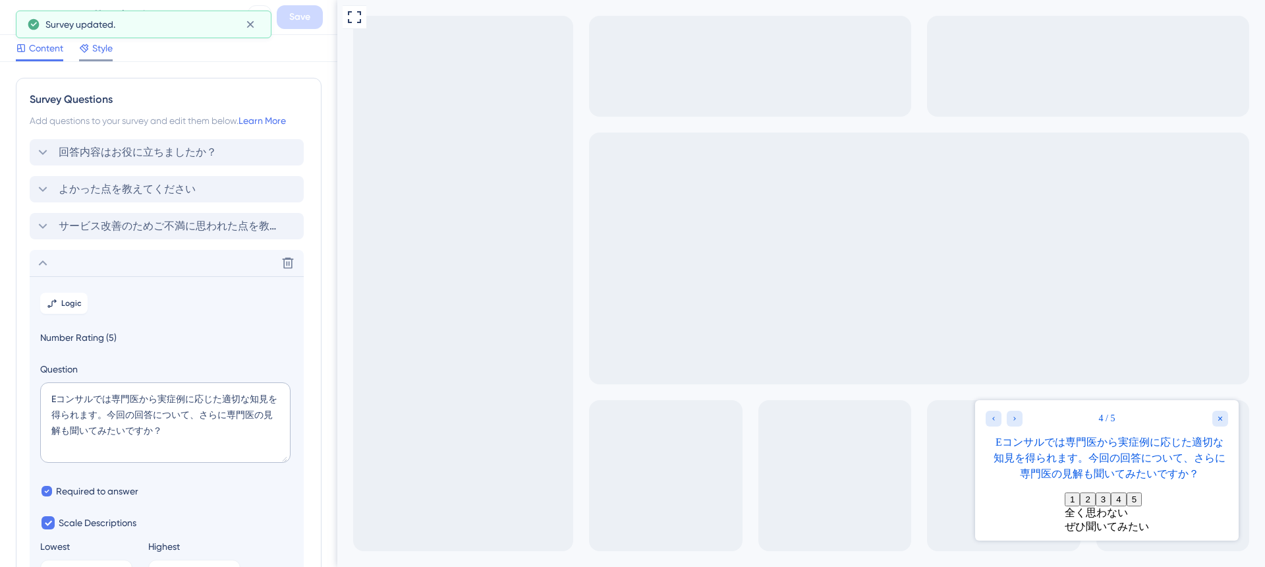
click at [92, 53] on div "Style" at bounding box center [96, 48] width 34 height 16
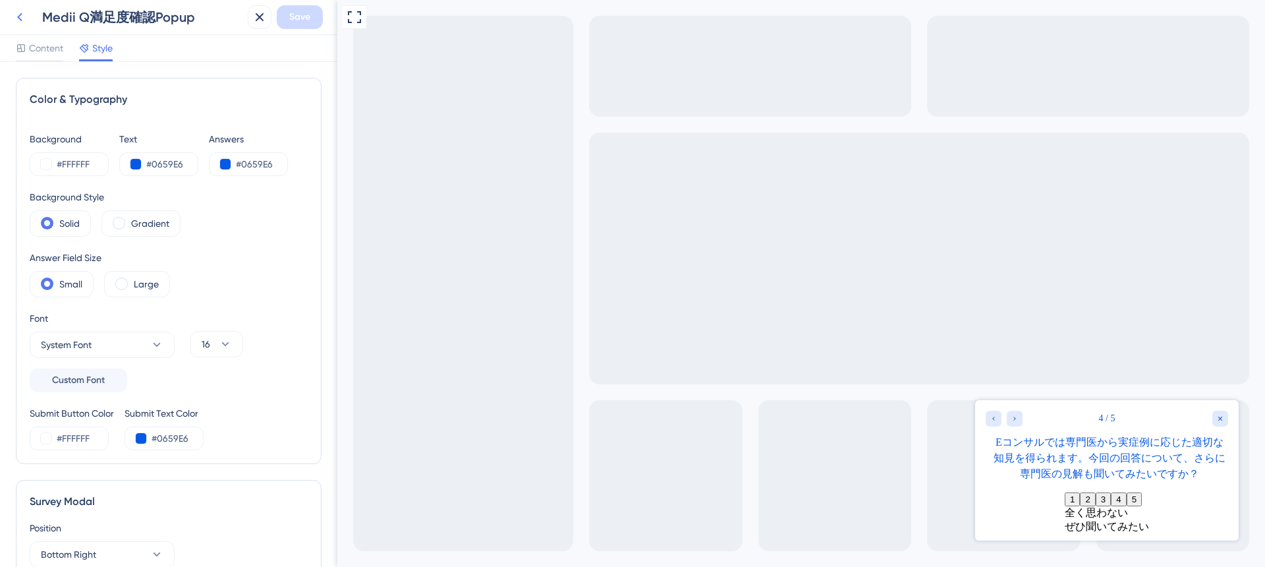
click at [19, 22] on icon at bounding box center [20, 17] width 16 height 16
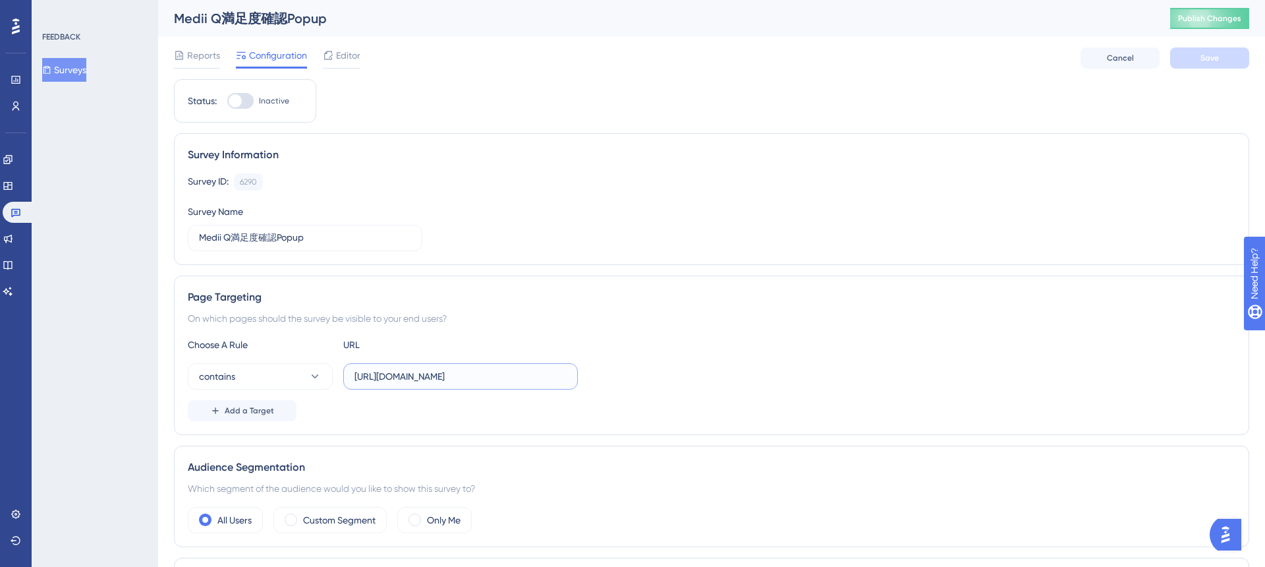
click at [449, 372] on input "https://stg-e-consult.medii.jp/ai-assistant?utm_source=20250702_usgd_ai_1_gen_s…" at bounding box center [460, 376] width 212 height 14
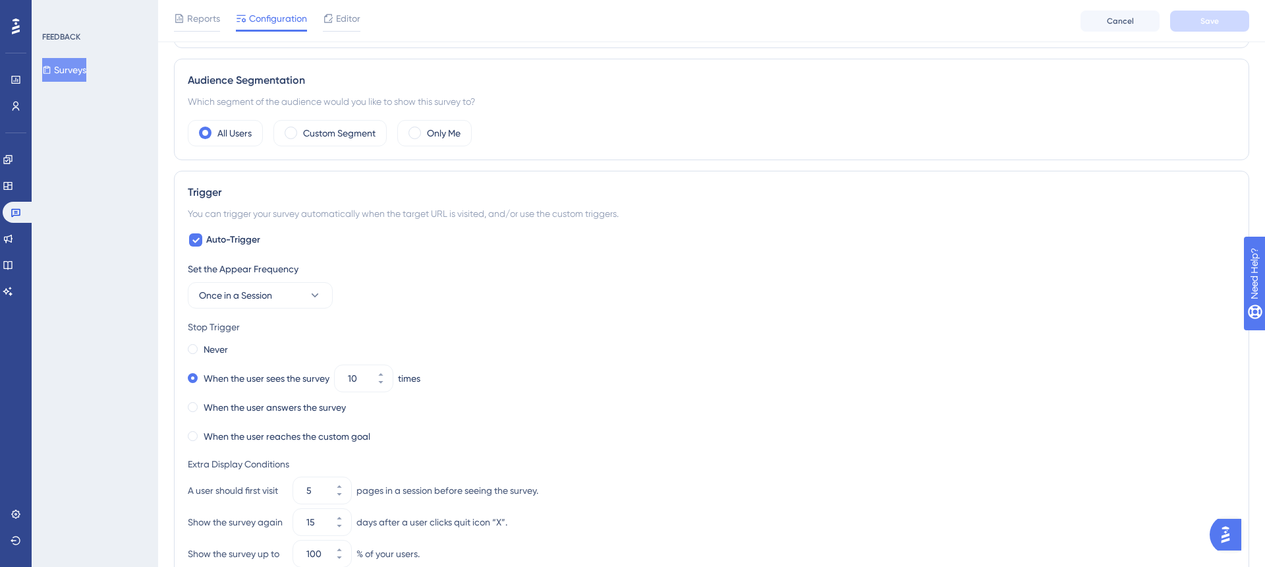
scroll to position [588, 0]
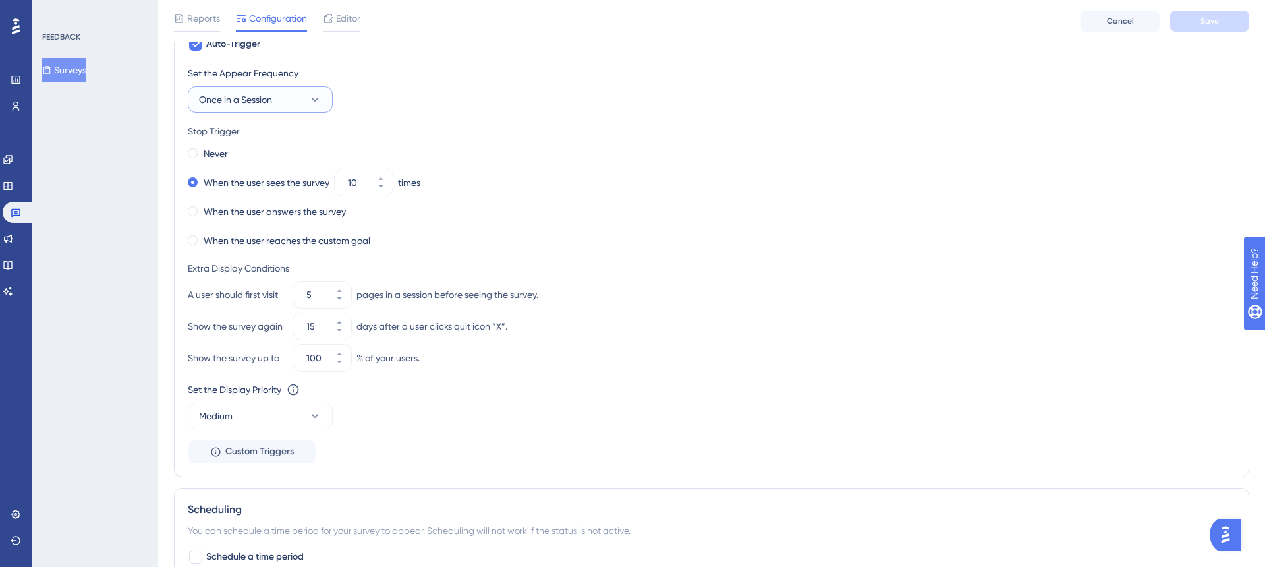
click at [304, 102] on button "Once in a Session" at bounding box center [260, 99] width 145 height 26
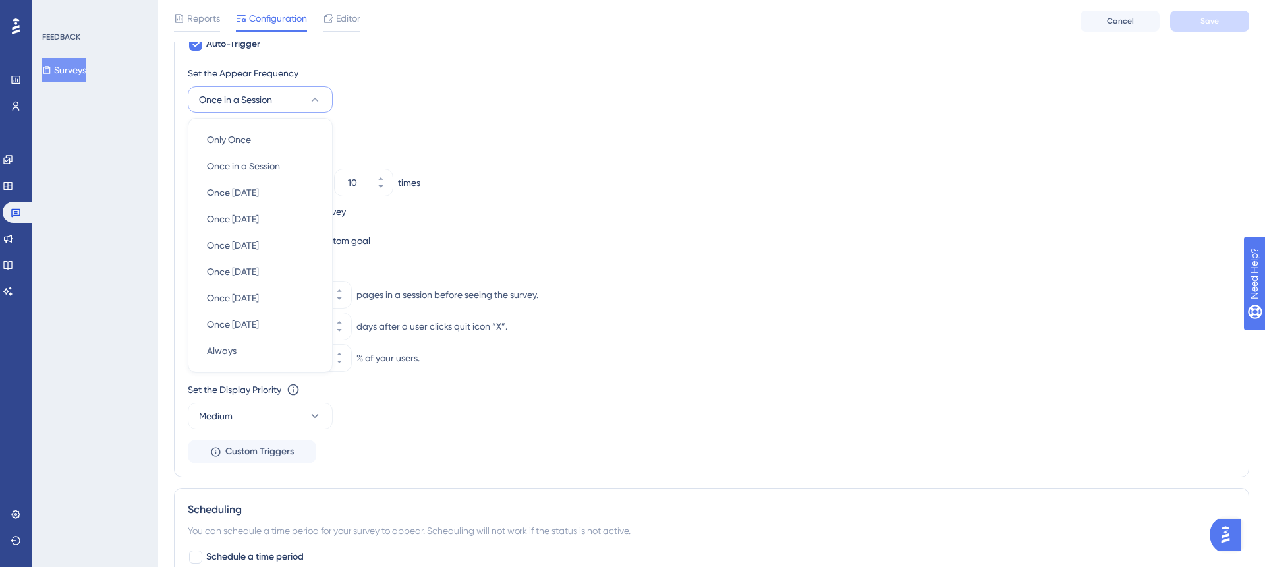
scroll to position [549, 0]
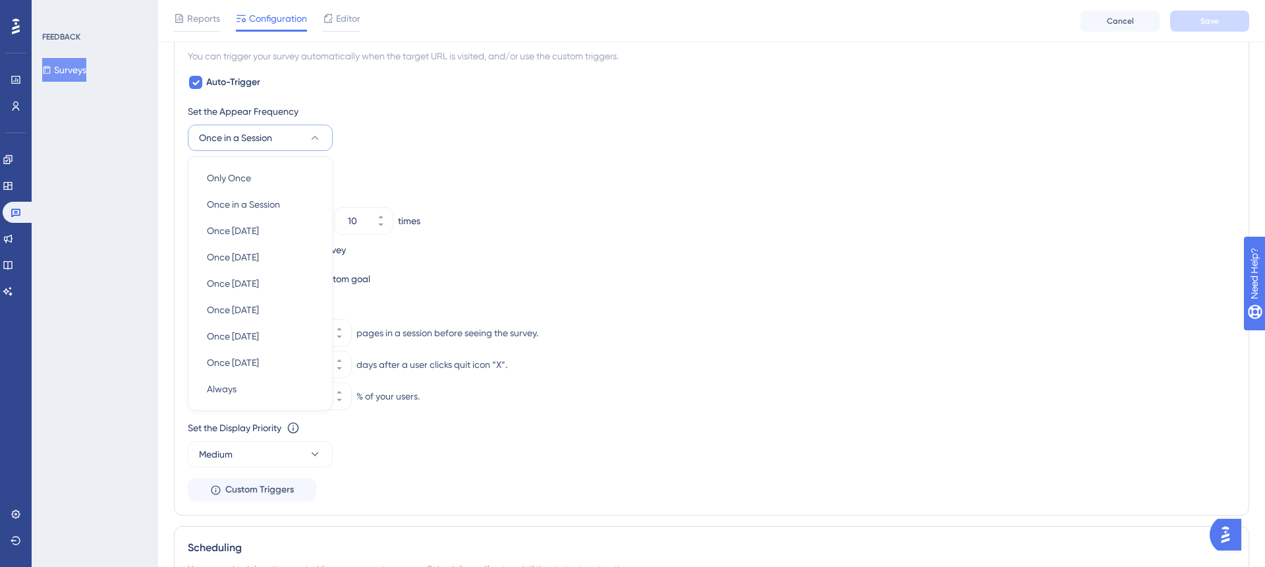
click at [441, 157] on div "Set the Appear Frequency Once in a Session Only Once Only Once Once in a Sessio…" at bounding box center [711, 302] width 1047 height 398
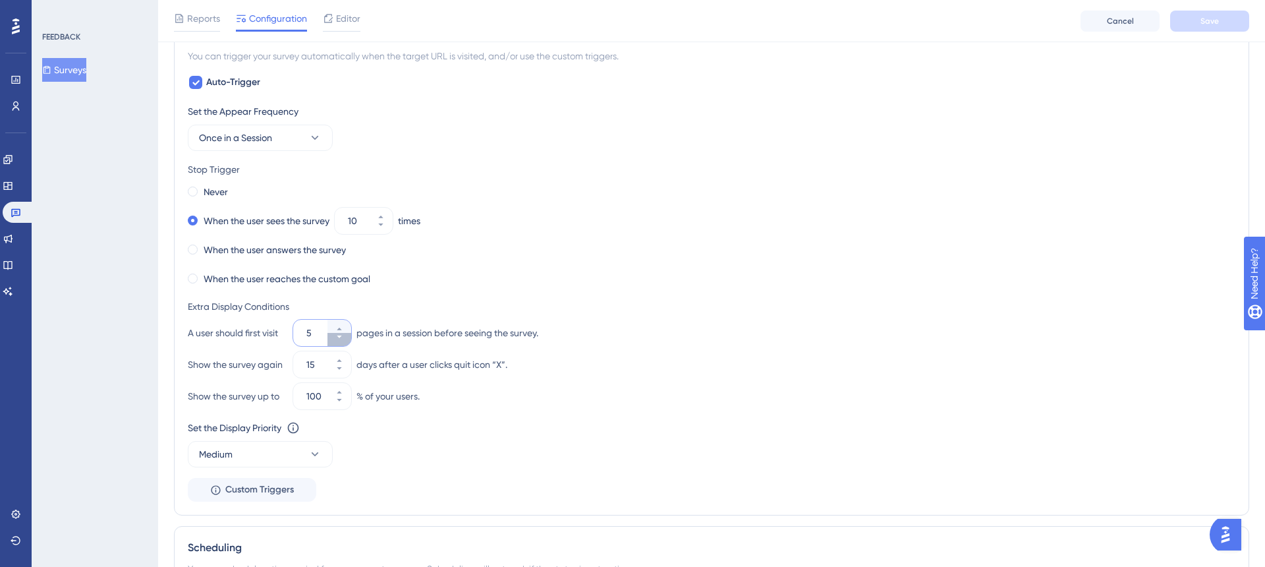
click at [339, 340] on icon at bounding box center [339, 337] width 8 height 8
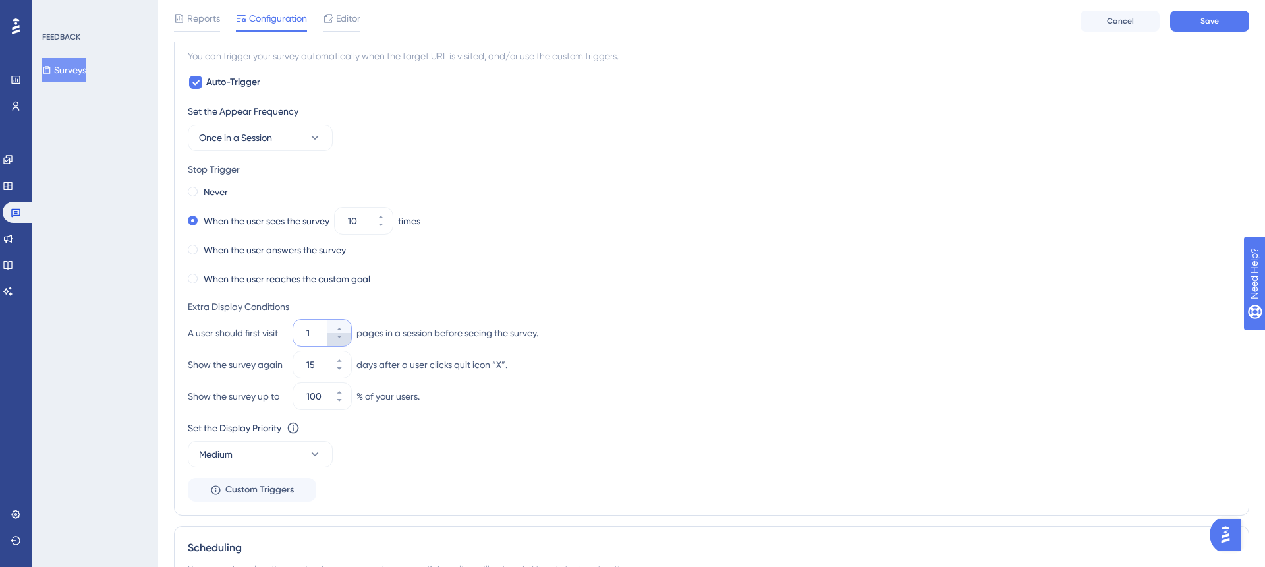
type input "1"
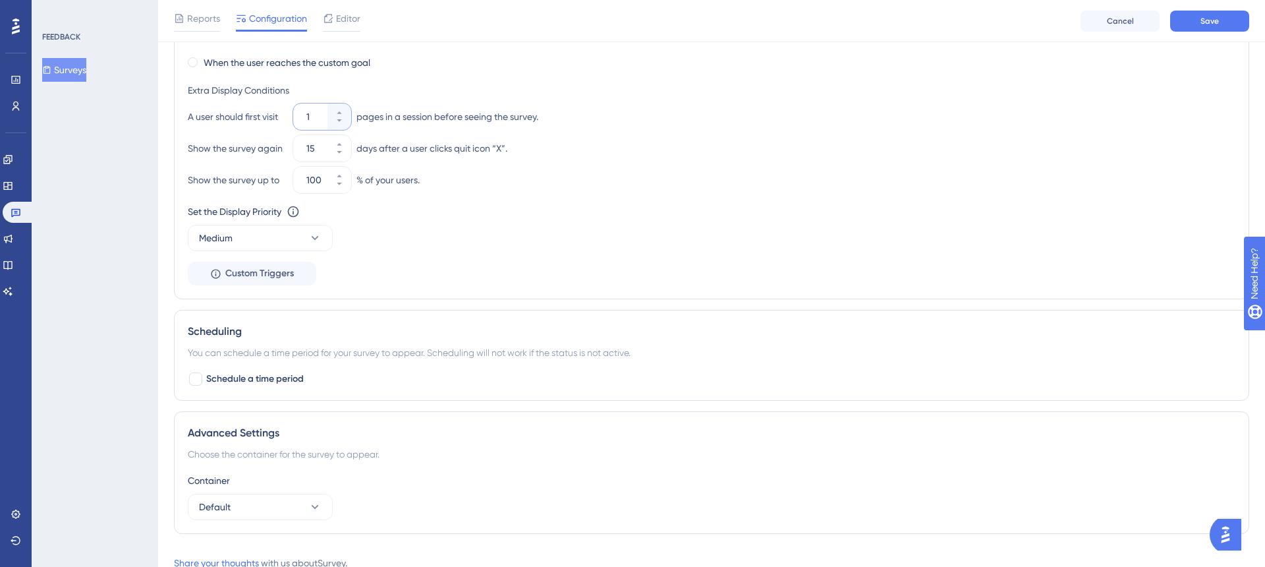
scroll to position [769, 0]
click at [339, 150] on icon at bounding box center [339, 149] width 8 height 8
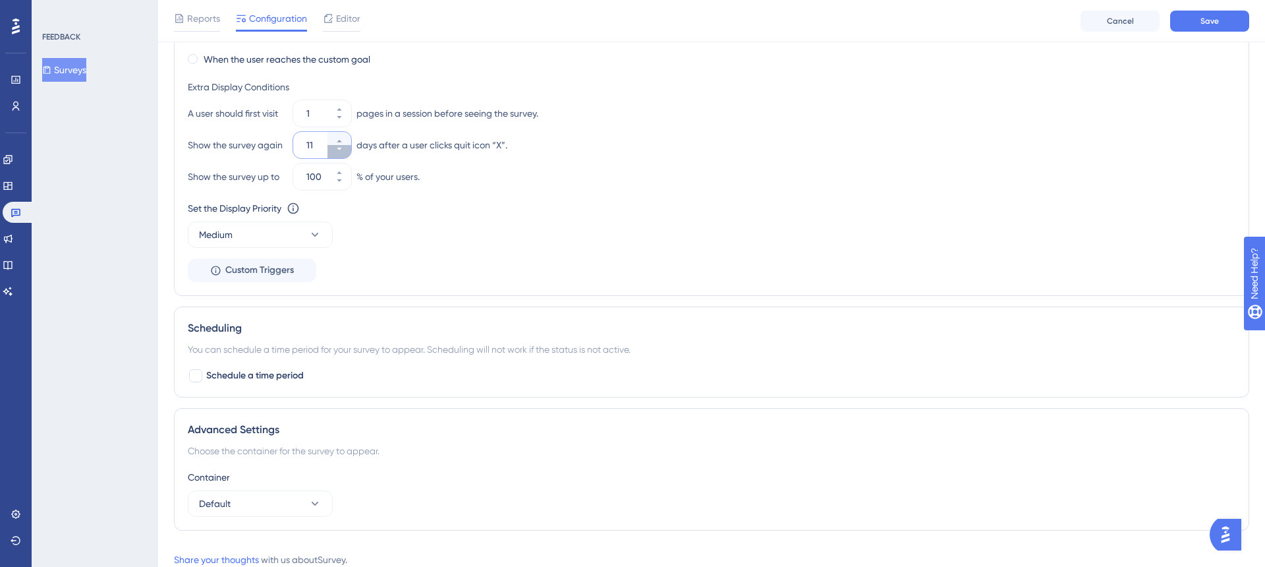
click at [339, 150] on icon at bounding box center [339, 149] width 8 height 8
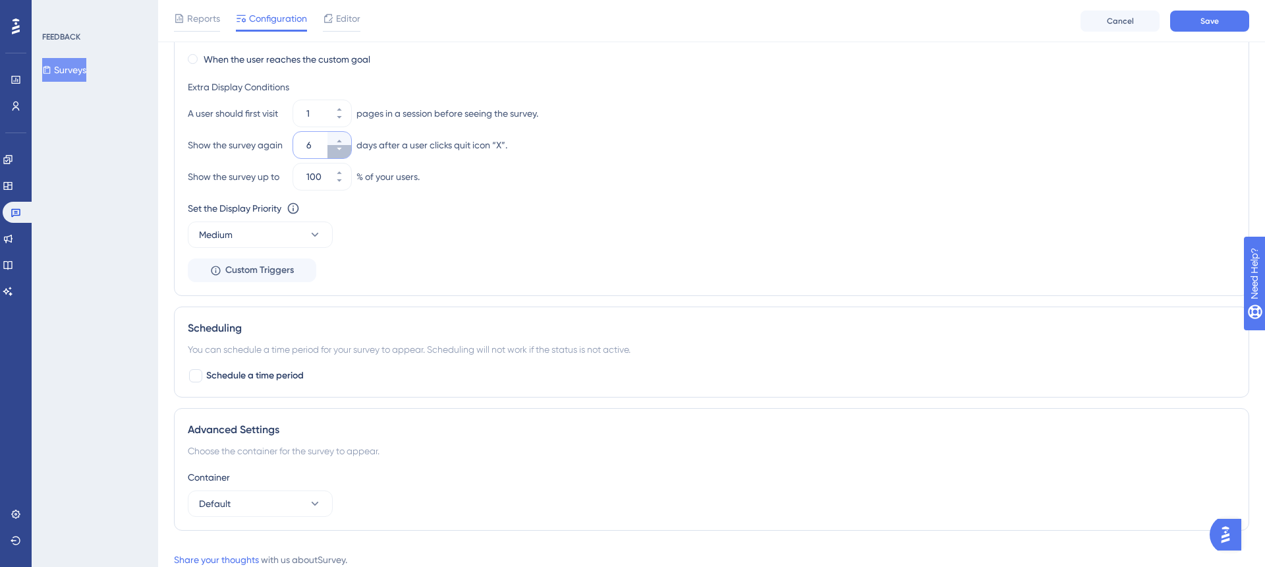
click at [339, 150] on icon at bounding box center [339, 149] width 8 height 8
click at [341, 138] on icon at bounding box center [339, 141] width 8 height 8
type input "5"
click at [482, 237] on div "Set the Display Priority This option will set the display priority between auto…" at bounding box center [711, 223] width 1047 height 47
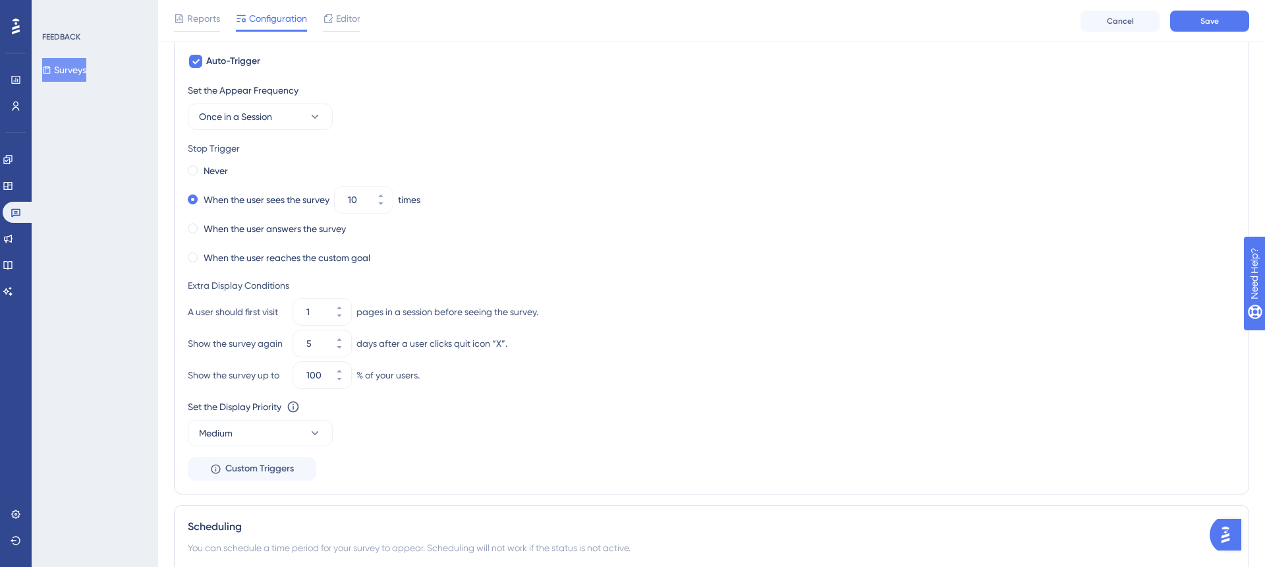
scroll to position [0, 0]
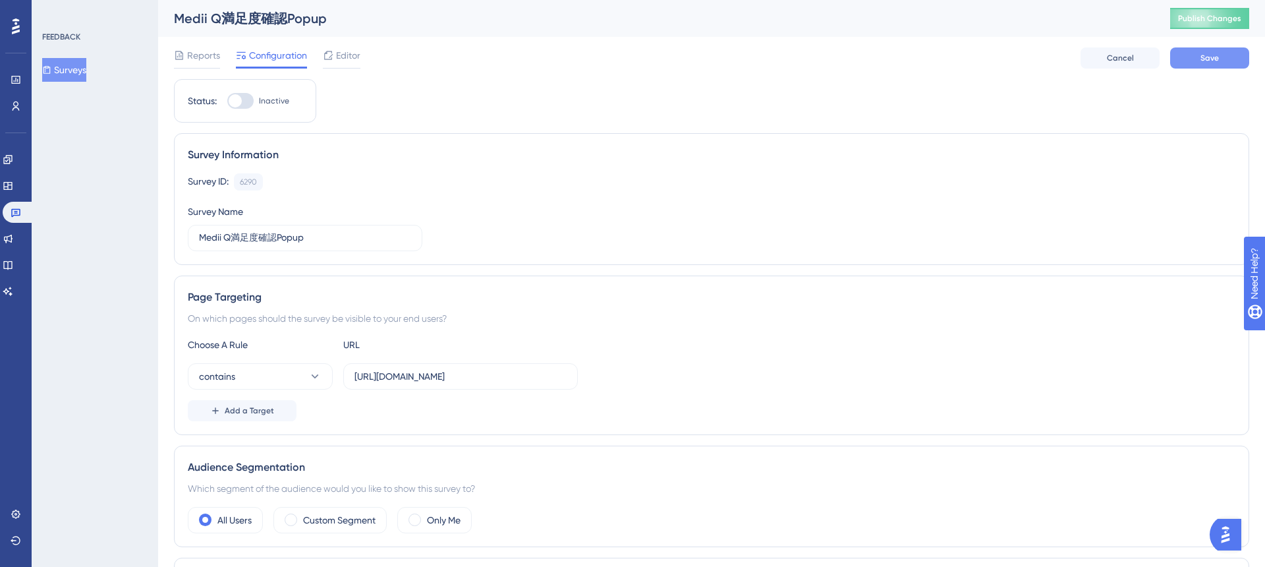
click at [1194, 63] on button "Save" at bounding box center [1209, 57] width 79 height 21
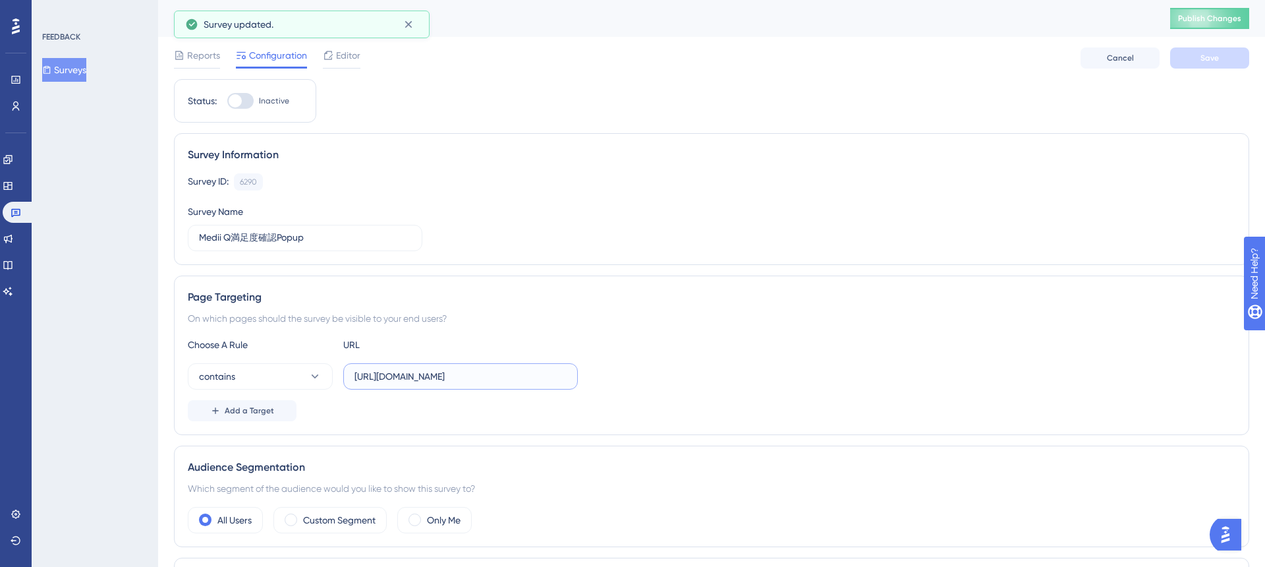
scroll to position [0, 228]
drag, startPoint x: 505, startPoint y: 380, endPoint x: 623, endPoint y: 382, distance: 118.6
click at [623, 382] on div "contains https://stg-e-consult.medii.jp/ai-assistant?utm_source=20250702_usgd_a…" at bounding box center [711, 376] width 1047 height 26
click at [409, 375] on input "https://stg-e-consult.medii.jp/ai-assistant?utm_source=20250702_usgd_ai_1_gen_s…" at bounding box center [460, 376] width 212 height 14
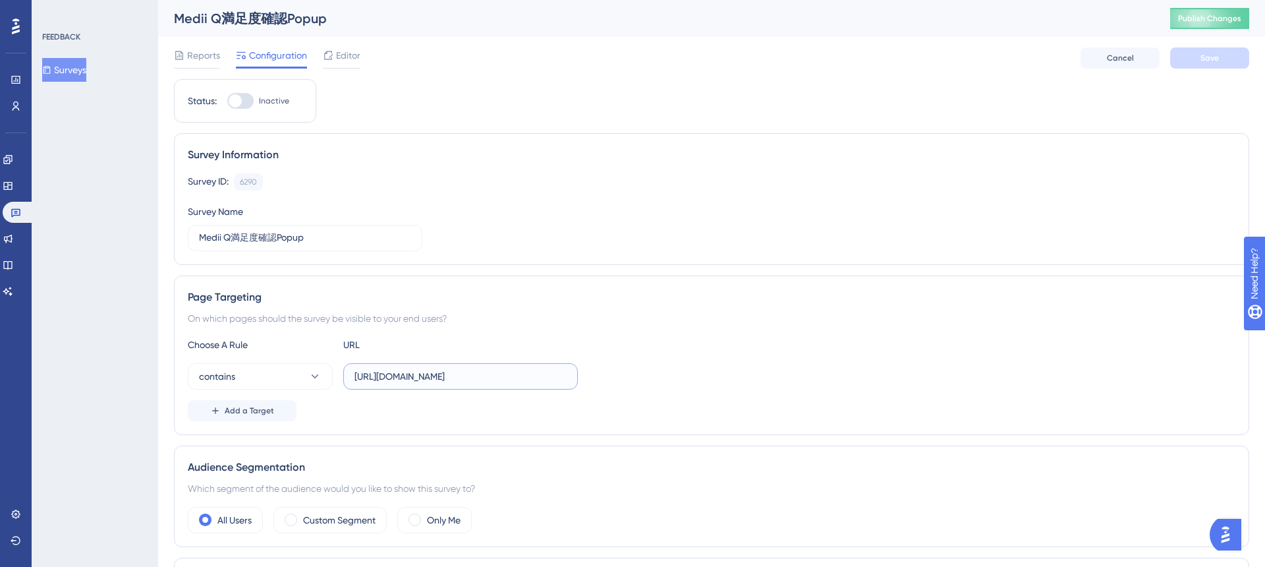
click at [409, 375] on input "https://stg-e-consult.medii.jp/ai-assistant?utm_source=20250702_usgd_ai_1_gen_s…" at bounding box center [460, 376] width 212 height 14
click at [425, 410] on div "Add a Target" at bounding box center [711, 410] width 1047 height 21
click at [541, 376] on input "https://stg-e-consult.medii.jp/ai-assistant?utm_source=20250702_usgd_ai_1_gen_s…" at bounding box center [460, 376] width 212 height 14
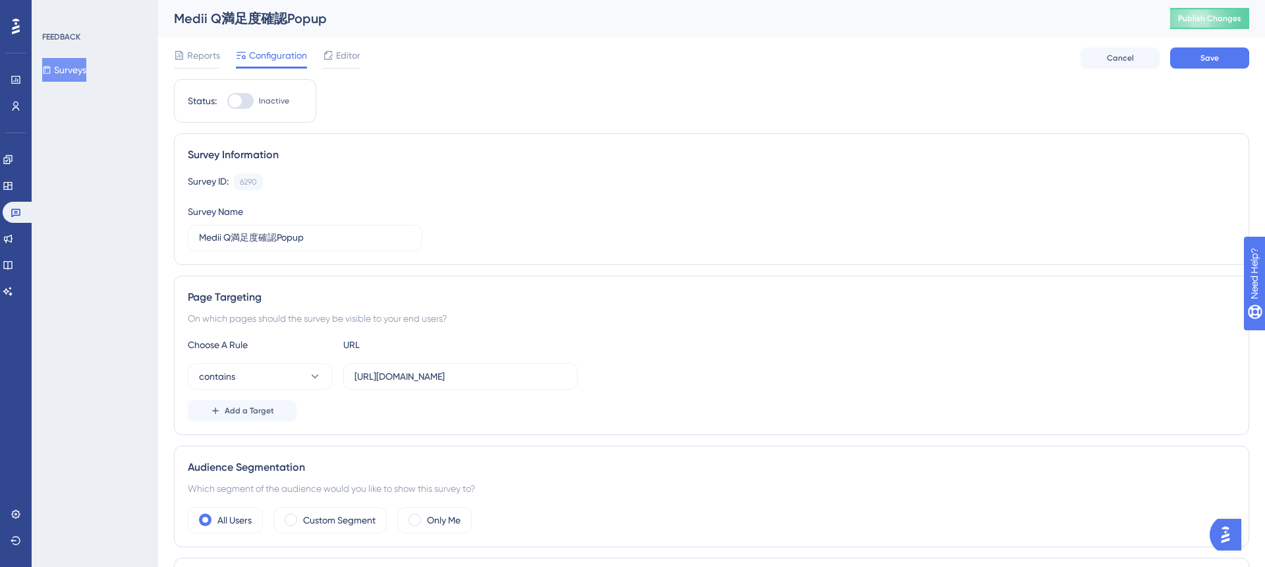
click at [671, 331] on div "Page Targeting On which pages should the survey be visible to your end users? C…" at bounding box center [711, 354] width 1075 height 159
click at [550, 374] on input "https://stg-e-consult.medii.jp/ai-assistant" at bounding box center [460, 376] width 212 height 14
click at [421, 374] on input "https://stg-e-consult.medii.jp/ai-assistant" at bounding box center [460, 376] width 212 height 14
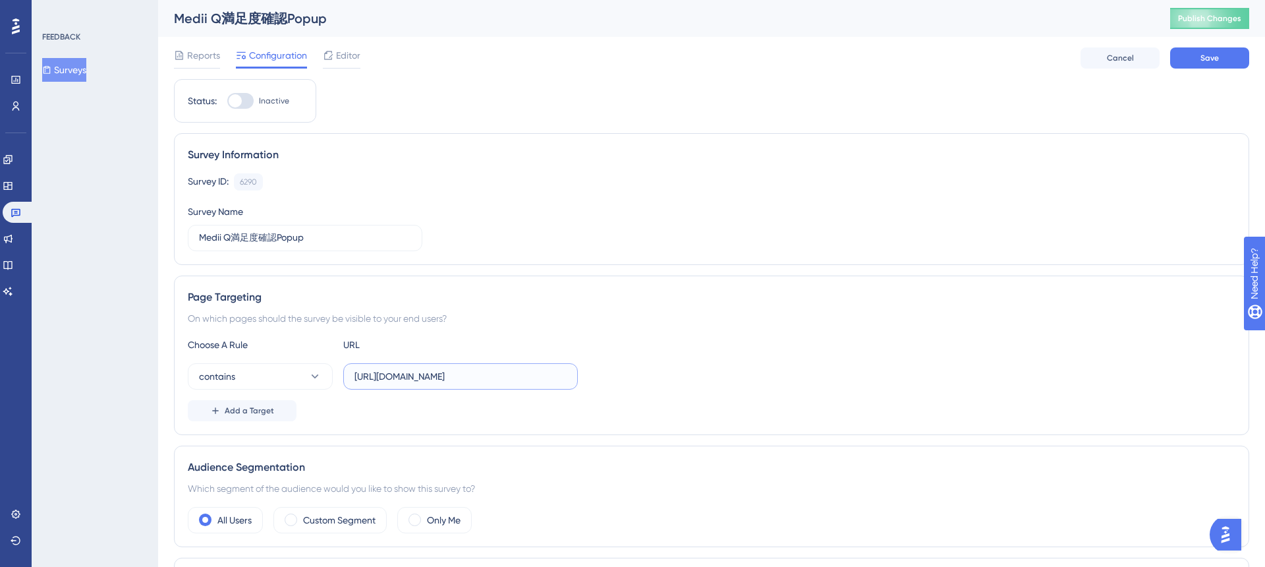
paste input "/threads/"
type input "https://stg-e-consult.medii.jp/ai-assistant/threads/"
click at [692, 345] on div "Choose A Rule URL" at bounding box center [711, 345] width 1047 height 16
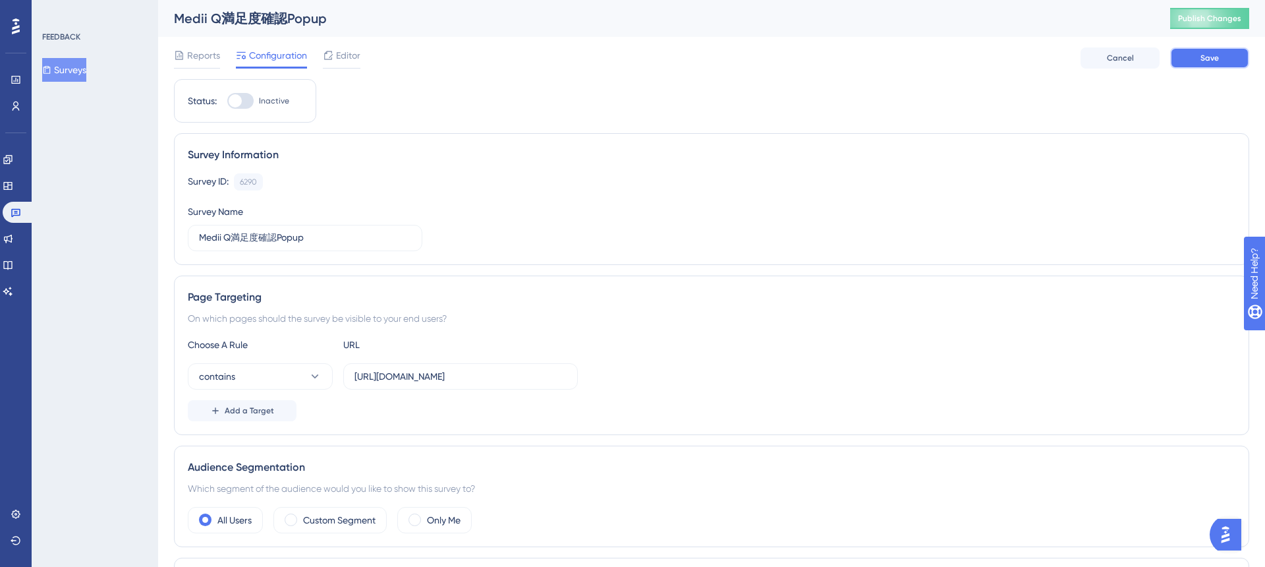
click at [1214, 55] on span "Save" at bounding box center [1209, 58] width 18 height 11
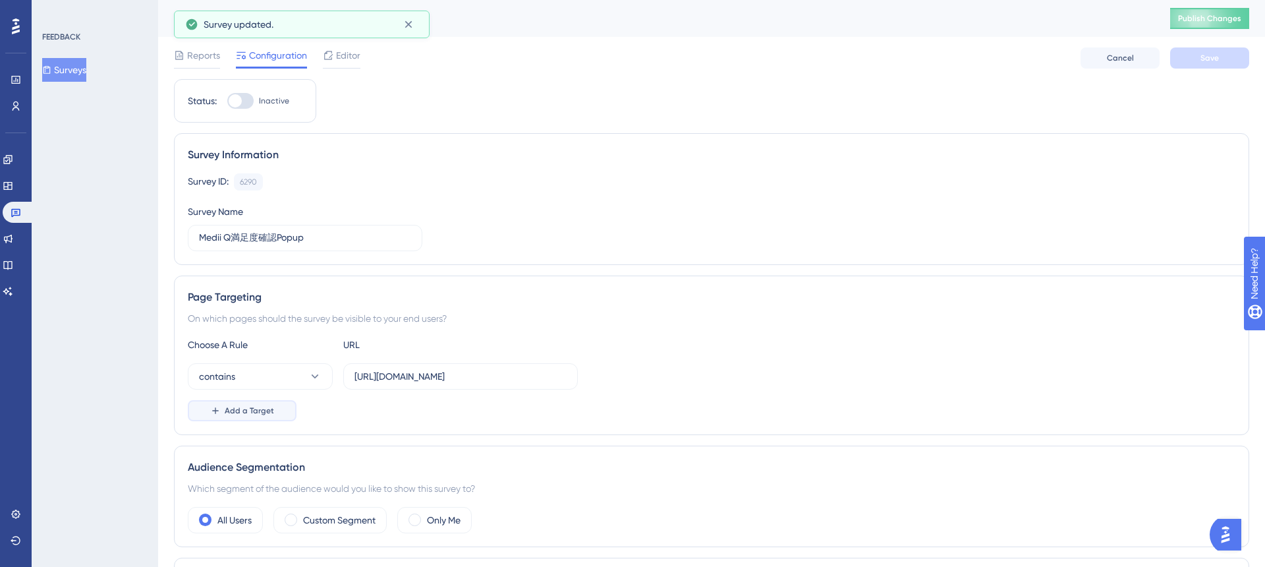
click at [228, 415] on span "Add a Target" at bounding box center [249, 410] width 49 height 11
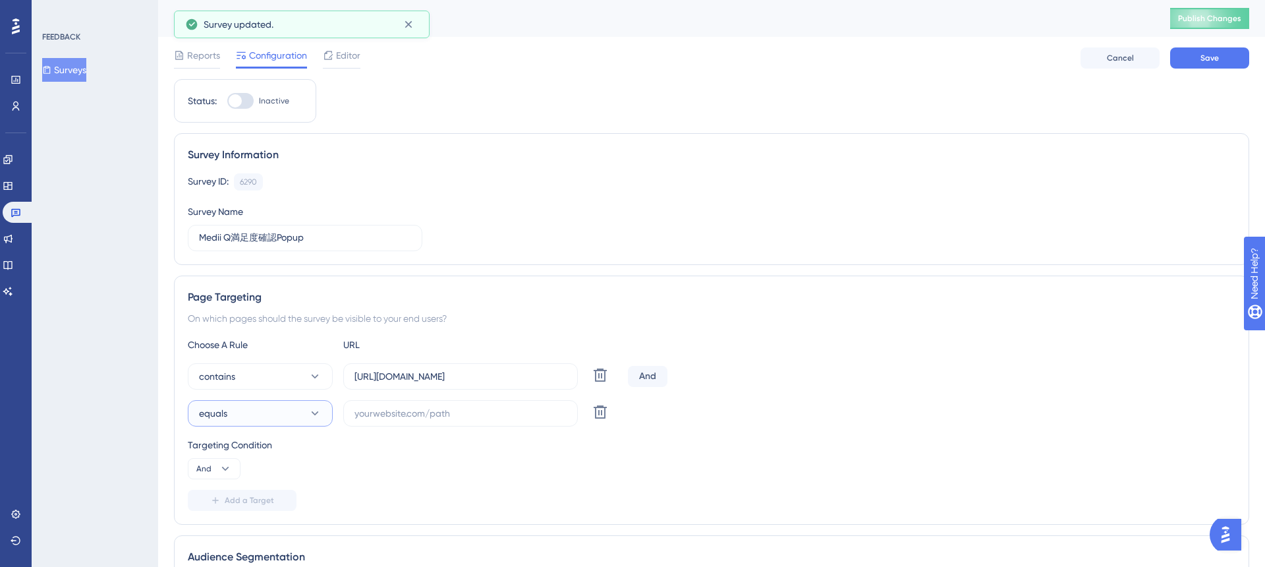
click at [306, 413] on button "equals" at bounding box center [260, 413] width 145 height 26
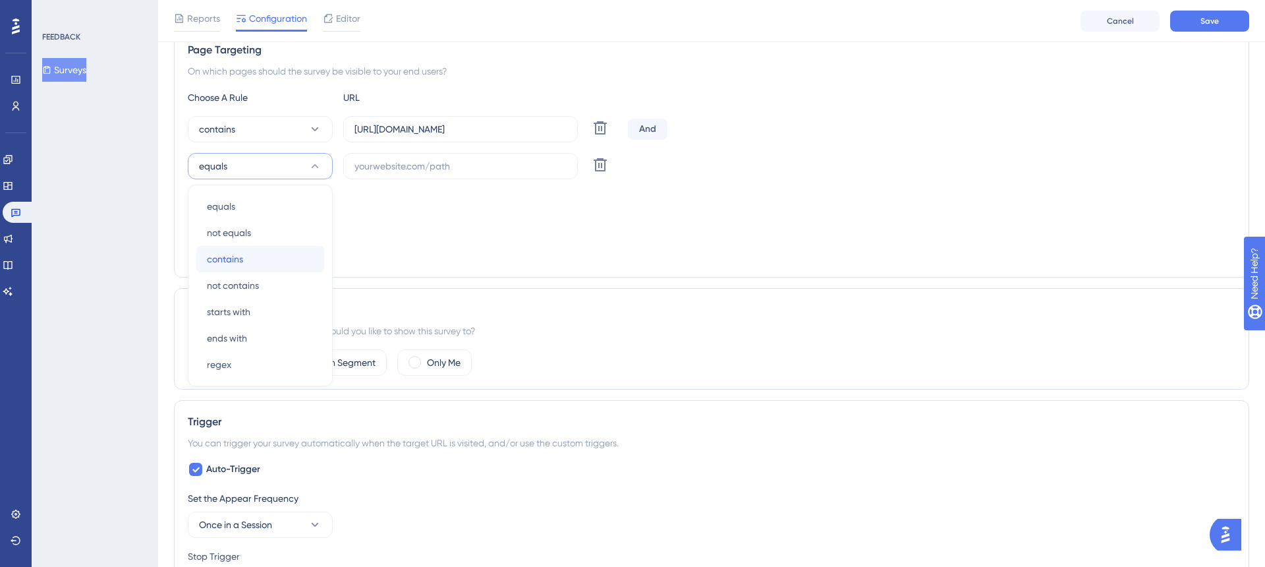
click at [270, 257] on div "contains contains" at bounding box center [260, 259] width 107 height 26
click at [495, 238] on div "Choose A Rule URL contains https://stg-e-consult.medii.jp/ai-assistant/threads/…" at bounding box center [711, 177] width 1047 height 174
click at [457, 170] on input "text" at bounding box center [460, 166] width 212 height 14
click at [601, 167] on icon at bounding box center [600, 164] width 13 height 13
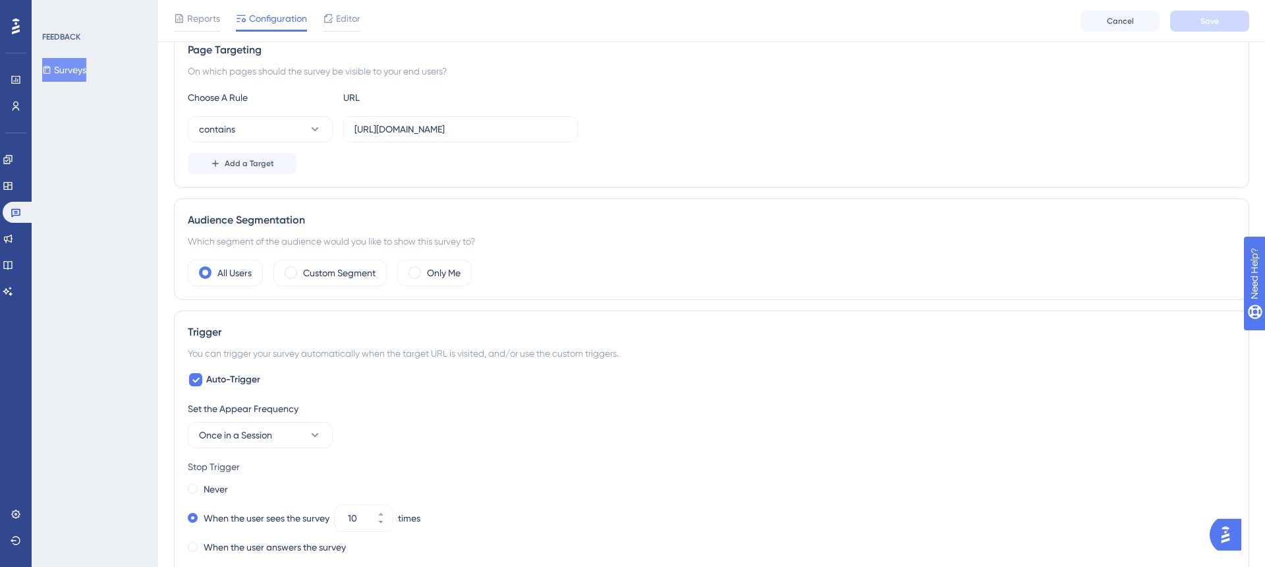
click at [970, 151] on div "Choose A Rule URL contains https://stg-e-consult.medii.jp/ai-assistant/threads/…" at bounding box center [711, 132] width 1047 height 84
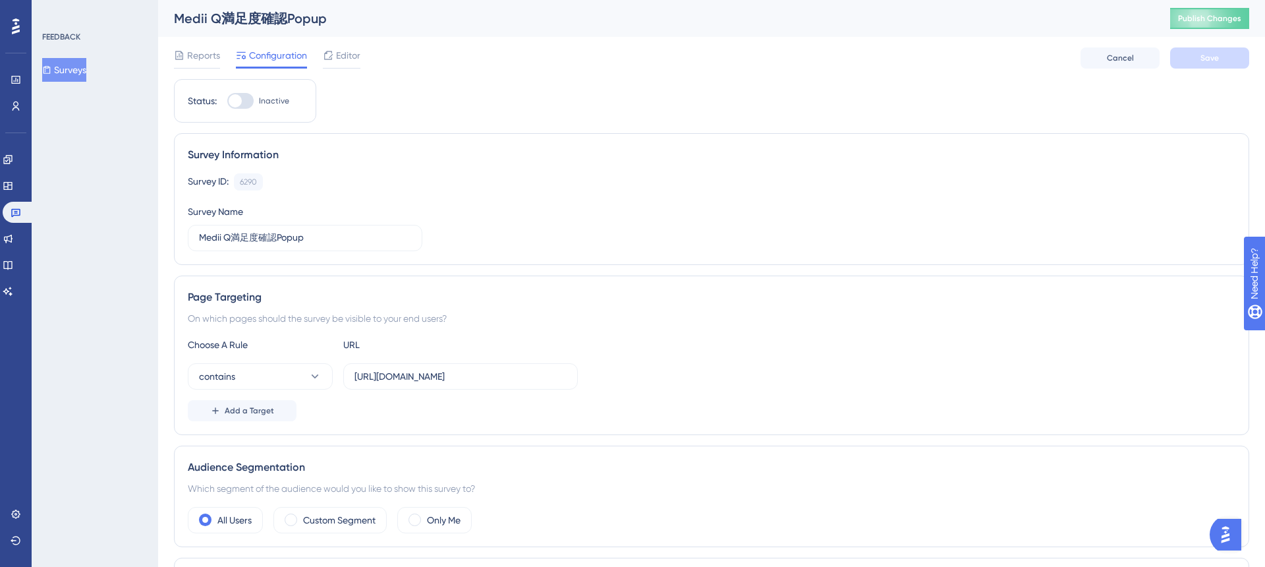
click at [240, 105] on div at bounding box center [240, 101] width 26 height 16
click at [227, 101] on input "Inactive" at bounding box center [227, 101] width 1 height 1
checkbox input "true"
click at [1181, 59] on button "Save" at bounding box center [1209, 57] width 79 height 21
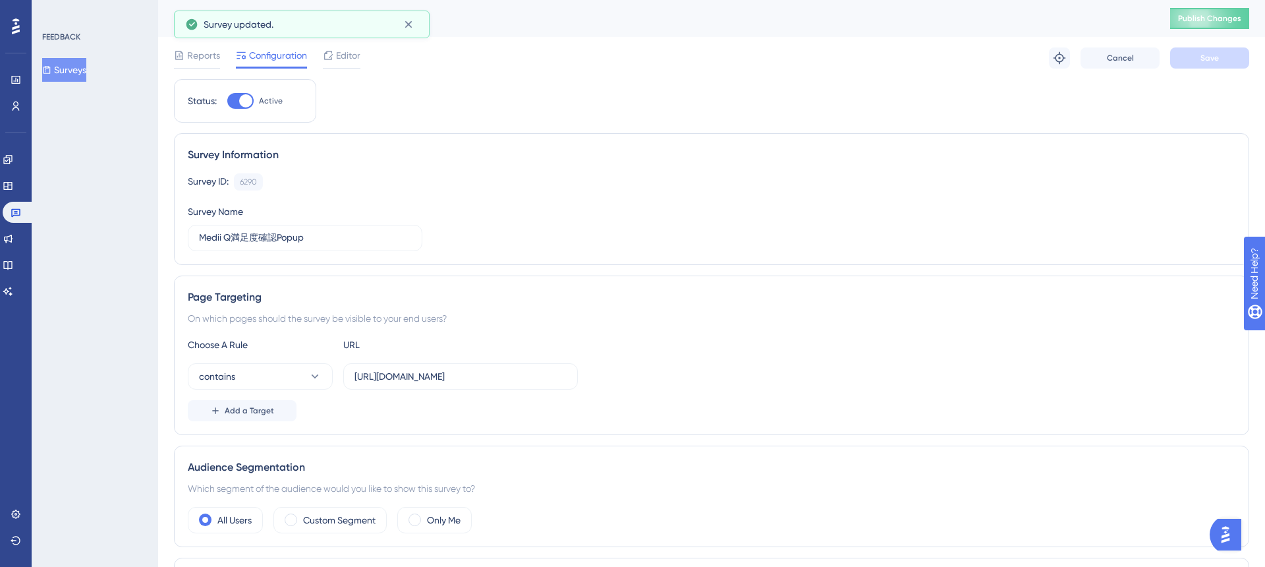
click at [889, 168] on div "Survey Information Survey ID: 6290 Copy Survey Name Medii Q満足度確認Popup" at bounding box center [711, 199] width 1075 height 132
click at [1198, 19] on button "Publish Changes" at bounding box center [1209, 18] width 79 height 21
click at [778, 276] on div "Page Targeting On which pages should the survey be visible to your end users? C…" at bounding box center [711, 354] width 1075 height 159
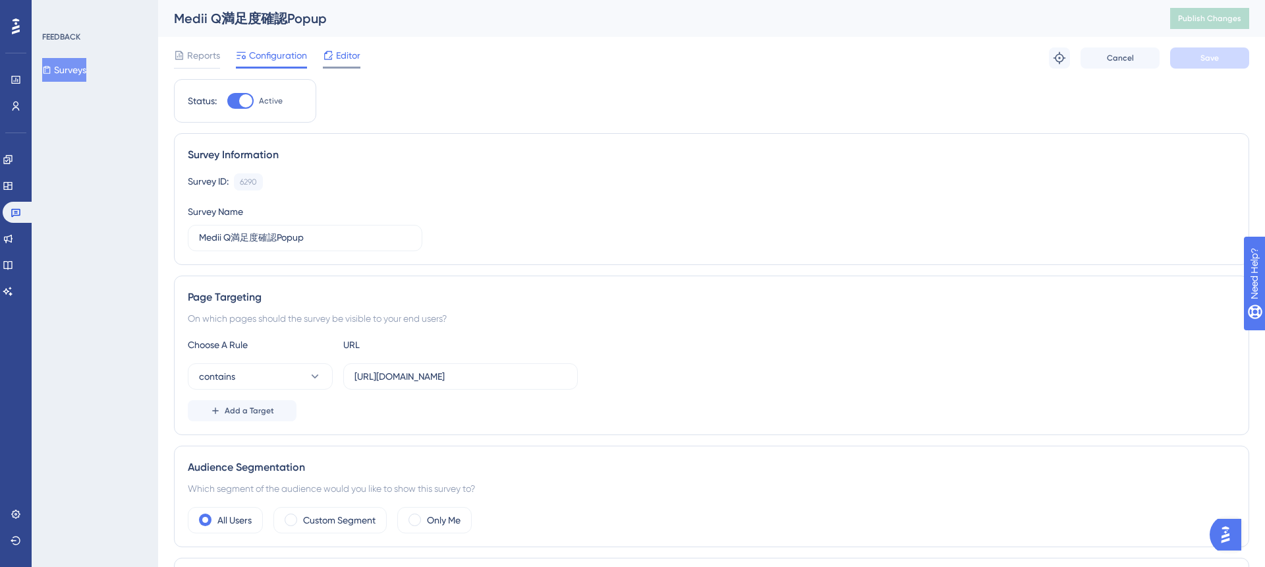
click at [337, 61] on span "Editor" at bounding box center [348, 55] width 24 height 16
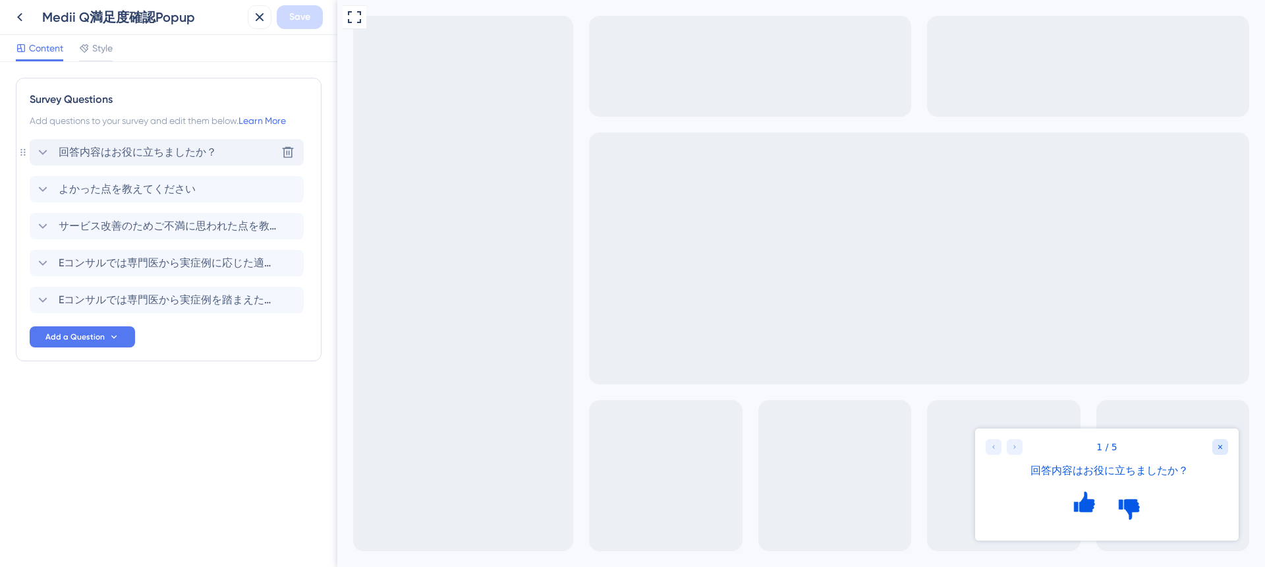
click at [38, 152] on icon at bounding box center [43, 152] width 16 height 16
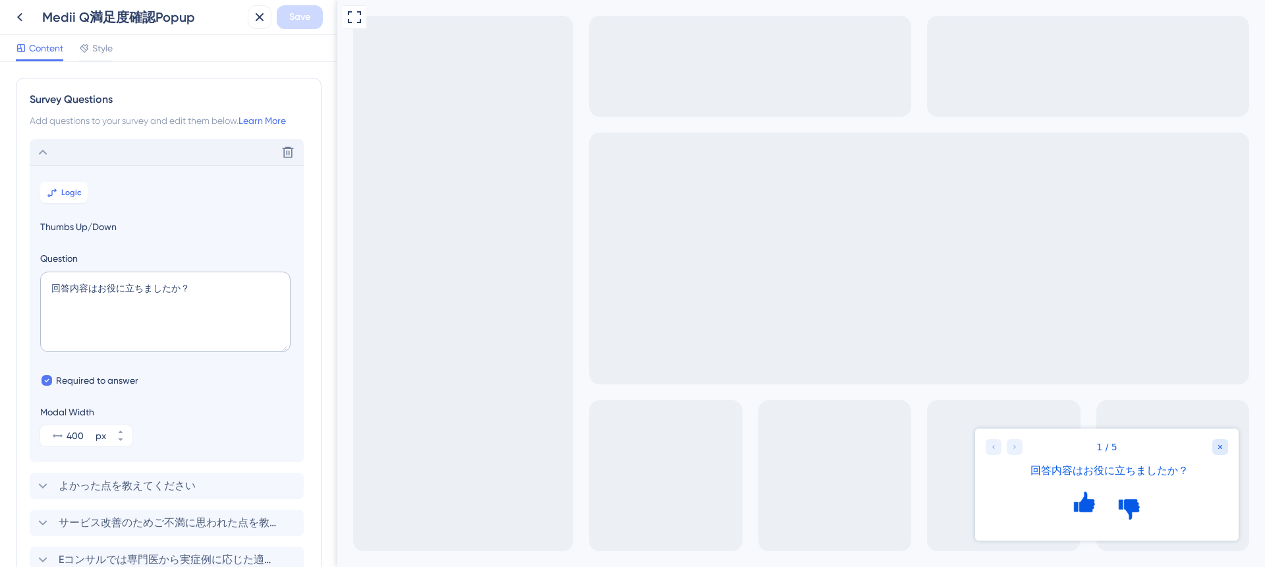
scroll to position [77, 0]
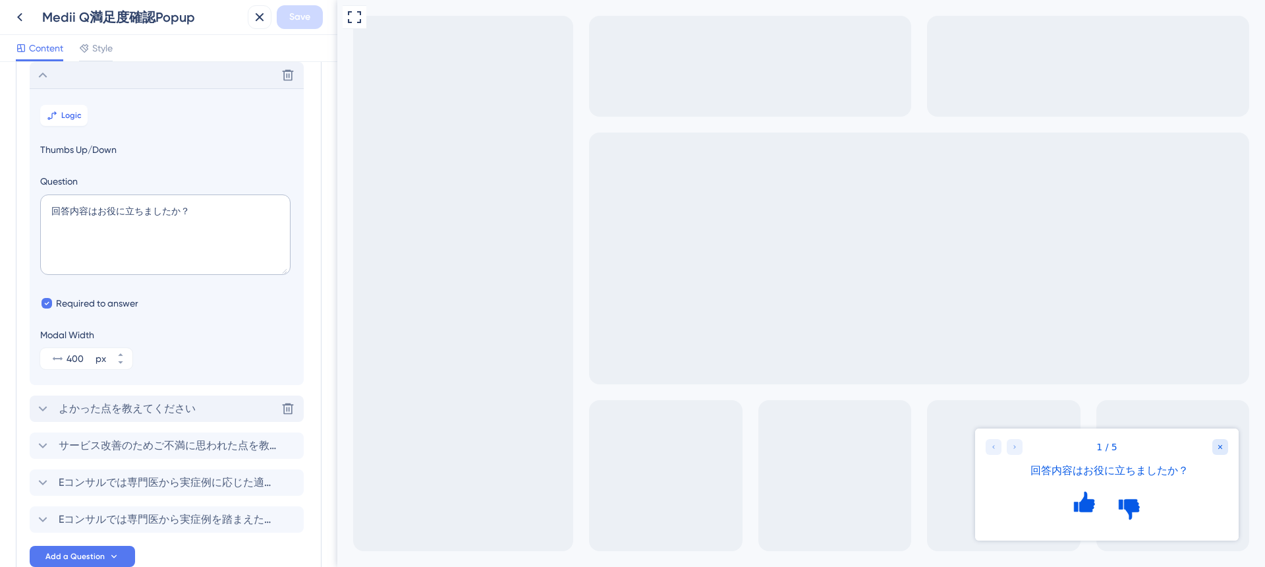
click at [49, 410] on icon at bounding box center [43, 409] width 16 height 16
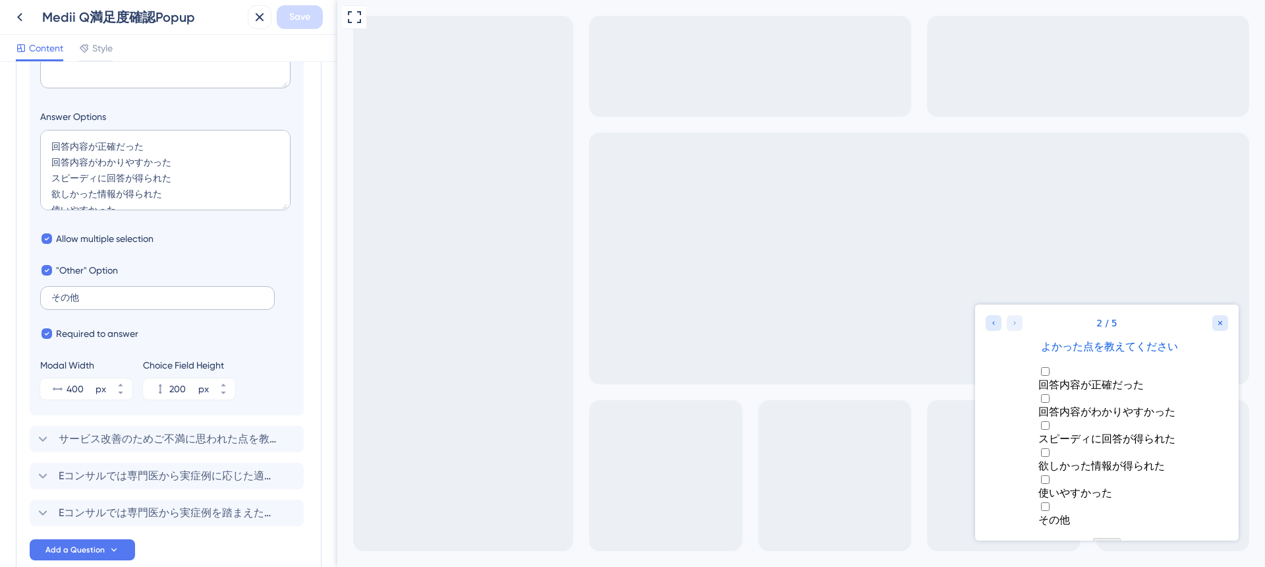
scroll to position [376, 0]
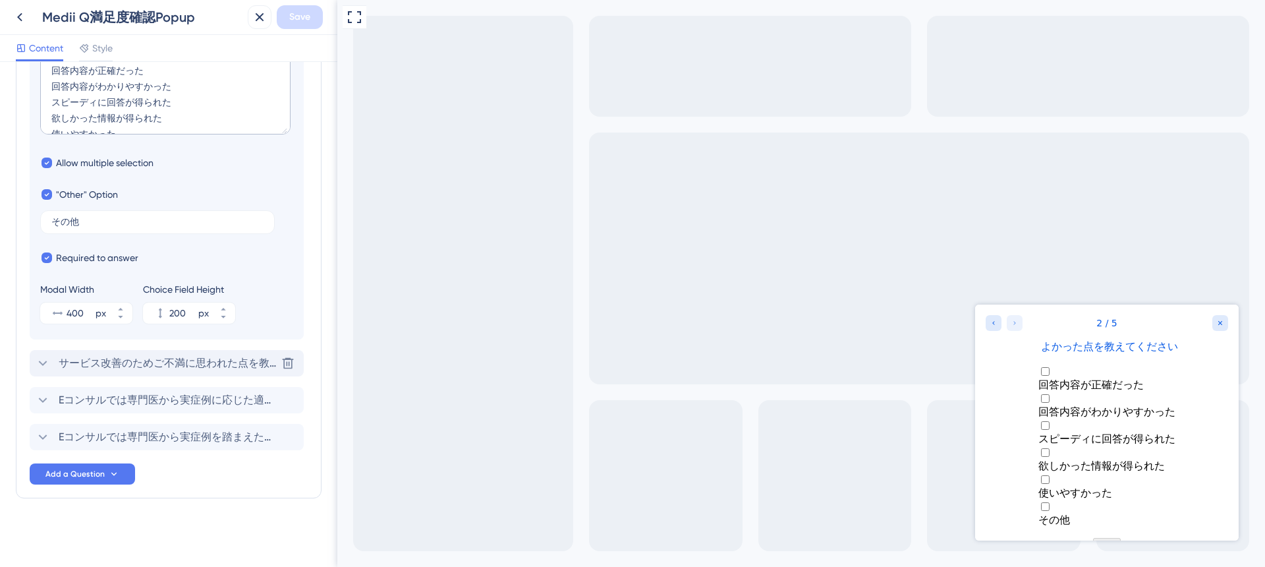
click at [47, 359] on icon at bounding box center [43, 363] width 16 height 16
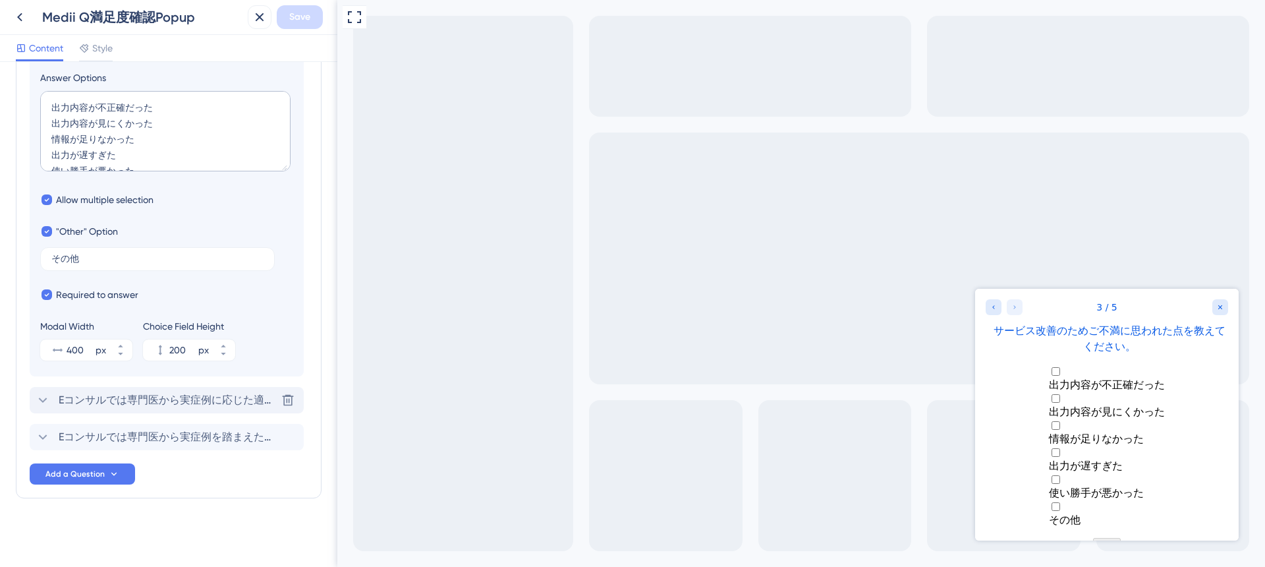
click at [47, 403] on icon at bounding box center [43, 400] width 16 height 16
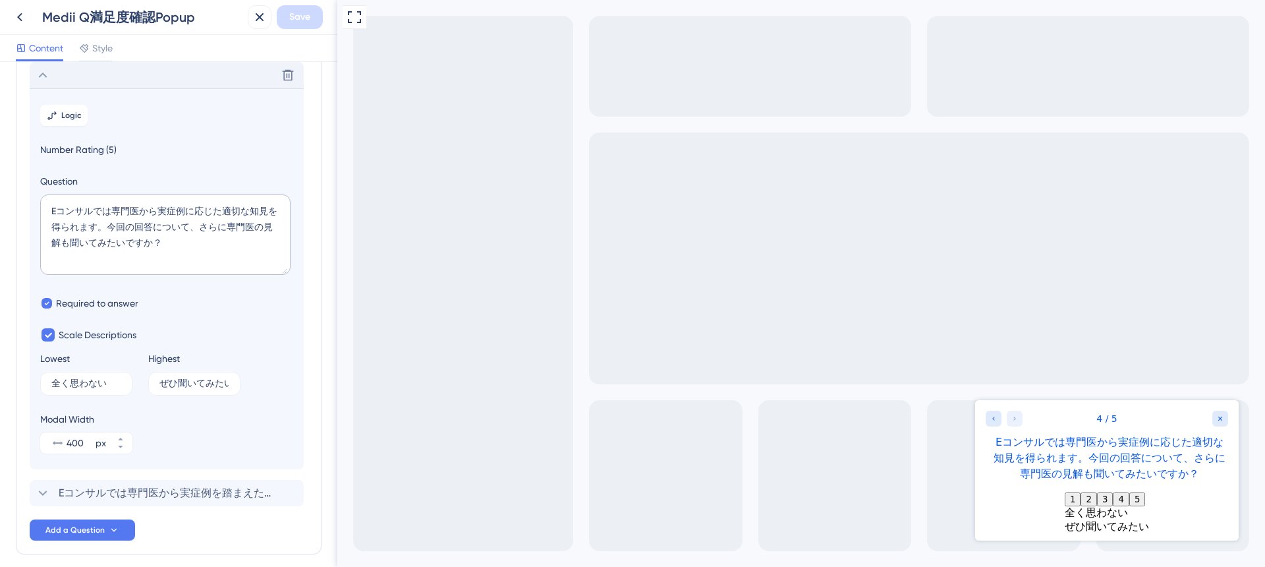
scroll to position [244, 0]
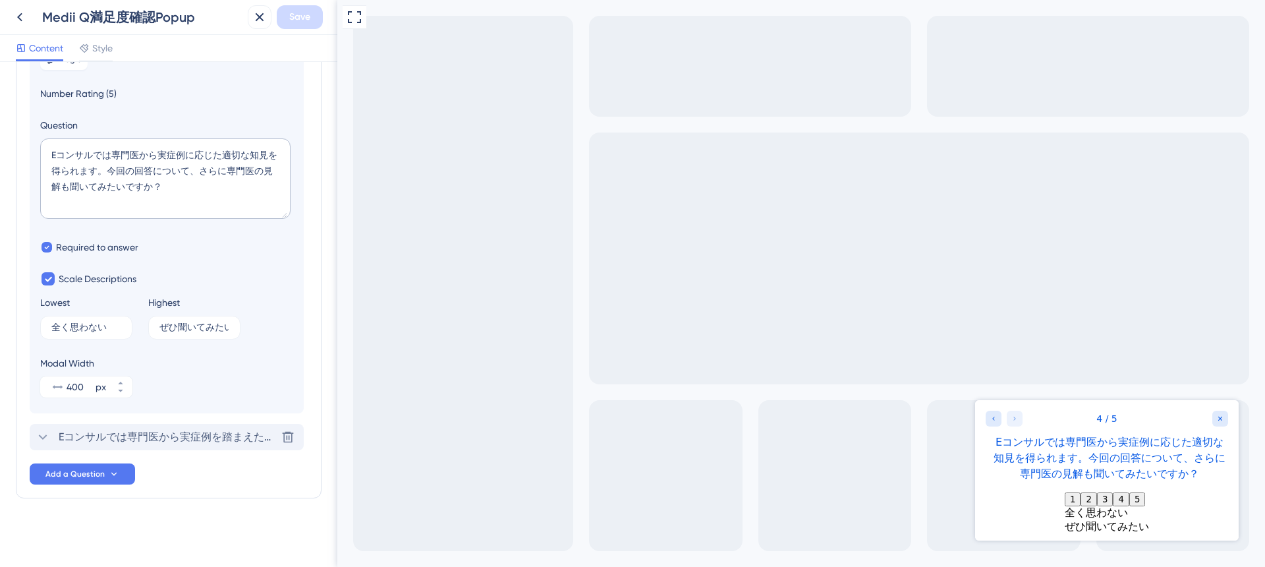
click at [43, 435] on icon at bounding box center [43, 437] width 16 height 16
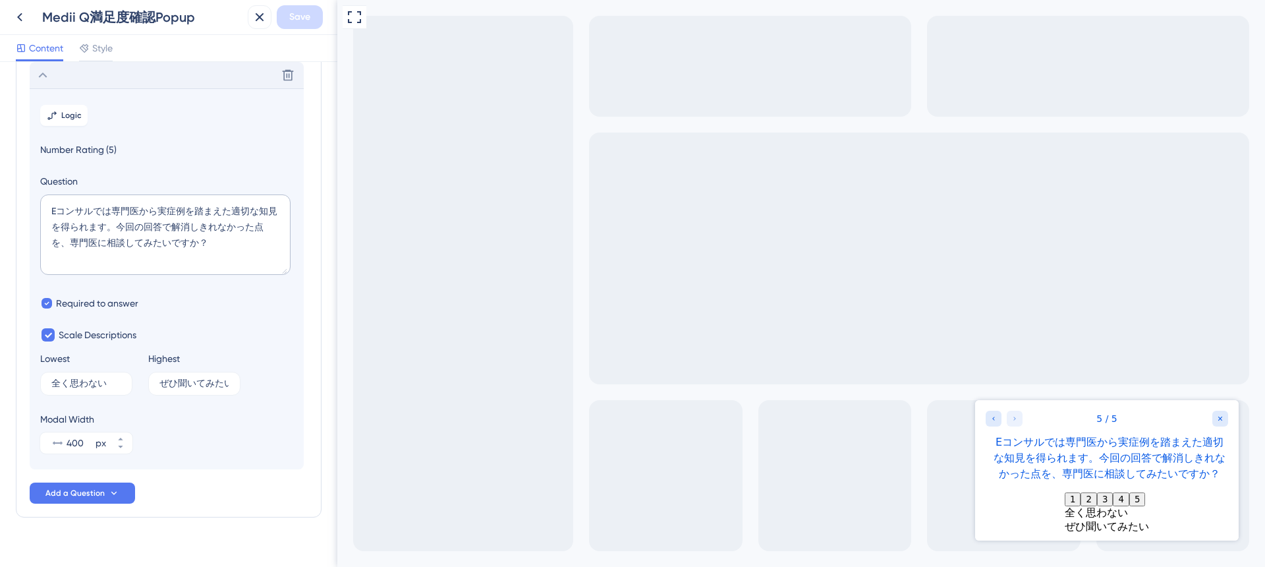
scroll to position [0, 0]
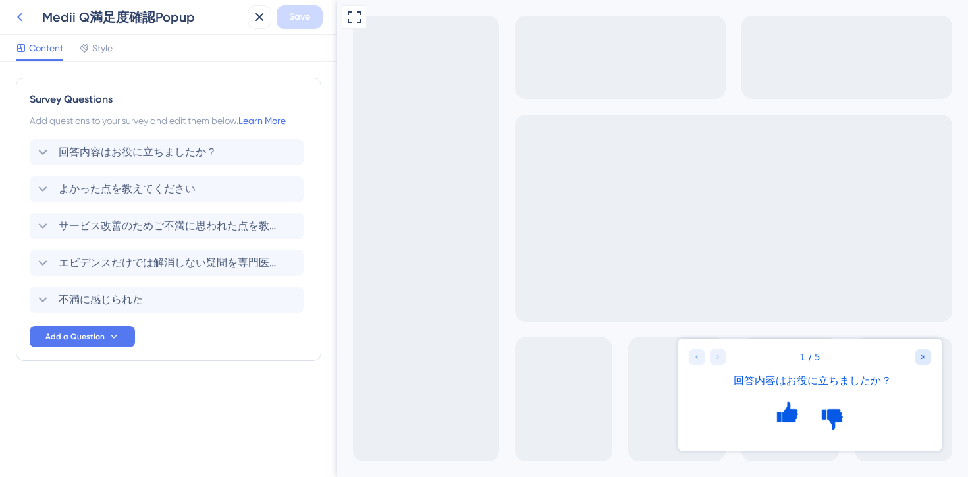
click at [18, 20] on icon at bounding box center [20, 17] width 16 height 16
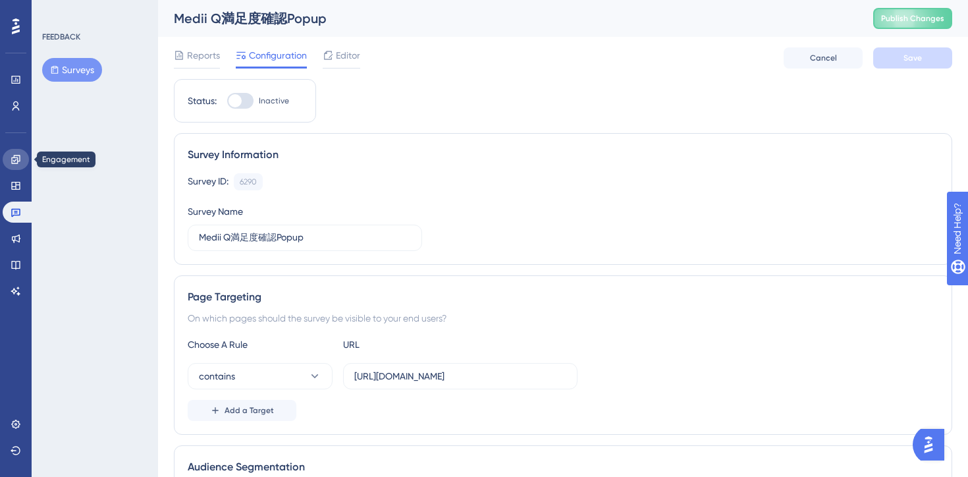
click at [13, 158] on icon at bounding box center [16, 159] width 11 height 11
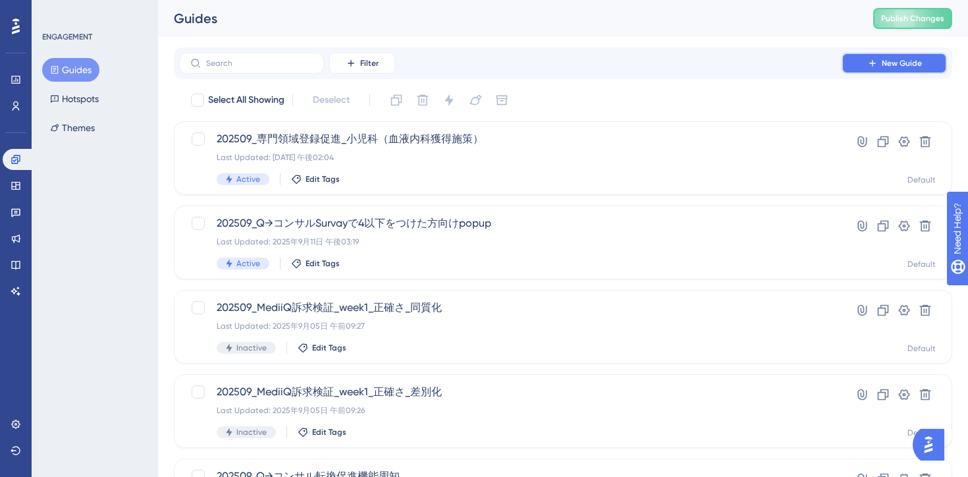
click at [892, 66] on span "New Guide" at bounding box center [902, 63] width 40 height 11
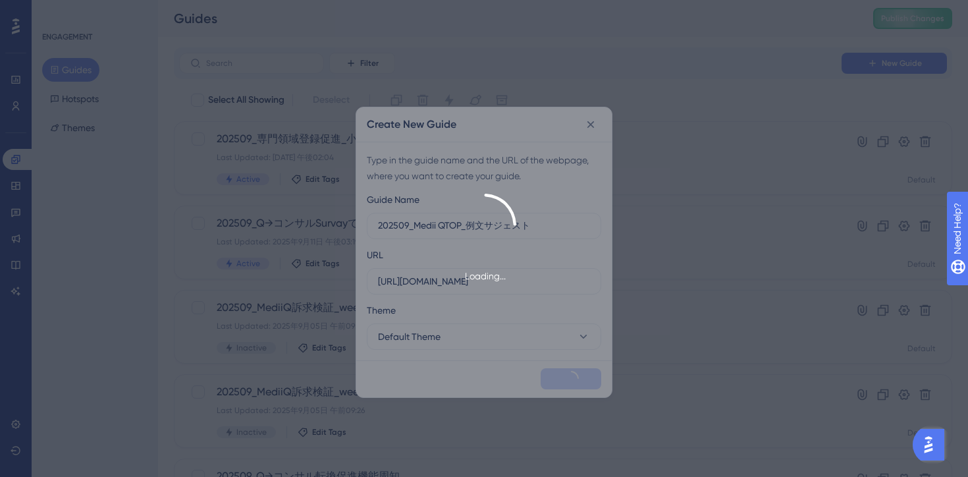
type input "202509_Medii QTOP_例文サジェスト"
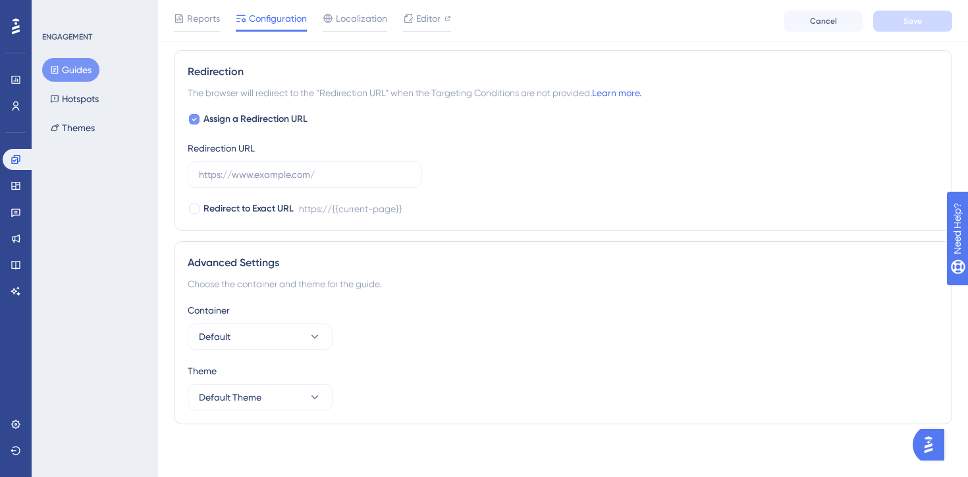
click at [197, 114] on div at bounding box center [194, 119] width 11 height 11
checkbox input "false"
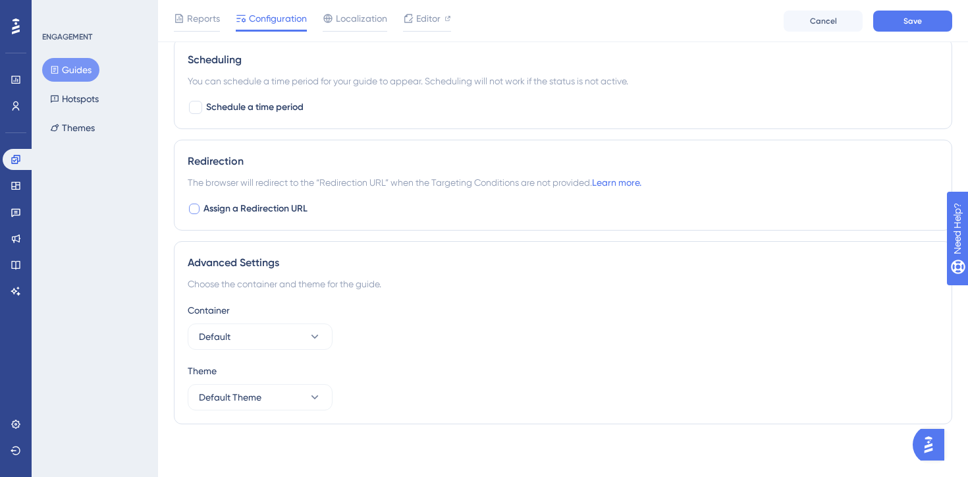
scroll to position [837, 0]
click at [299, 392] on button "Default Theme" at bounding box center [260, 397] width 145 height 26
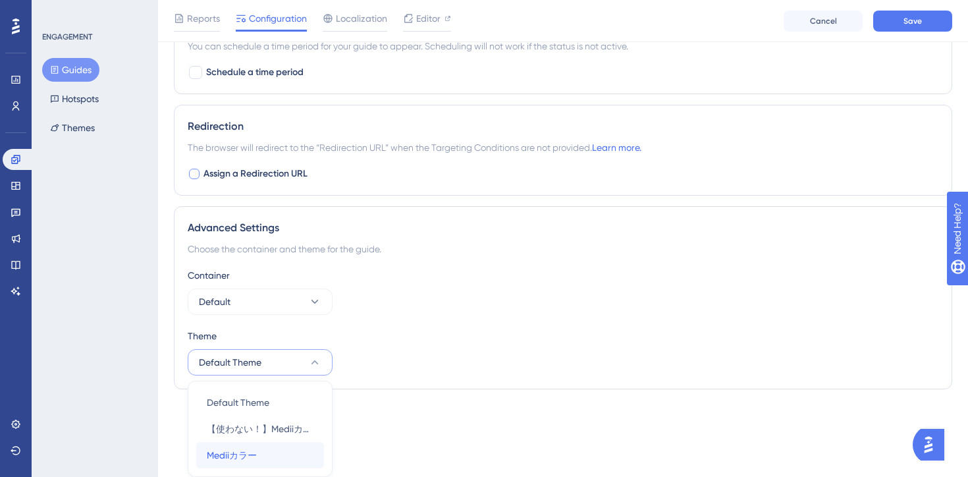
click at [272, 451] on div "Mediiカラー Mediiカラー" at bounding box center [260, 455] width 107 height 26
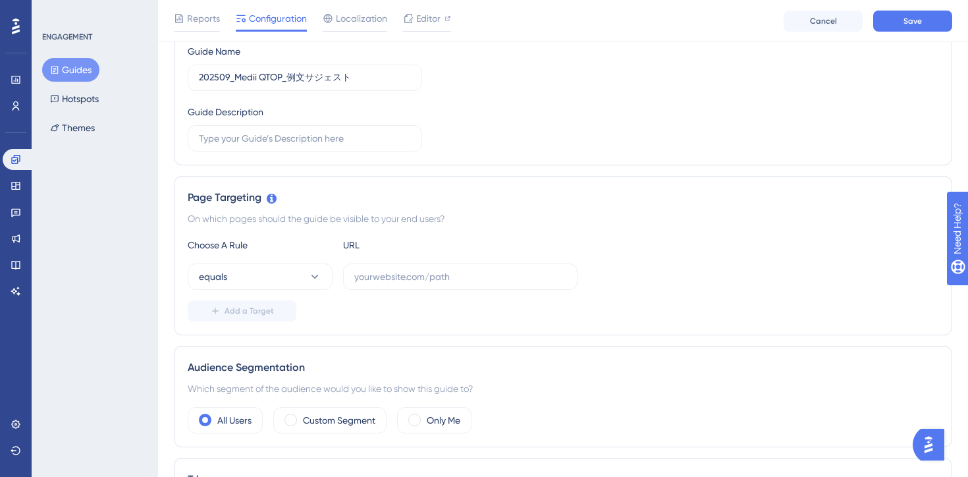
scroll to position [163, 0]
click at [345, 421] on label "Custom Segment" at bounding box center [339, 423] width 72 height 16
click at [227, 420] on label "All Users" at bounding box center [234, 423] width 34 height 16
click at [476, 285] on input "text" at bounding box center [460, 279] width 212 height 14
paste input "https://stg-e-consult.medii.jp/ai-assistant"
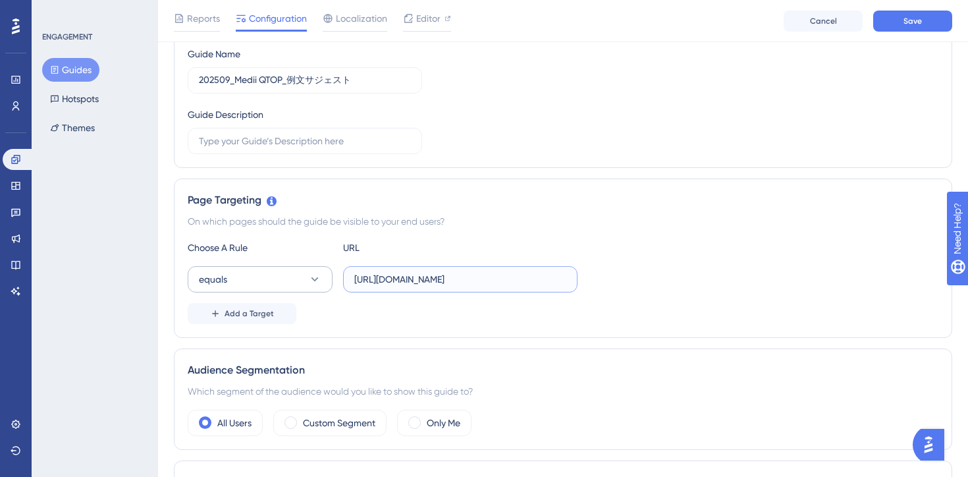
type input "https://stg-e-consult.medii.jp/ai-assistant"
click at [297, 277] on button "equals" at bounding box center [260, 279] width 145 height 26
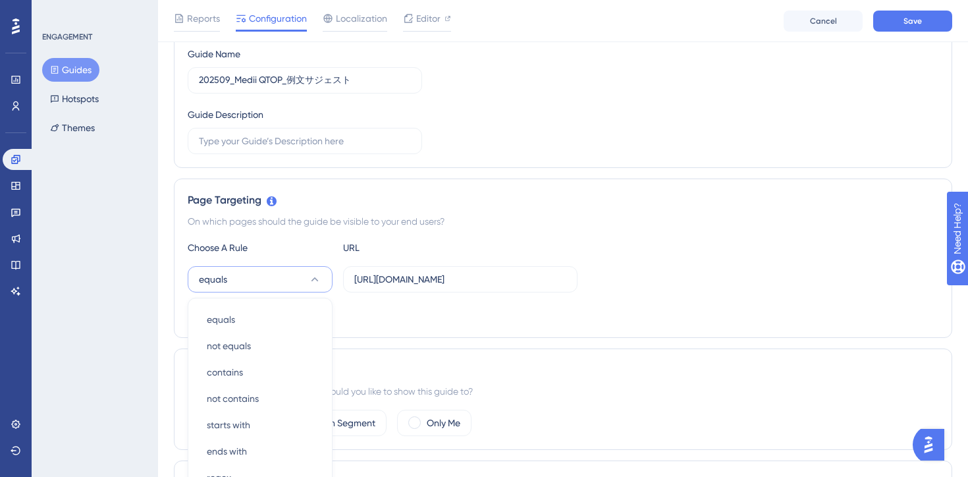
scroll to position [323, 0]
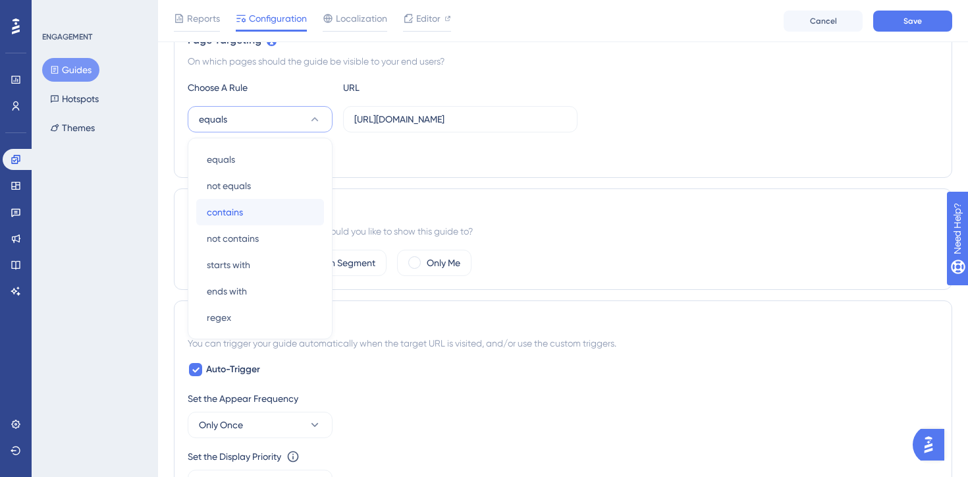
click at [281, 208] on div "contains contains" at bounding box center [260, 212] width 107 height 26
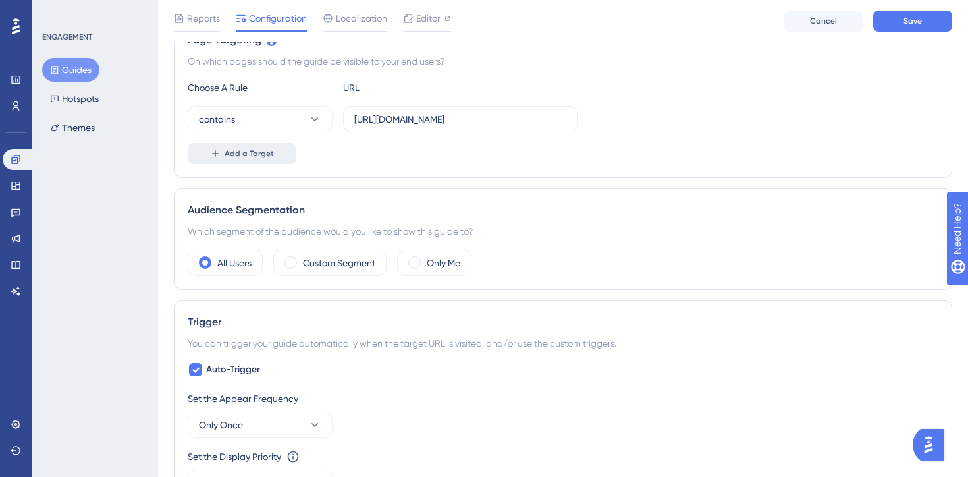
click at [247, 150] on span "Add a Target" at bounding box center [249, 153] width 49 height 11
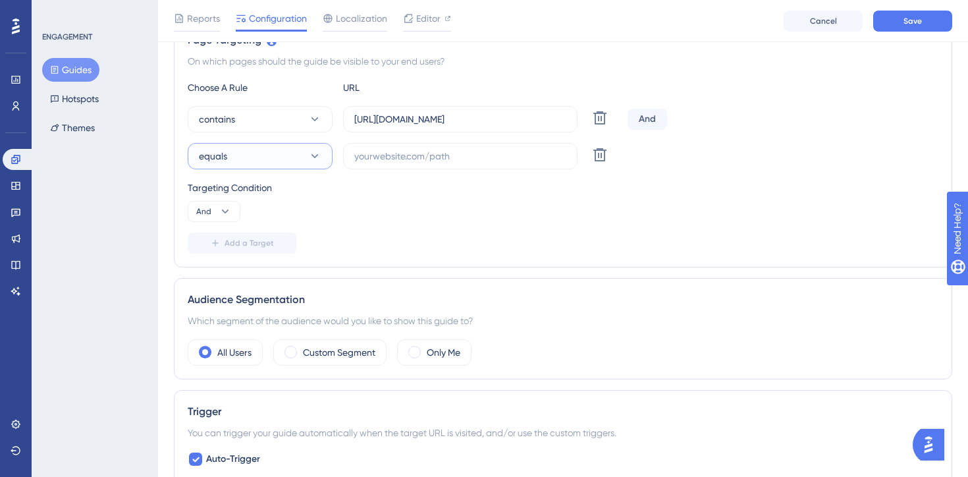
click at [302, 155] on button "equals" at bounding box center [260, 156] width 145 height 26
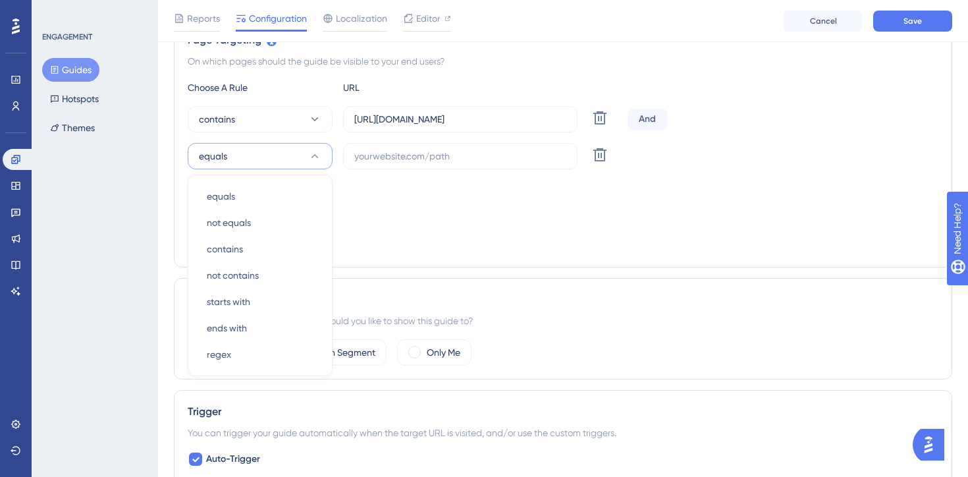
scroll to position [360, 0]
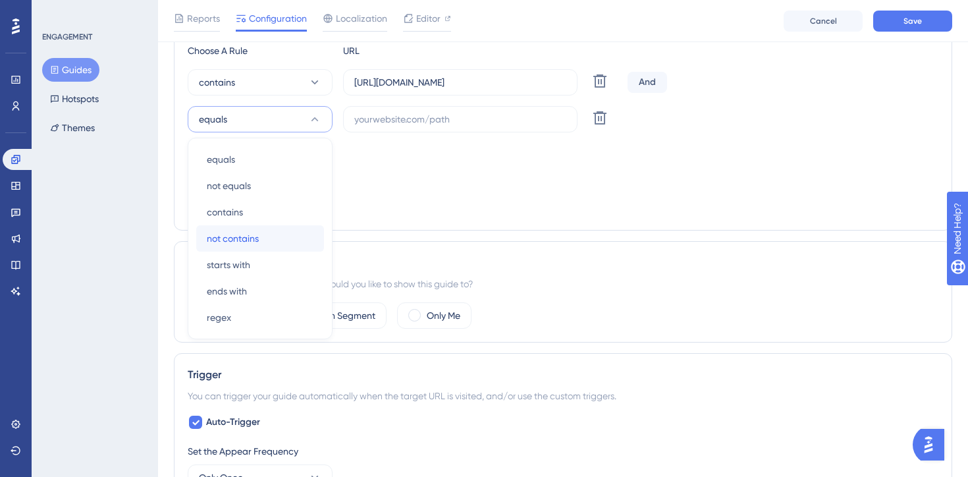
click at [252, 238] on span "not contains" at bounding box center [233, 239] width 52 height 16
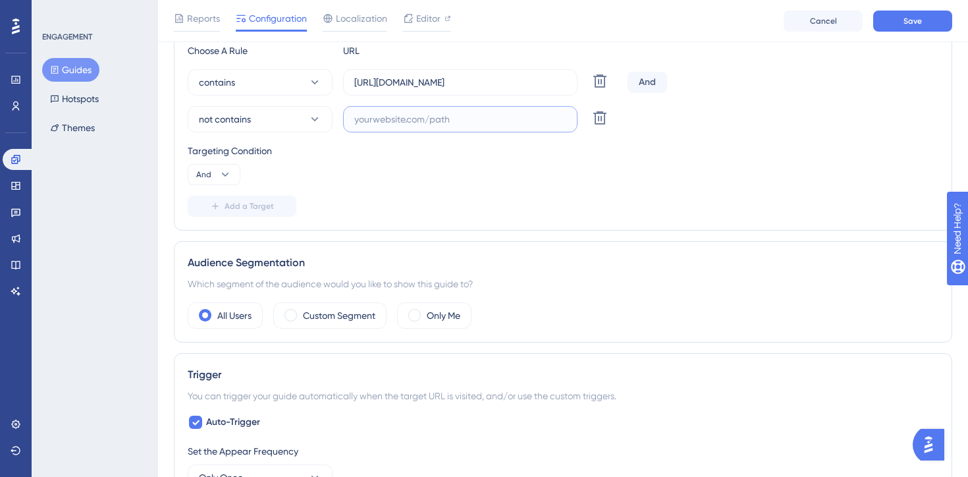
click at [441, 121] on input "text" at bounding box center [460, 119] width 212 height 14
paste input "/threads/"
type input "/threads/"
click at [457, 187] on div "Choose A Rule URL contains https://stg-e-consult.medii.jp/ai-assistant Delete A…" at bounding box center [563, 130] width 751 height 174
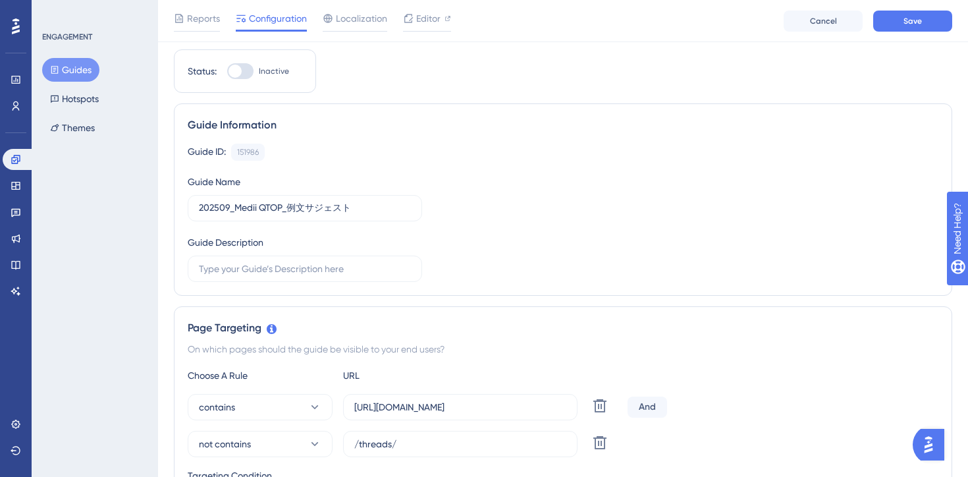
scroll to position [0, 0]
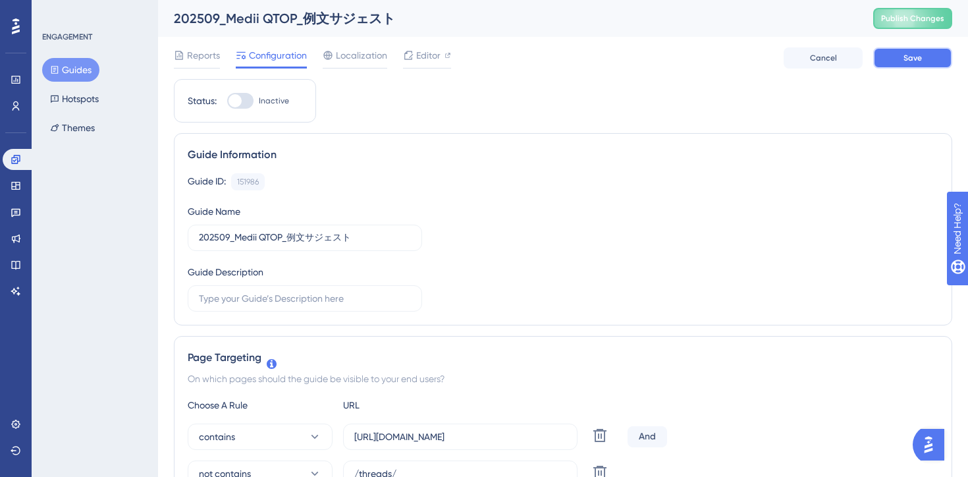
click at [919, 63] on button "Save" at bounding box center [913, 57] width 79 height 21
click at [427, 63] on span "Editor" at bounding box center [428, 55] width 24 height 16
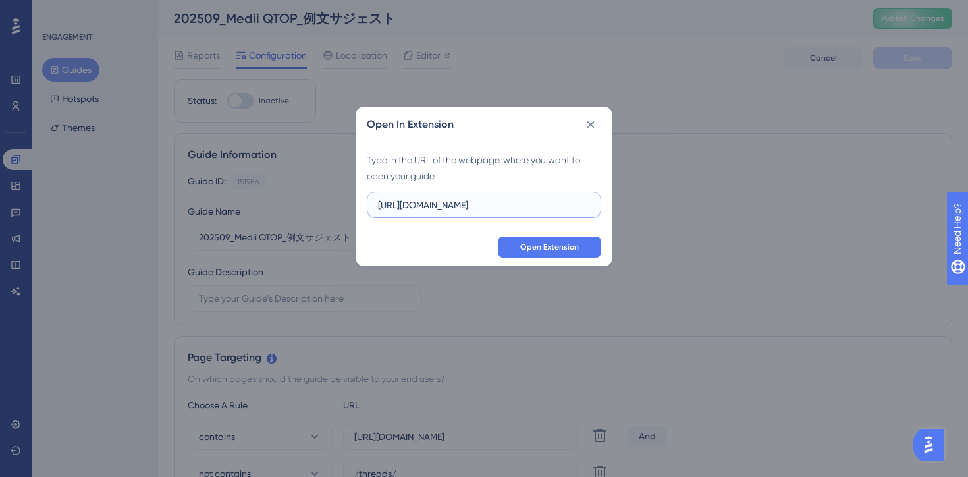
drag, startPoint x: 519, startPoint y: 209, endPoint x: 267, endPoint y: 209, distance: 251.7
click at [267, 209] on div "Open In Extension Type in the URL of the webpage, where you want to open your g…" at bounding box center [484, 238] width 968 height 477
paste input "/ai-assistant"
type input "https://stg-e-consult.medii.jp/ai-assistant"
click at [529, 247] on span "Open Extension" at bounding box center [549, 247] width 59 height 11
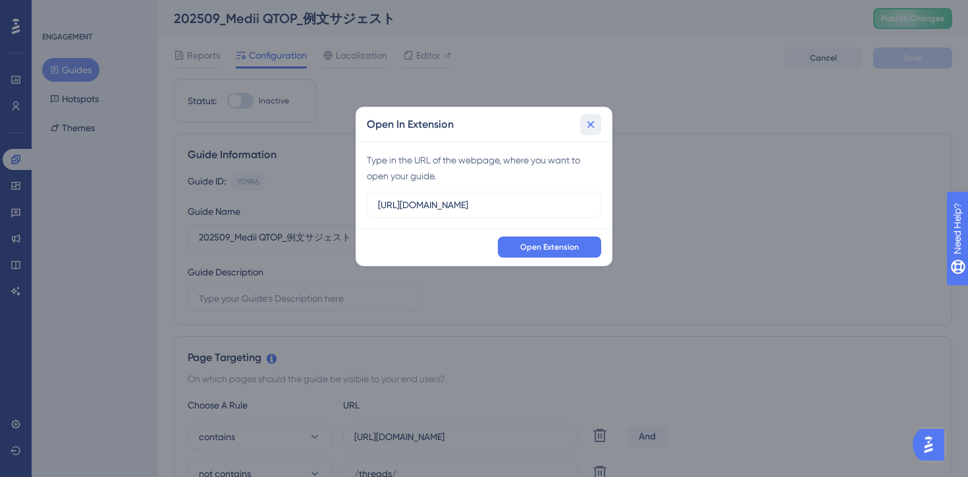
click at [586, 129] on icon at bounding box center [590, 124] width 13 height 13
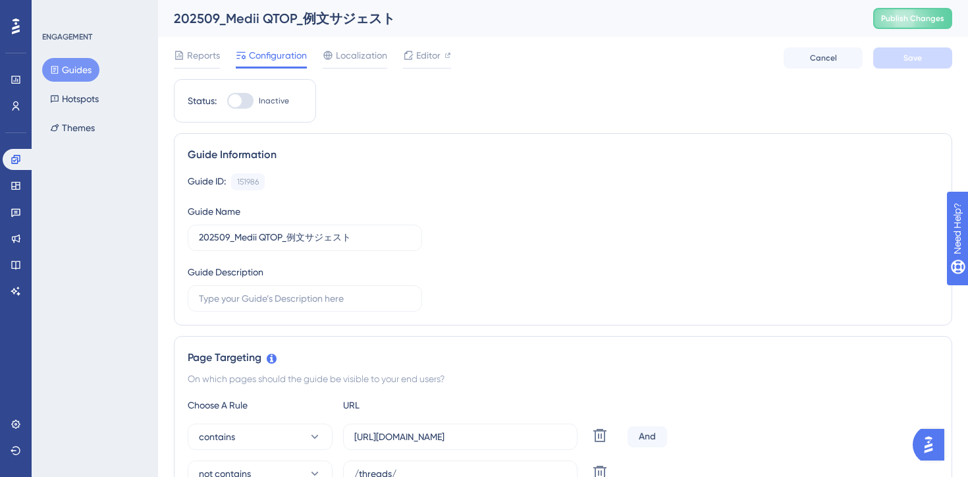
click at [14, 214] on icon at bounding box center [16, 212] width 11 height 11
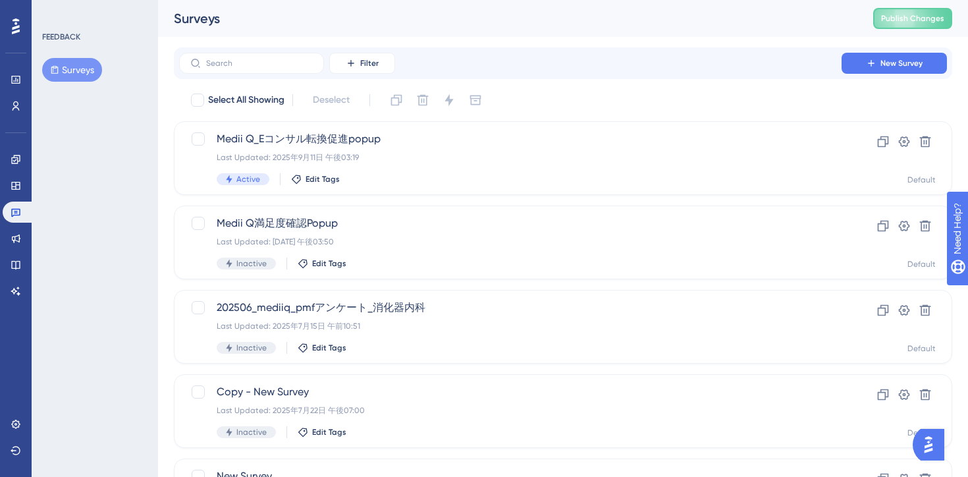
click at [70, 76] on button "Surveys" at bounding box center [72, 70] width 60 height 24
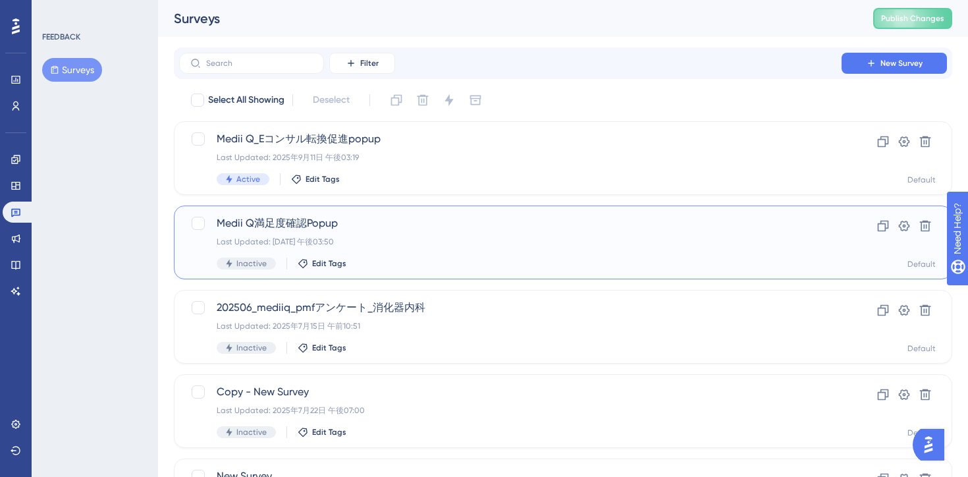
click at [387, 233] on div "Medii Q満足度確認Popup Last Updated: 2025年9月16日 午後03:50 Inactive Edit Tags" at bounding box center [511, 242] width 588 height 54
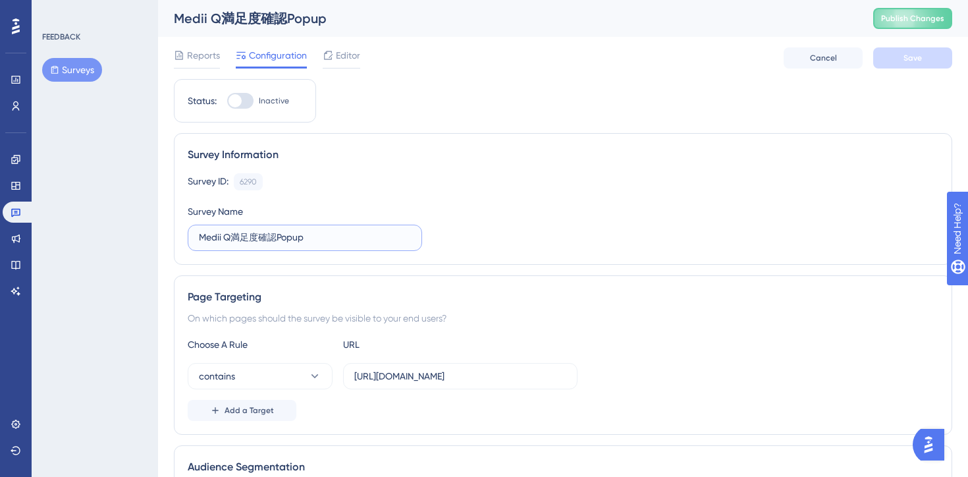
click at [387, 233] on input "Medii Q満足度確認Popup" at bounding box center [305, 238] width 212 height 14
click at [346, 56] on span "Editor" at bounding box center [348, 55] width 24 height 16
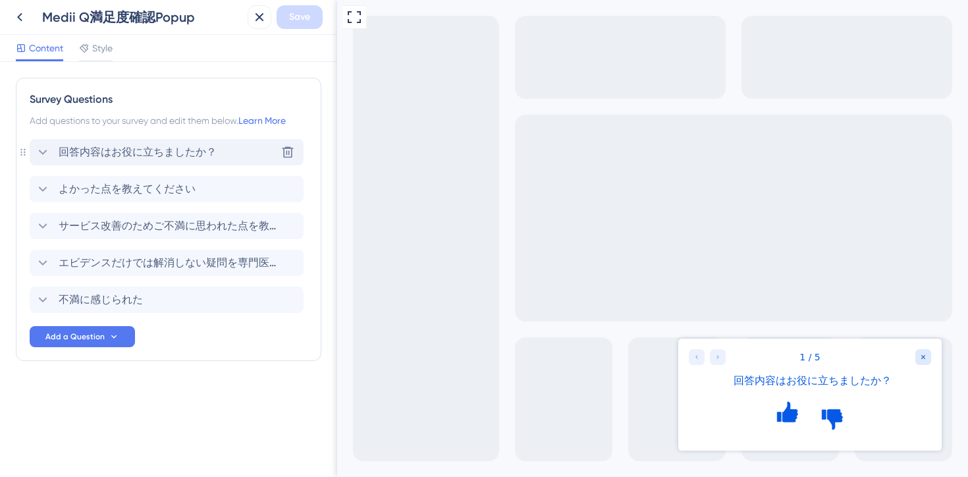
click at [88, 149] on span "回答内容はお役に立ちましたか？" at bounding box center [138, 152] width 158 height 16
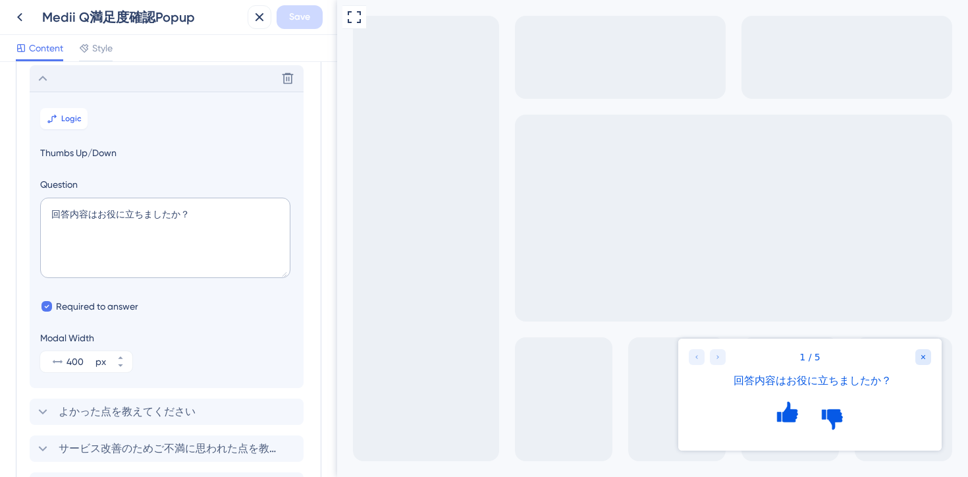
scroll to position [249, 0]
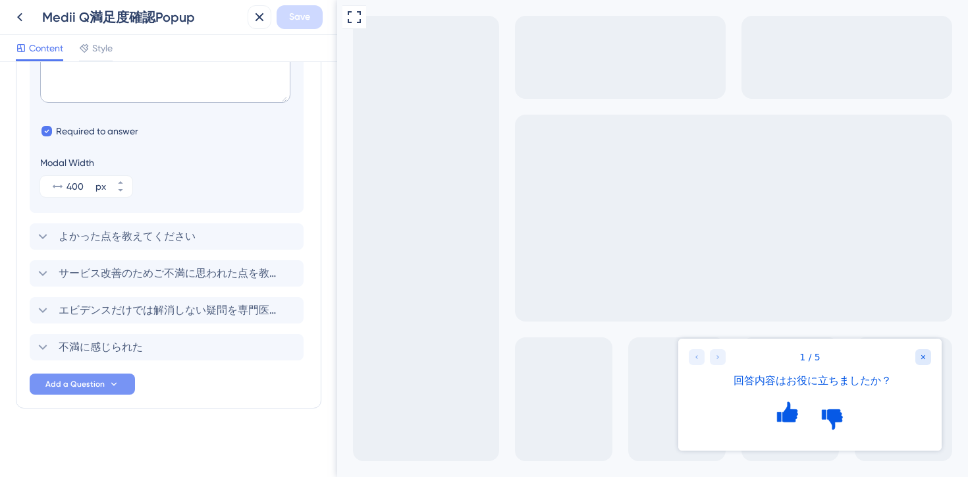
click at [77, 383] on span "Add a Question" at bounding box center [74, 384] width 59 height 11
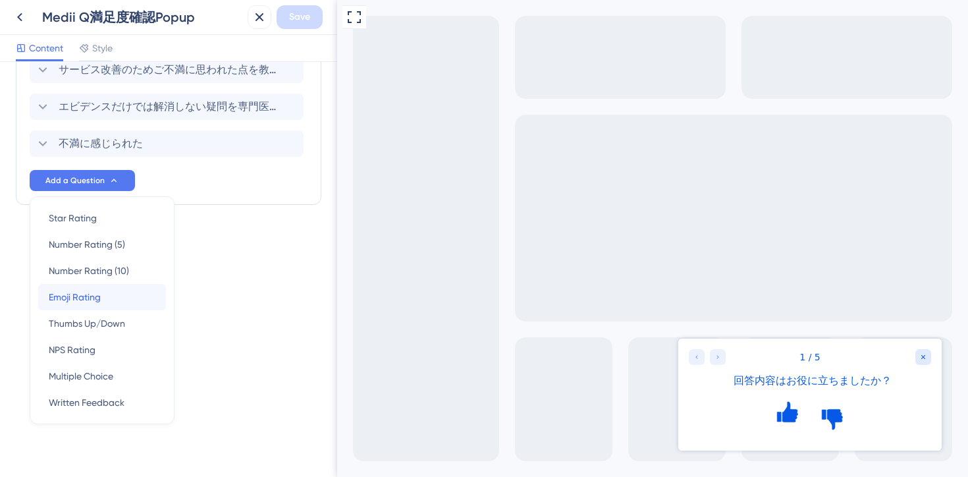
click at [101, 302] on div "Emoji Rating Emoji Rating" at bounding box center [102, 297] width 107 height 26
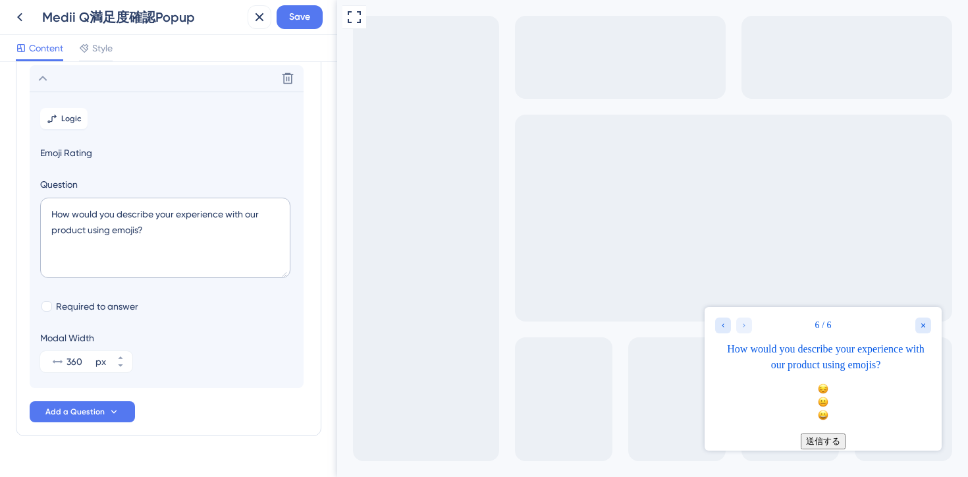
scroll to position [262, 0]
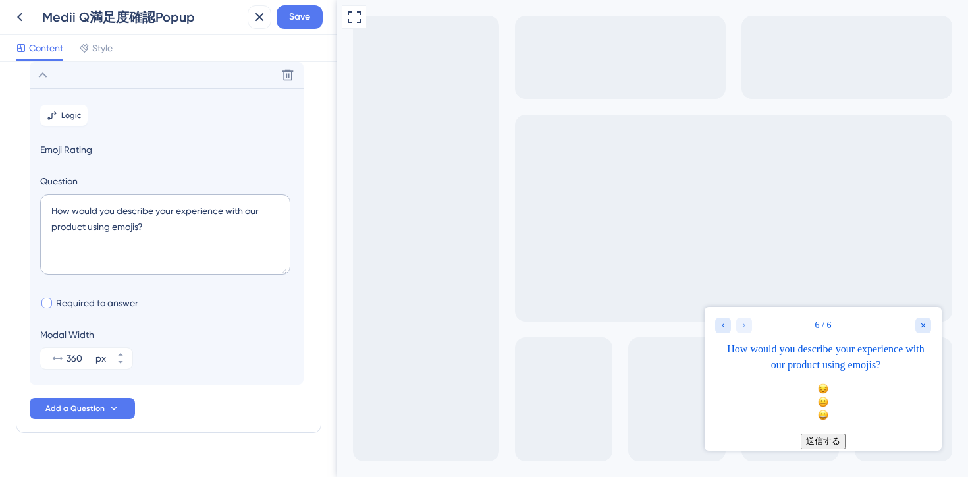
click at [94, 302] on span "Required to answer" at bounding box center [97, 303] width 82 height 16
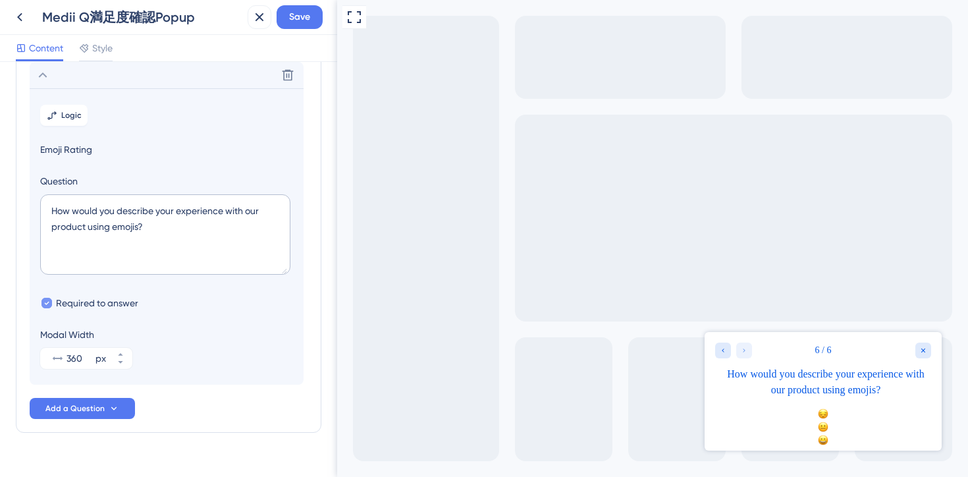
click at [94, 302] on span "Required to answer" at bounding box center [97, 303] width 82 height 16
checkbox input "false"
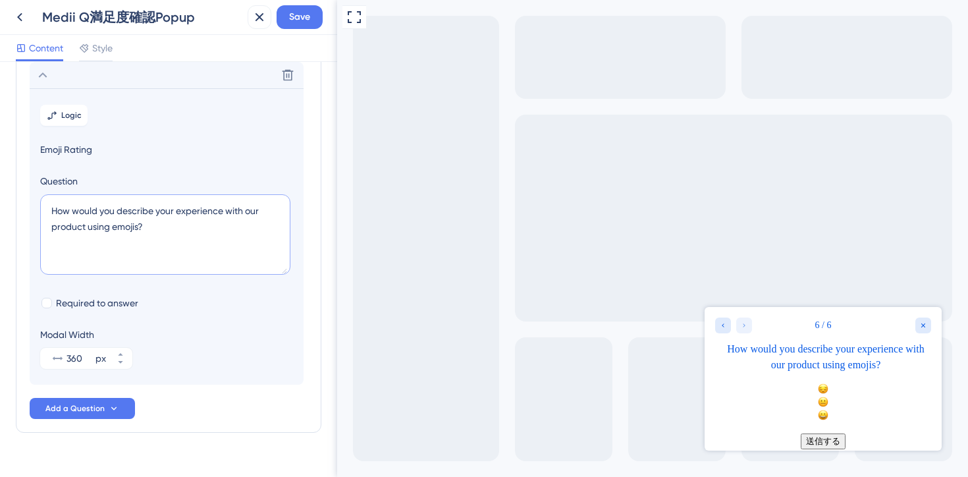
drag, startPoint x: 171, startPoint y: 231, endPoint x: 14, endPoint y: 187, distance: 162.7
click at [14, 187] on div "Survey Questions Add questions to your survey and edit them below. Learn More 回…" at bounding box center [168, 269] width 337 height 415
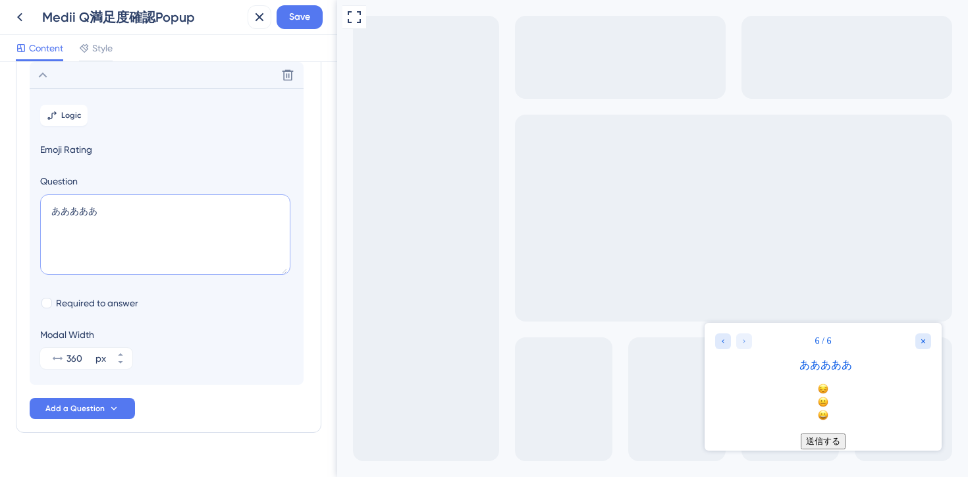
type textarea "あああああ"
click at [202, 343] on div "Modal Width 360 px" at bounding box center [166, 348] width 253 height 42
click at [190, 349] on div "Modal Width 360 px" at bounding box center [166, 348] width 253 height 42
click at [920, 343] on icon "Close survey" at bounding box center [924, 341] width 8 height 8
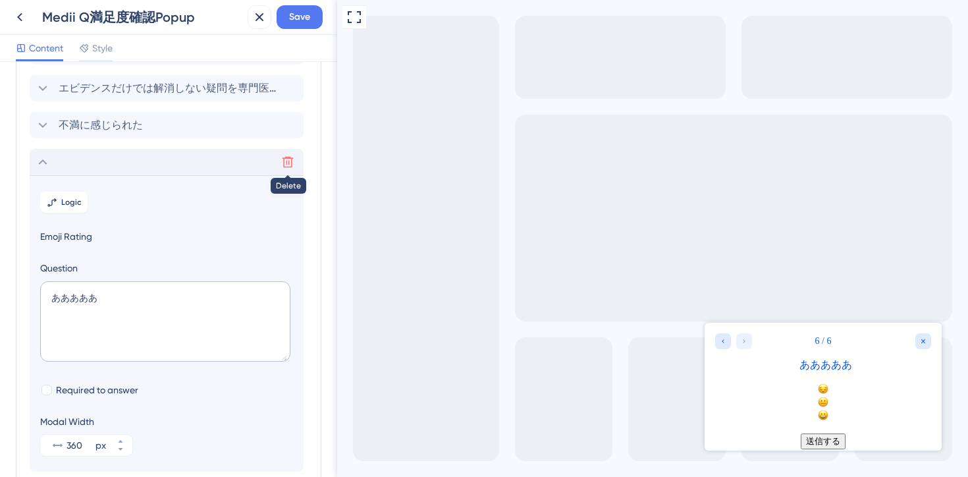
click at [291, 160] on icon at bounding box center [287, 161] width 13 height 13
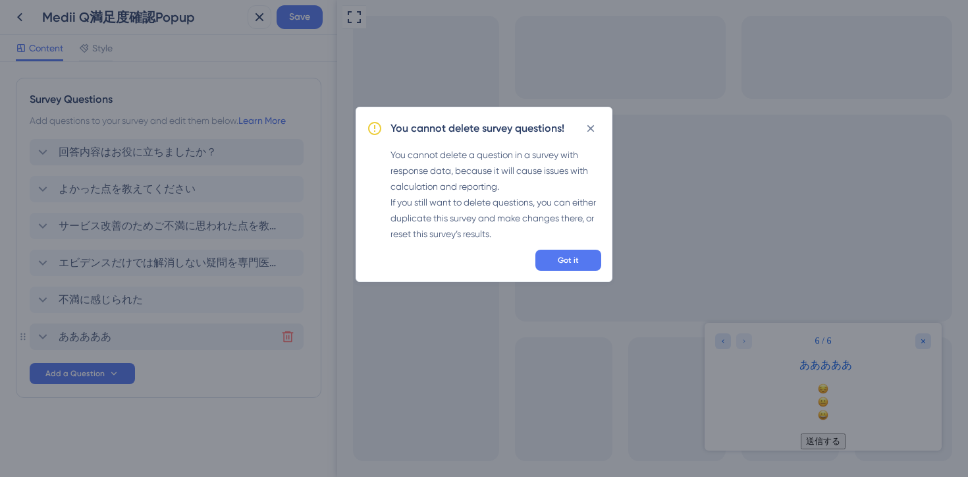
scroll to position [0, 0]
click at [560, 256] on span "Got it" at bounding box center [568, 260] width 21 height 11
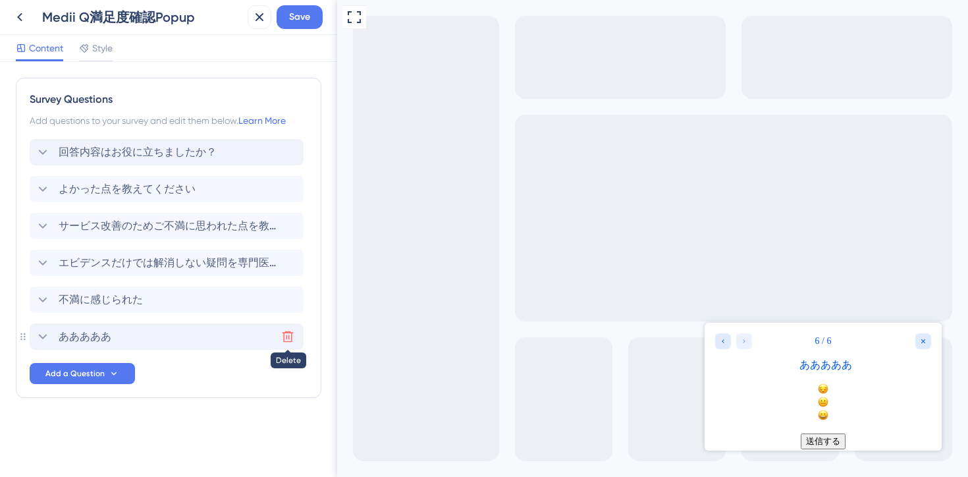
click at [287, 336] on icon at bounding box center [287, 336] width 13 height 13
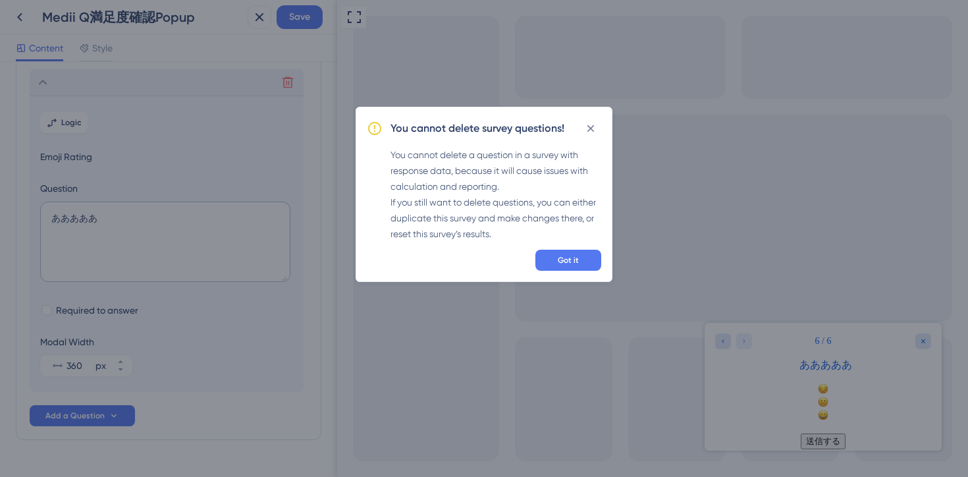
scroll to position [262, 0]
click at [595, 124] on icon at bounding box center [590, 128] width 13 height 13
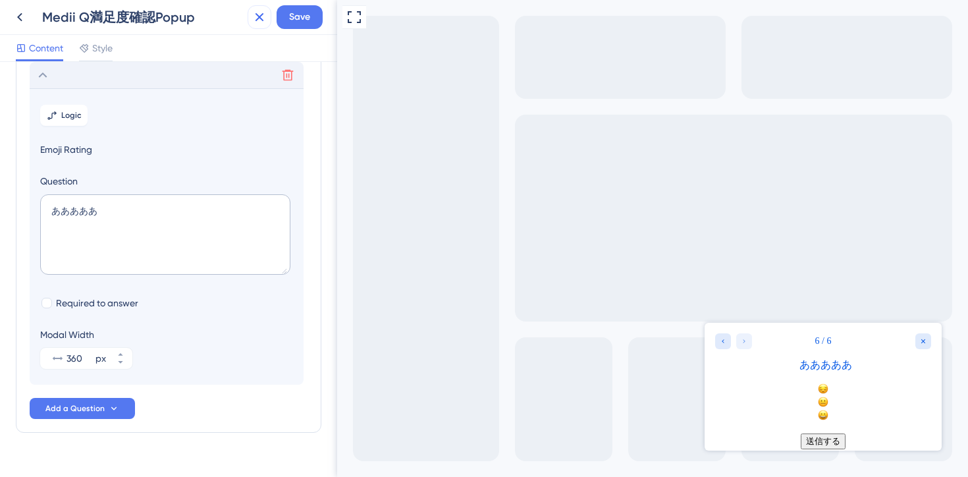
click at [254, 18] on icon at bounding box center [260, 17] width 16 height 16
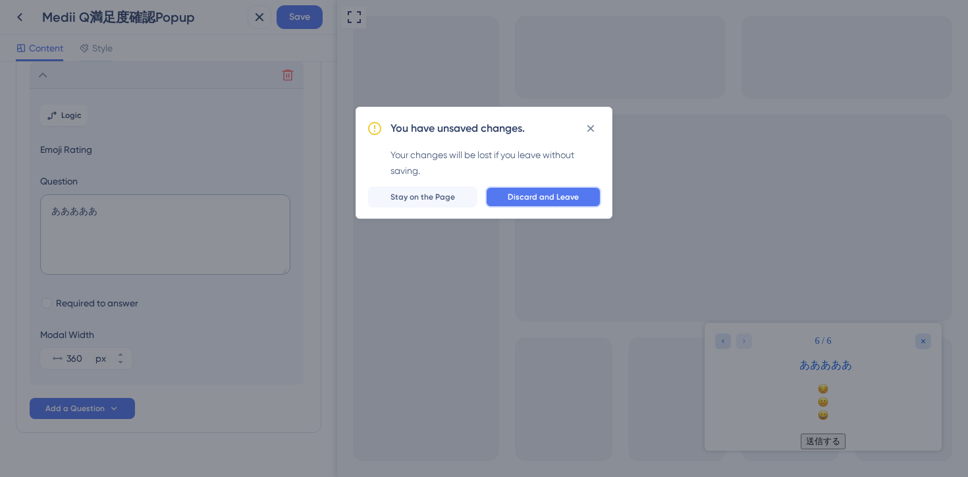
click at [531, 196] on span "Discard and Leave" at bounding box center [543, 197] width 71 height 11
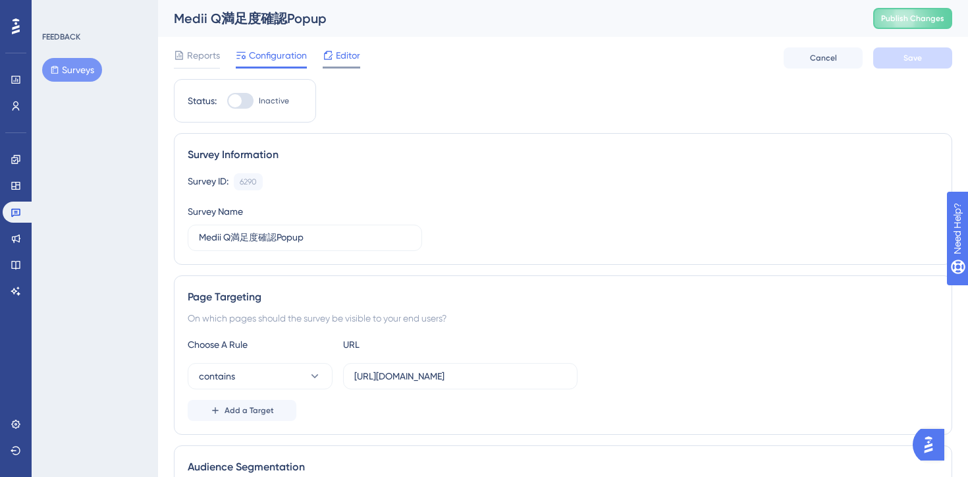
click at [343, 59] on span "Editor" at bounding box center [348, 55] width 24 height 16
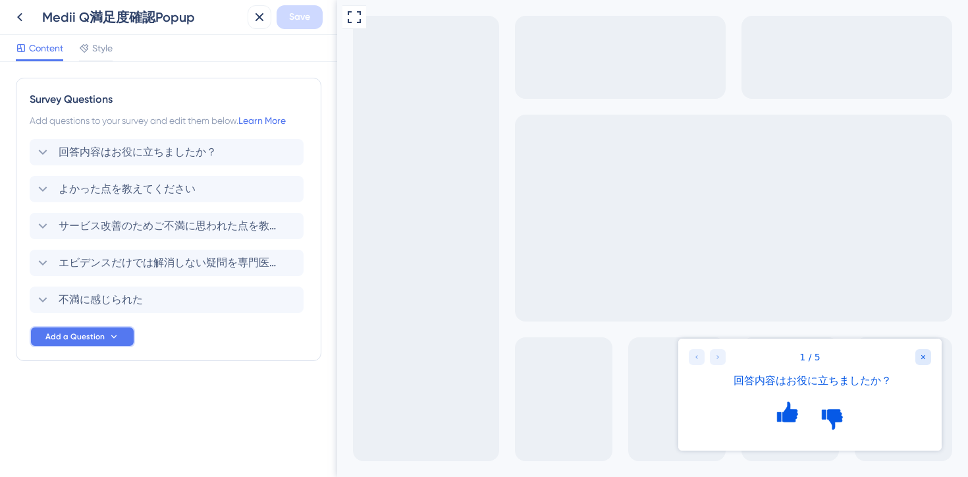
click at [82, 337] on span "Add a Question" at bounding box center [74, 336] width 59 height 11
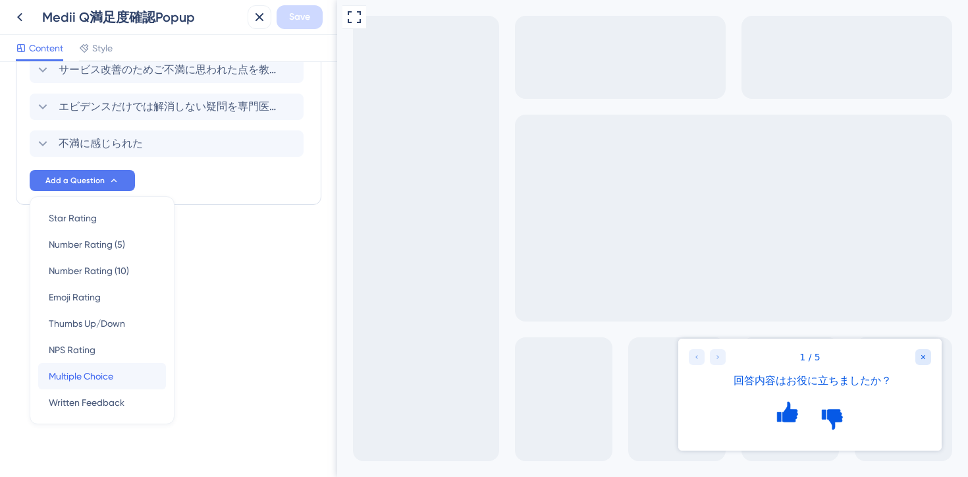
click at [76, 378] on span "Multiple Choice" at bounding box center [81, 376] width 65 height 16
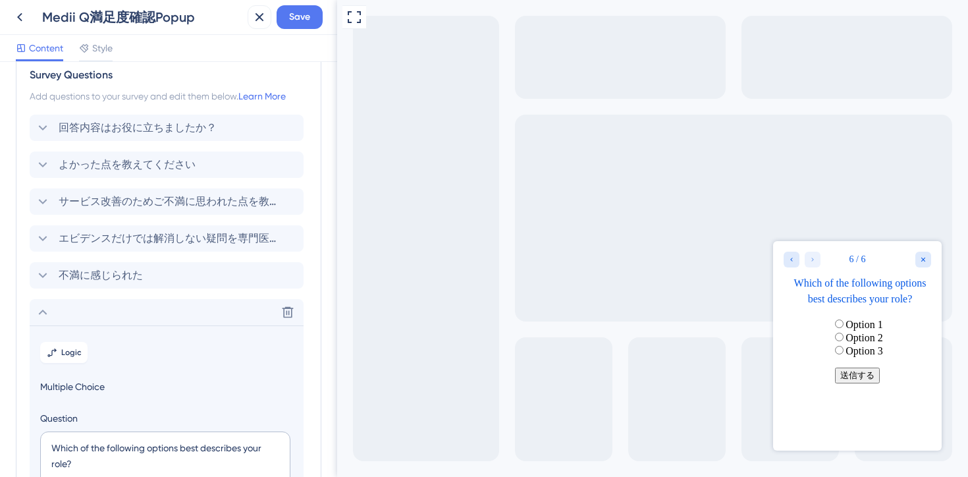
scroll to position [0, 0]
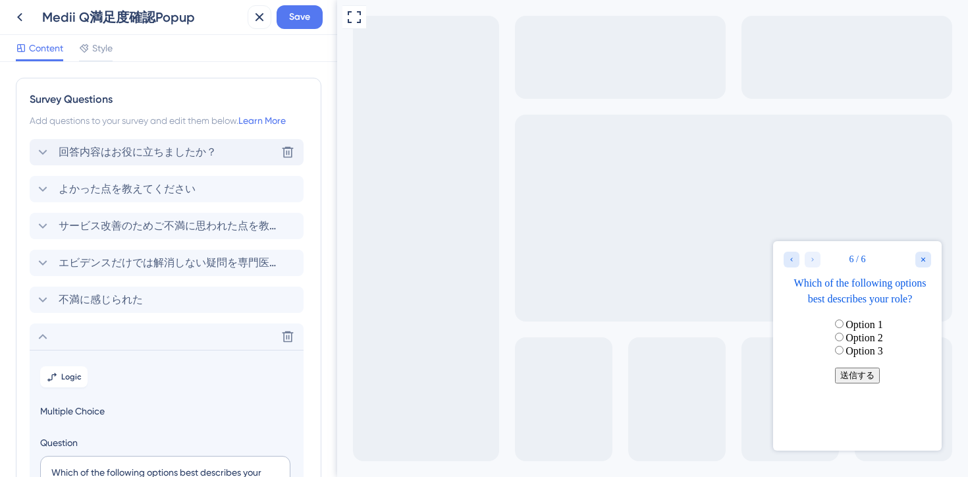
click at [126, 148] on span "回答内容はお役に立ちましたか？" at bounding box center [138, 152] width 158 height 16
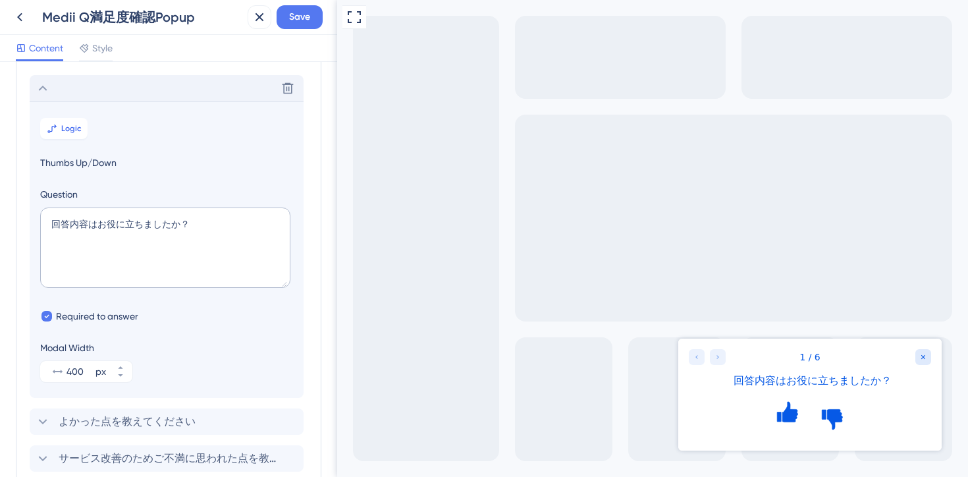
scroll to position [77, 0]
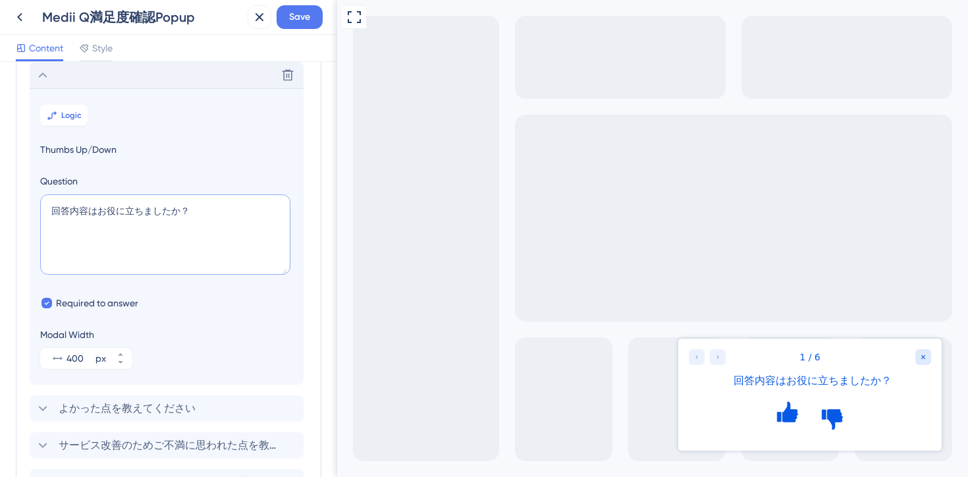
click at [132, 208] on textarea "回答内容はお役に立ちましたか？" at bounding box center [165, 234] width 250 height 80
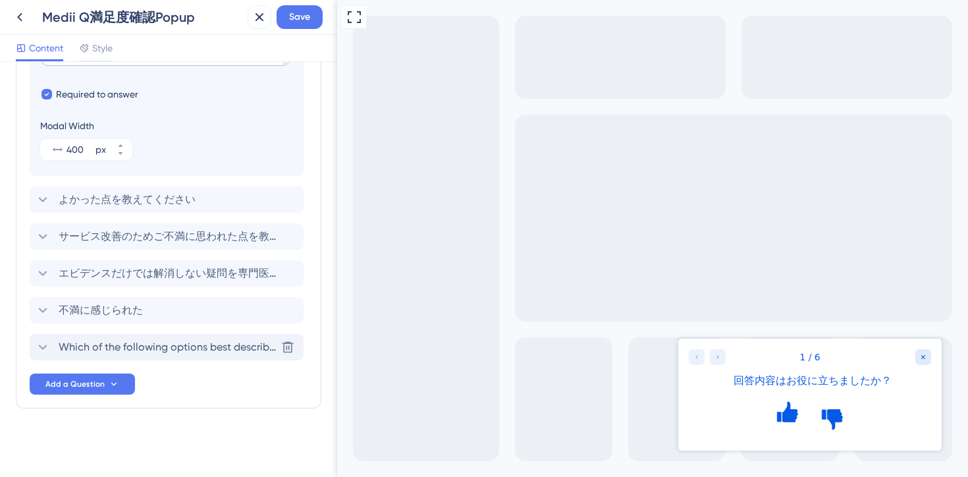
click at [138, 350] on span "Which of the following options best describes your role?" at bounding box center [167, 347] width 217 height 16
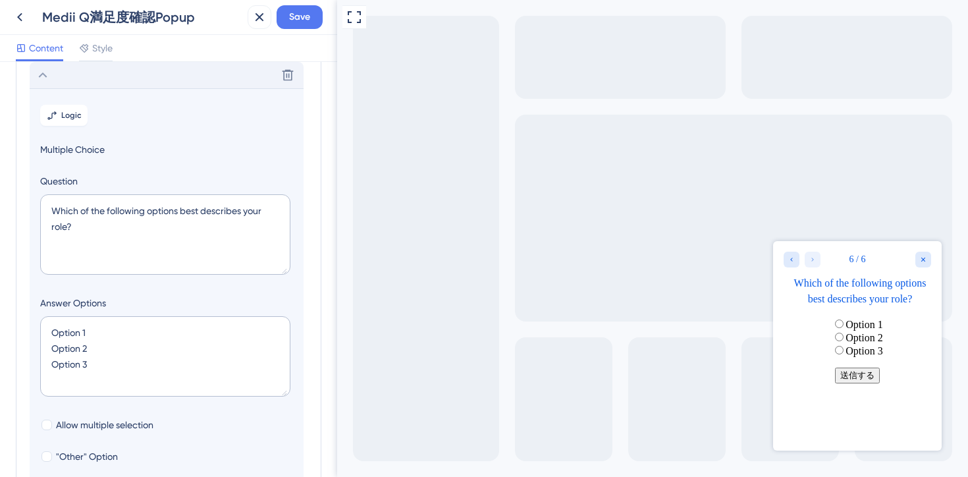
scroll to position [262, 0]
drag, startPoint x: 98, startPoint y: 233, endPoint x: 7, endPoint y: 171, distance: 109.5
click at [7, 171] on div "Survey Questions Add questions to your survey and edit them below. Learn More 回…" at bounding box center [168, 269] width 337 height 415
paste textarea "回答内容はお役に立ちましたか？"
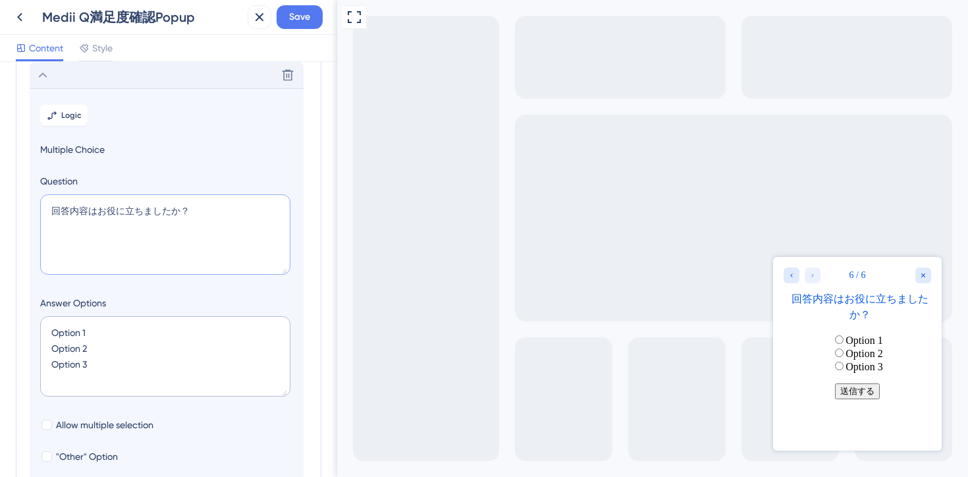
type textarea "回答内容はお役に立ちましたか？"
drag, startPoint x: 97, startPoint y: 363, endPoint x: 18, endPoint y: 360, distance: 79.1
click at [18, 360] on div "Survey Questions Add questions to your survey and edit them below. Learn More 回…" at bounding box center [169, 217] width 306 height 802
type textarea "Option 1 Option 2"
type input "76"
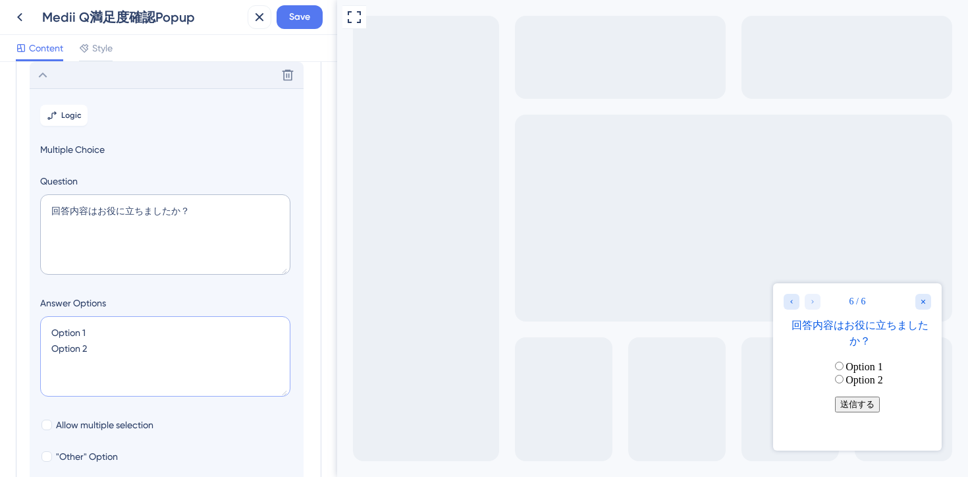
type textarea "Option 2"
type input "36"
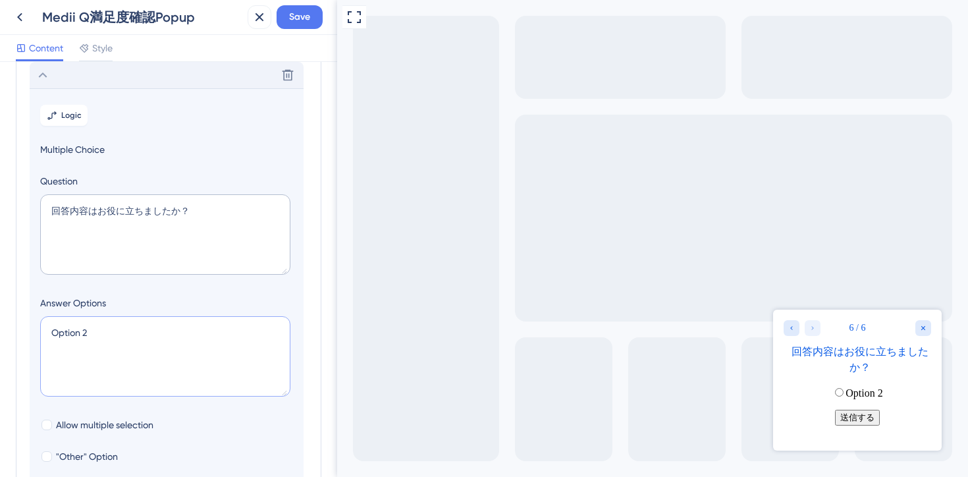
type textarea "y Option 2"
type input "76"
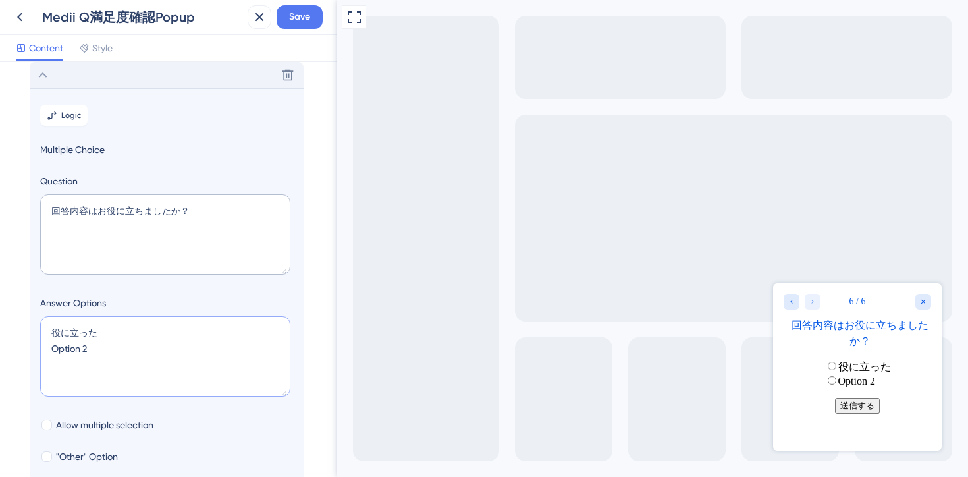
type textarea "役に立った"
type input "36"
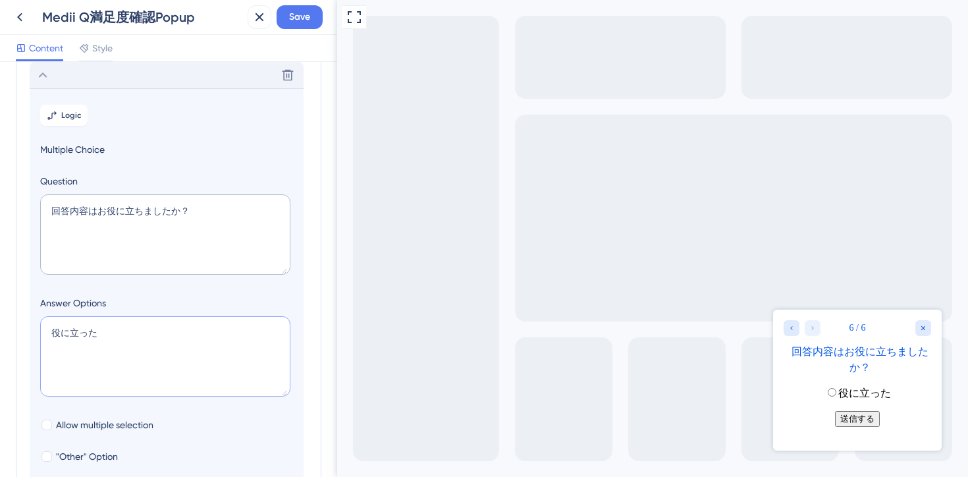
type textarea "役に立った y"
type input "76"
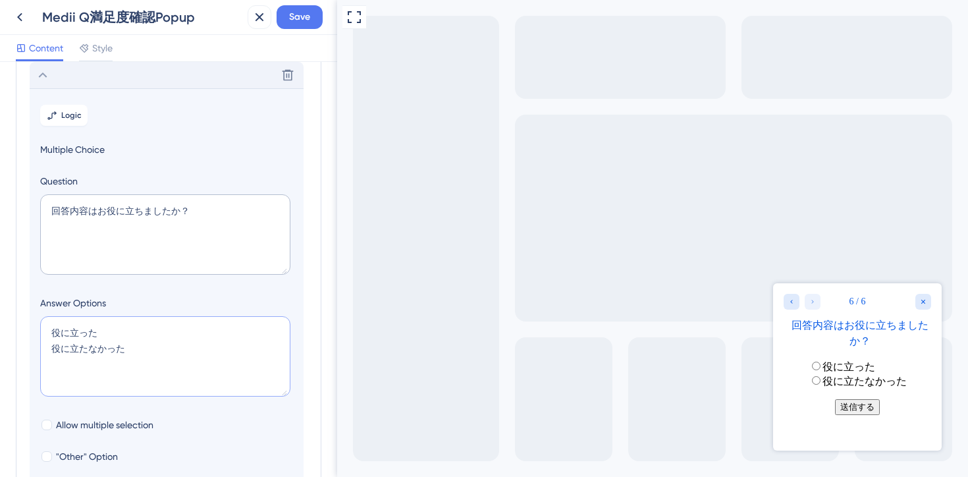
type textarea "役に立った 役に立たなかった"
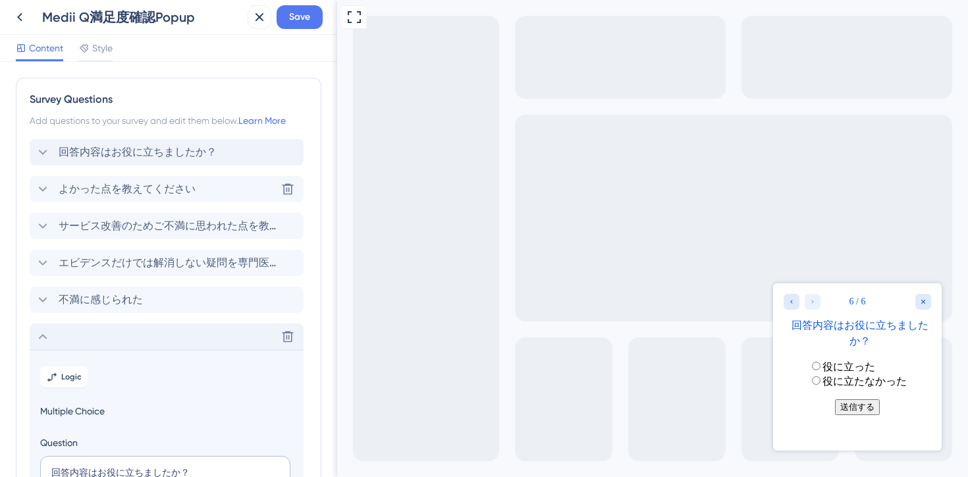
scroll to position [472, 0]
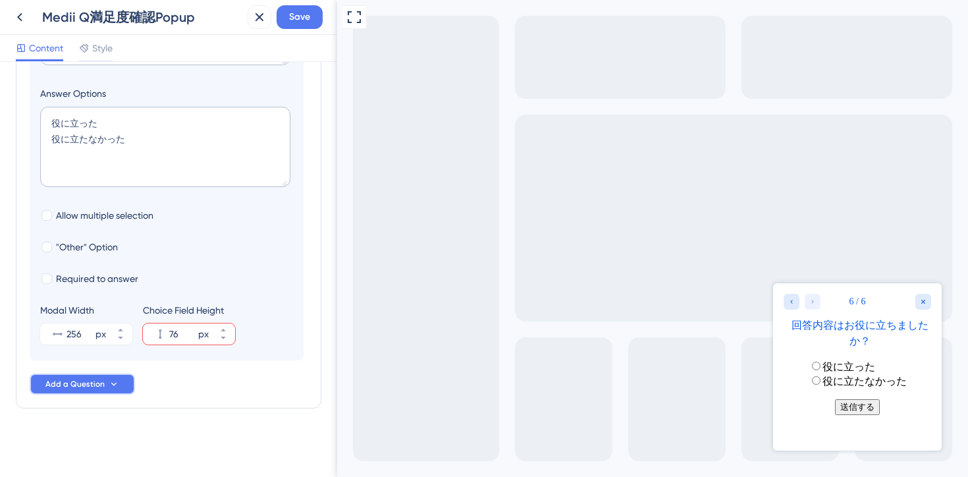
click at [87, 387] on span "Add a Question" at bounding box center [74, 384] width 59 height 11
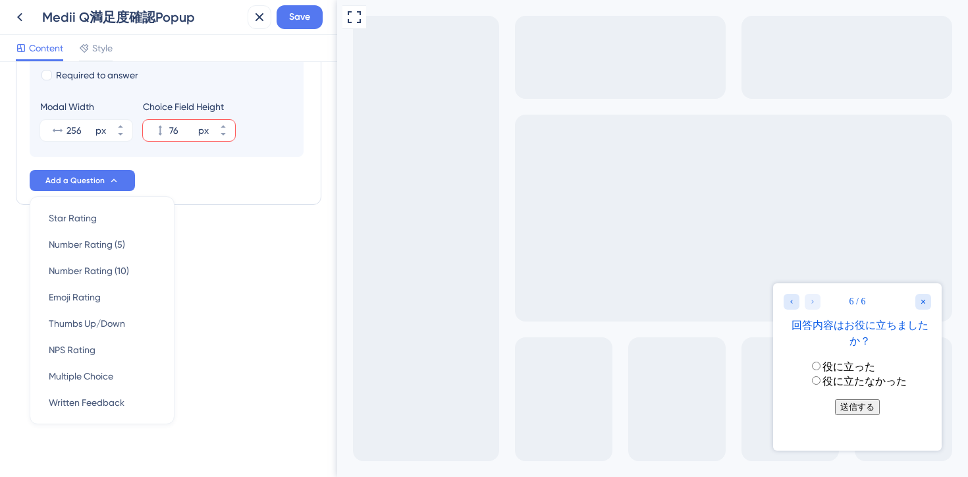
click at [264, 356] on div "Survey Questions Add questions to your survey and edit them below. Learn More 回…" at bounding box center [168, 269] width 337 height 415
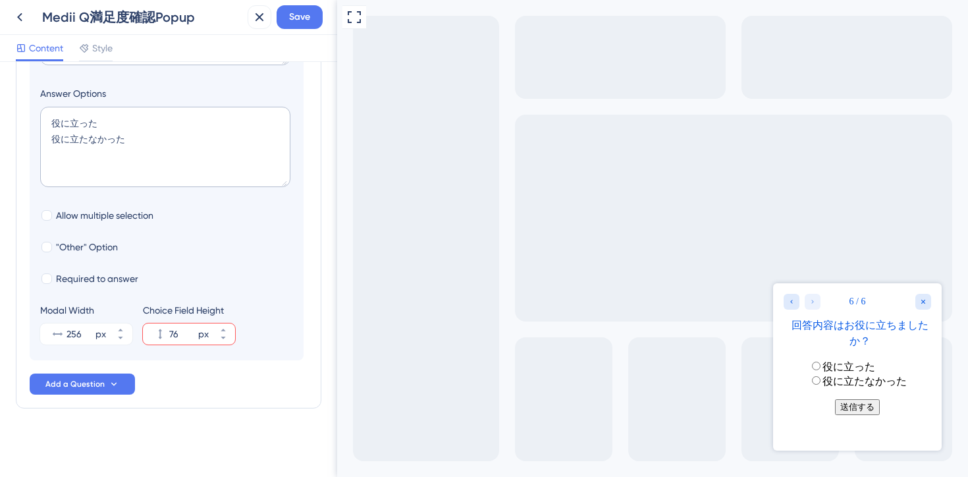
scroll to position [472, 0]
click at [255, 16] on icon at bounding box center [260, 17] width 16 height 16
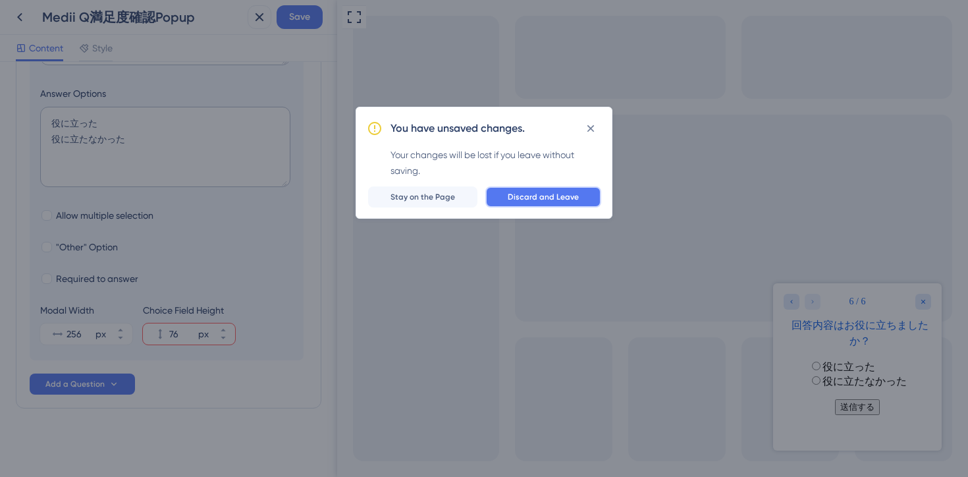
click at [531, 198] on span "Discard and Leave" at bounding box center [543, 197] width 71 height 11
